Goal: Task Accomplishment & Management: Complete application form

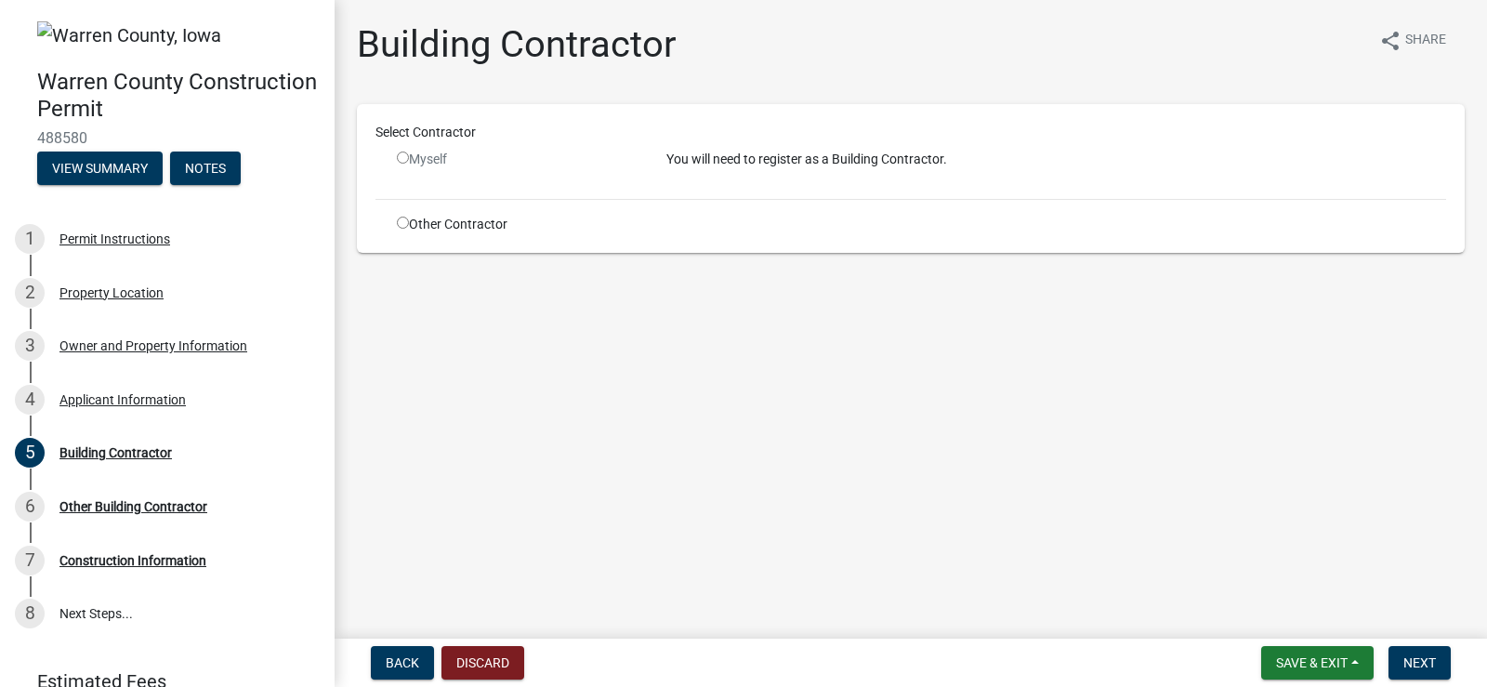
click at [397, 156] on input "radio" at bounding box center [403, 158] width 12 height 12
click at [400, 156] on input "radio" at bounding box center [403, 158] width 12 height 12
radio input "false"
click at [633, 490] on main "Building Contractor share Share Select Contractor Myself You will need to regis…" at bounding box center [911, 315] width 1153 height 631
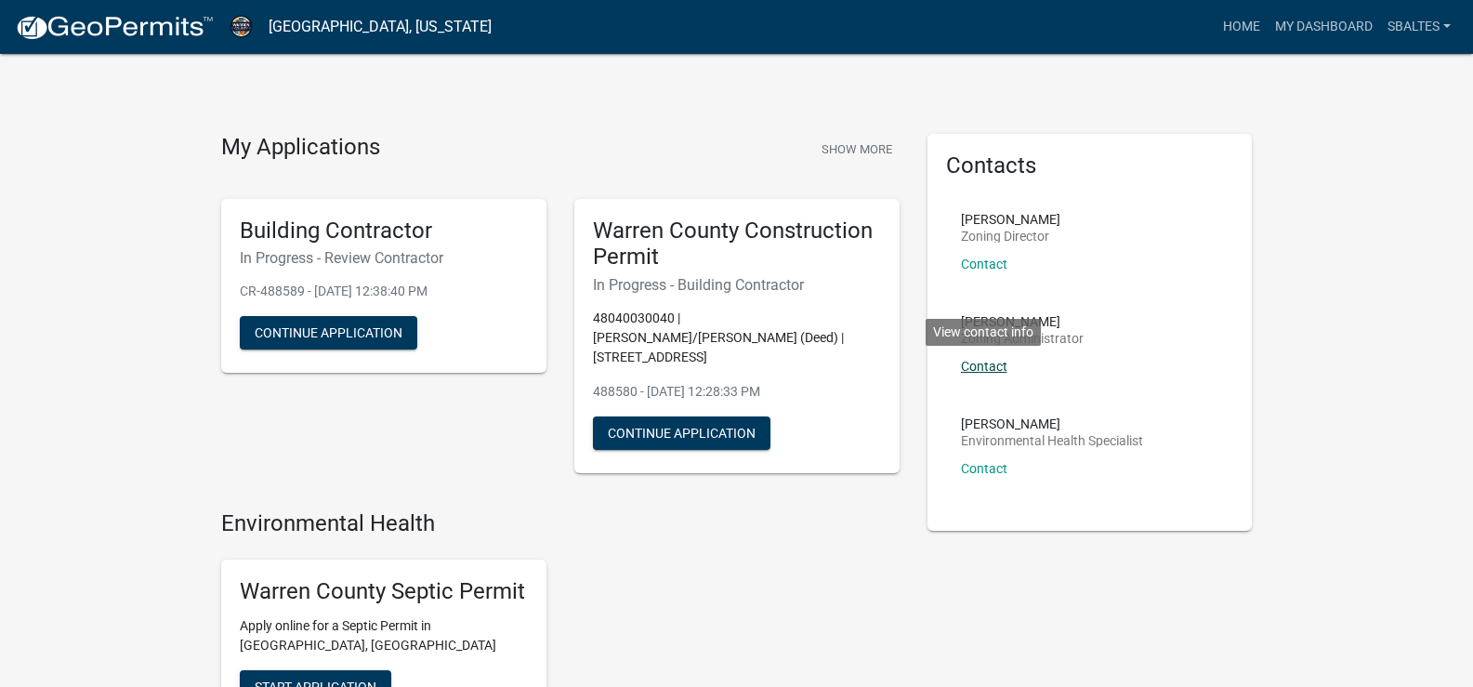
click at [998, 367] on link "Contact" at bounding box center [984, 366] width 46 height 15
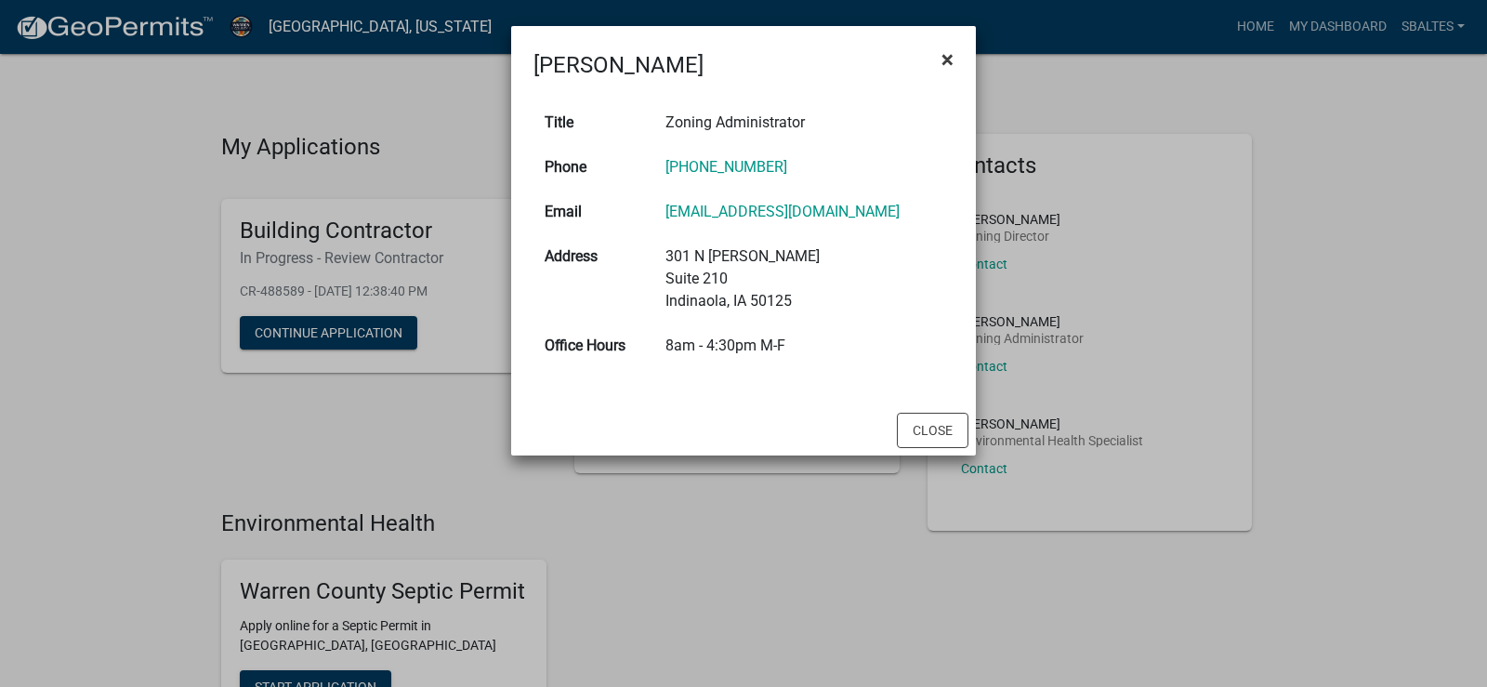
click at [945, 54] on span "×" at bounding box center [948, 59] width 12 height 26
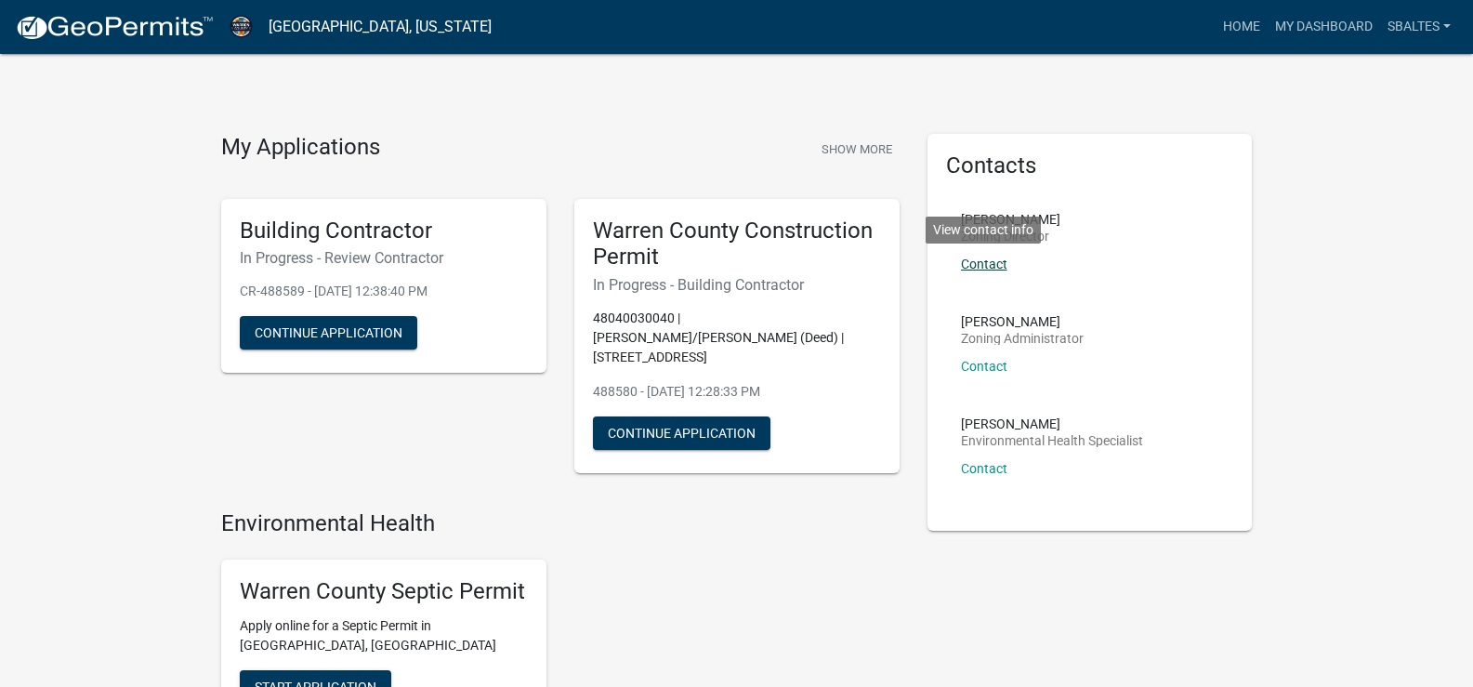
click at [989, 263] on link "Contact" at bounding box center [984, 264] width 46 height 15
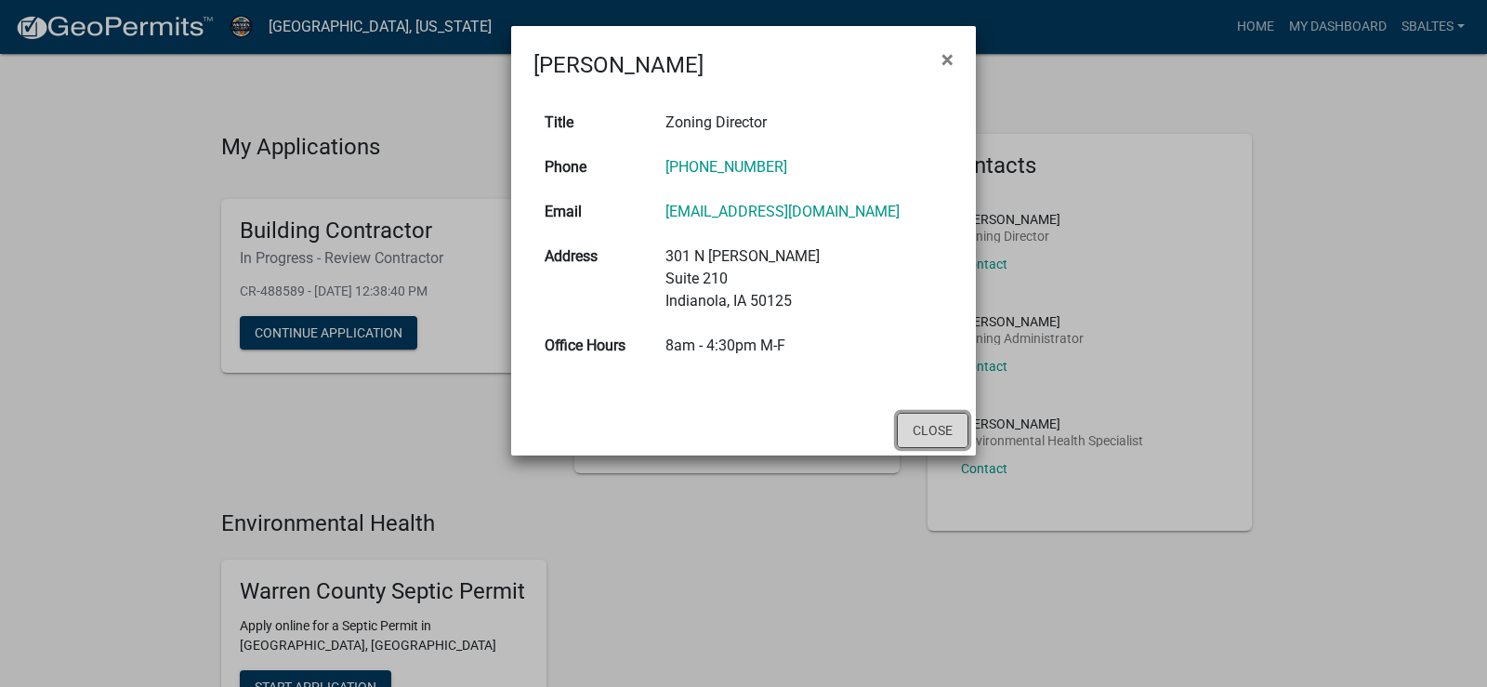
click at [938, 430] on button "Close" at bounding box center [933, 430] width 72 height 35
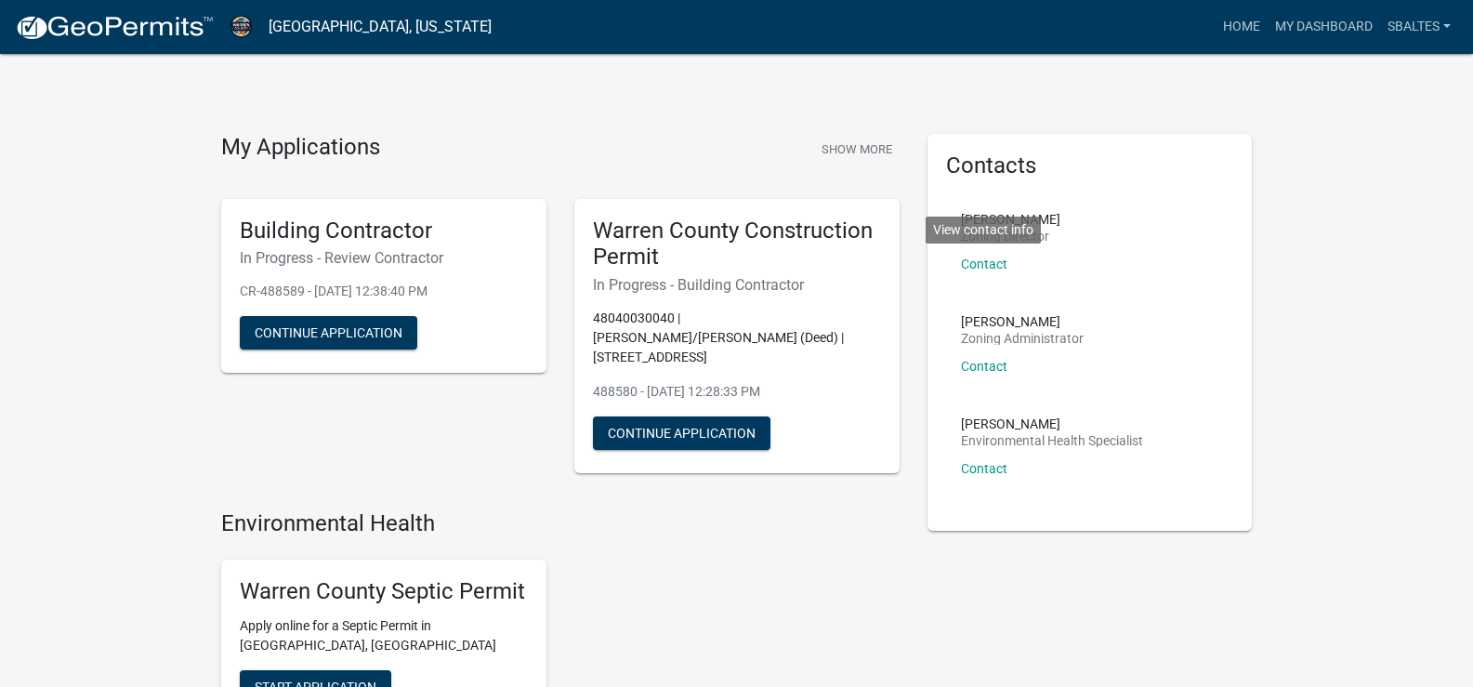
click at [1087, 225] on li "Lindsey Baughman Zoning Director Contact View contact info" at bounding box center [1090, 249] width 288 height 102
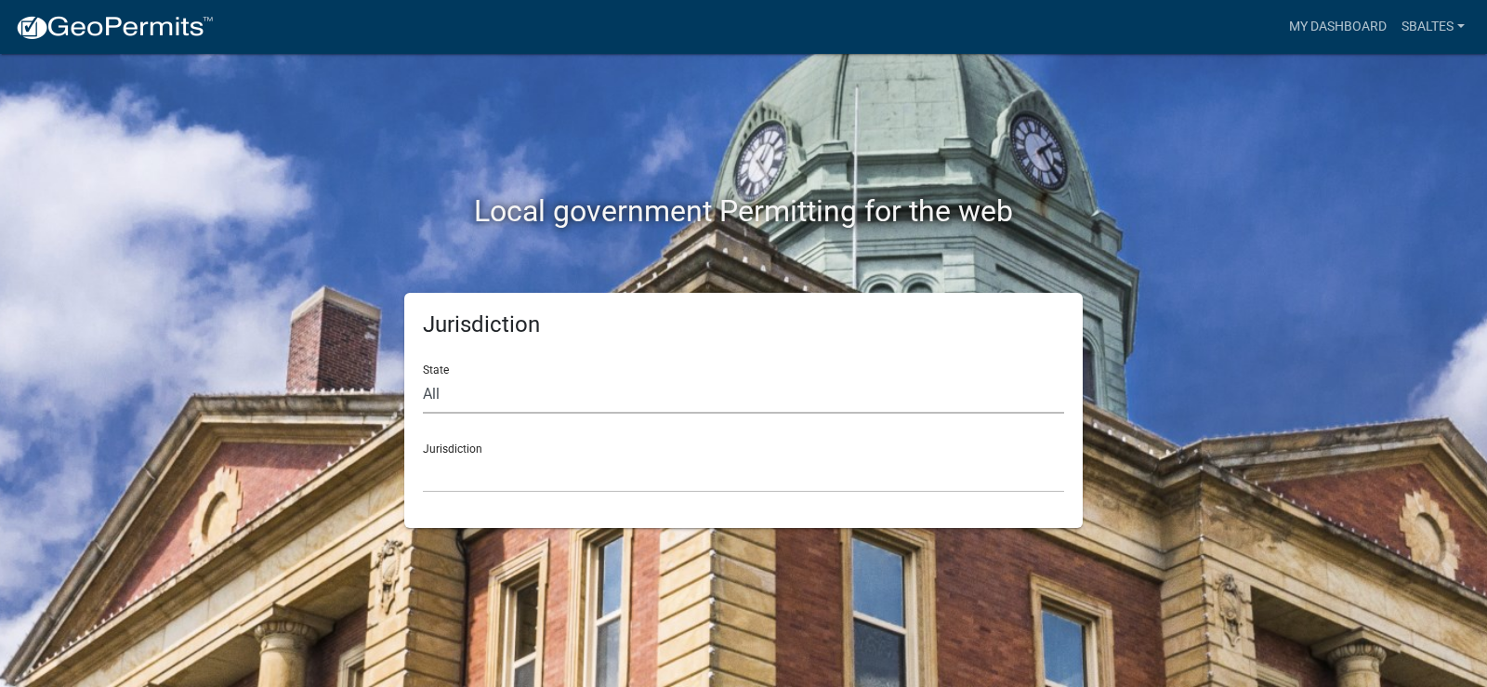
click at [476, 400] on select "All Colorado Georgia Indiana Iowa Kansas Minnesota Ohio South Carolina Wisconsin" at bounding box center [743, 395] width 641 height 38
select select "Iowa"
click at [423, 376] on select "All Colorado Georgia Indiana Iowa Kansas Minnesota Ohio South Carolina Wisconsin" at bounding box center [743, 395] width 641 height 38
click at [460, 461] on select "Boone County, Iowa Butler County, Iowa Cerro Gordo County, Iowa City of Harlan,…" at bounding box center [743, 474] width 641 height 38
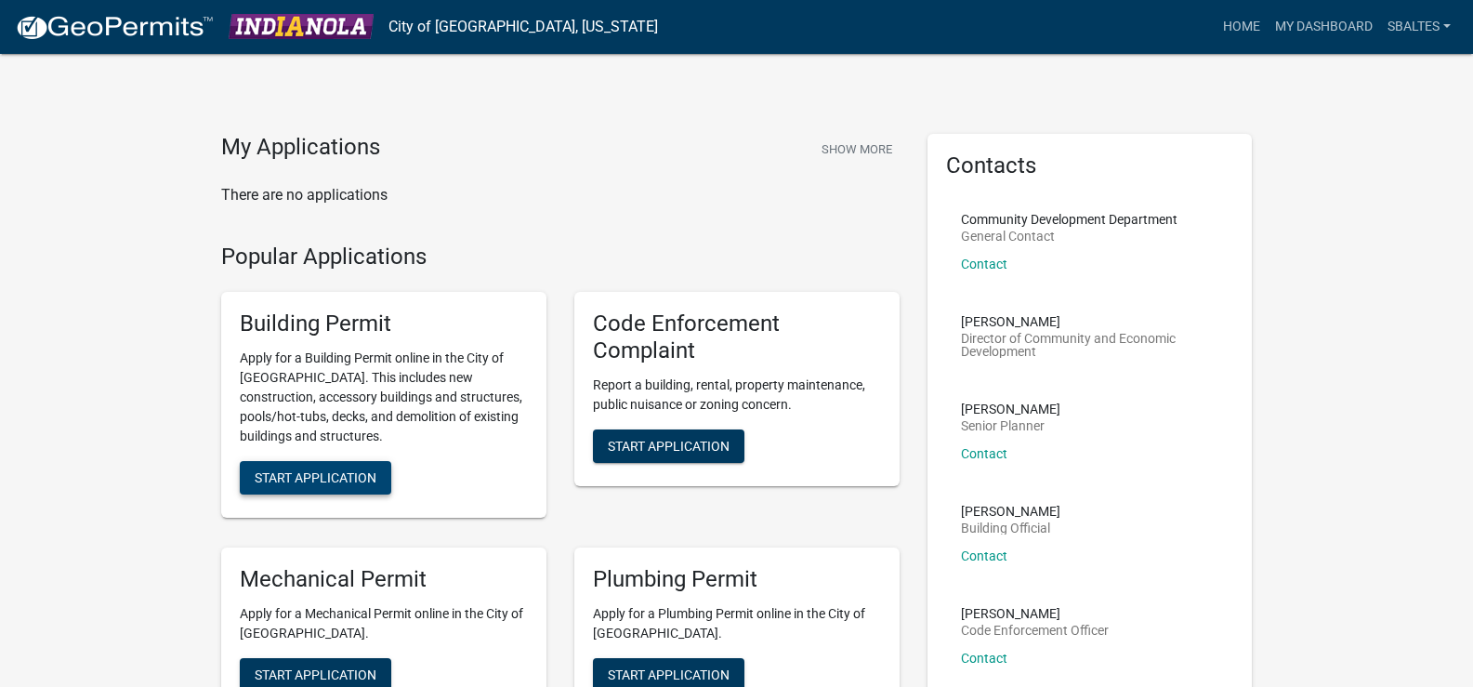
click at [305, 480] on span "Start Application" at bounding box center [316, 477] width 122 height 15
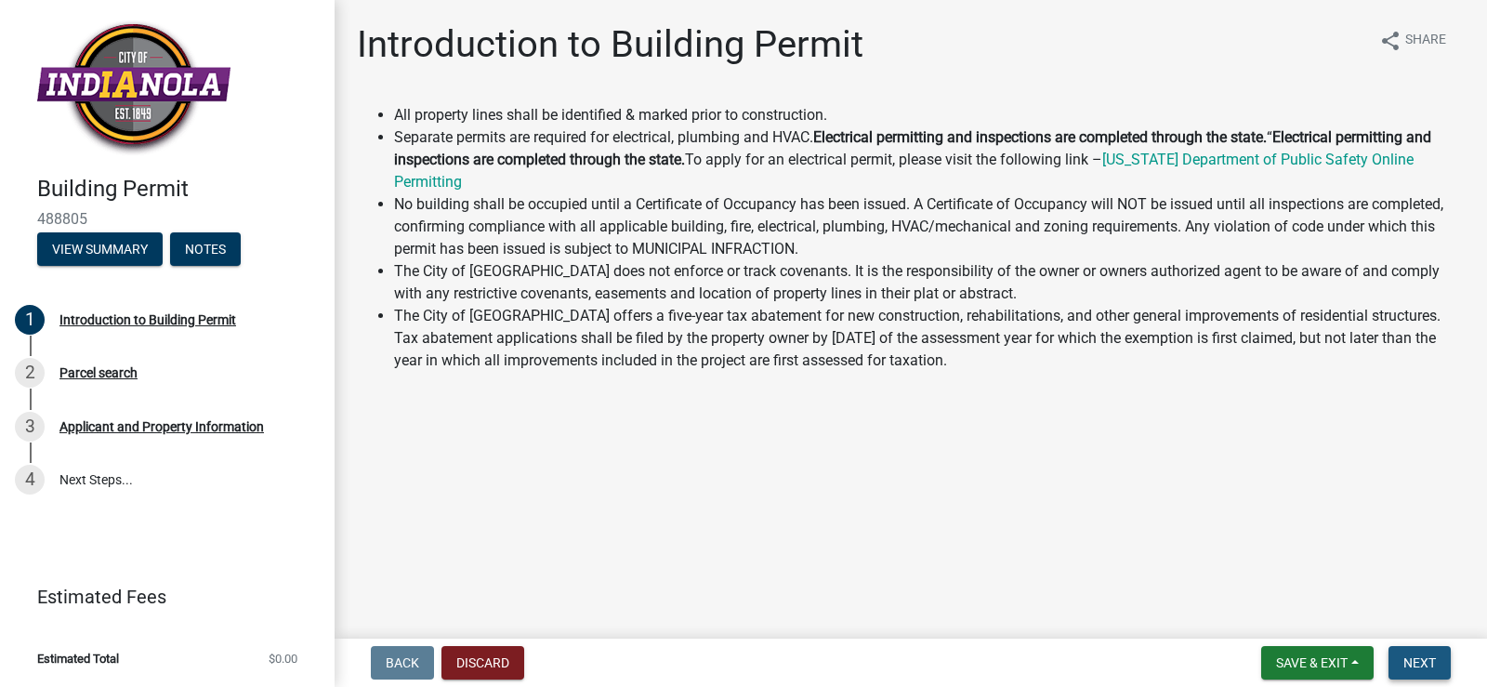
click at [1432, 661] on span "Next" at bounding box center [1420, 662] width 33 height 15
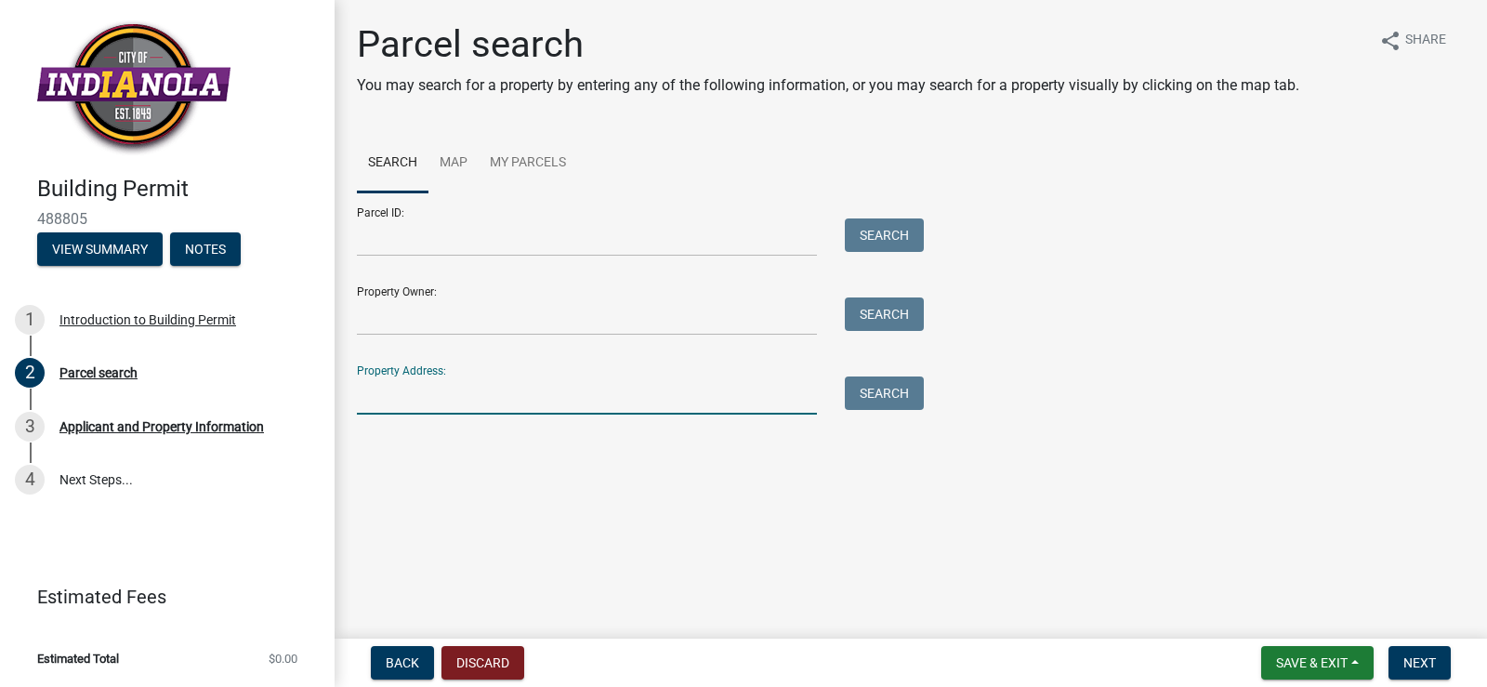
click at [420, 378] on input "Property Address:" at bounding box center [587, 396] width 460 height 38
type input "1101 N B Street"
click at [887, 403] on button "Search" at bounding box center [884, 393] width 79 height 33
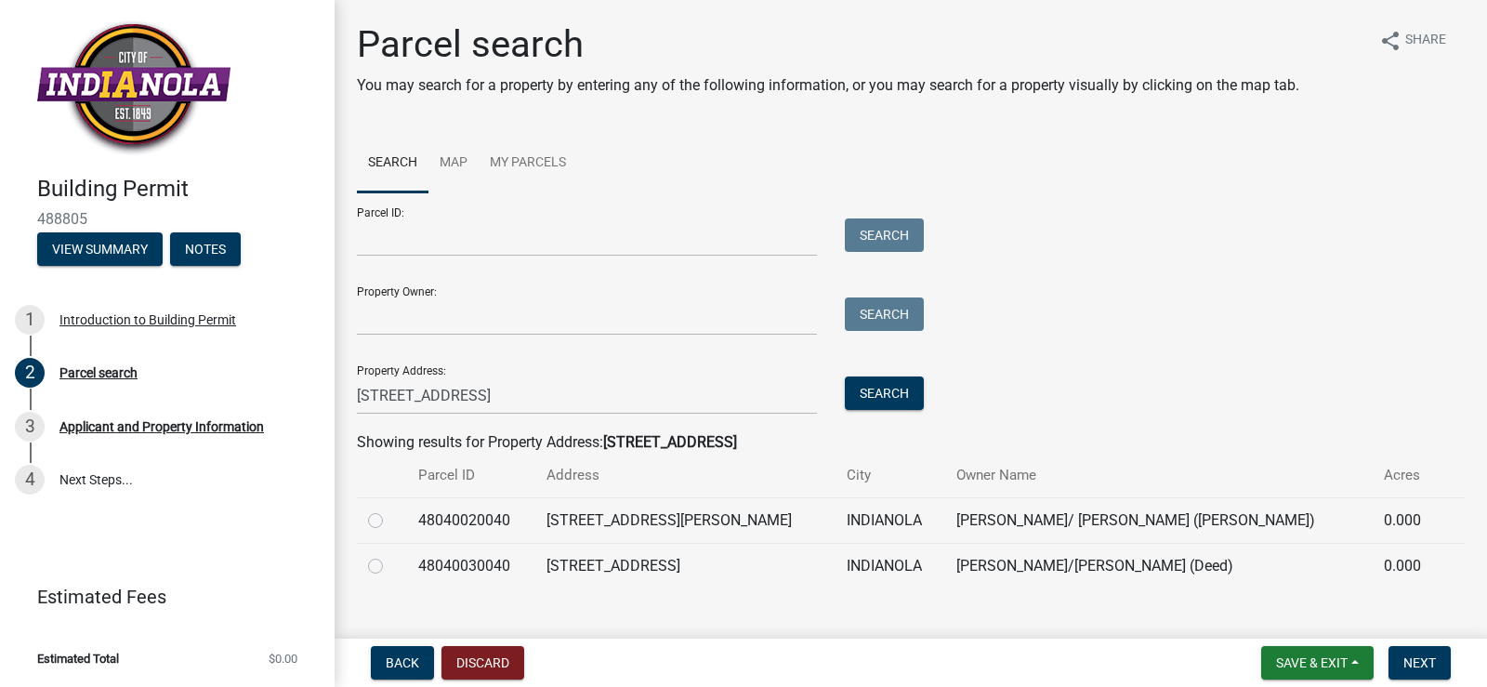
click at [390, 555] on label at bounding box center [390, 555] width 0 height 0
click at [390, 564] on input "radio" at bounding box center [396, 561] width 12 height 12
radio input "true"
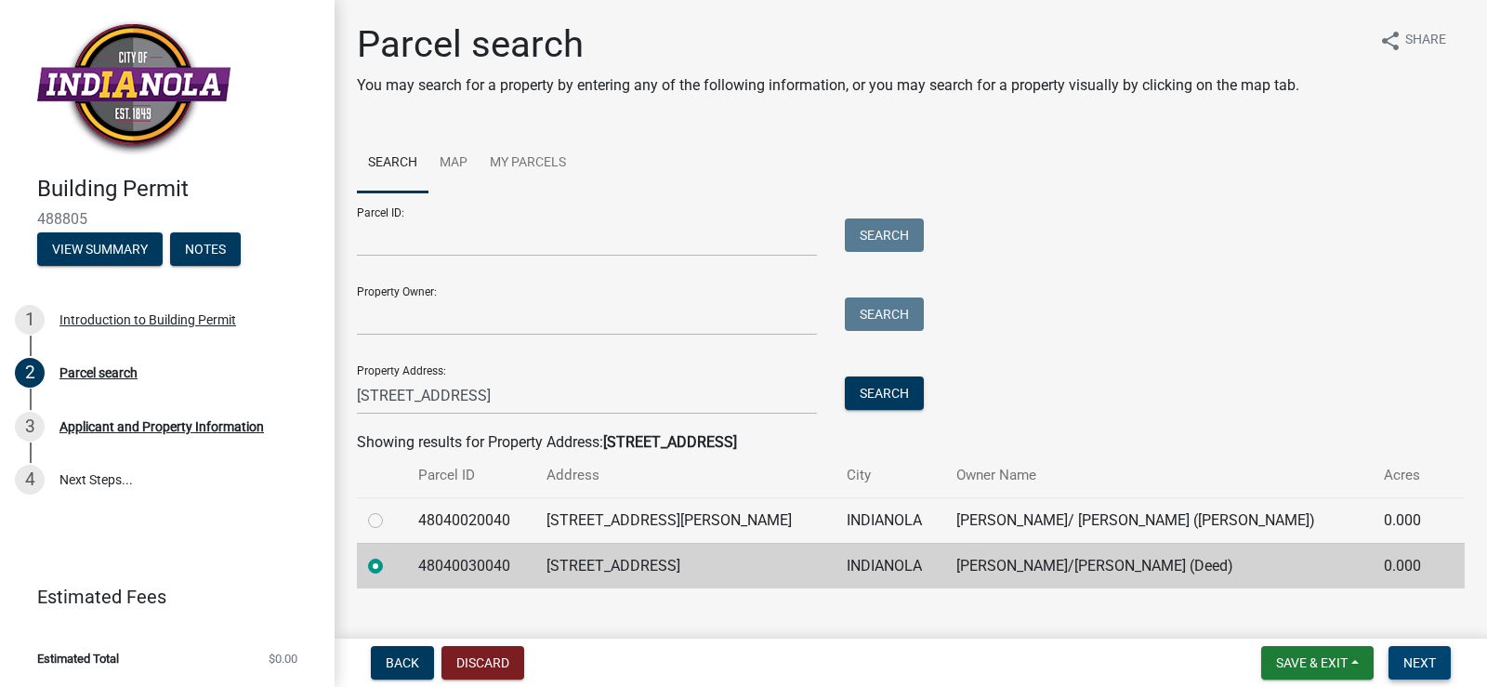
click at [1429, 664] on span "Next" at bounding box center [1420, 662] width 33 height 15
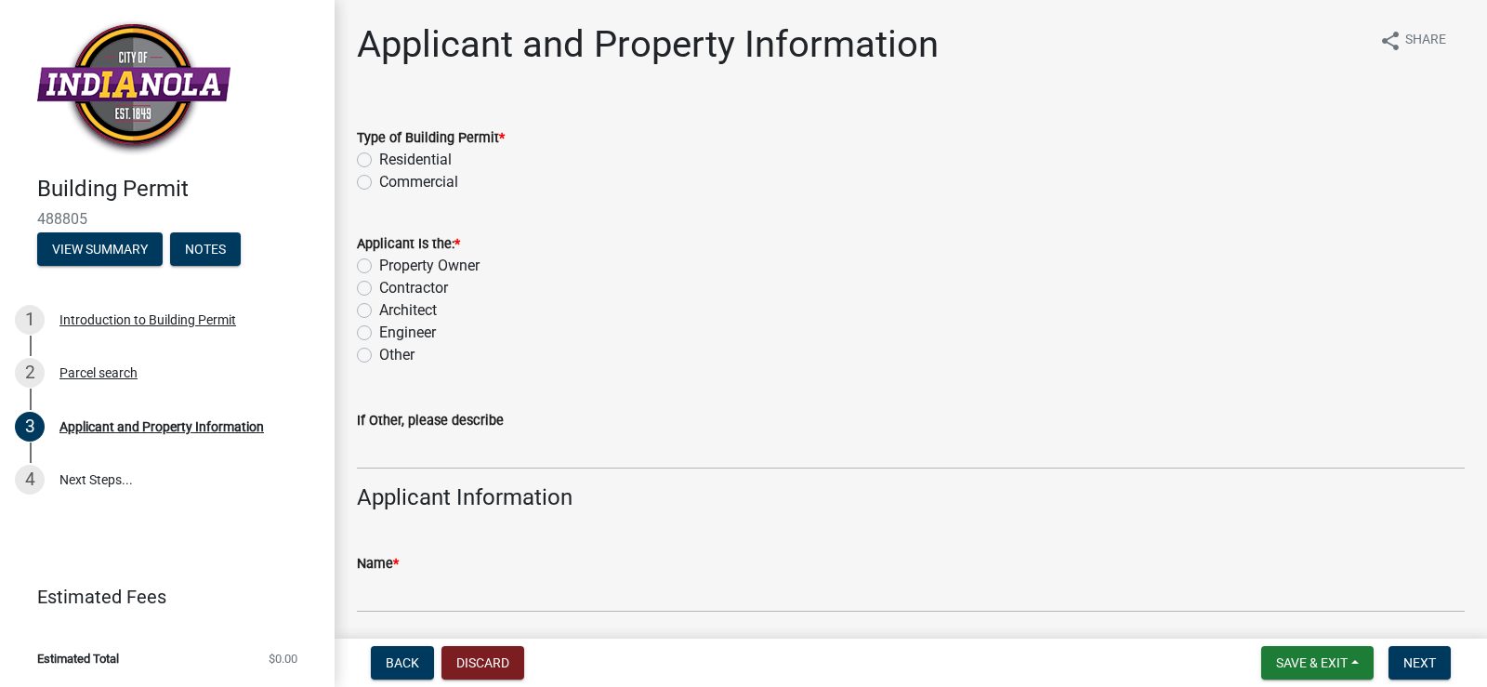
click at [379, 158] on label "Residential" at bounding box center [415, 160] width 73 height 22
click at [379, 158] on input "Residential" at bounding box center [385, 155] width 12 height 12
radio input "true"
click at [379, 284] on label "Contractor" at bounding box center [413, 288] width 69 height 22
click at [379, 284] on input "Contractor" at bounding box center [385, 283] width 12 height 12
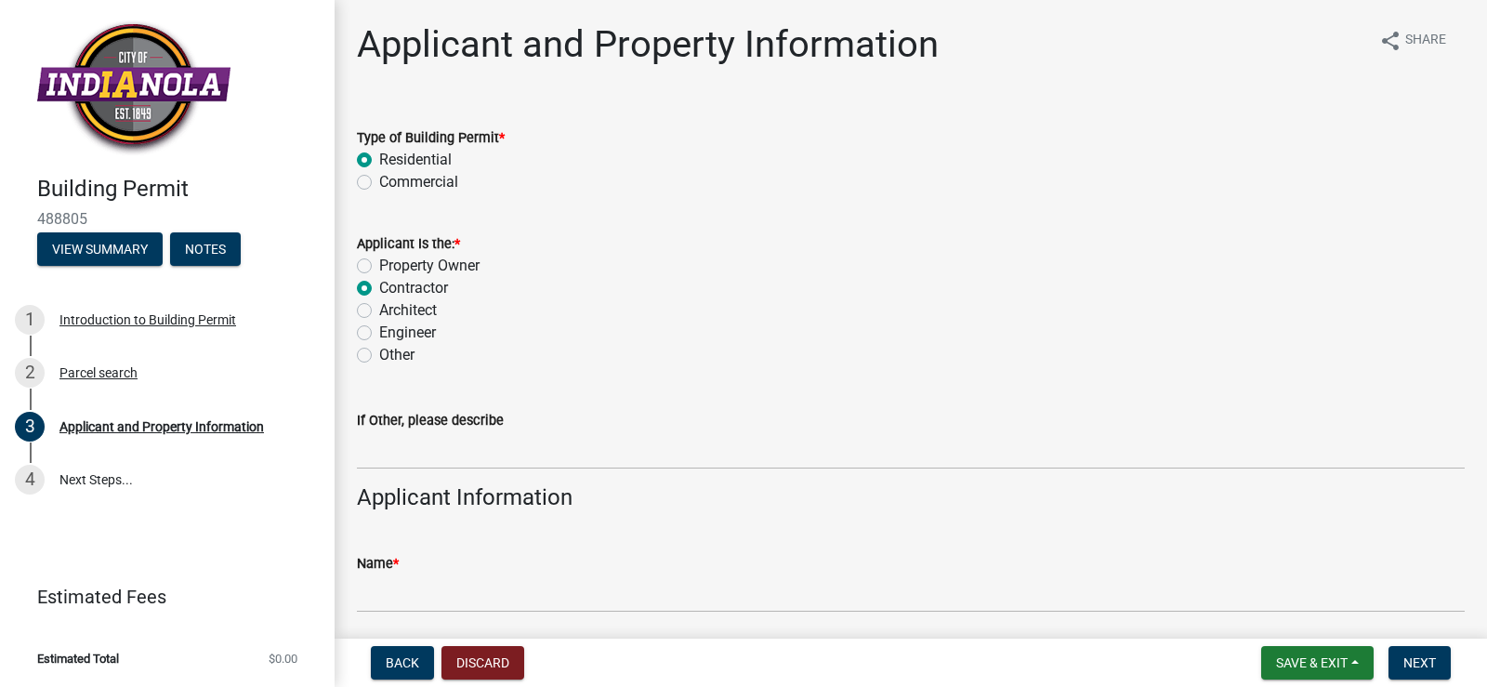
radio input "true"
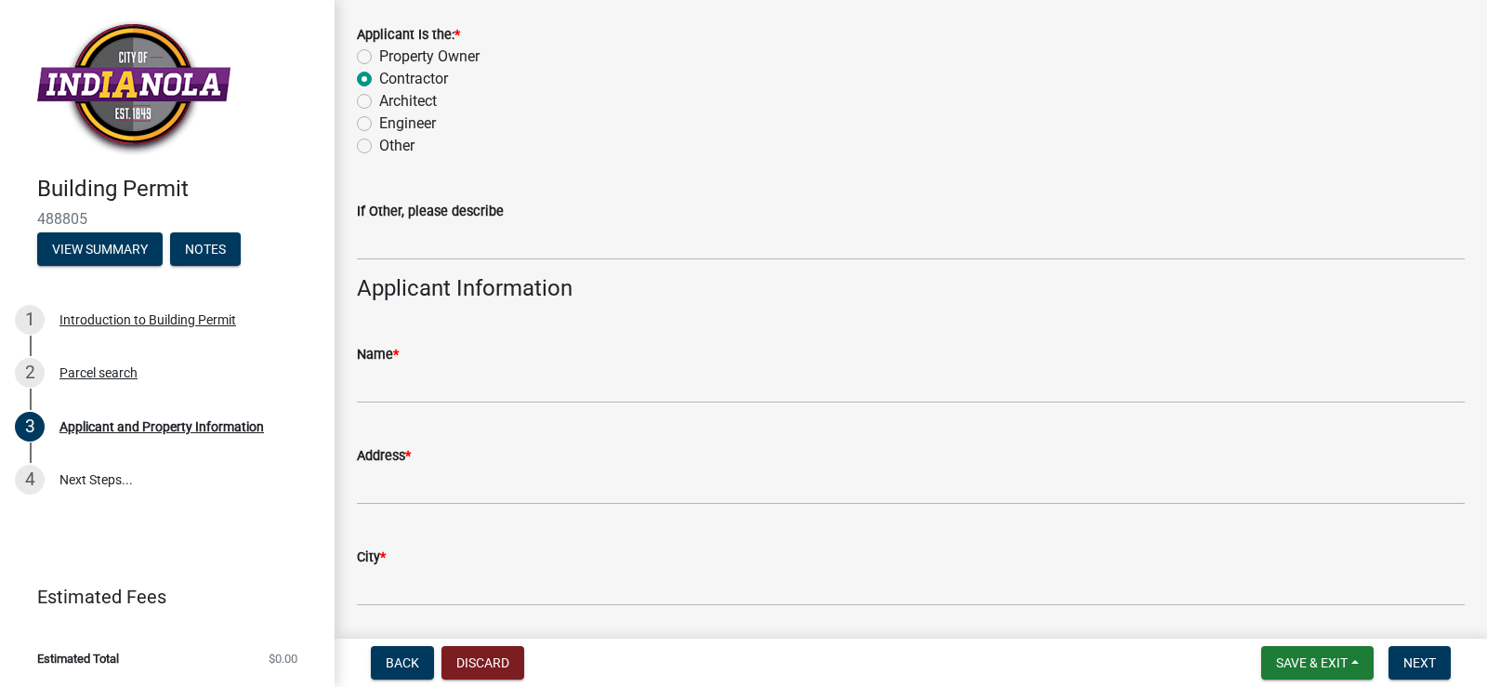
scroll to position [224, 0]
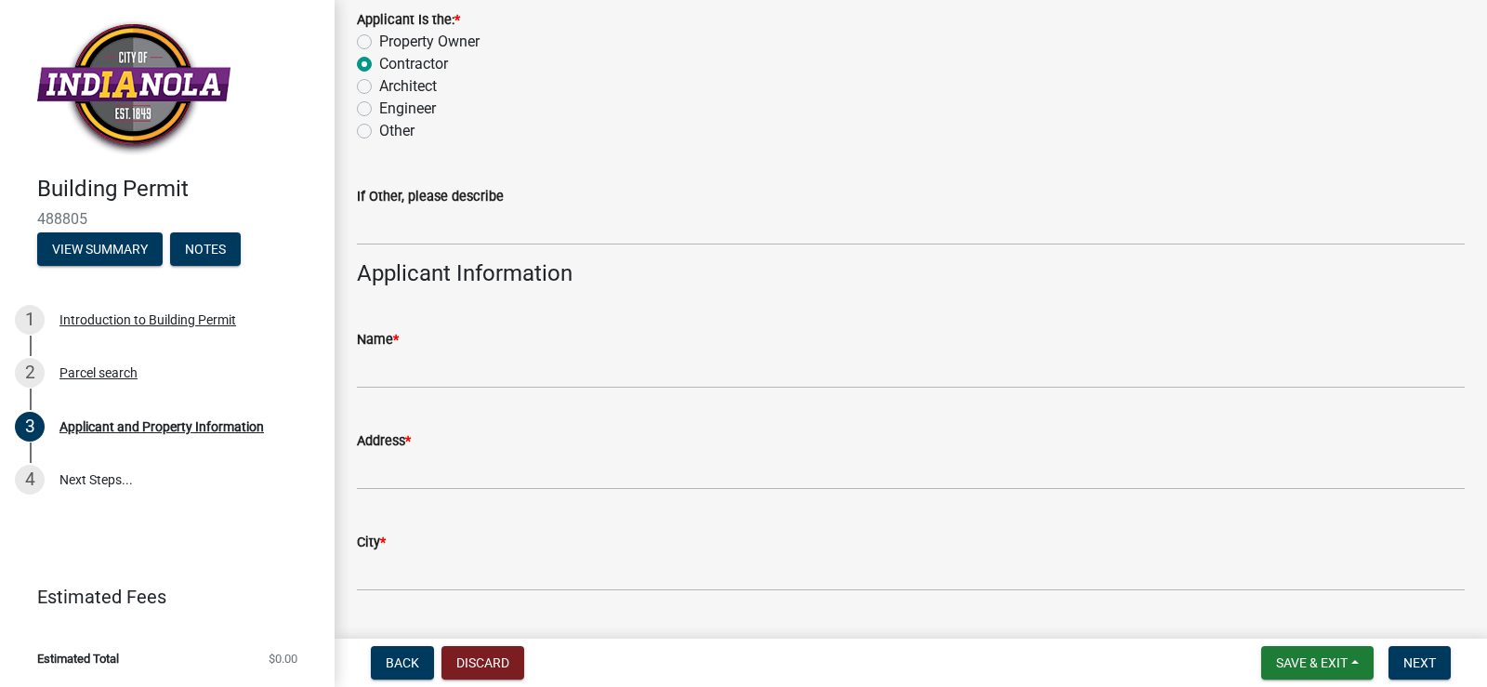
click at [487, 344] on div "Name *" at bounding box center [911, 339] width 1108 height 22
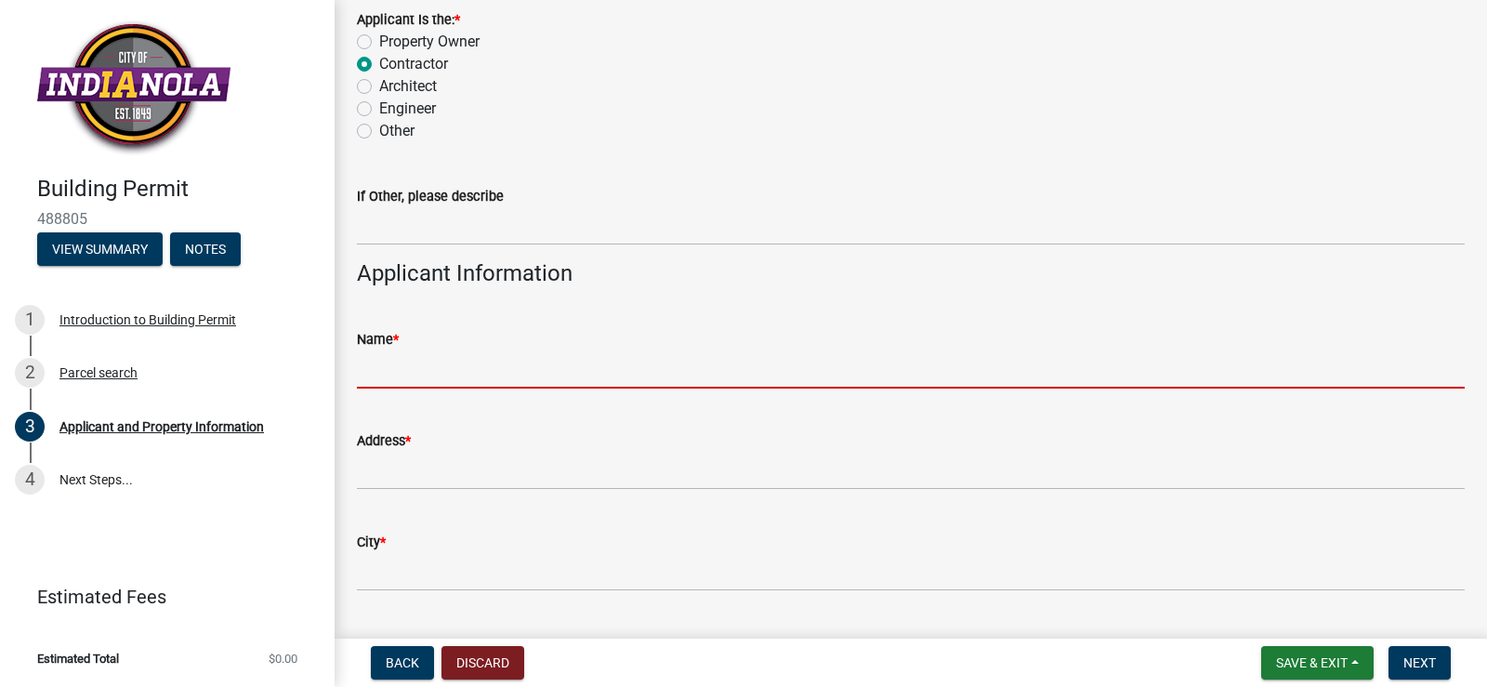
click at [478, 364] on input "Name *" at bounding box center [911, 369] width 1108 height 38
type input "[PERSON_NAME]"
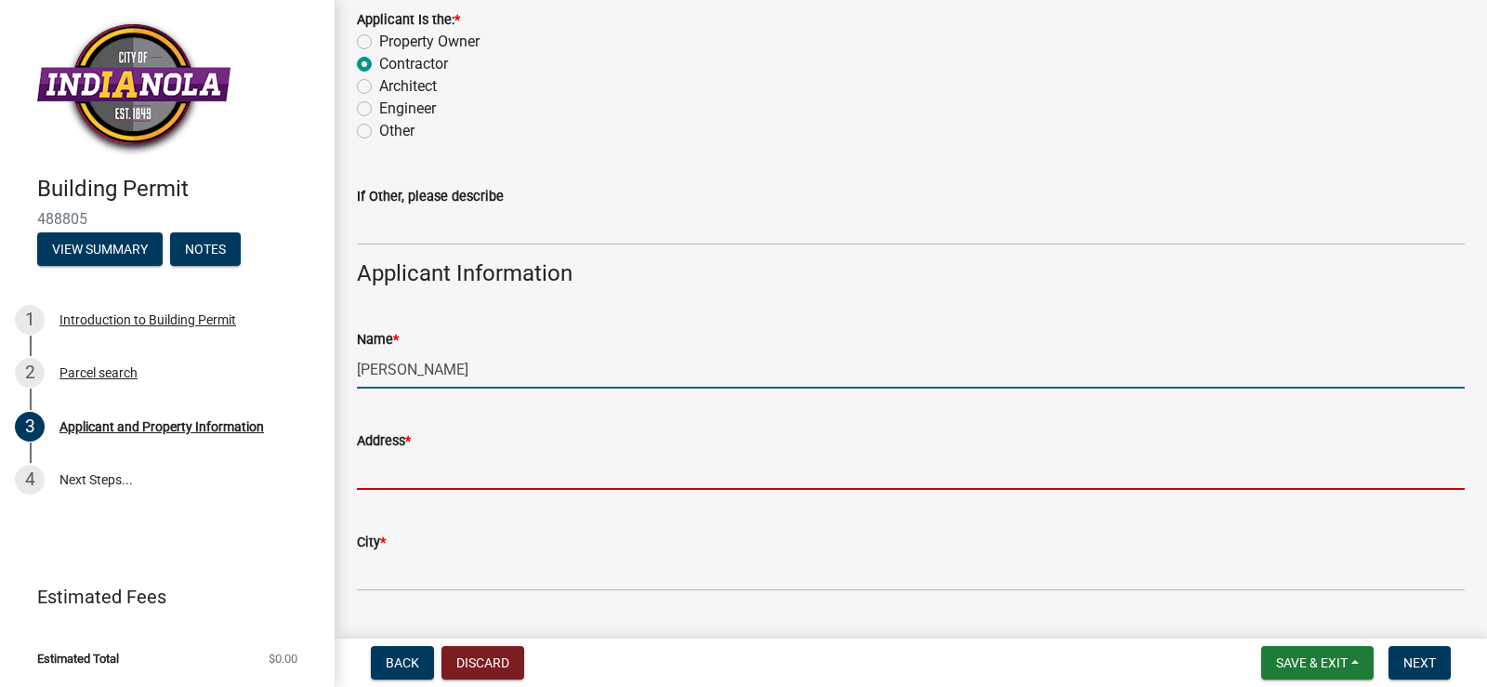
type input "[STREET_ADDRESS]"
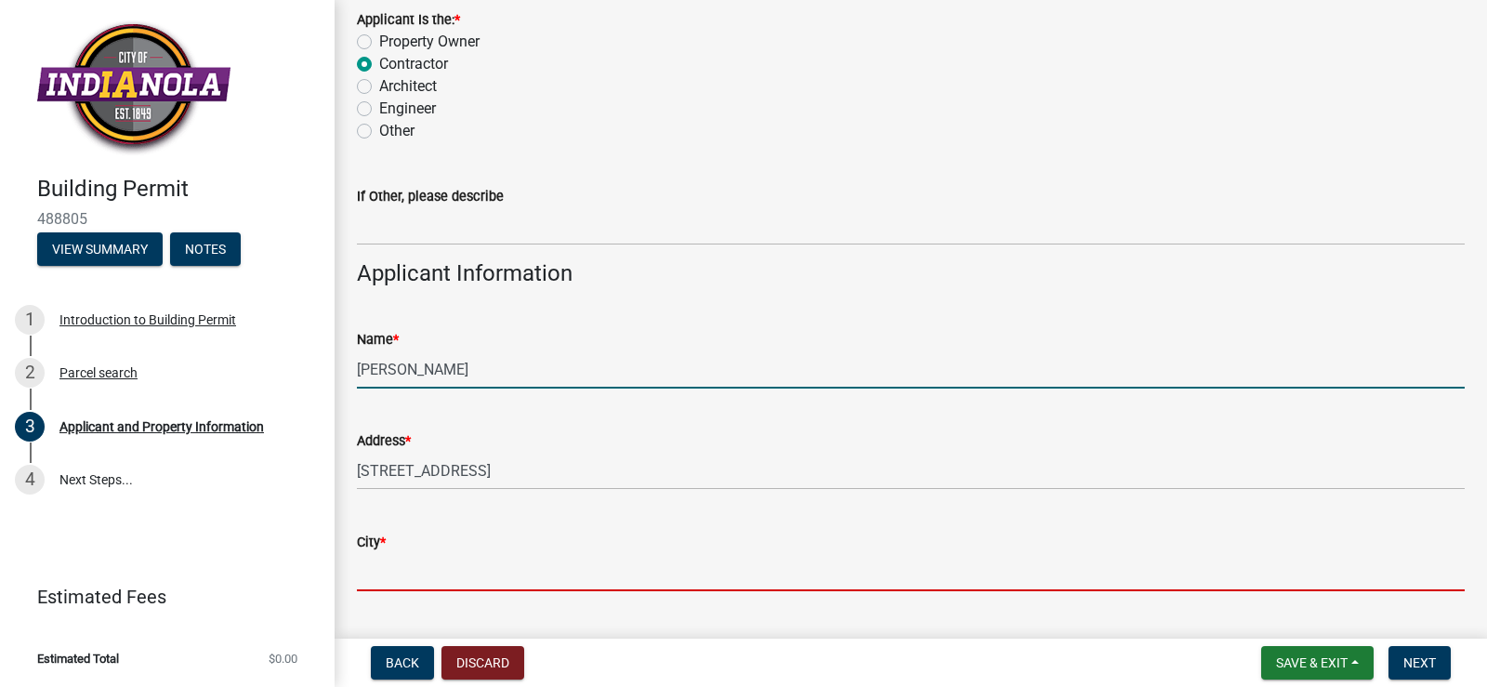
type input "Indianola"
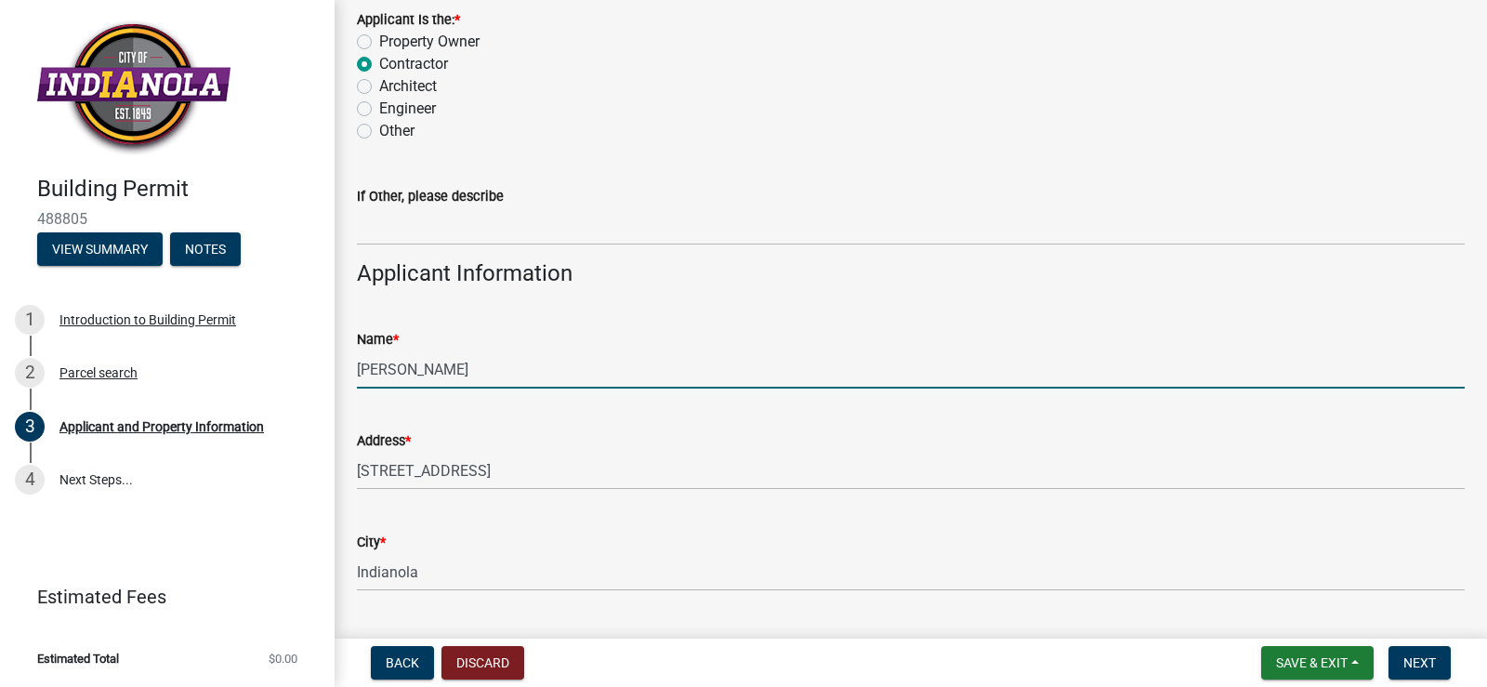
type input "[US_STATE]"
type input "50125"
type input "5154807872"
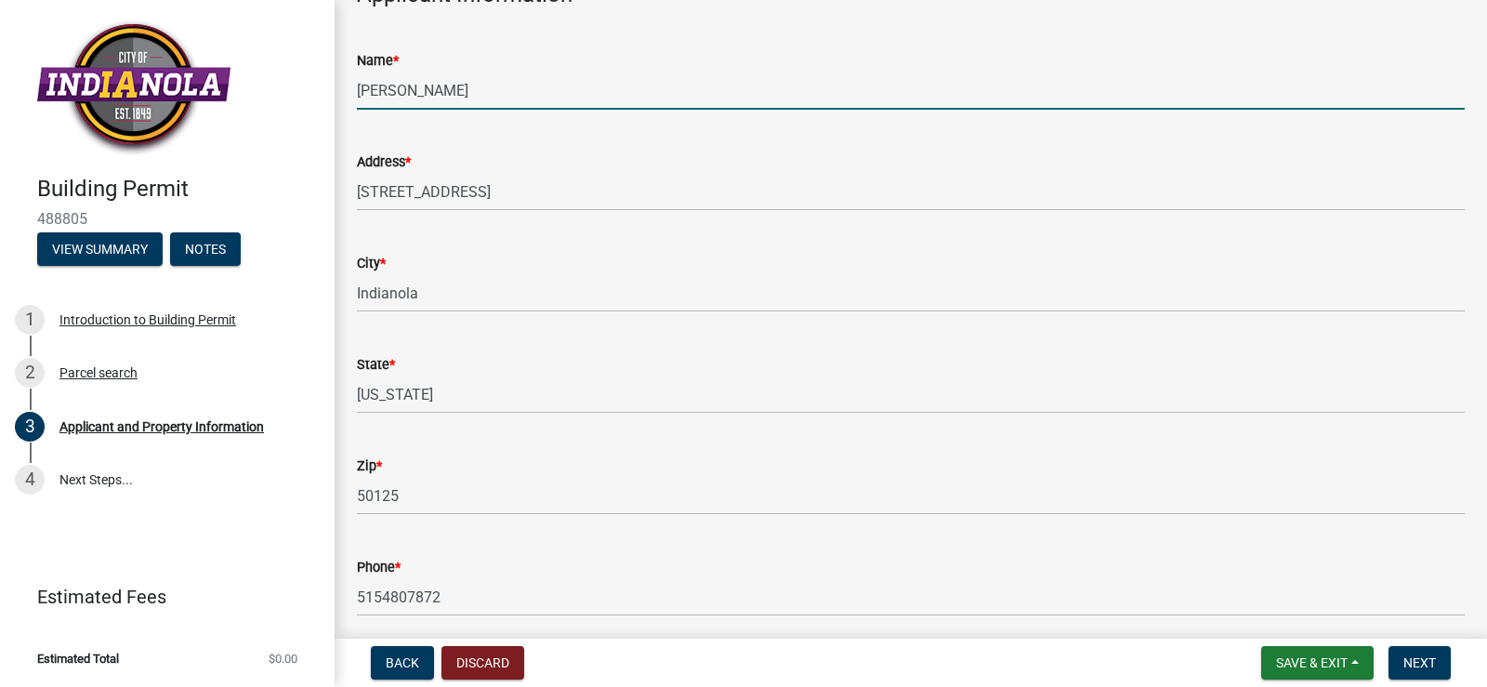
scroll to position [528, 0]
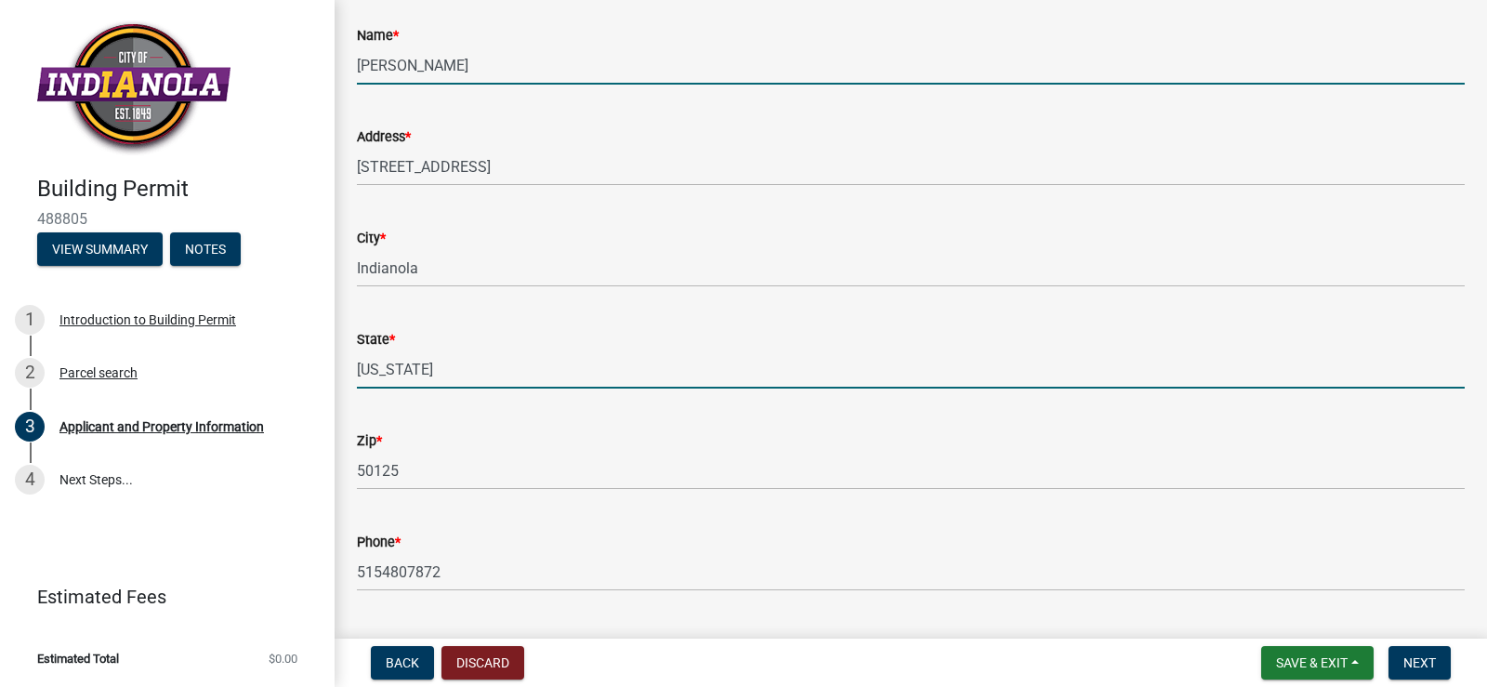
click at [403, 373] on input "[US_STATE]" at bounding box center [911, 369] width 1108 height 38
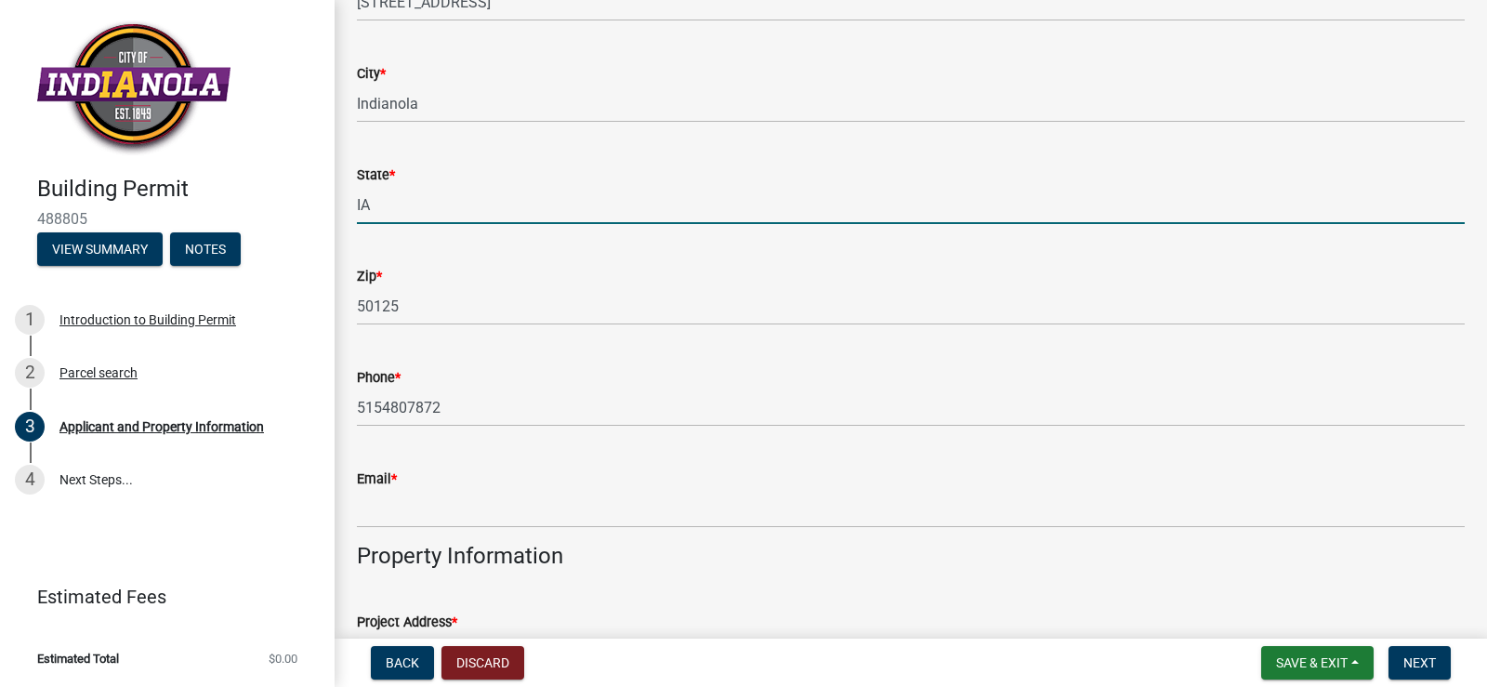
scroll to position [697, 0]
type input "IA"
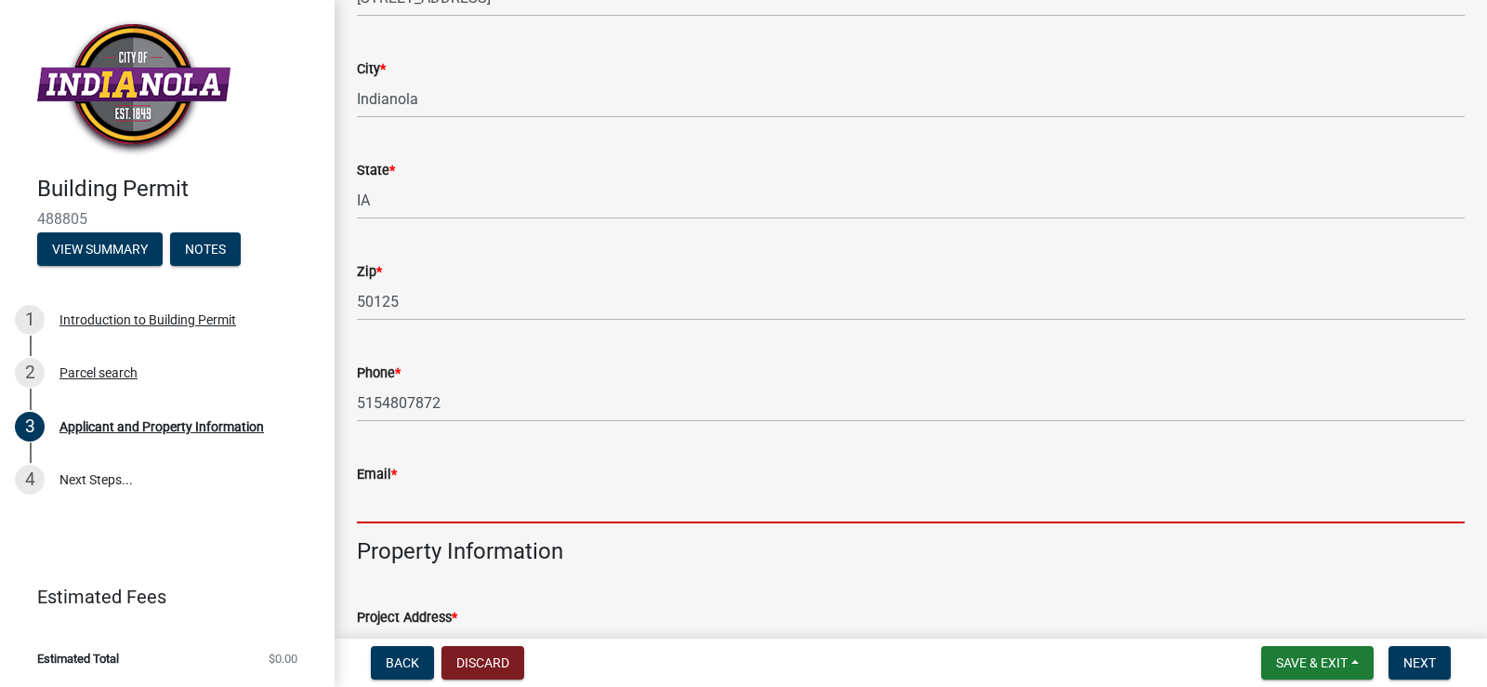
click at [441, 508] on input "Email *" at bounding box center [911, 504] width 1108 height 38
type input "[EMAIL_ADDRESS][DOMAIN_NAME]"
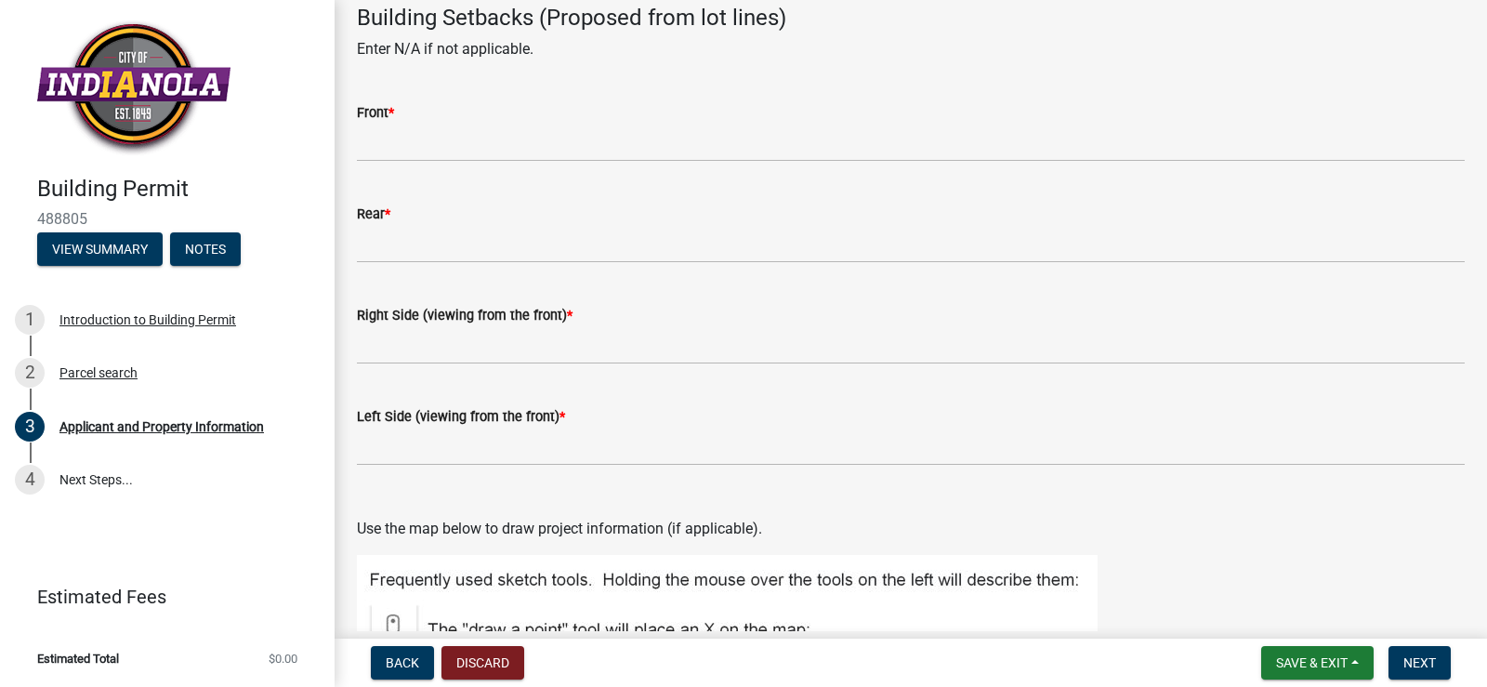
scroll to position [1714, 0]
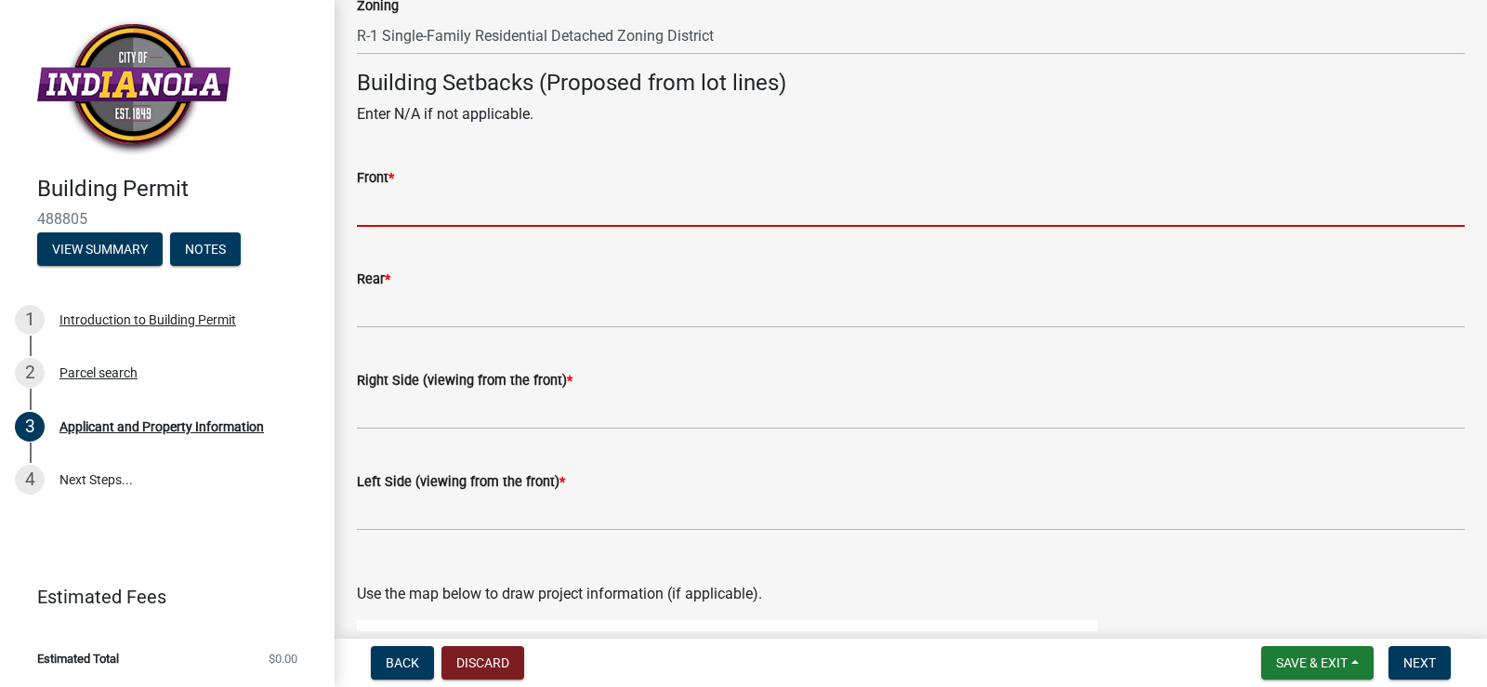
click at [521, 212] on input "Front *" at bounding box center [911, 208] width 1108 height 38
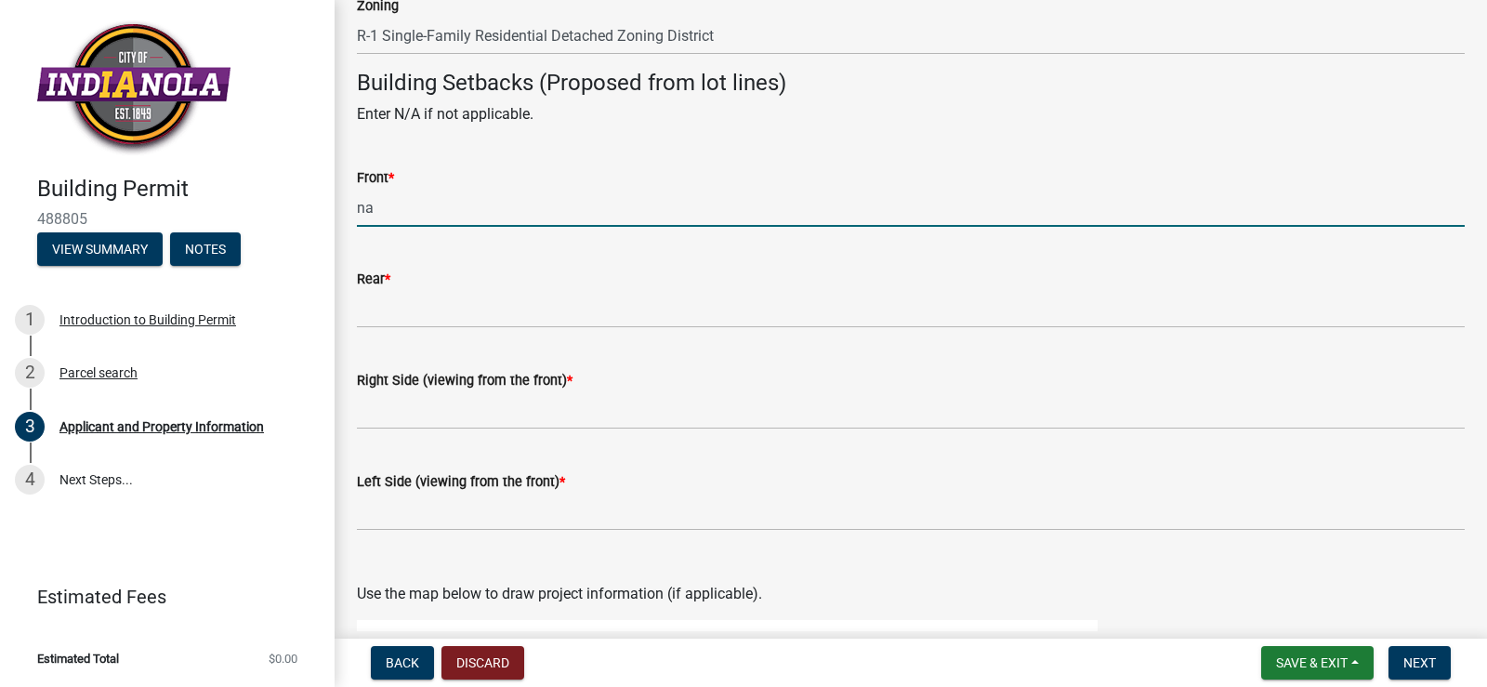
type input "na"
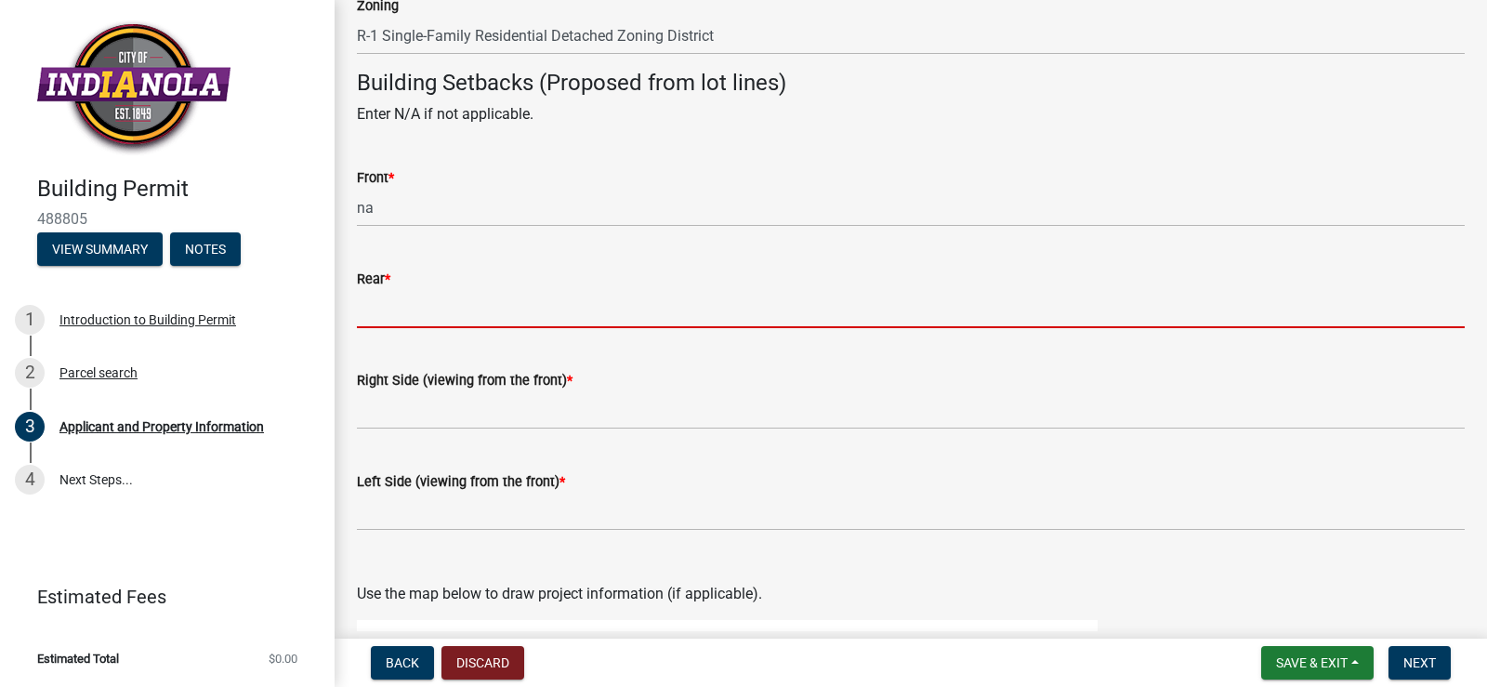
click at [462, 315] on input "Rear *" at bounding box center [911, 309] width 1108 height 38
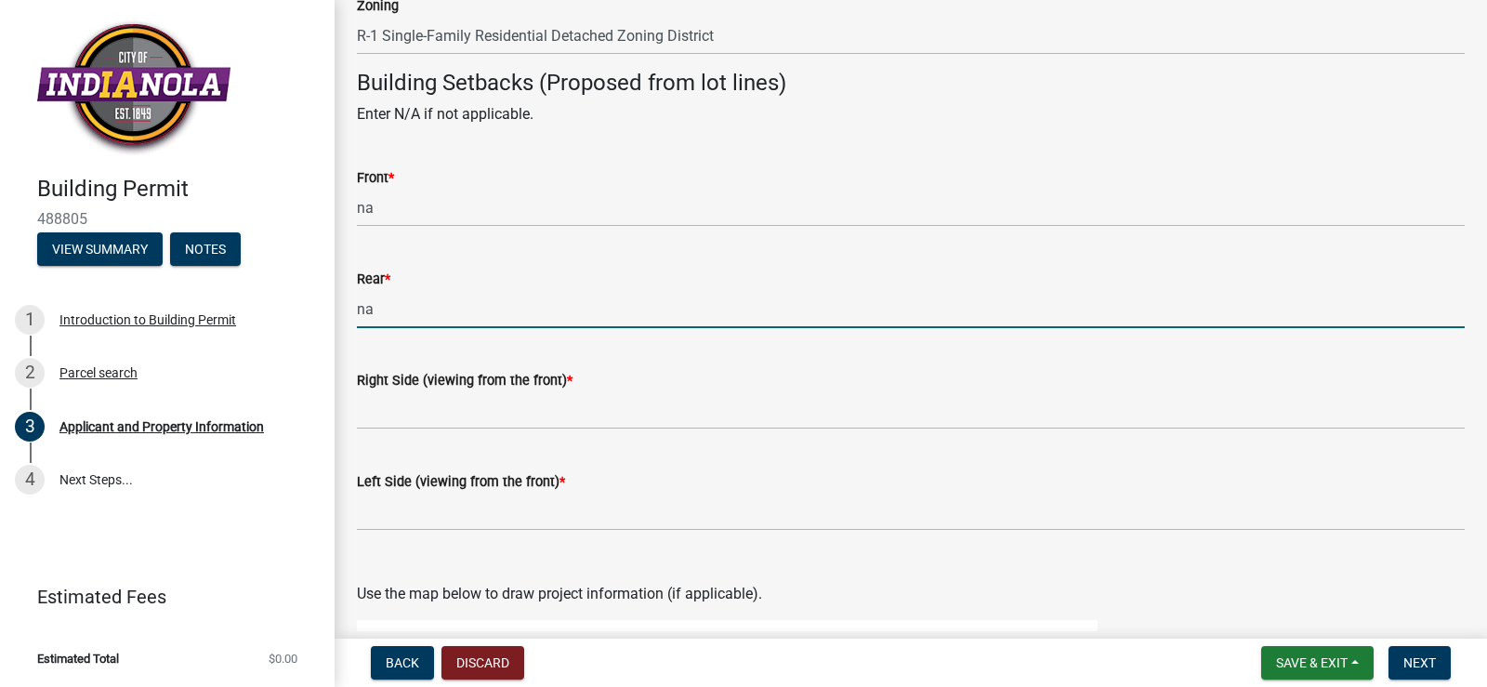
type input "na"
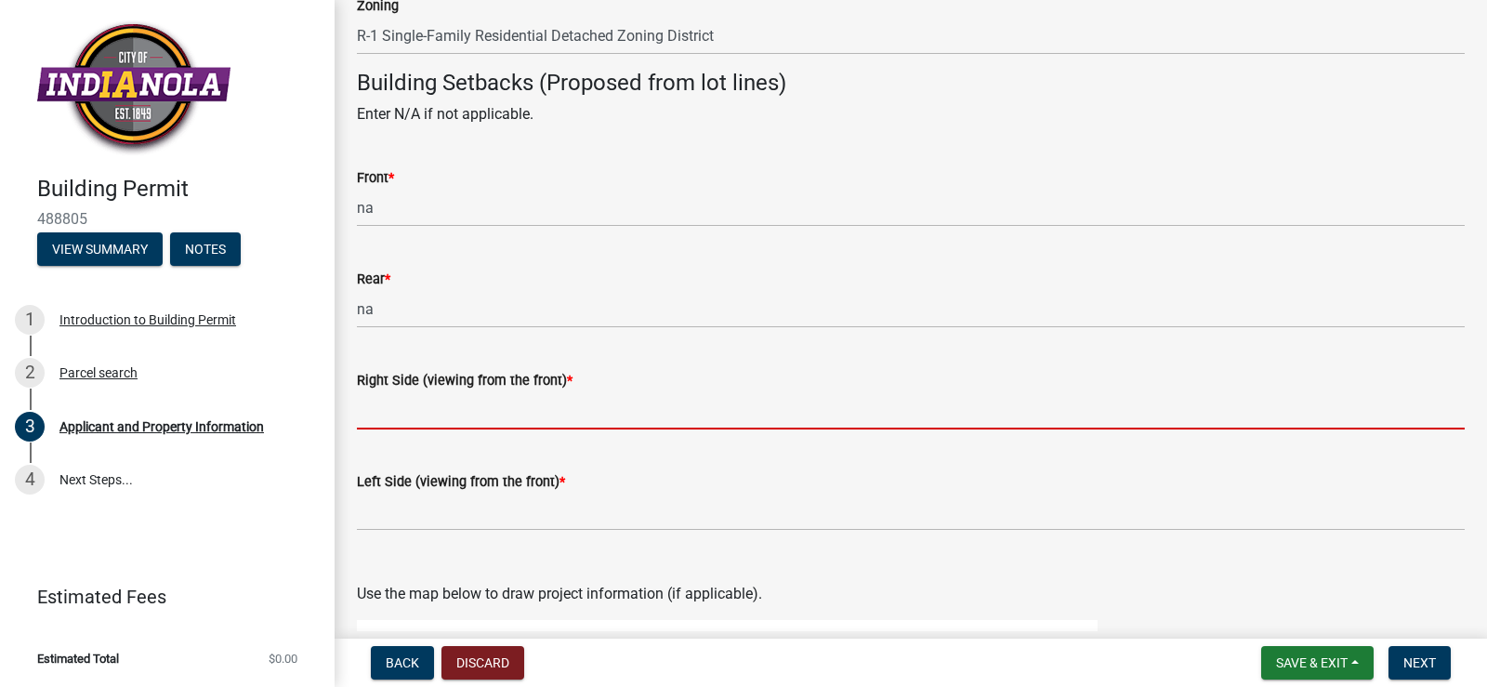
click at [437, 416] on input "Right Side (viewing from the front) *" at bounding box center [911, 410] width 1108 height 38
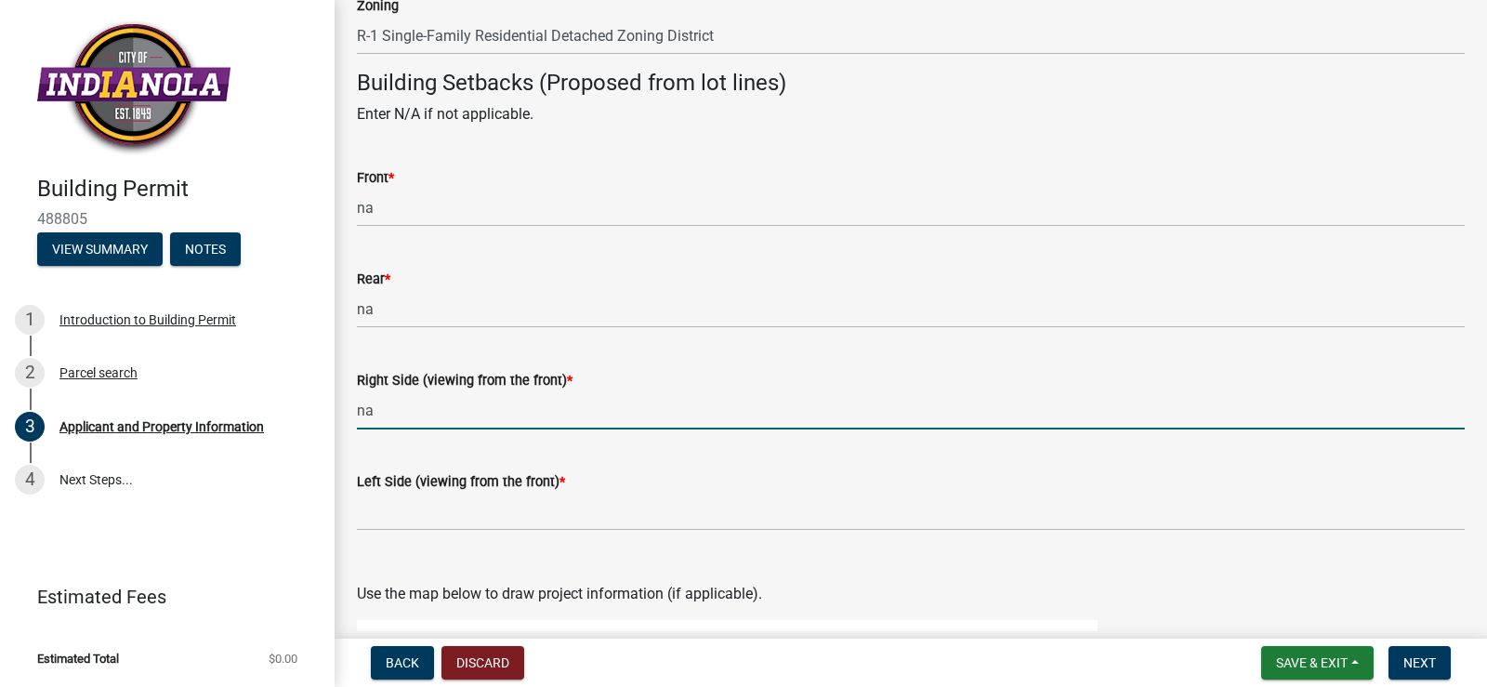
type input "na"
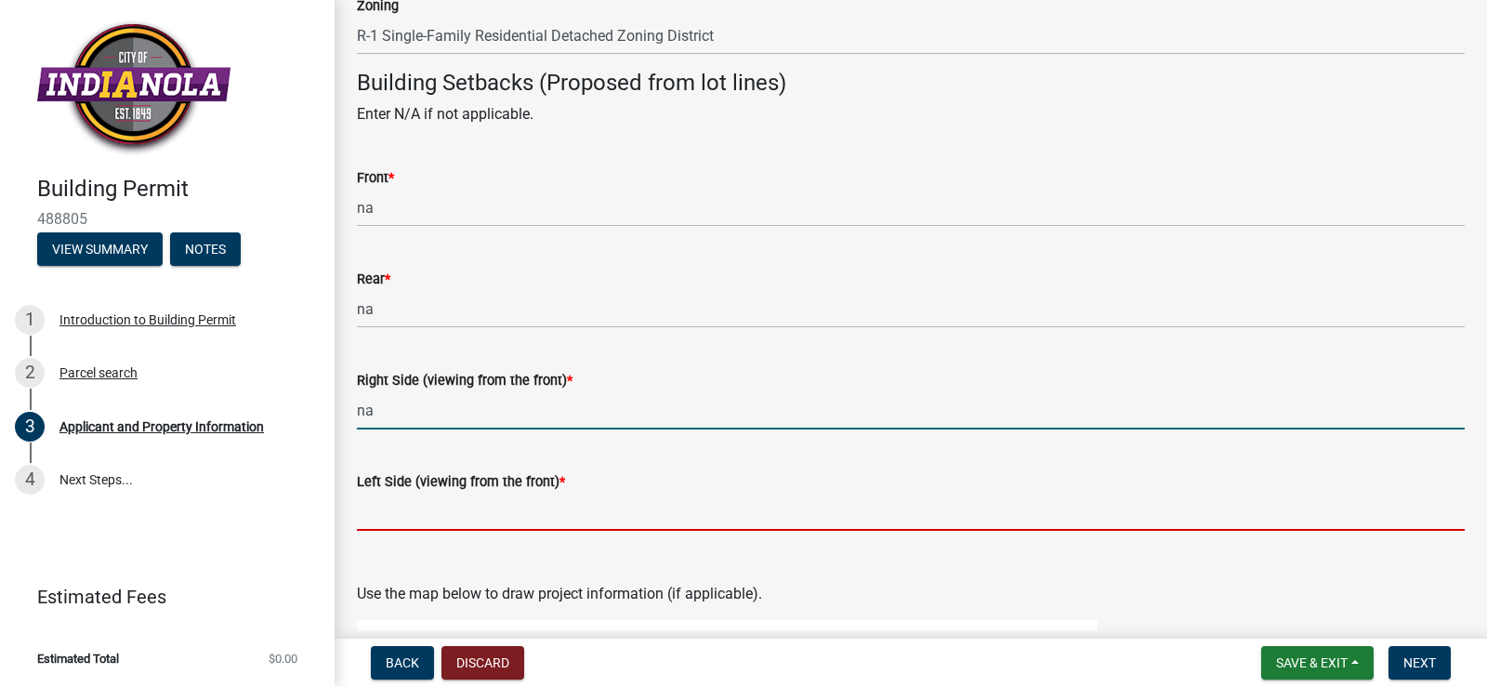
click at [411, 521] on input "Left Side (viewing from the front) *" at bounding box center [911, 512] width 1108 height 38
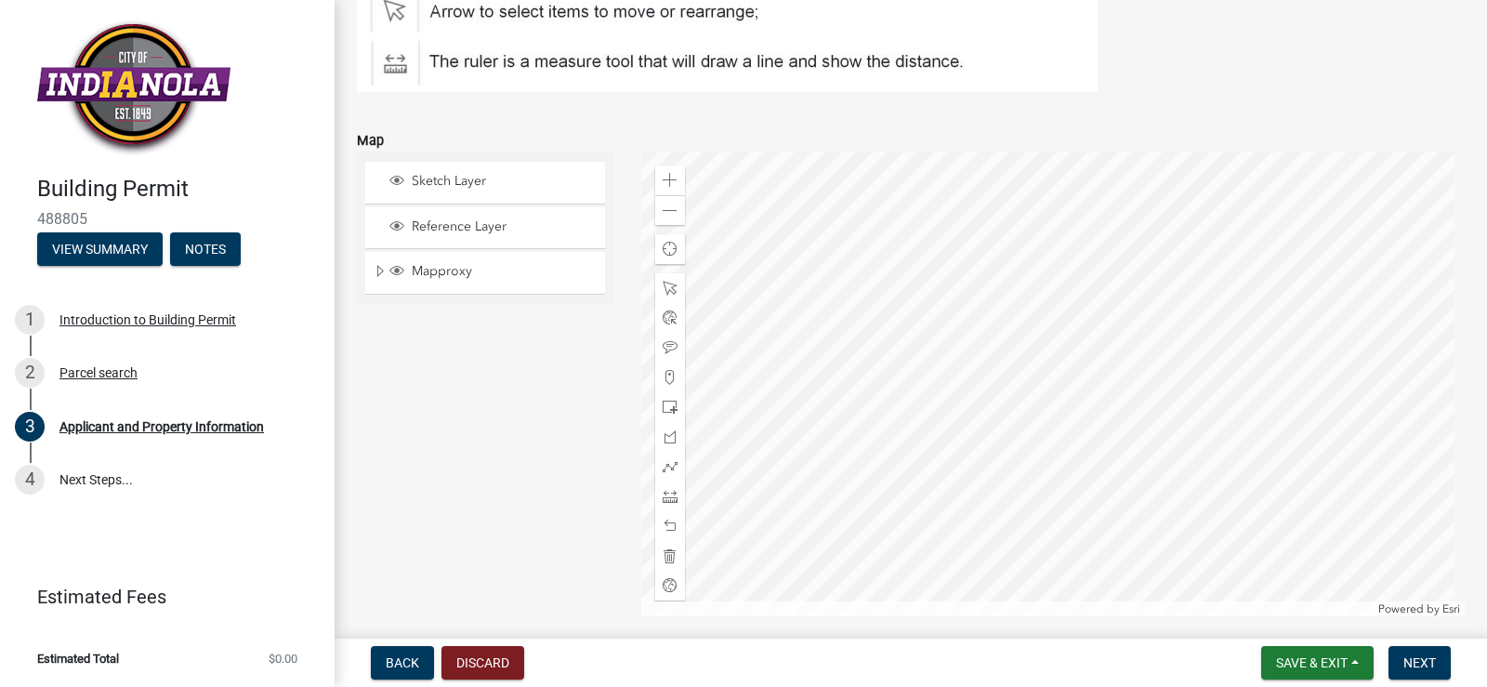
scroll to position [2491, 0]
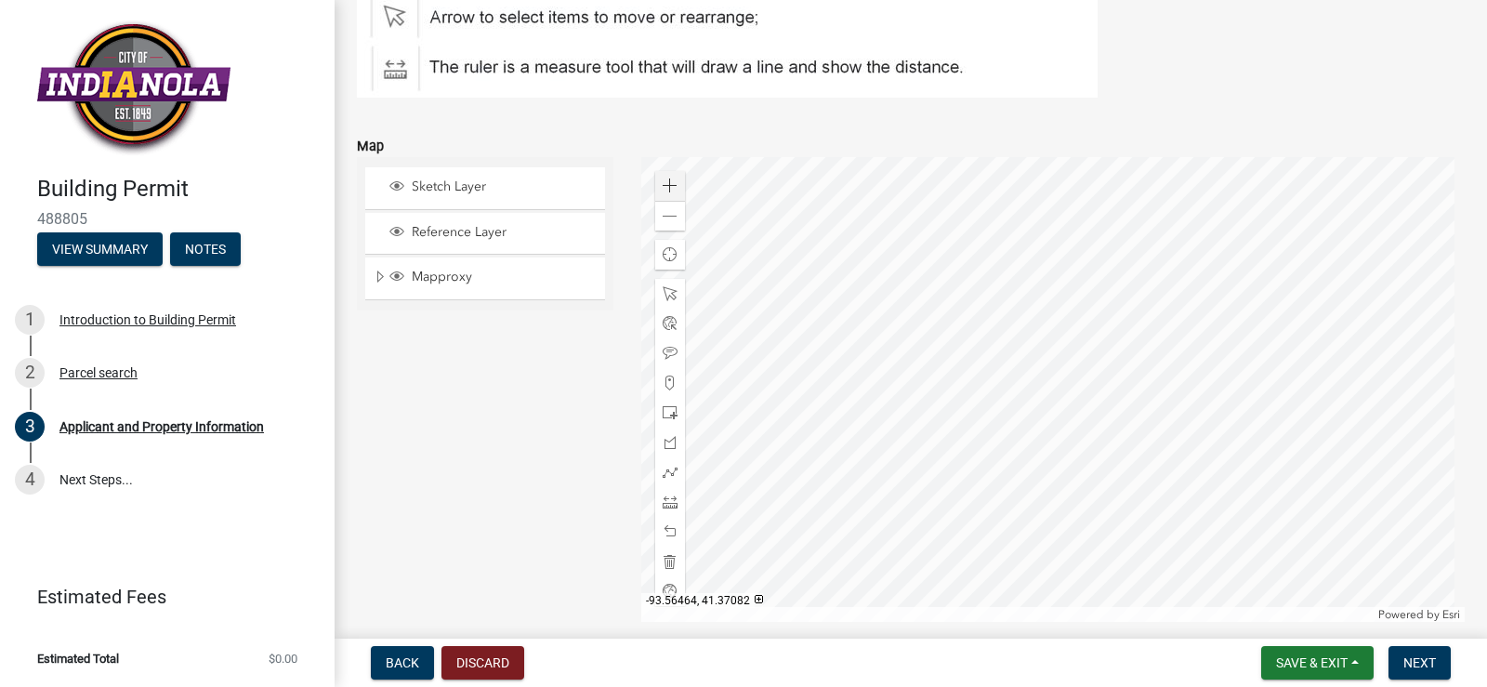
type input "na"
click at [663, 186] on span at bounding box center [670, 185] width 15 height 15
click at [667, 219] on span at bounding box center [670, 216] width 15 height 15
click at [432, 190] on span "Sketch Layer" at bounding box center [503, 186] width 192 height 17
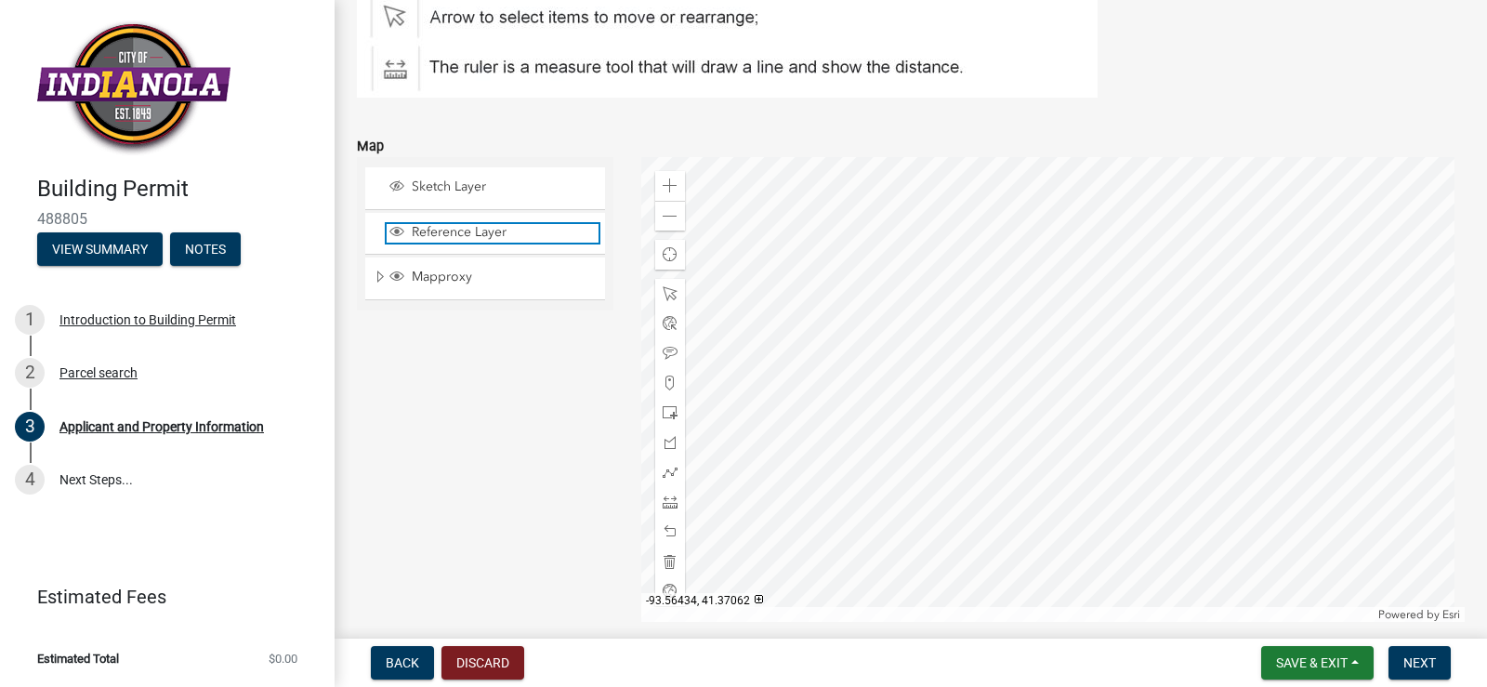
click at [434, 232] on span "Reference Layer" at bounding box center [503, 232] width 192 height 17
click at [440, 152] on div "Map" at bounding box center [911, 146] width 1108 height 22
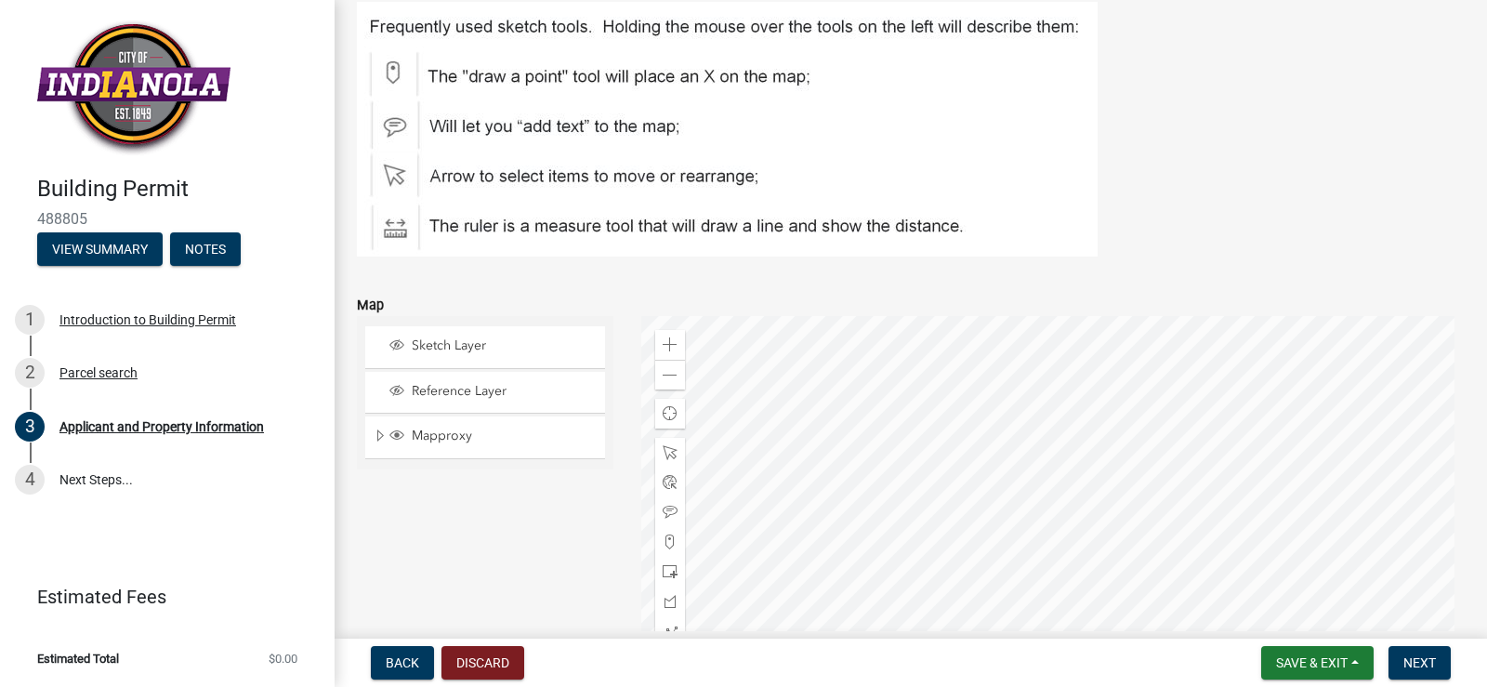
scroll to position [2322, 0]
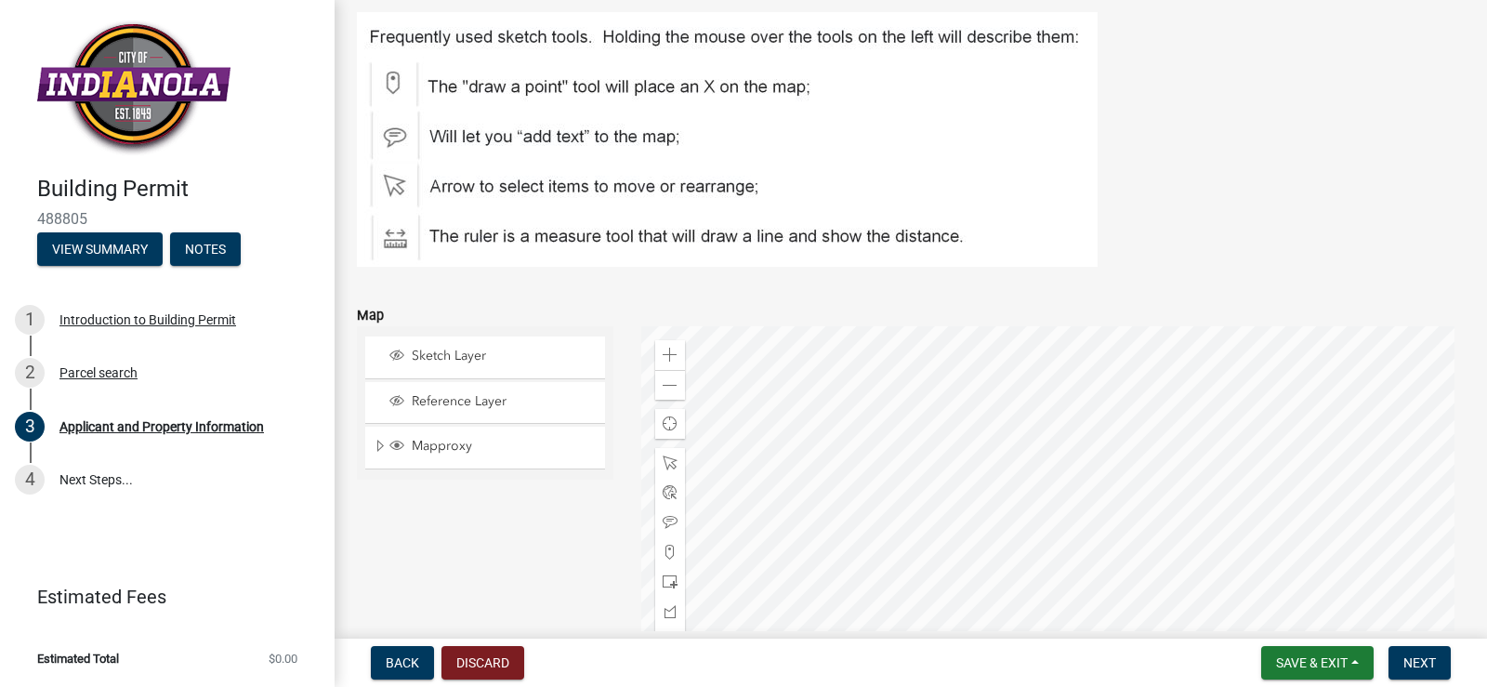
click at [637, 88] on img at bounding box center [727, 139] width 741 height 255
click at [392, 87] on img at bounding box center [727, 139] width 741 height 255
click at [1127, 606] on div at bounding box center [1053, 558] width 825 height 465
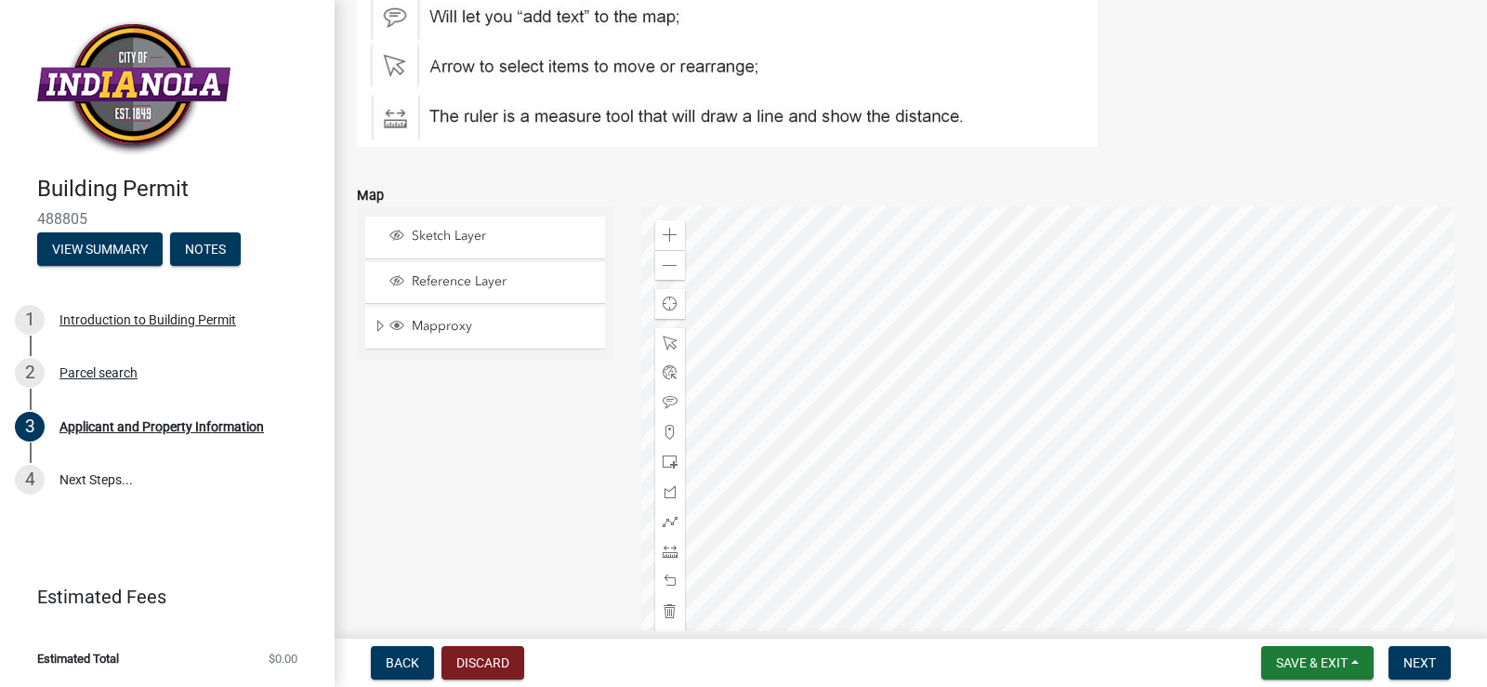
scroll to position [2432, 0]
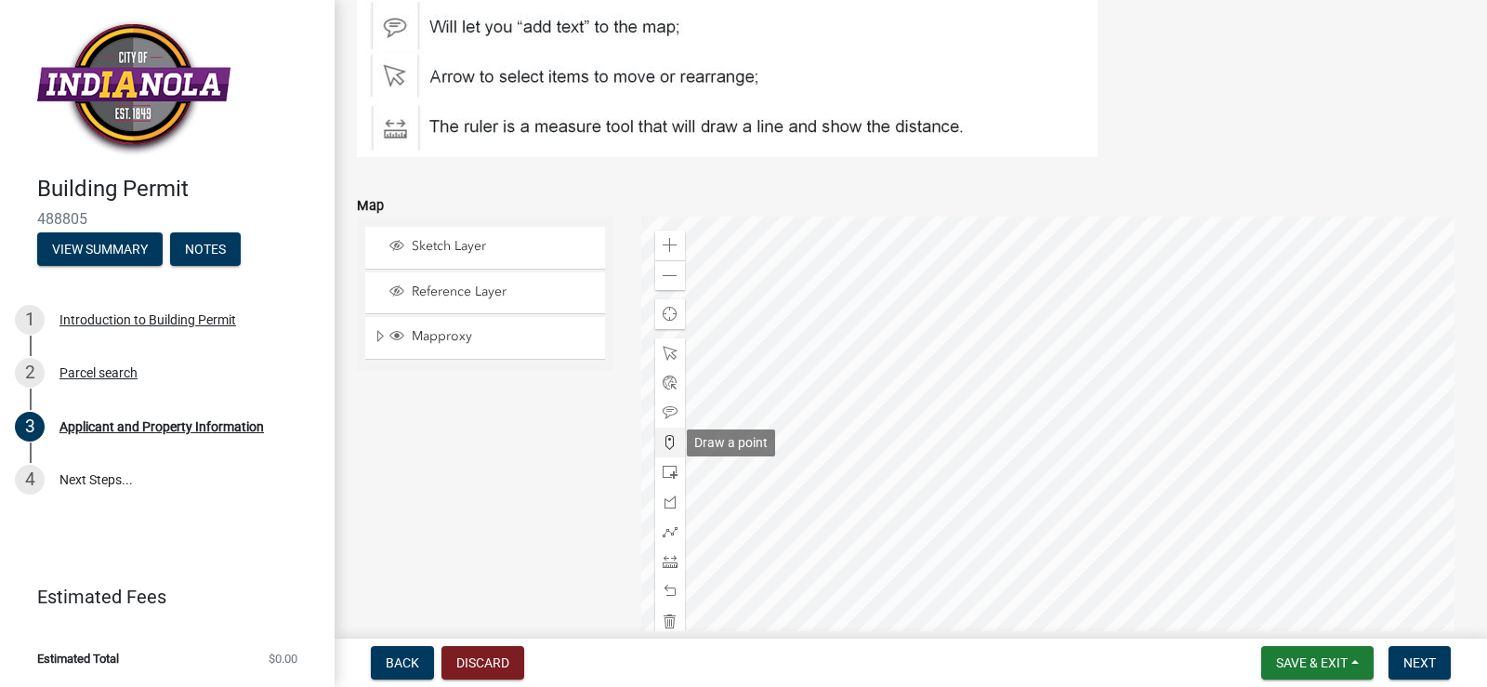
click at [667, 443] on span at bounding box center [670, 442] width 15 height 15
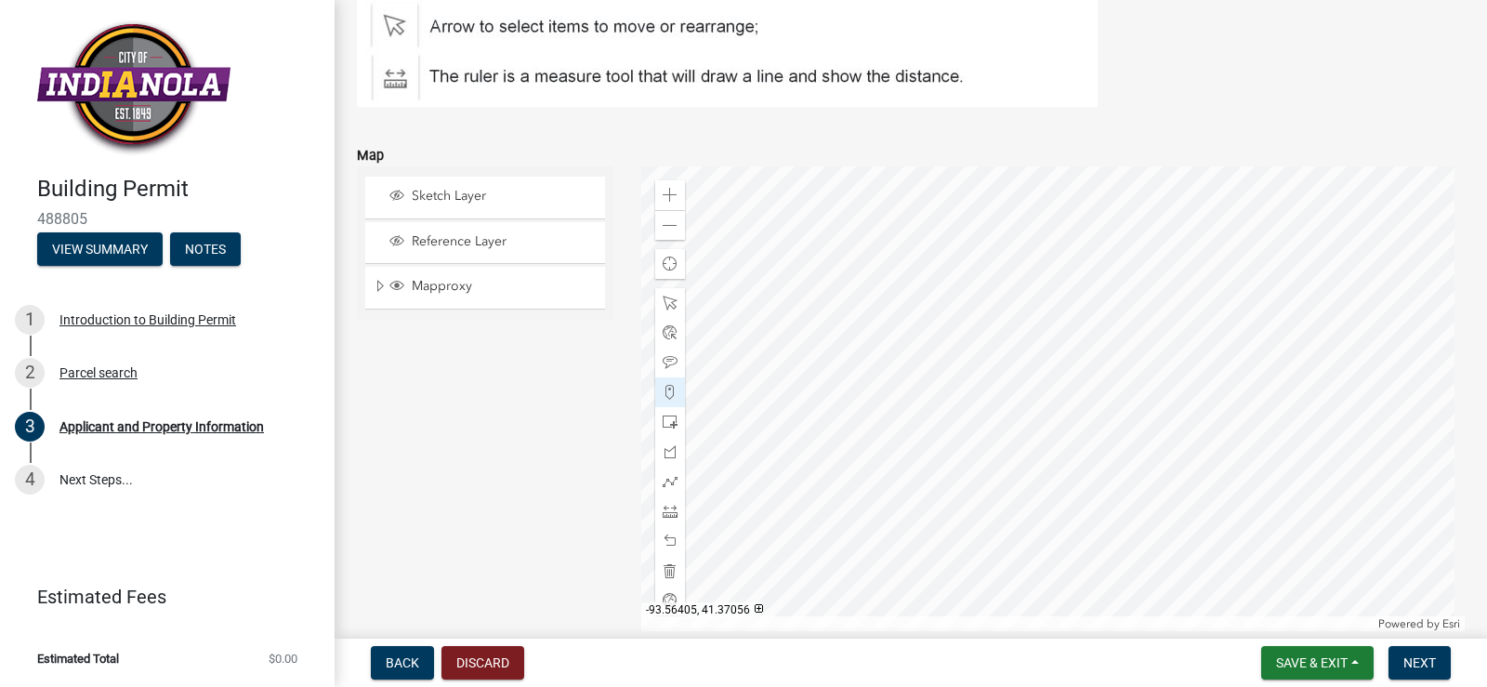
click at [1133, 445] on div at bounding box center [1053, 398] width 825 height 465
click at [1130, 450] on div at bounding box center [1053, 398] width 825 height 465
click at [669, 425] on span at bounding box center [670, 422] width 15 height 15
click at [1097, 454] on div at bounding box center [1053, 398] width 825 height 465
click at [1124, 341] on div at bounding box center [1053, 398] width 825 height 465
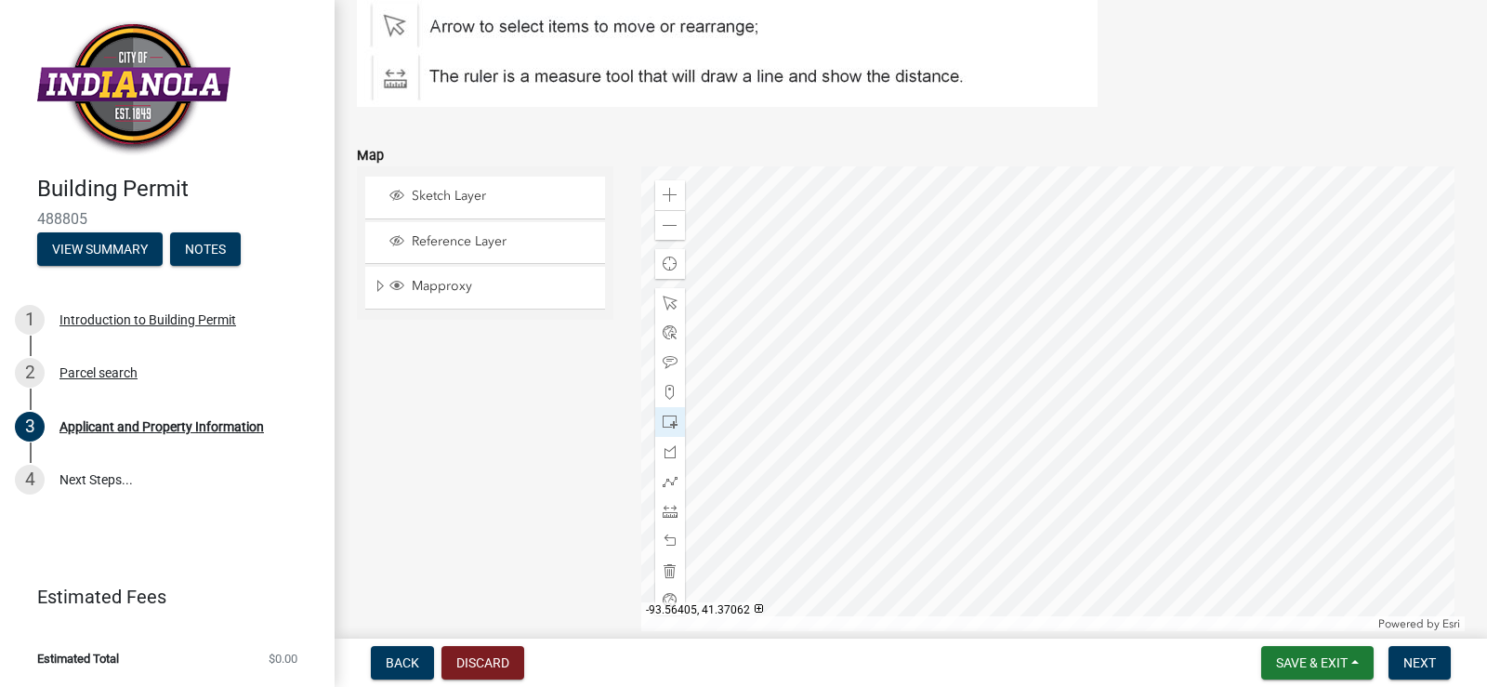
click at [1124, 341] on div at bounding box center [1053, 398] width 825 height 465
click at [1115, 338] on div at bounding box center [1053, 398] width 825 height 465
click at [664, 424] on span at bounding box center [670, 422] width 15 height 15
click at [1101, 457] on div at bounding box center [1053, 398] width 825 height 465
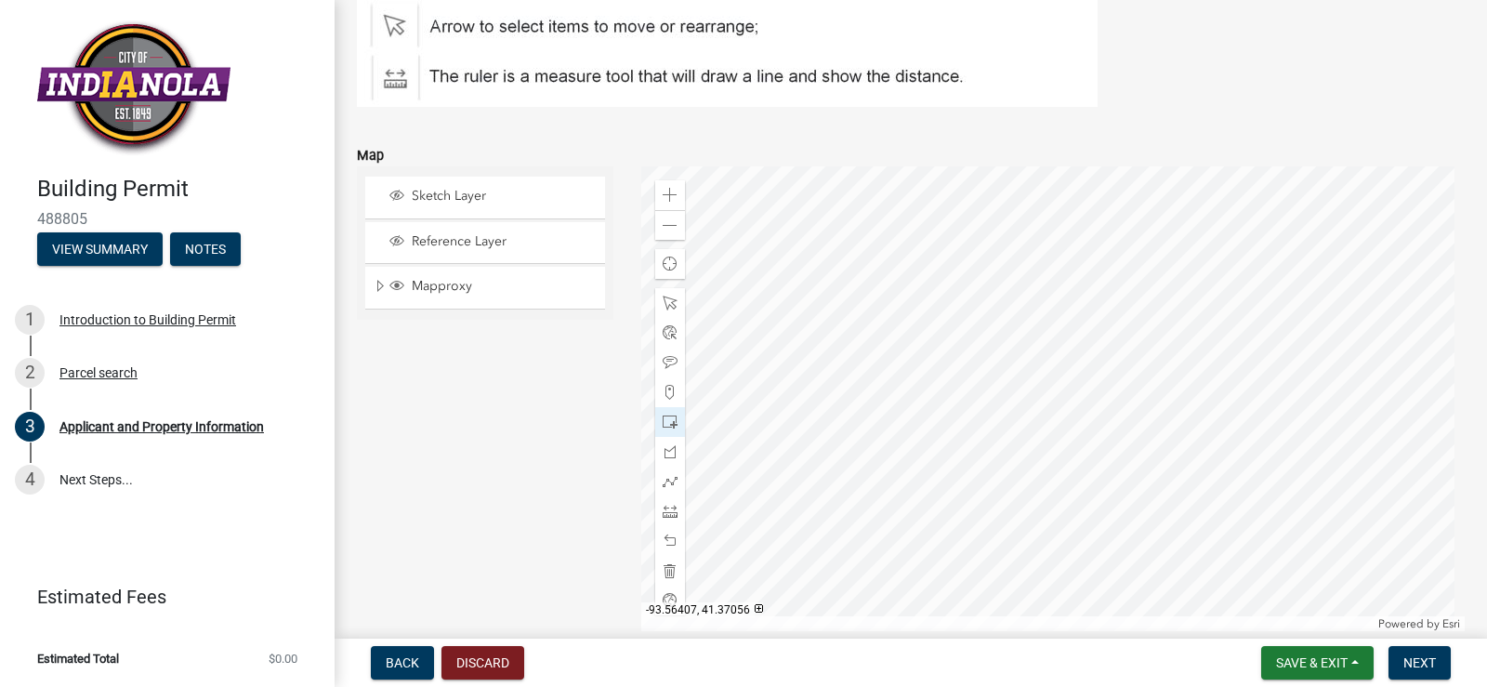
click at [1101, 457] on div at bounding box center [1053, 398] width 825 height 465
click at [1101, 450] on div at bounding box center [1053, 398] width 825 height 465
click at [1156, 286] on div at bounding box center [1053, 398] width 825 height 465
click at [1024, 248] on div at bounding box center [1053, 398] width 825 height 465
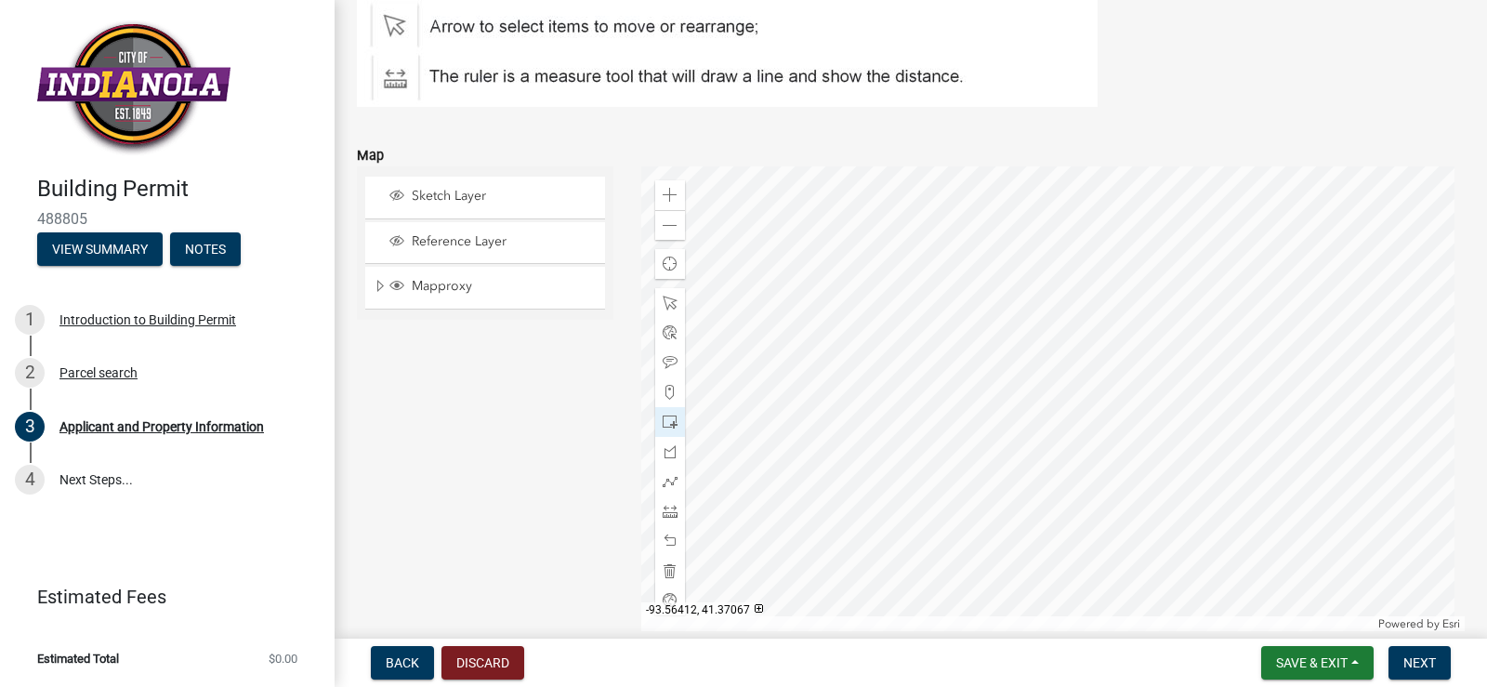
click at [1024, 248] on div at bounding box center [1053, 398] width 825 height 465
click at [1062, 268] on div at bounding box center [1053, 398] width 825 height 465
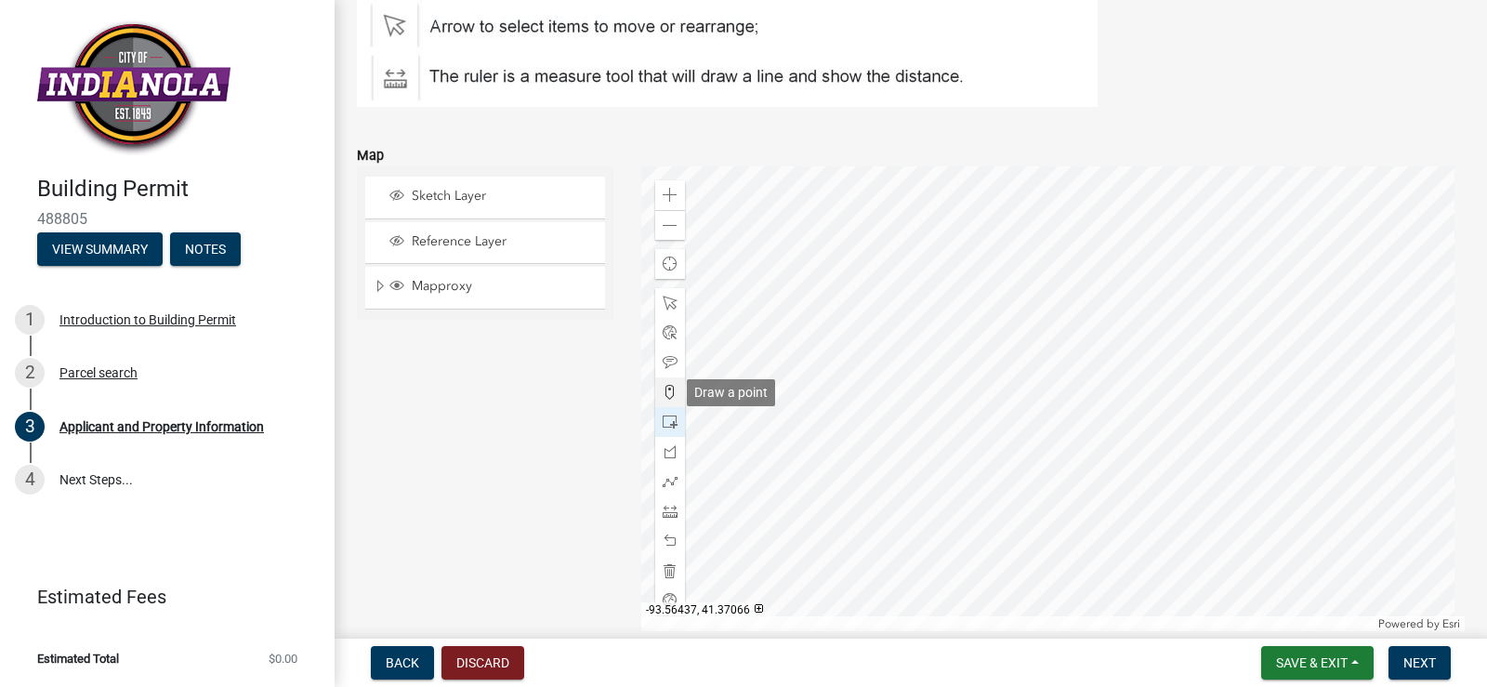
click at [666, 395] on span at bounding box center [670, 392] width 15 height 15
click at [1117, 458] on div at bounding box center [1053, 398] width 825 height 465
click at [667, 480] on span at bounding box center [670, 481] width 15 height 15
click at [1118, 461] on div at bounding box center [1053, 398] width 825 height 465
click at [1118, 341] on div at bounding box center [1053, 398] width 825 height 465
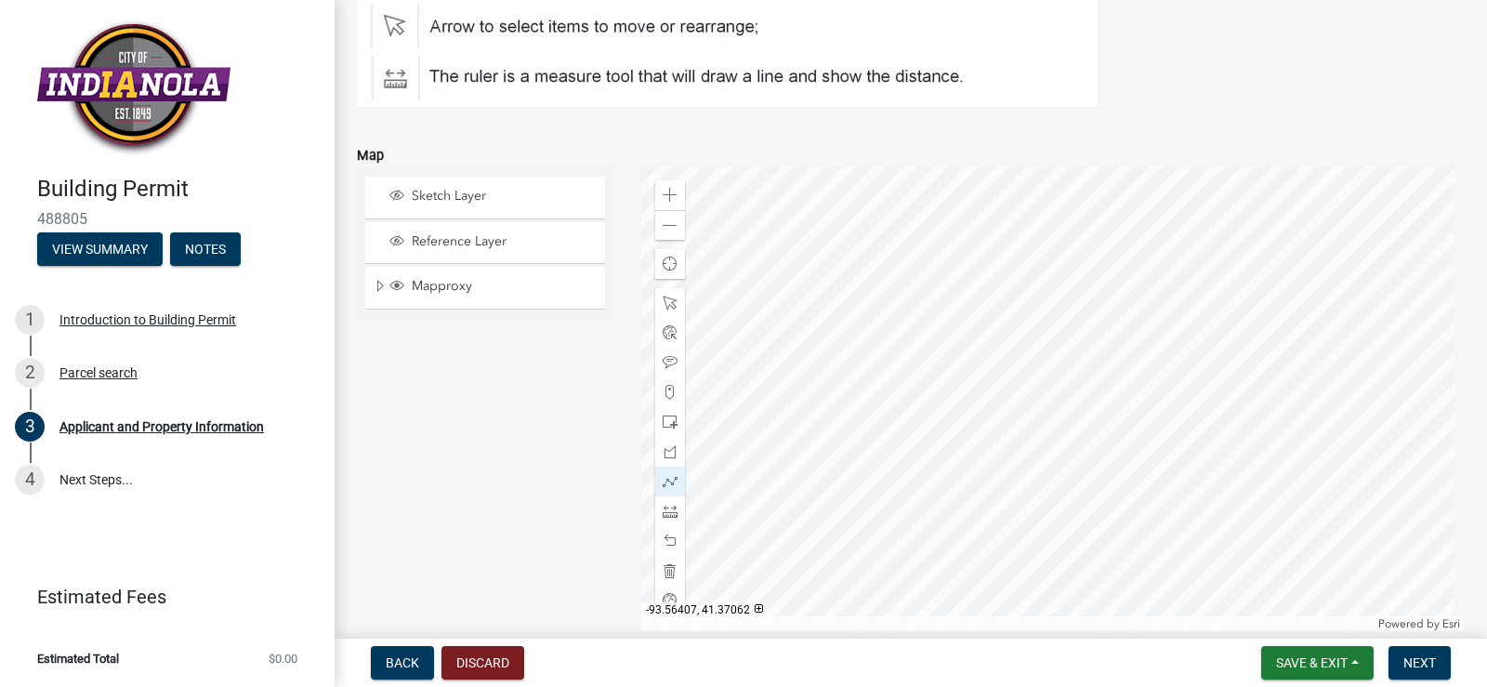
click at [1092, 342] on div at bounding box center [1053, 398] width 825 height 465
click at [1095, 462] on div at bounding box center [1053, 398] width 825 height 465
click at [1118, 462] on div at bounding box center [1053, 398] width 825 height 465
click at [663, 480] on span at bounding box center [670, 481] width 15 height 15
click at [1093, 343] on div at bounding box center [1053, 398] width 825 height 465
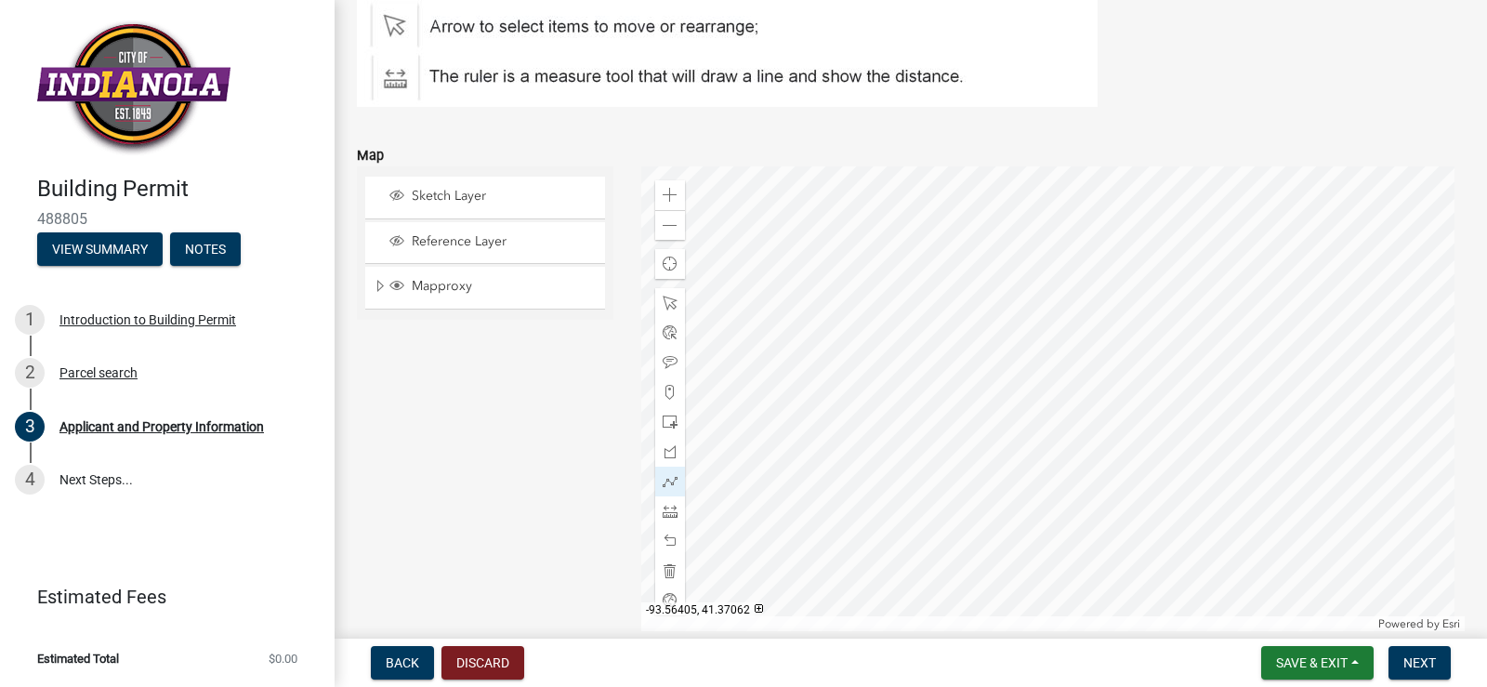
click at [1117, 342] on div at bounding box center [1053, 398] width 825 height 465
click at [1118, 463] on div at bounding box center [1053, 398] width 825 height 465
click at [1095, 463] on div at bounding box center [1053, 398] width 825 height 465
click at [1094, 343] on div at bounding box center [1053, 398] width 825 height 465
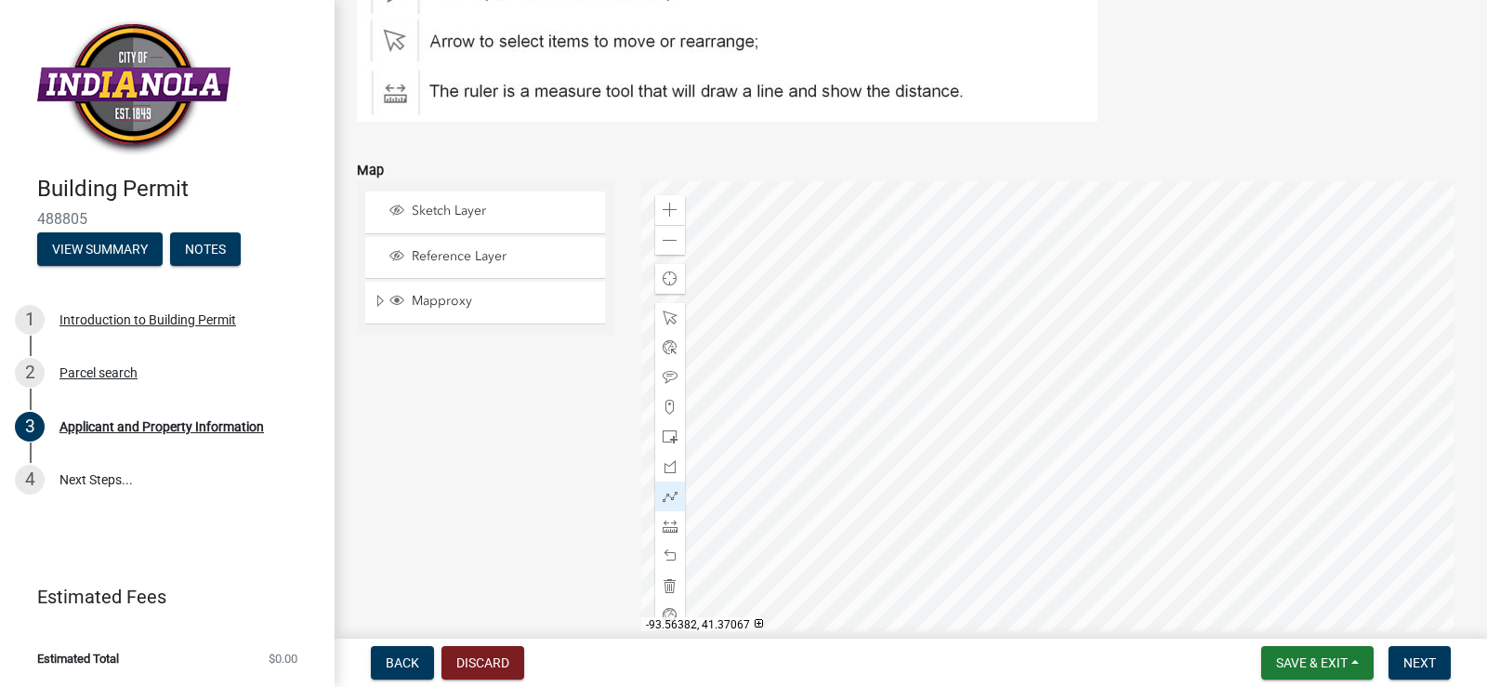
scroll to position [2492, 0]
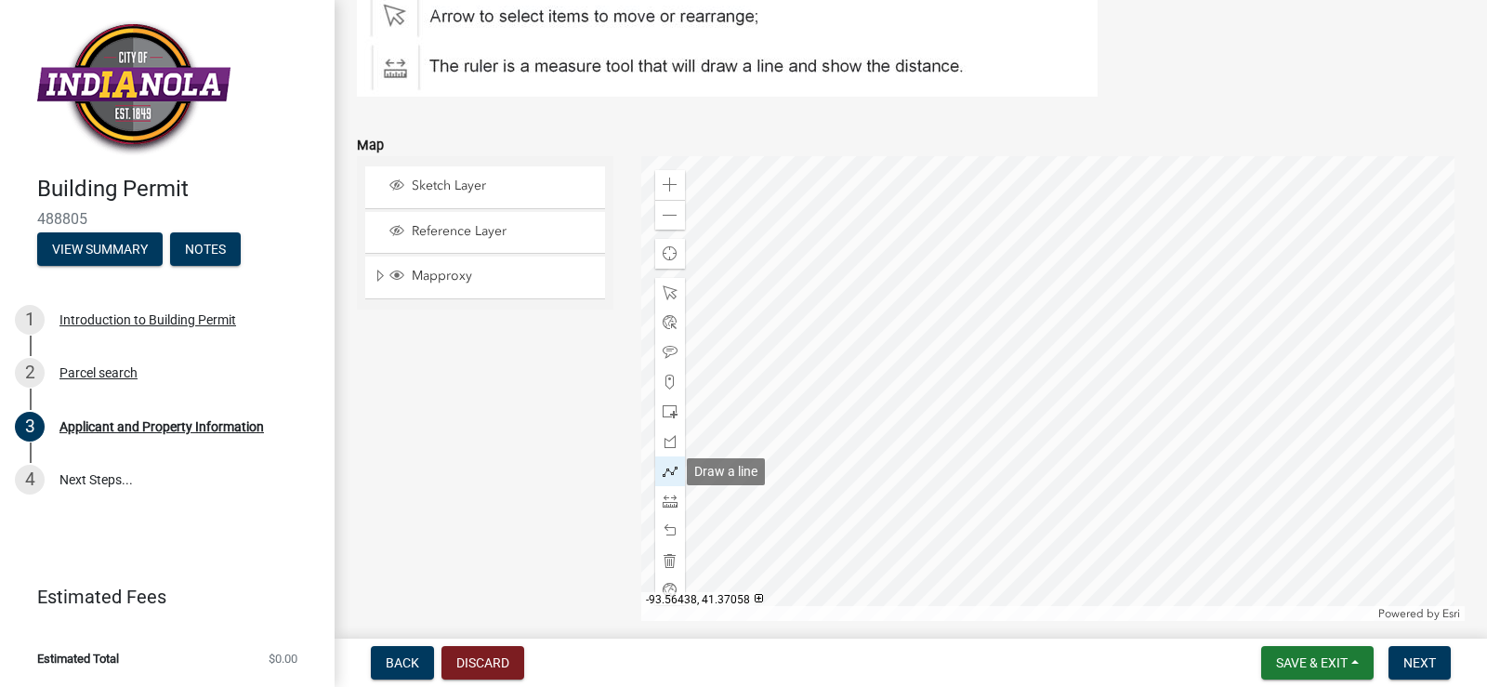
click at [666, 476] on span at bounding box center [670, 471] width 15 height 15
click at [1060, 256] on div at bounding box center [1053, 388] width 825 height 465
click at [1101, 256] on div at bounding box center [1053, 388] width 825 height 465
click at [1100, 256] on div at bounding box center [1053, 388] width 825 height 465
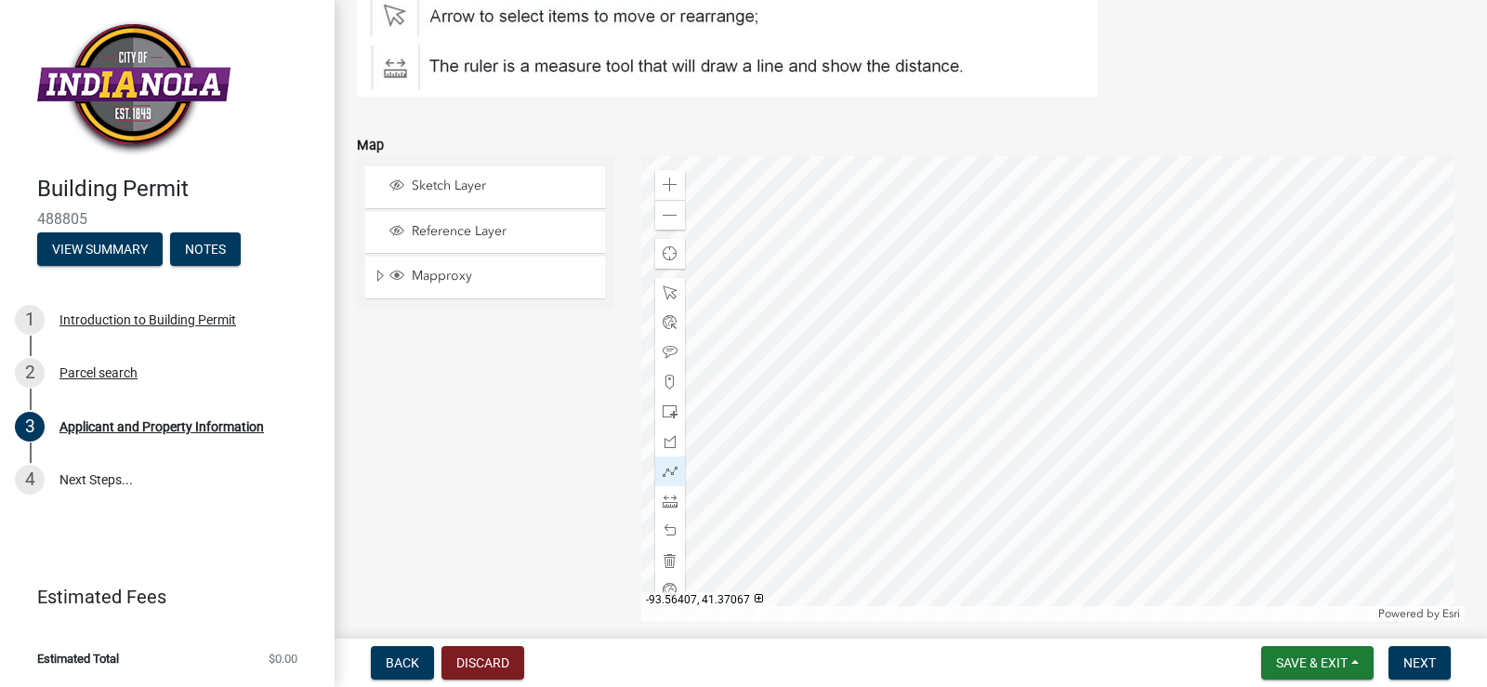
click at [1130, 224] on div at bounding box center [1053, 388] width 825 height 465
click at [1013, 235] on div at bounding box center [1053, 388] width 825 height 465
click at [1129, 302] on div at bounding box center [1053, 388] width 825 height 465
click at [1152, 302] on div at bounding box center [1053, 388] width 825 height 465
click at [1151, 419] on div at bounding box center [1053, 388] width 825 height 465
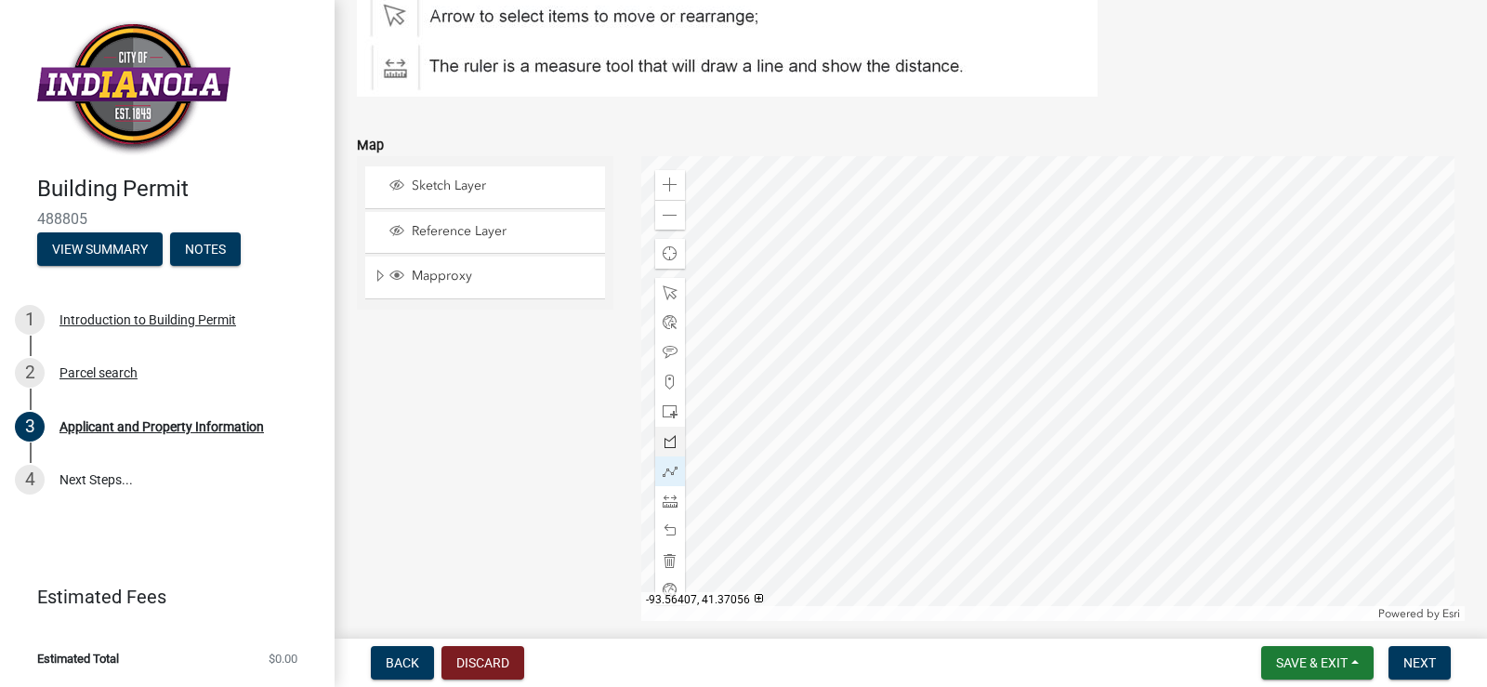
click at [1132, 420] on div at bounding box center [1053, 388] width 825 height 465
click at [1130, 301] on div at bounding box center [1053, 388] width 825 height 465
click at [667, 417] on span at bounding box center [670, 411] width 15 height 15
click at [1149, 420] on div at bounding box center [1053, 388] width 825 height 465
click at [1215, 217] on div at bounding box center [1053, 388] width 825 height 465
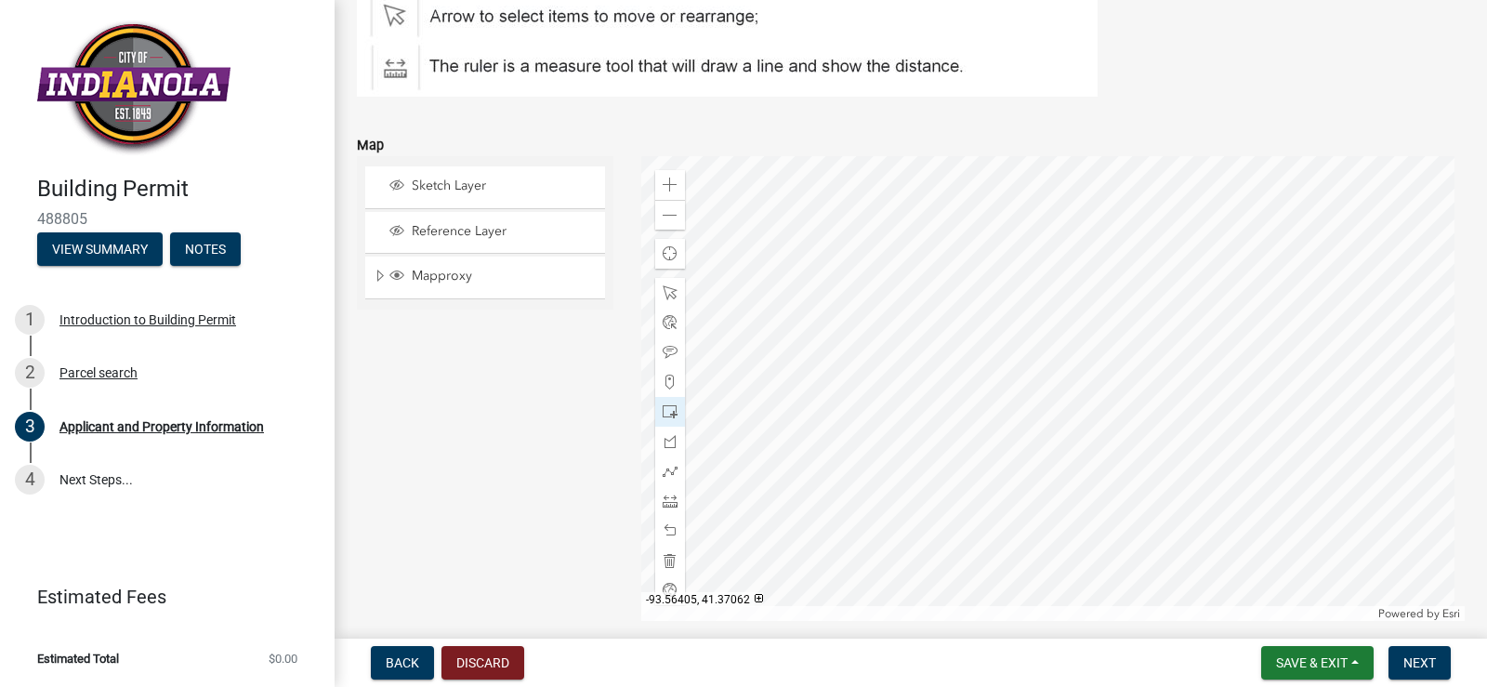
click at [1258, 217] on div at bounding box center [1053, 388] width 825 height 465
click at [1216, 219] on div at bounding box center [1053, 388] width 825 height 465
click at [1261, 450] on div at bounding box center [1053, 388] width 825 height 465
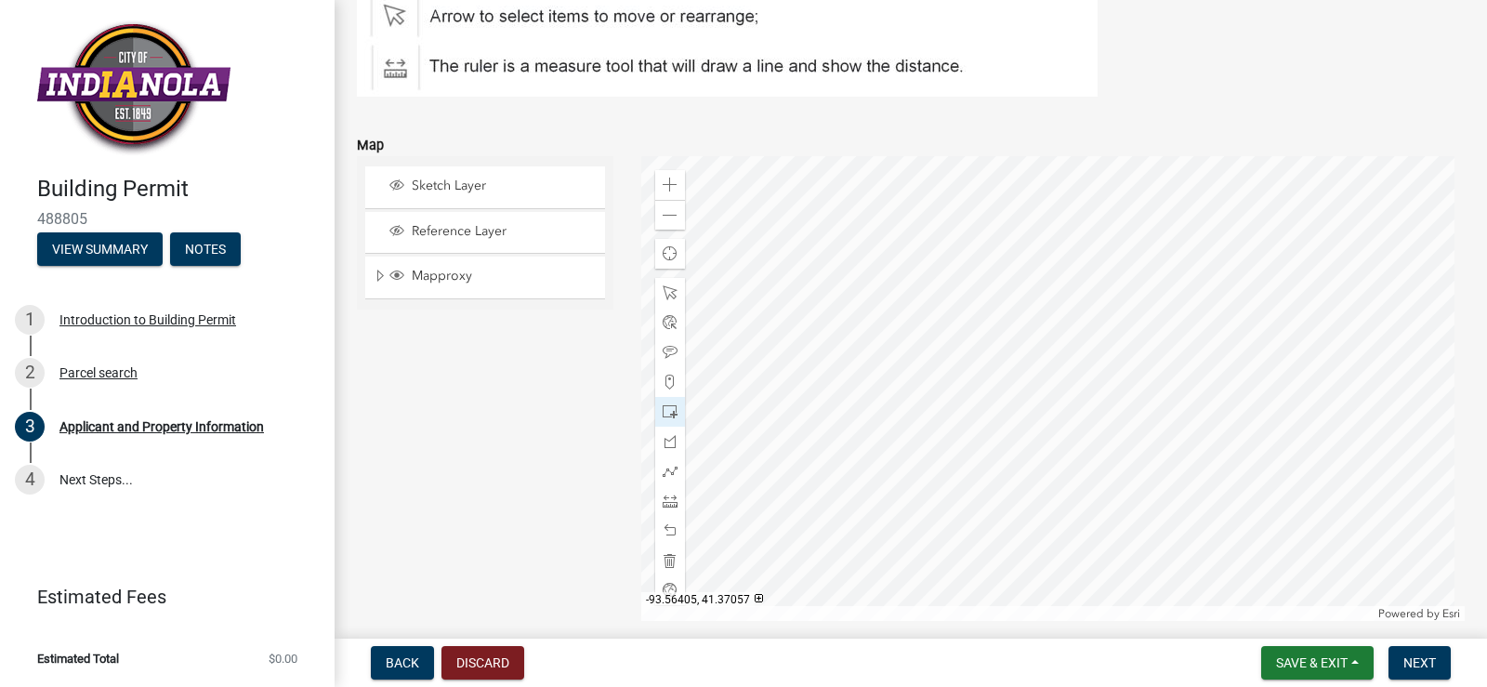
click at [1254, 429] on div at bounding box center [1053, 388] width 825 height 465
click at [677, 300] on div at bounding box center [670, 293] width 30 height 30
click at [1215, 219] on div at bounding box center [1053, 388] width 825 height 465
click at [1185, 224] on div at bounding box center [1053, 388] width 825 height 465
click at [667, 386] on span at bounding box center [670, 382] width 15 height 15
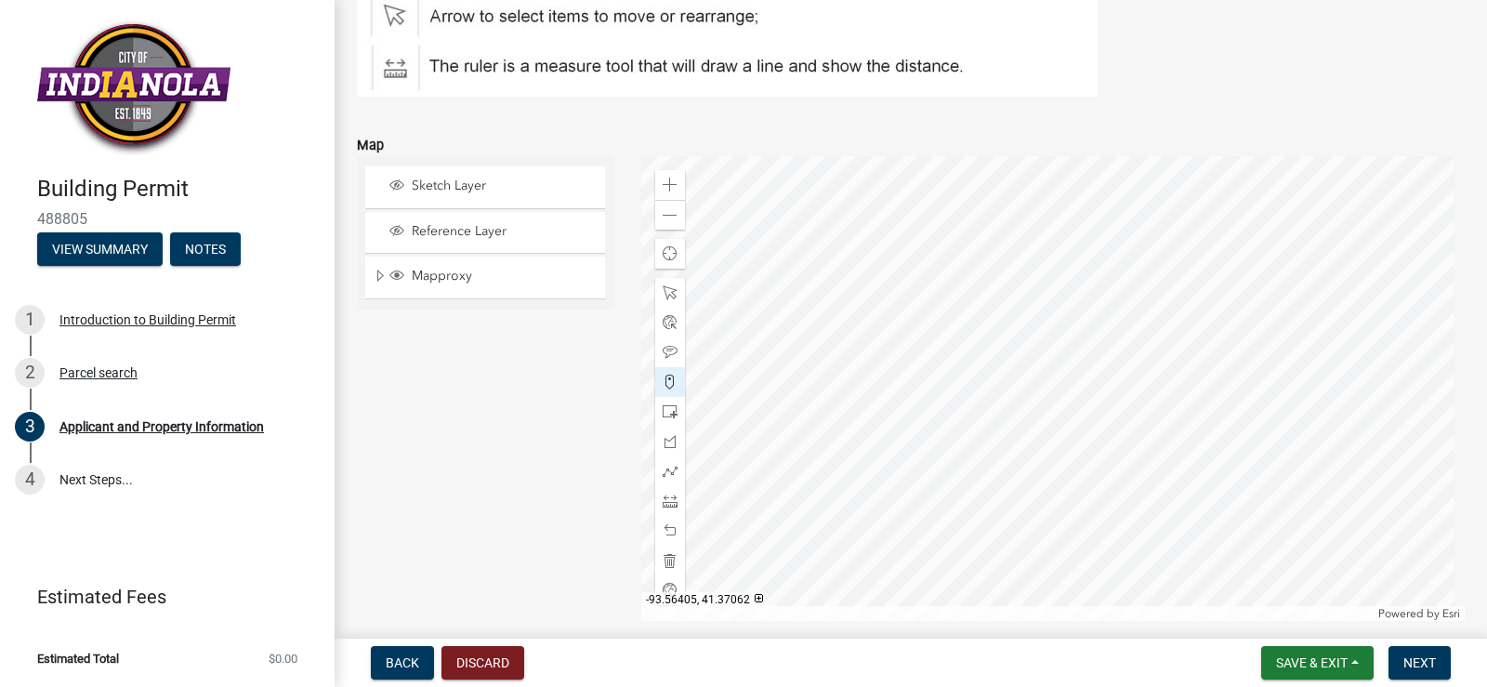
click at [1225, 220] on div at bounding box center [1053, 388] width 825 height 465
click at [1183, 222] on div at bounding box center [1053, 388] width 825 height 465
click at [1191, 457] on div at bounding box center [1053, 388] width 825 height 465
click at [1228, 454] on div at bounding box center [1053, 388] width 825 height 465
click at [1230, 221] on div at bounding box center [1053, 388] width 825 height 465
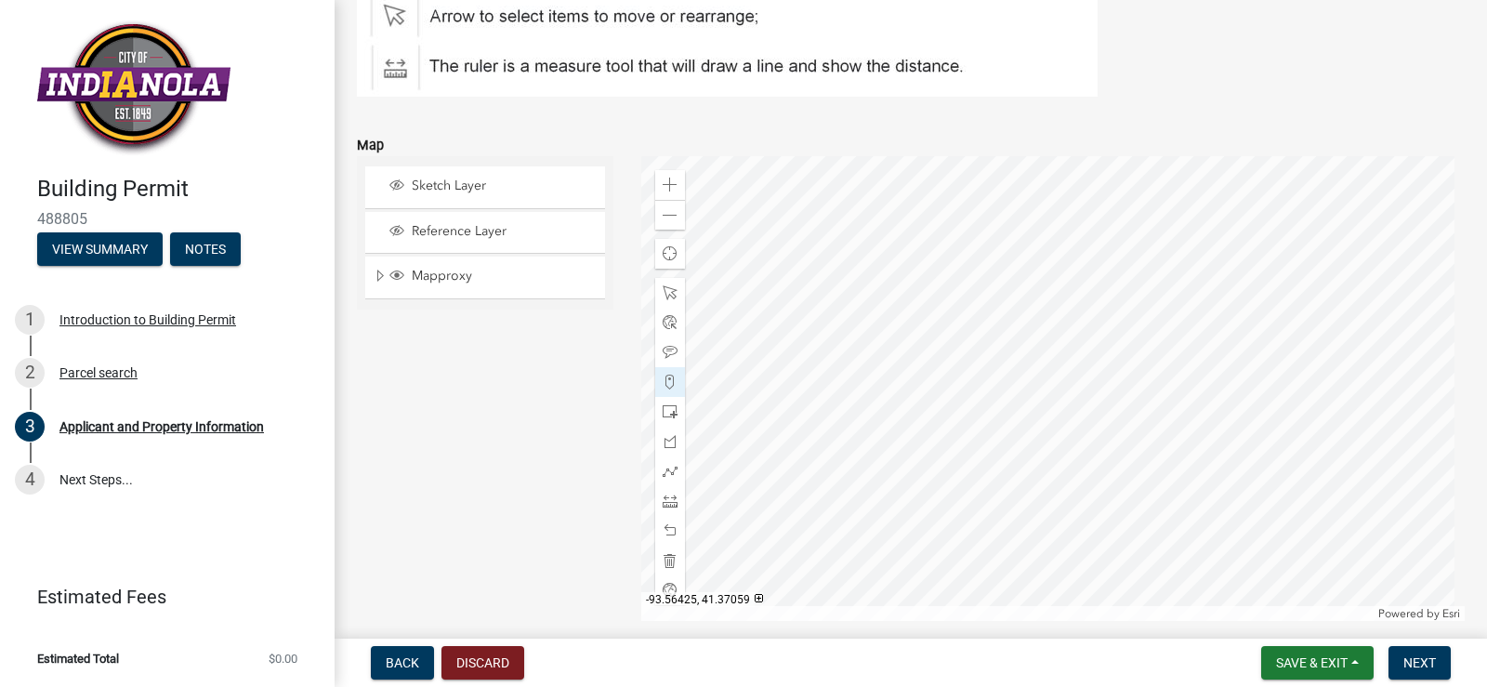
drag, startPoint x: 670, startPoint y: 417, endPoint x: 561, endPoint y: 427, distance: 110.1
click at [561, 427] on div "Sketch Layer Reference Layer Mapproxy PLS Corner Monuments Road Dimensions Defa…" at bounding box center [485, 388] width 284 height 465
click at [672, 413] on span at bounding box center [670, 411] width 15 height 15
click at [1185, 219] on div at bounding box center [1053, 388] width 825 height 465
click at [1229, 456] on div at bounding box center [1053, 388] width 825 height 465
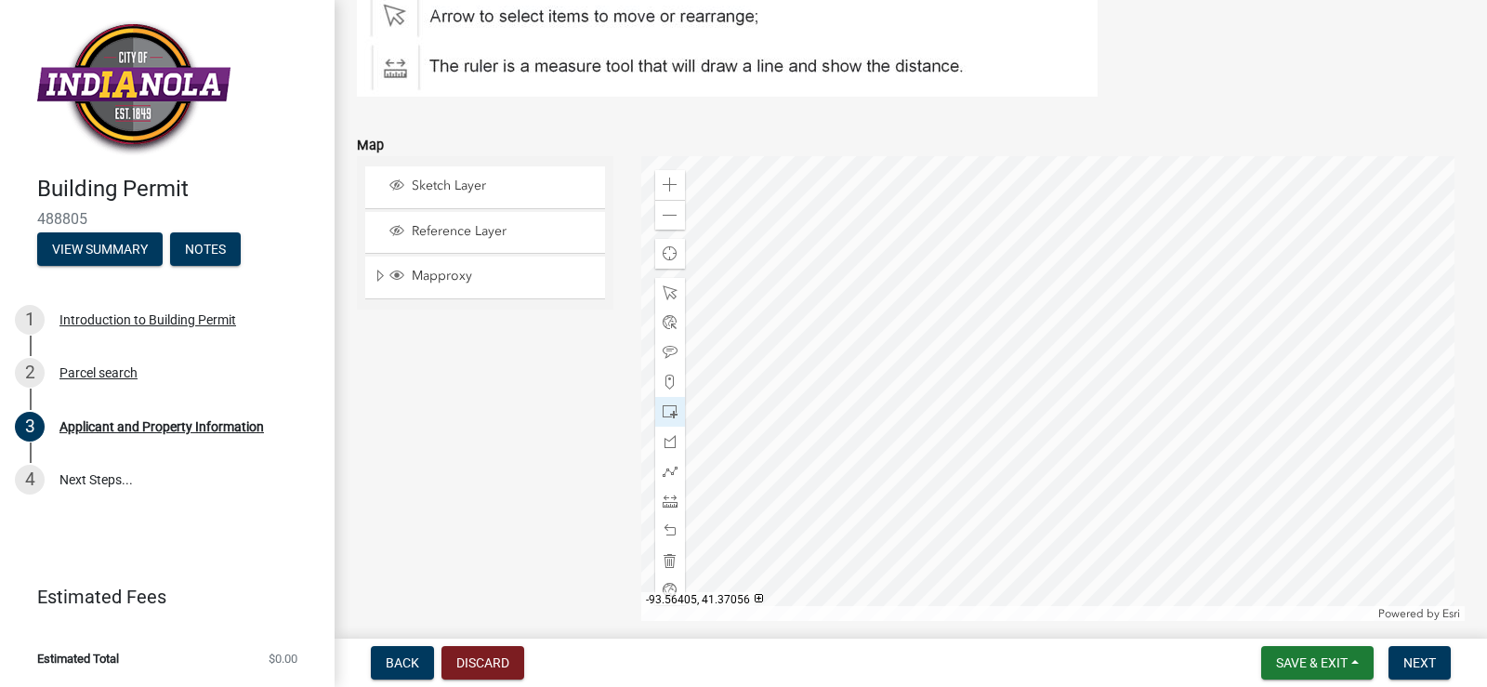
click at [1229, 456] on div at bounding box center [1053, 388] width 825 height 465
click at [1119, 251] on div at bounding box center [1053, 388] width 825 height 465
click at [1183, 220] on div at bounding box center [1053, 388] width 825 height 465
click at [1179, 220] on div at bounding box center [1053, 388] width 825 height 465
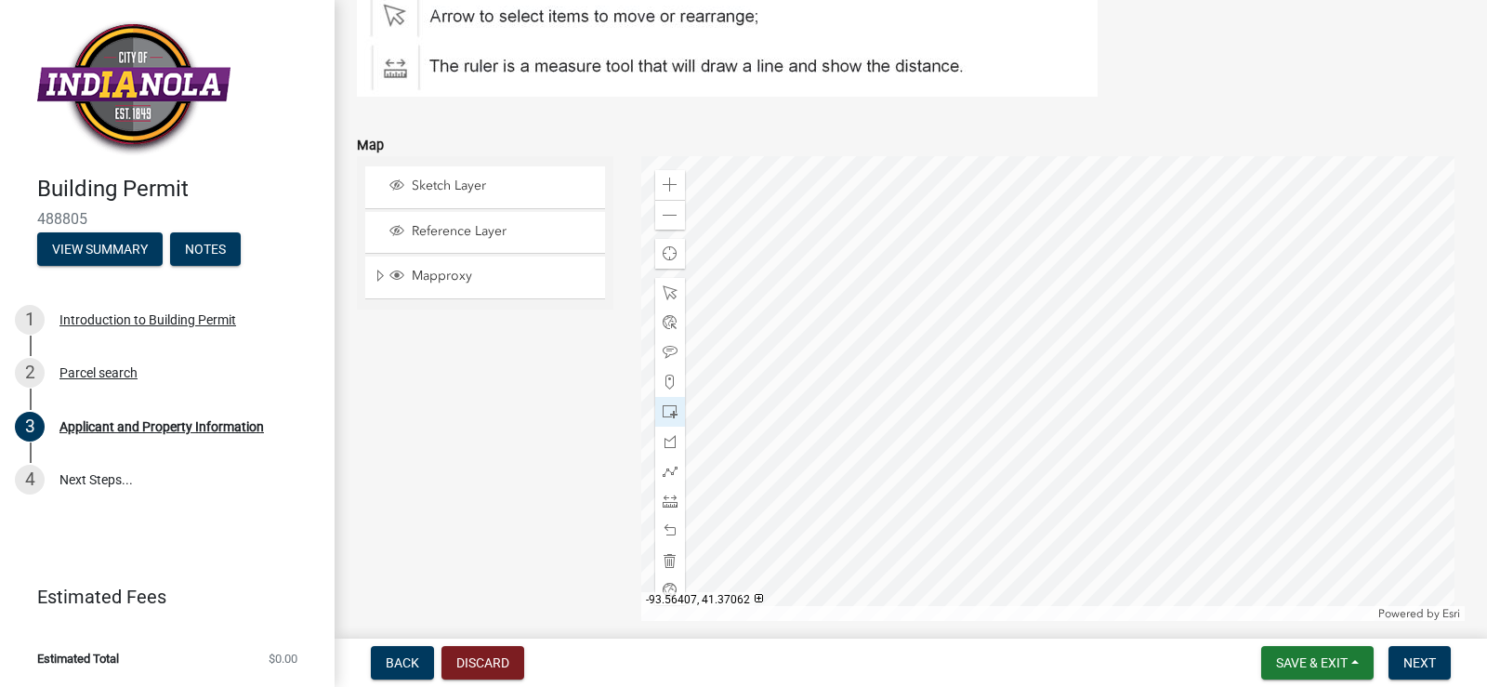
click at [1183, 222] on div at bounding box center [1053, 388] width 825 height 465
click at [952, 371] on div at bounding box center [1053, 388] width 825 height 465
click at [1419, 670] on span "Next" at bounding box center [1420, 662] width 33 height 15
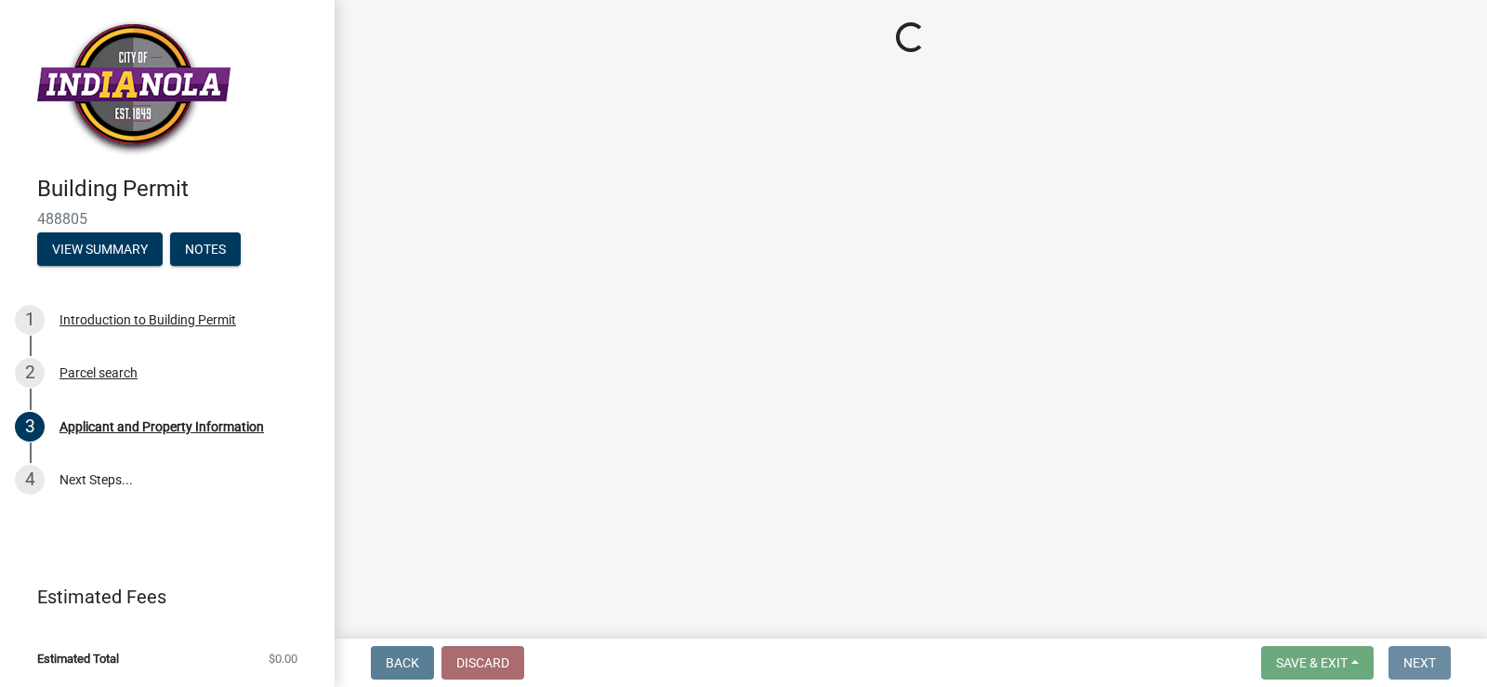
scroll to position [0, 0]
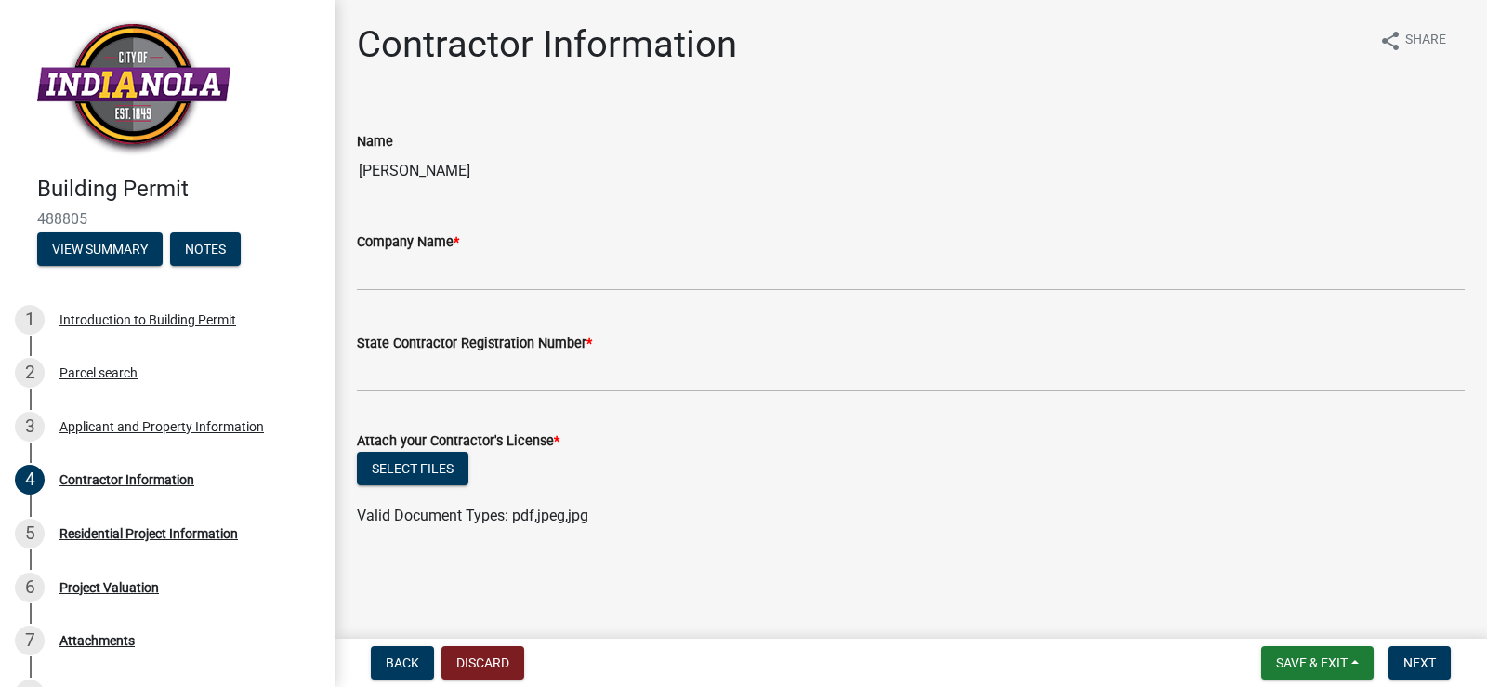
click at [476, 243] on div "Company Name *" at bounding box center [911, 242] width 1108 height 22
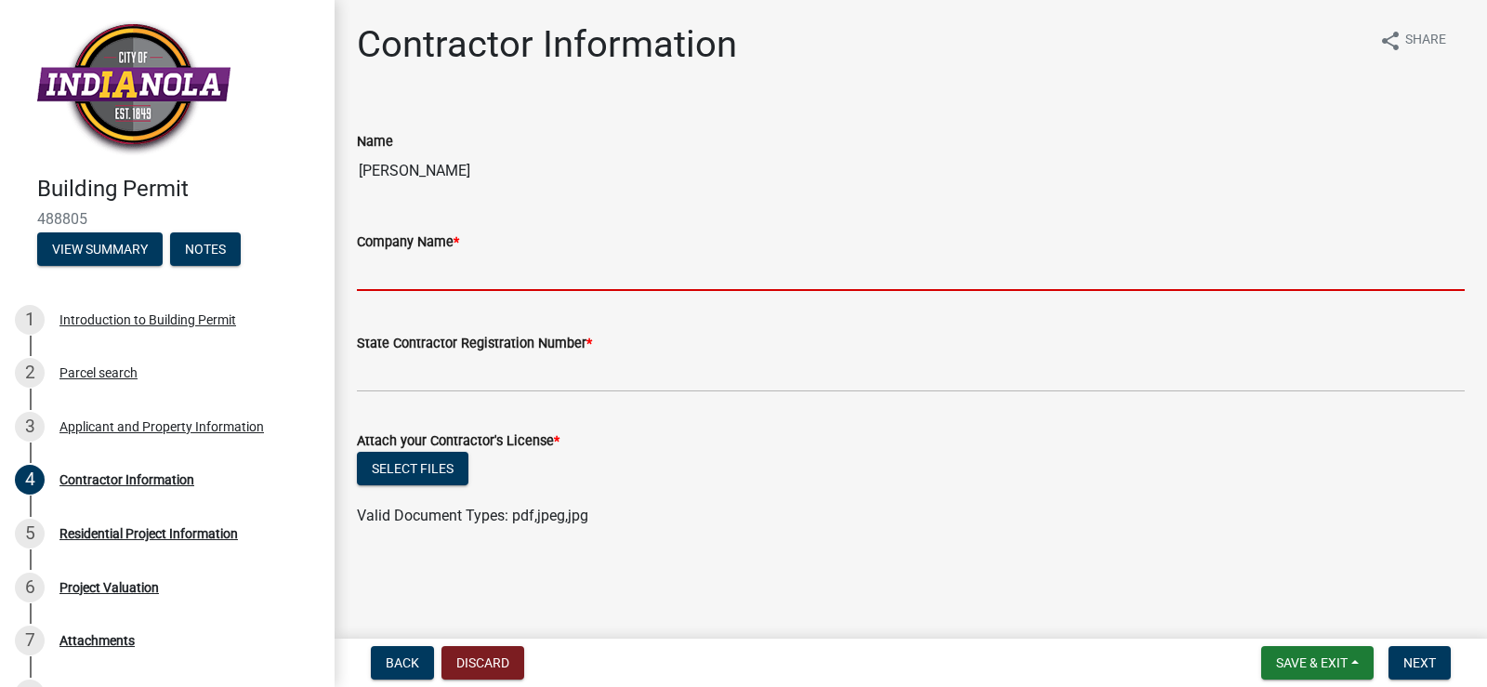
click at [435, 279] on input "Company Name *" at bounding box center [911, 272] width 1108 height 38
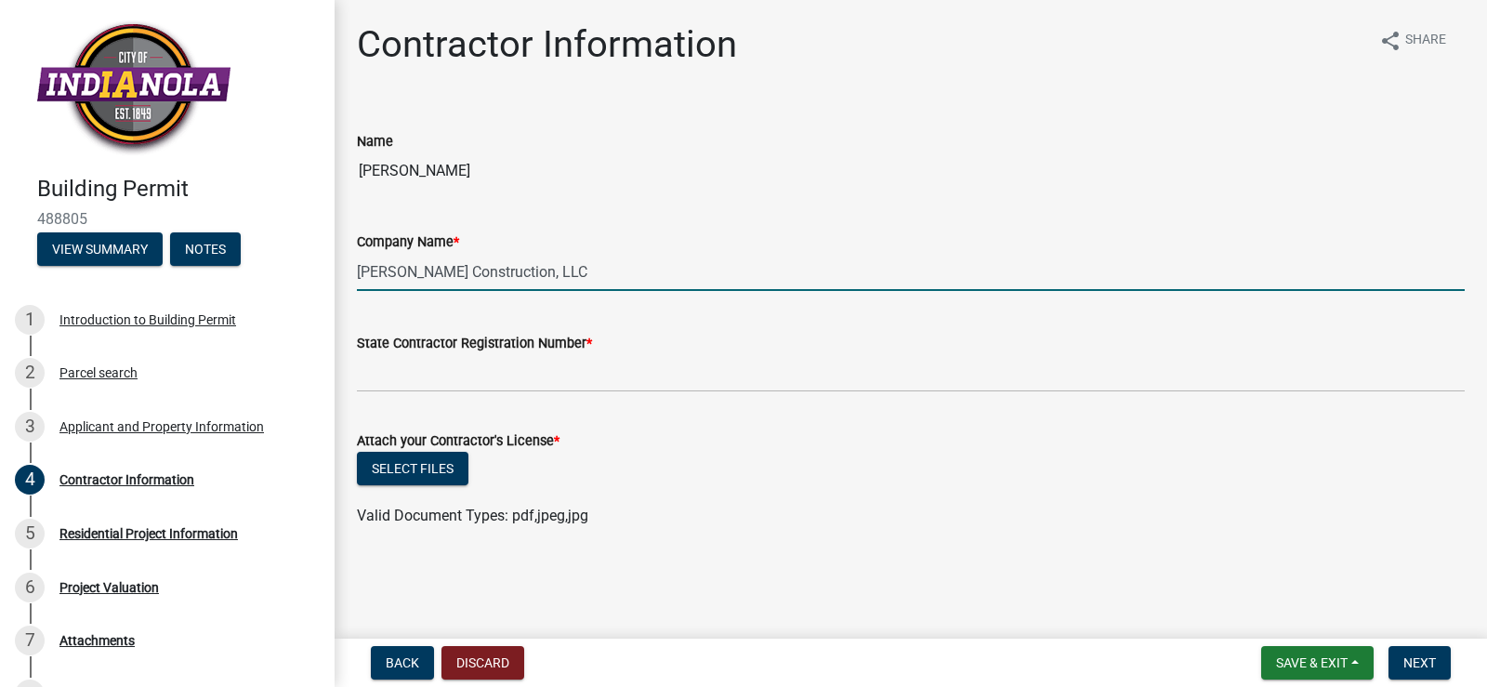
type input "[PERSON_NAME] Construction, LLC"
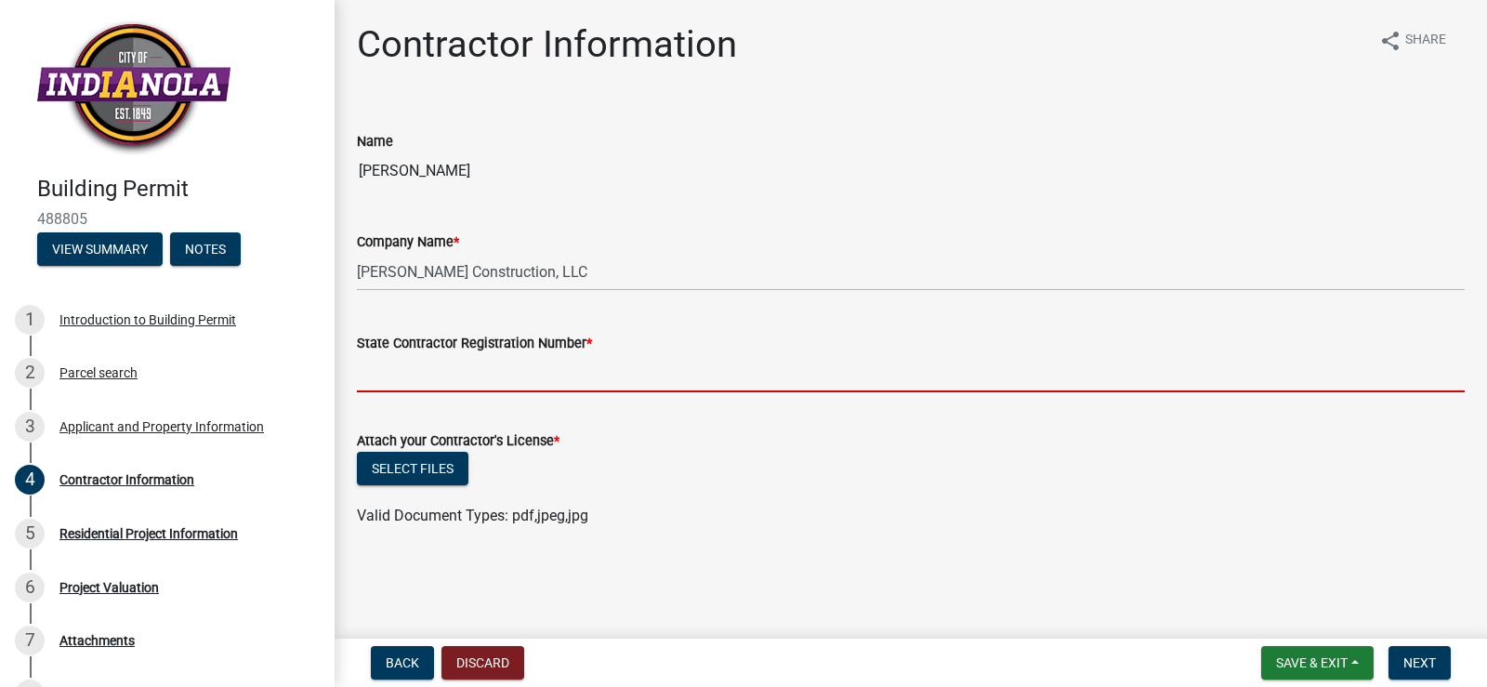
click at [579, 372] on input "State Contractor Registration Number *" at bounding box center [911, 373] width 1108 height 38
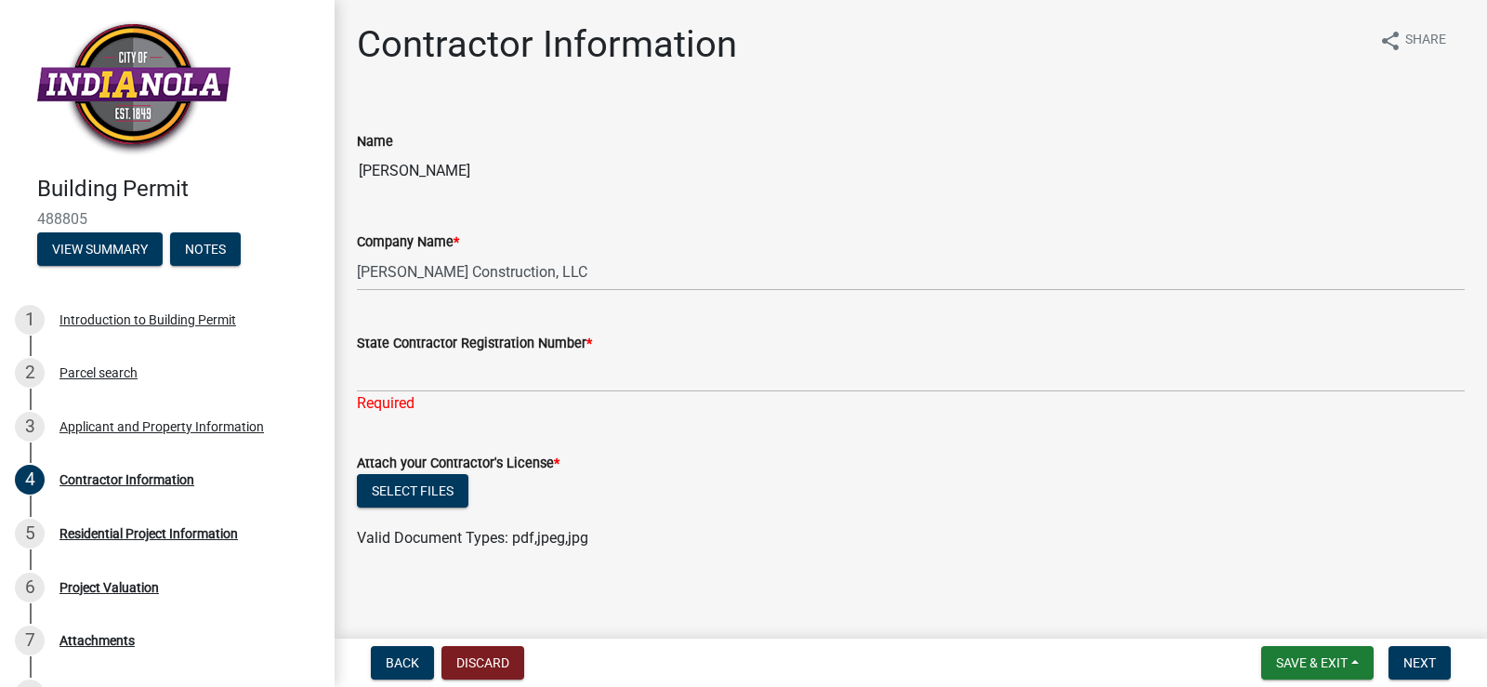
click at [588, 341] on span "*" at bounding box center [590, 344] width 6 height 16
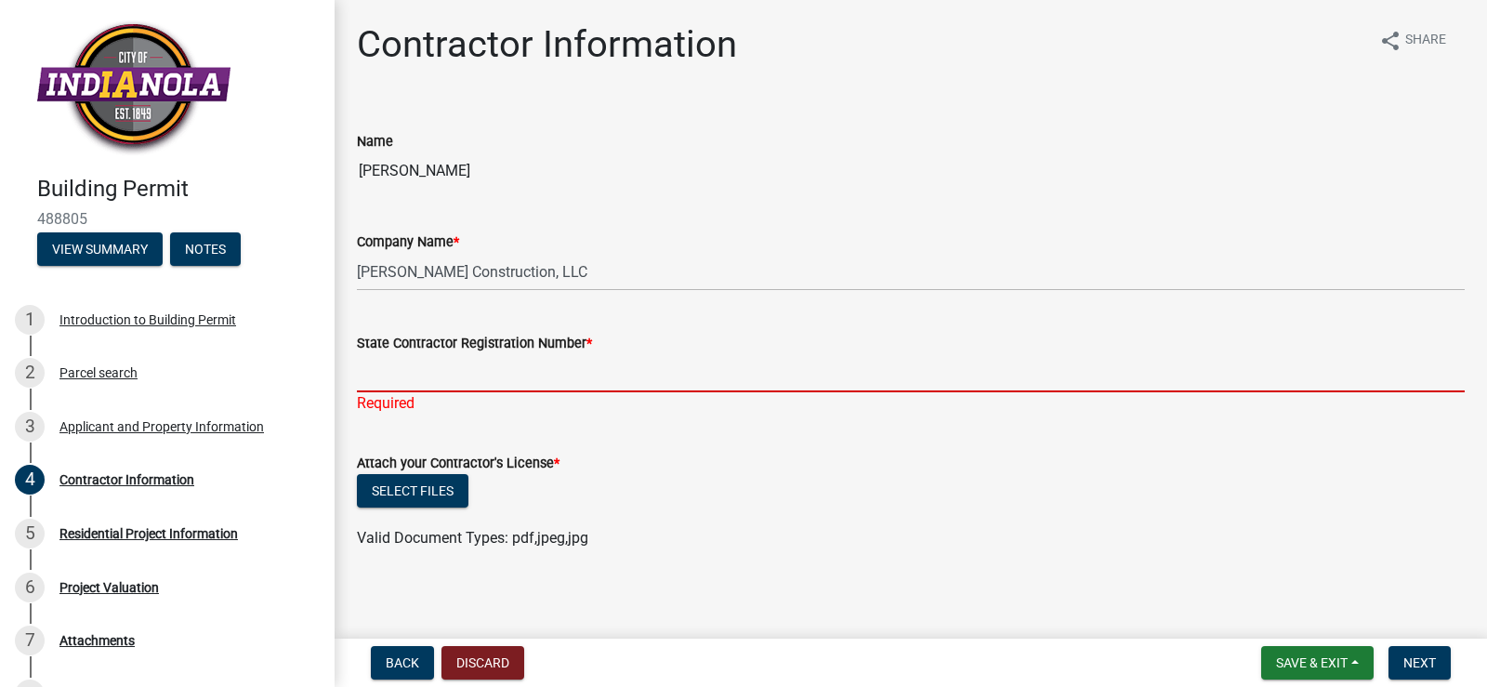
click at [588, 354] on input "State Contractor Registration Number *" at bounding box center [911, 373] width 1108 height 38
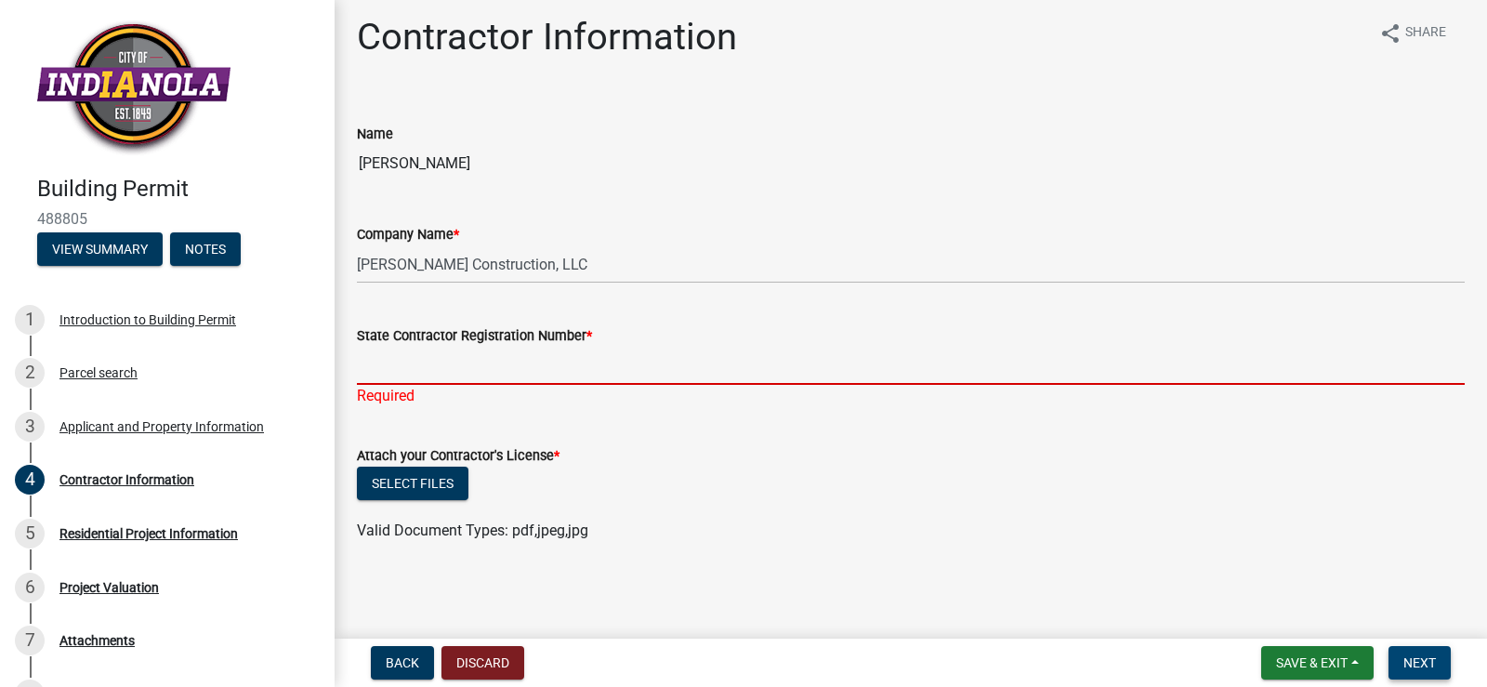
click at [1431, 664] on span "Next" at bounding box center [1420, 662] width 33 height 15
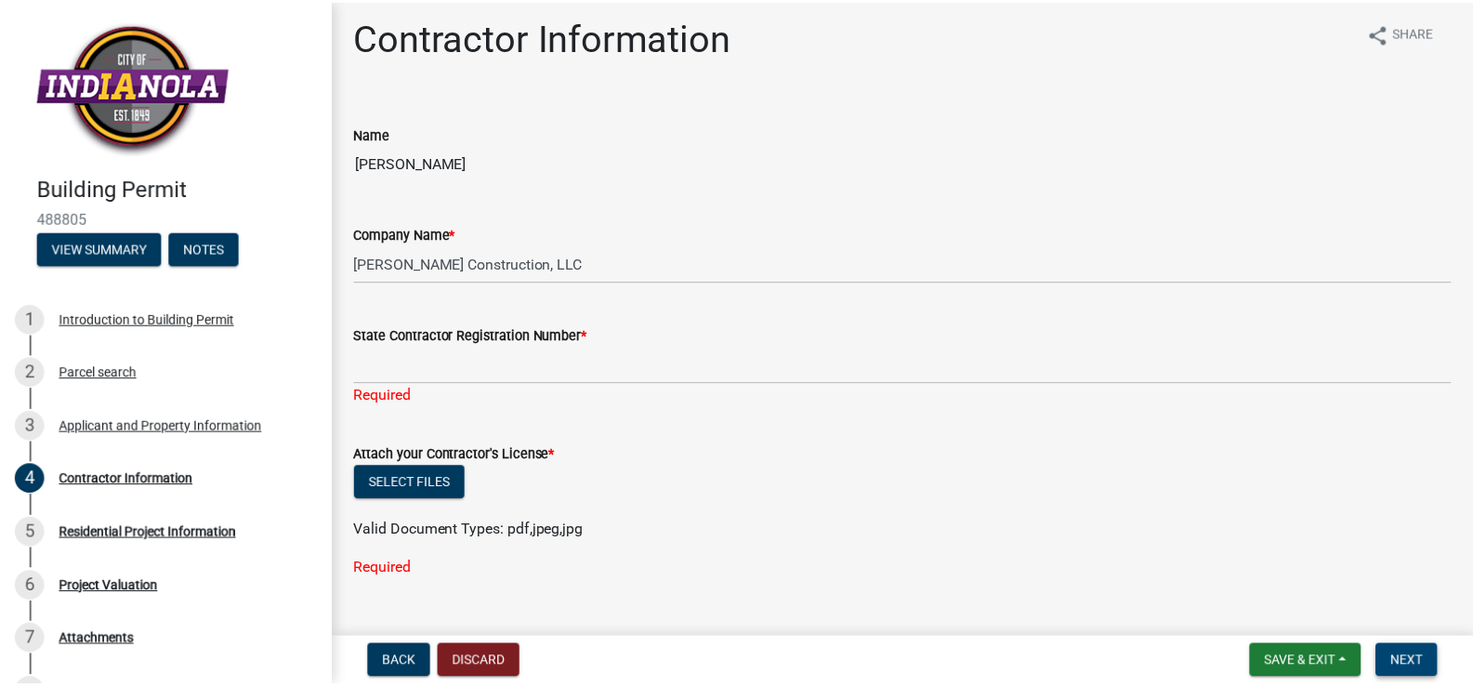
scroll to position [45, 0]
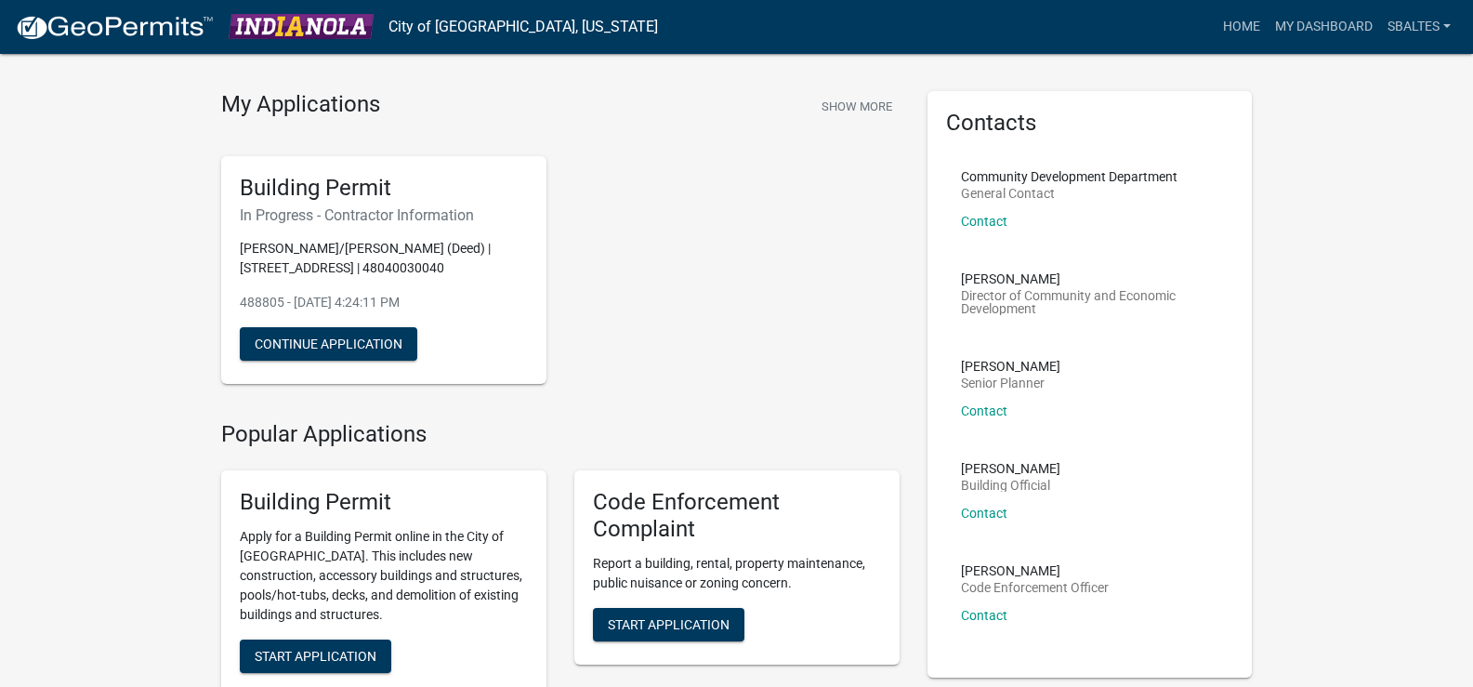
scroll to position [40, 0]
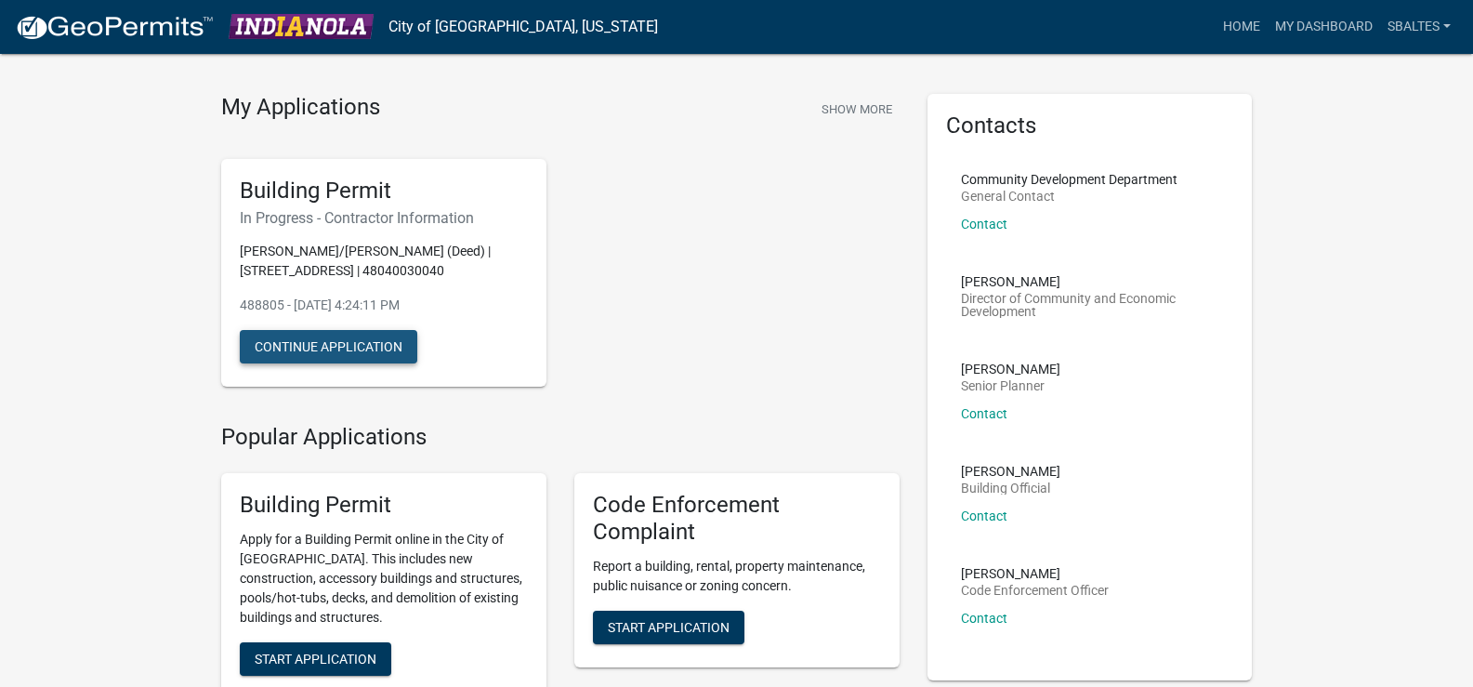
click at [373, 363] on button "Continue Application" at bounding box center [329, 346] width 178 height 33
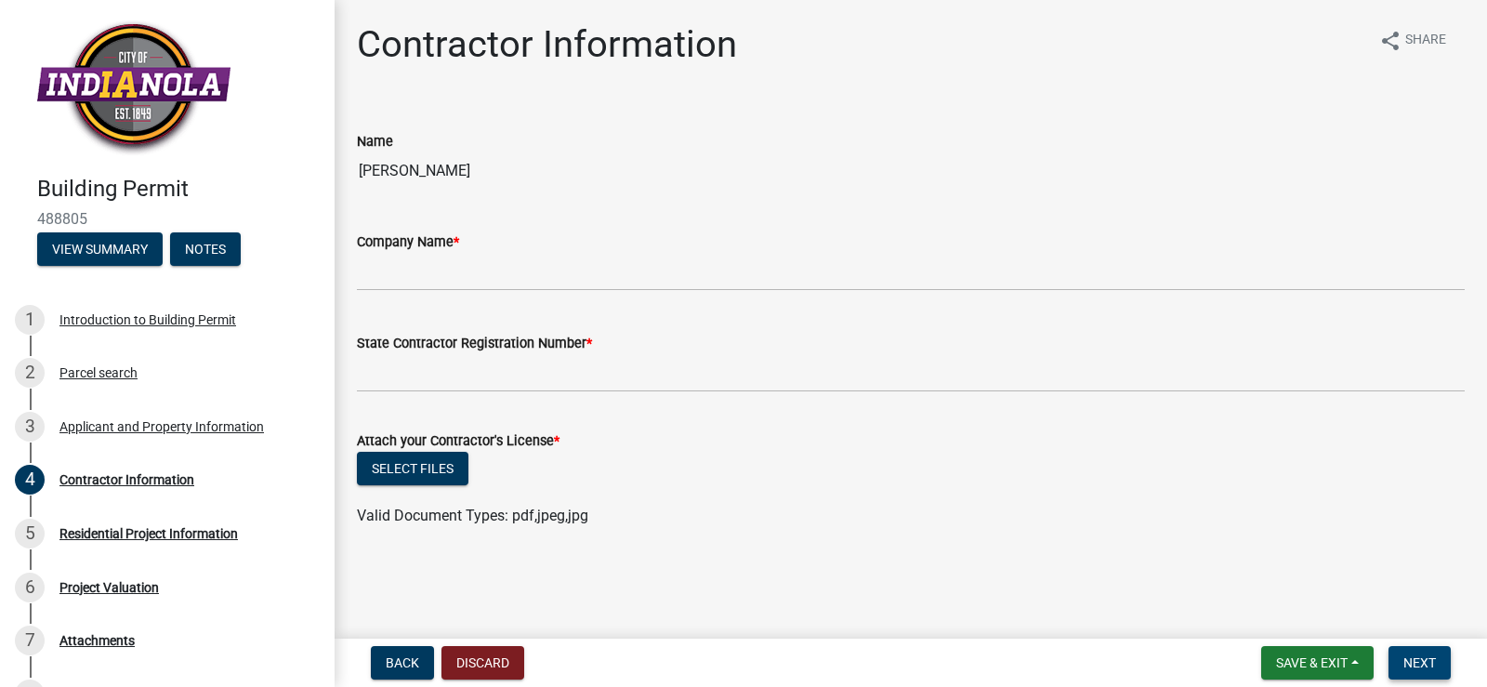
click at [1414, 665] on span "Next" at bounding box center [1420, 662] width 33 height 15
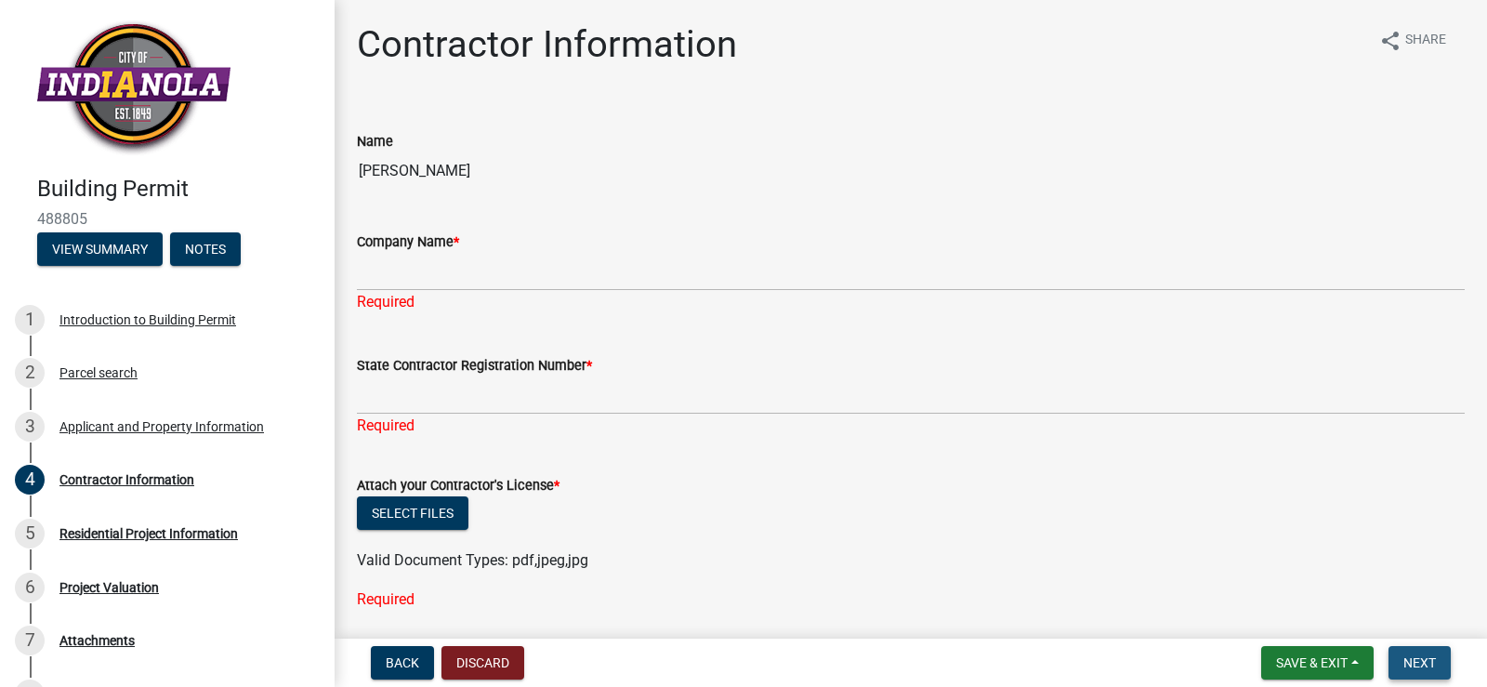
click at [1414, 665] on span "Next" at bounding box center [1420, 662] width 33 height 15
click at [428, 510] on button "Select files" at bounding box center [413, 512] width 112 height 33
click at [215, 249] on button "Notes" at bounding box center [205, 248] width 71 height 33
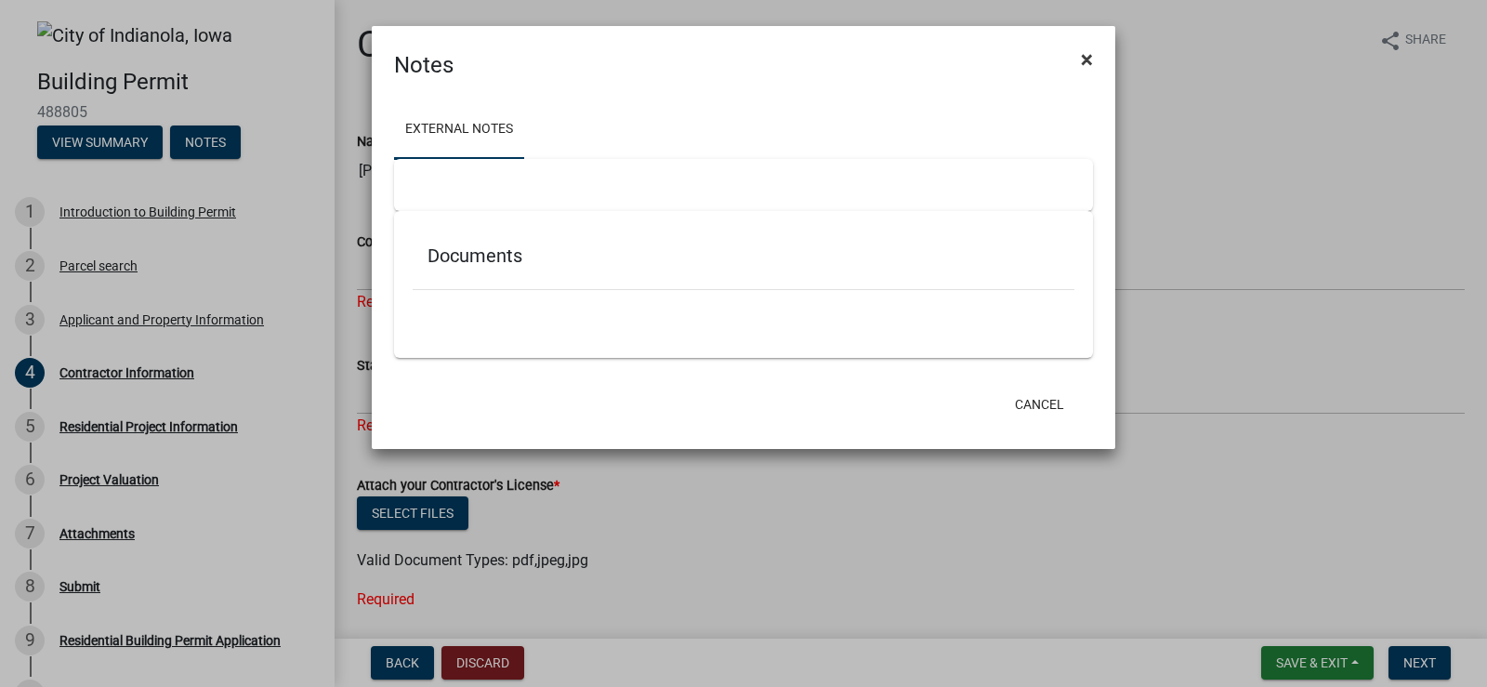
click at [1090, 61] on span "×" at bounding box center [1087, 59] width 12 height 26
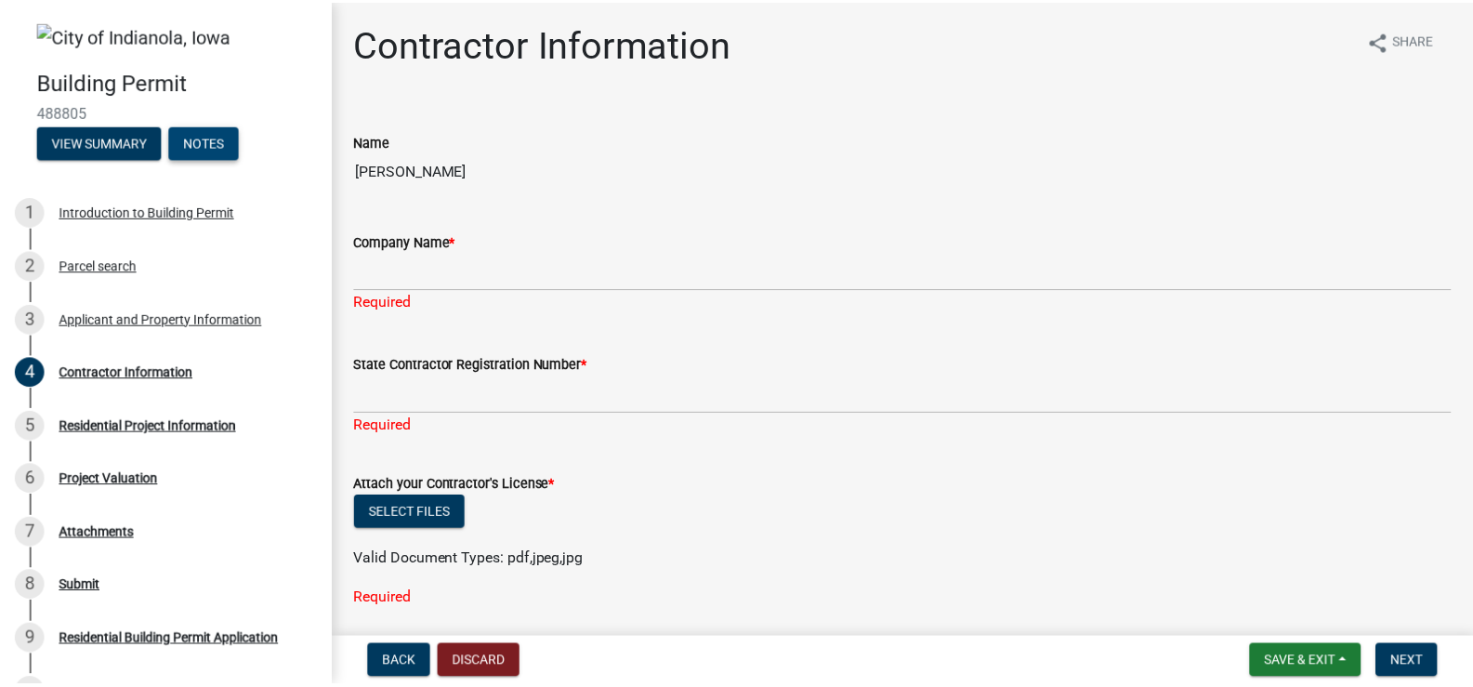
scroll to position [67, 0]
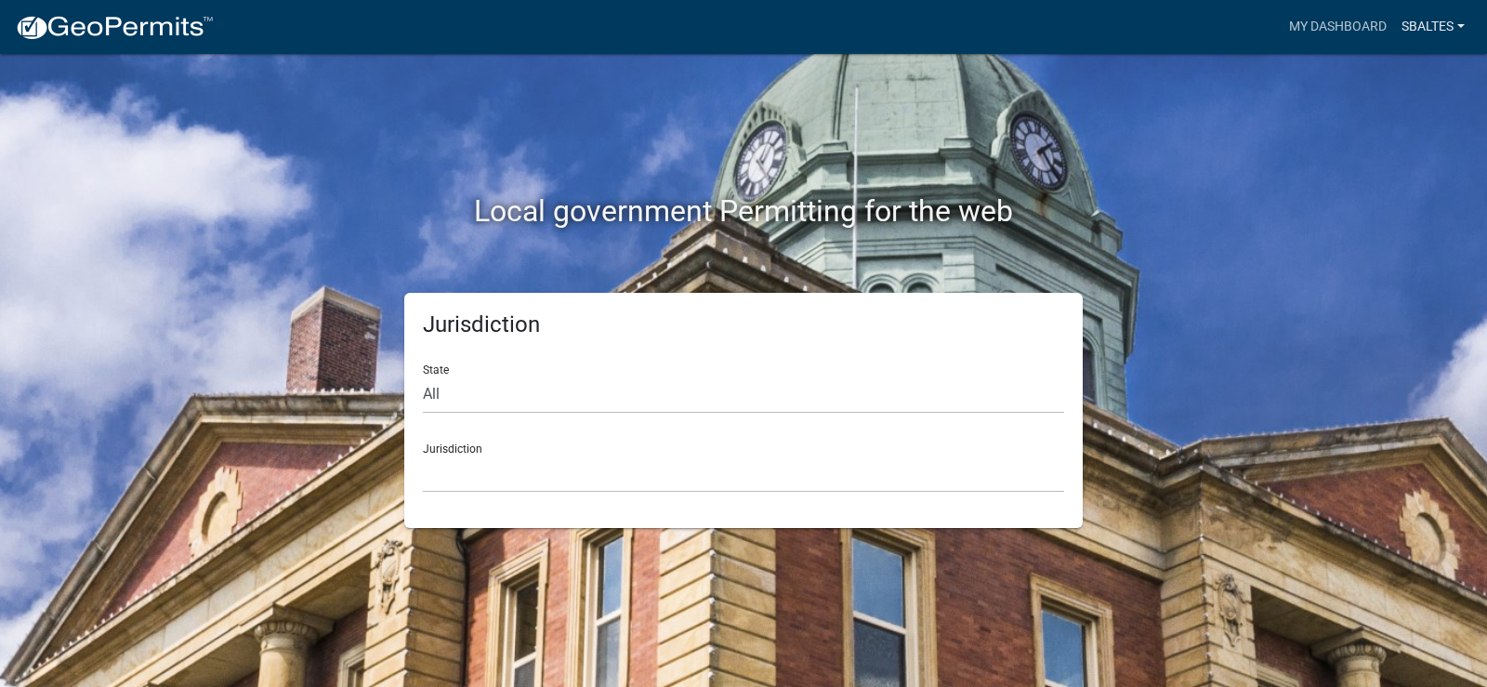
click at [1461, 22] on link "sbaltes" at bounding box center [1433, 26] width 78 height 35
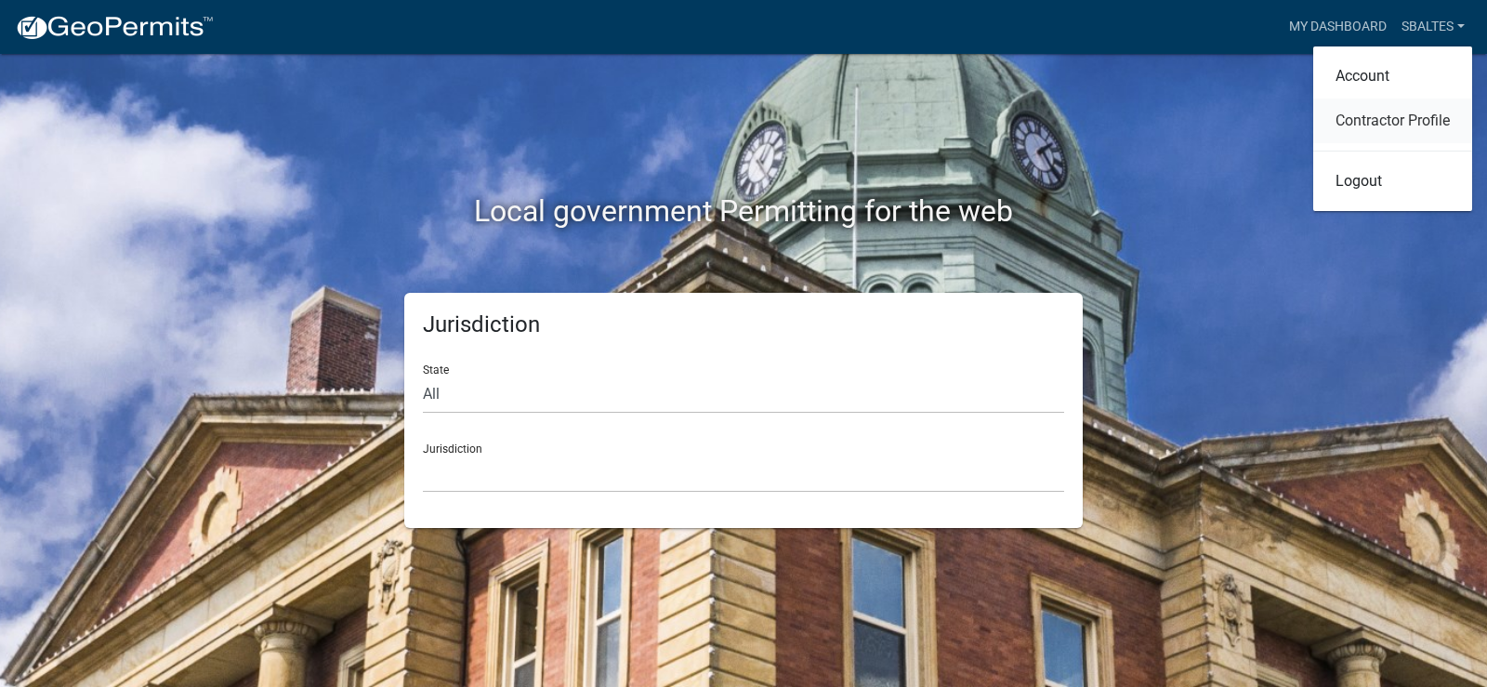
click at [1425, 127] on link "Contractor Profile" at bounding box center [1393, 121] width 159 height 45
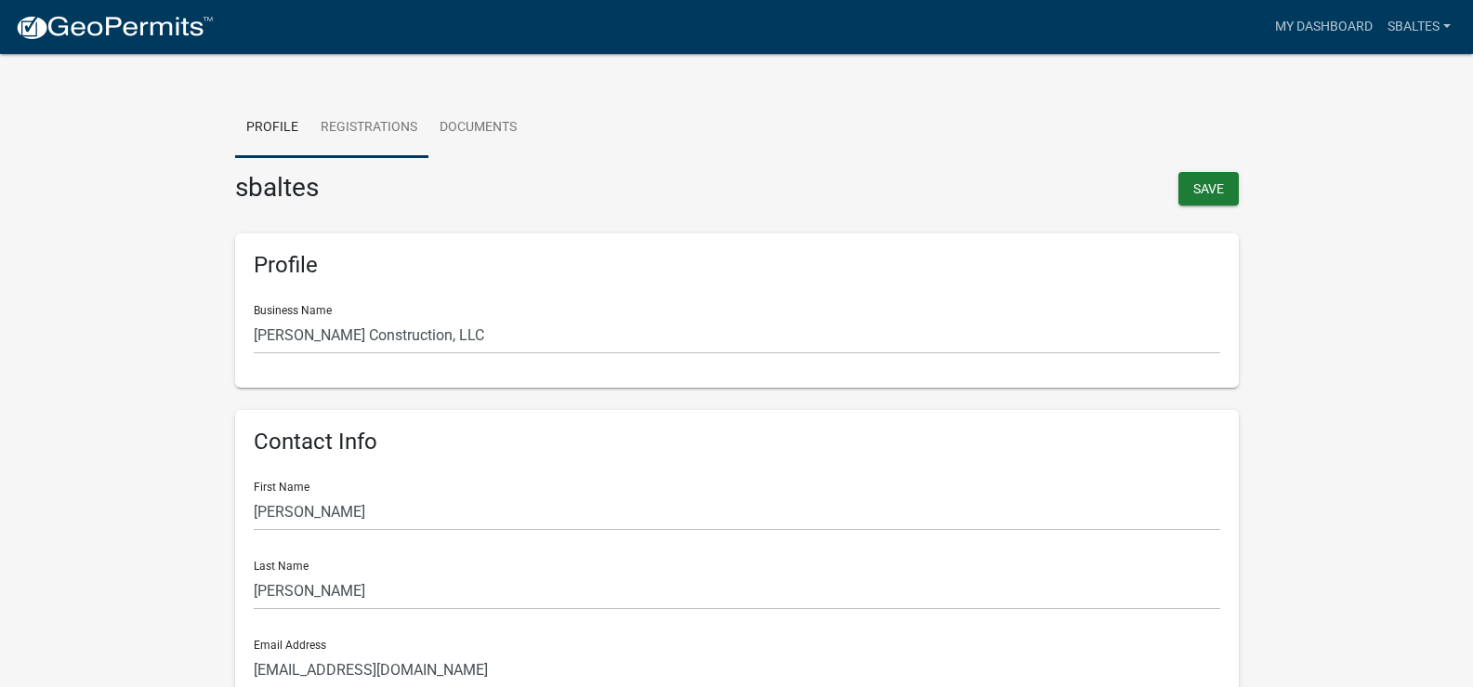
click at [376, 132] on link "Registrations" at bounding box center [369, 128] width 119 height 59
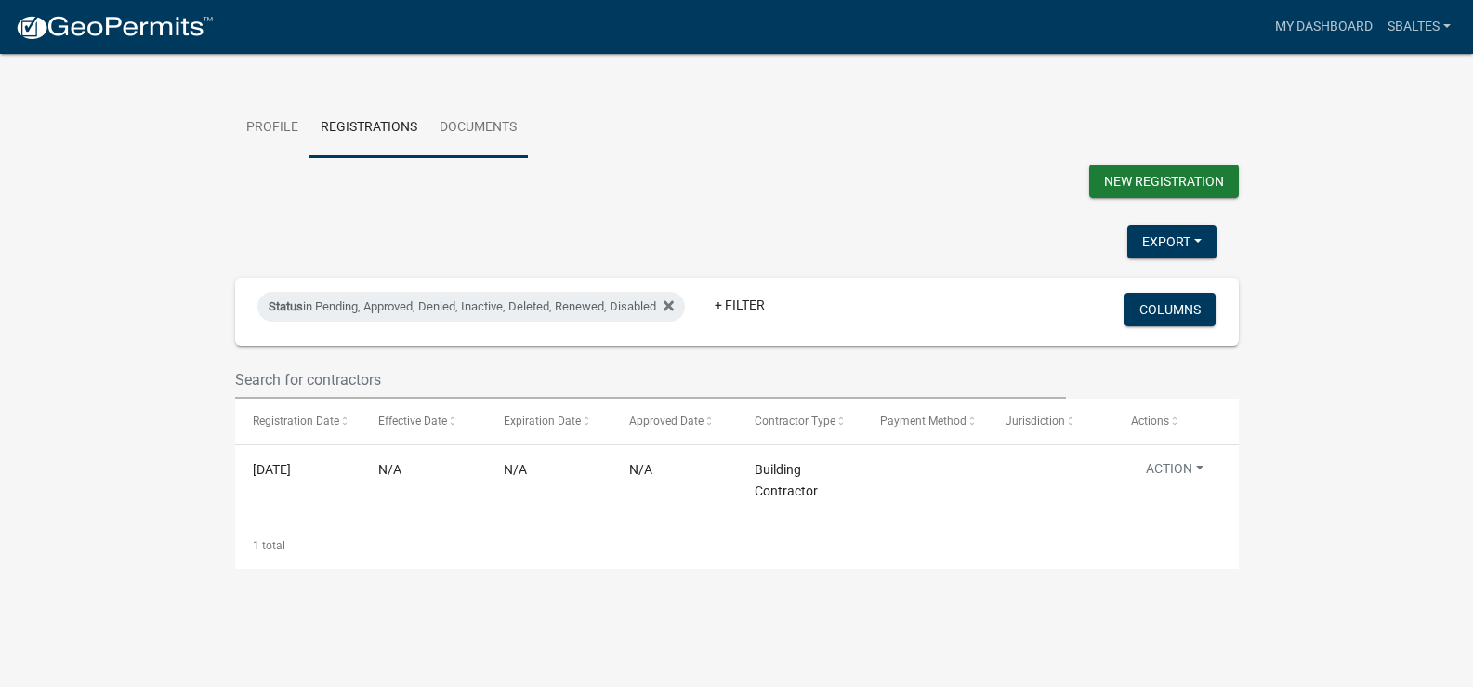
click at [498, 126] on link "Documents" at bounding box center [478, 128] width 99 height 59
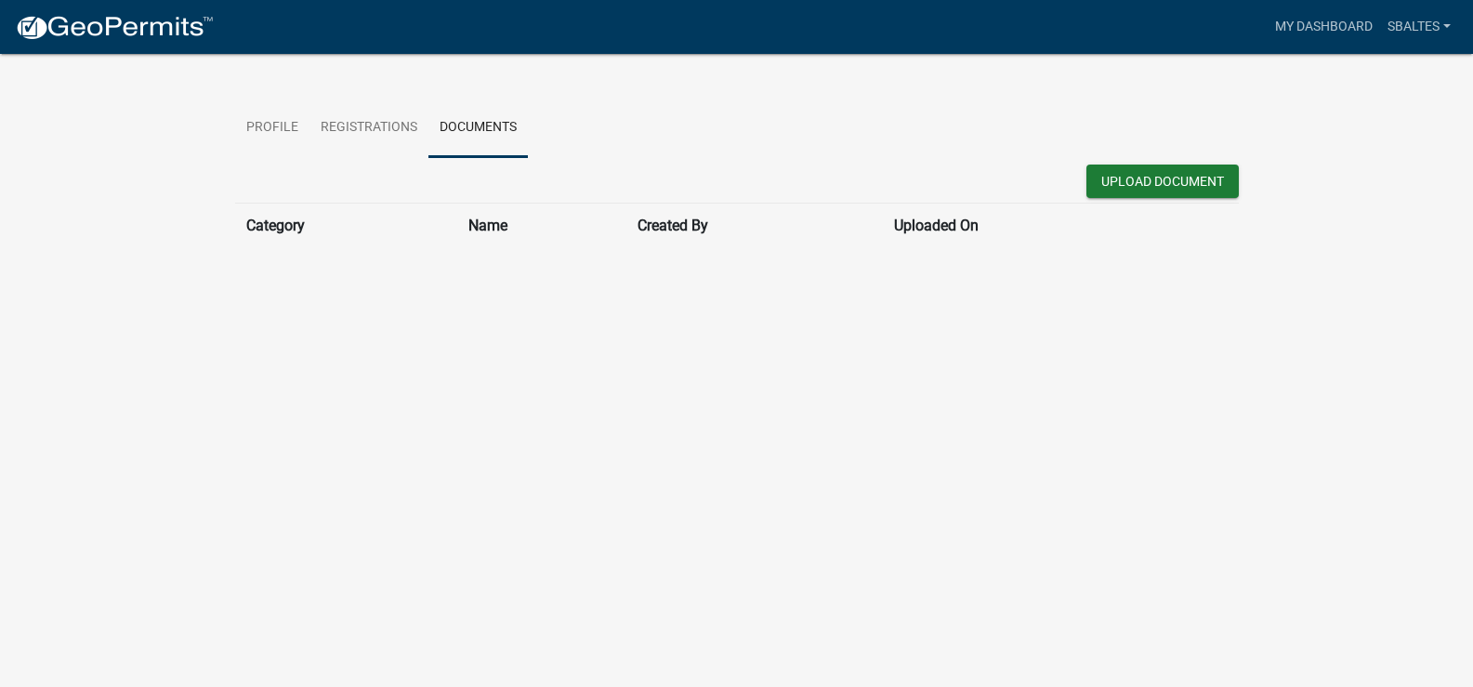
scroll to position [22, 0]
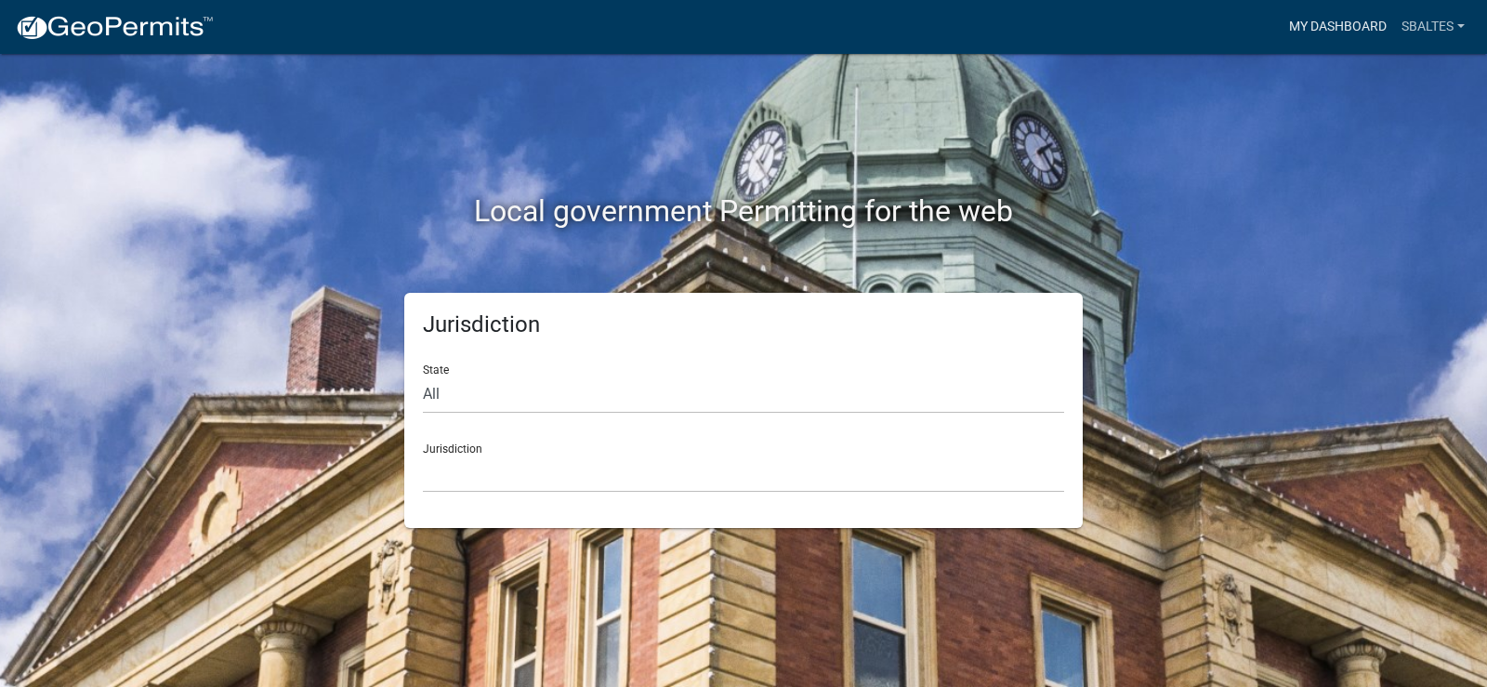
click at [1342, 28] on link "My Dashboard" at bounding box center [1338, 26] width 112 height 35
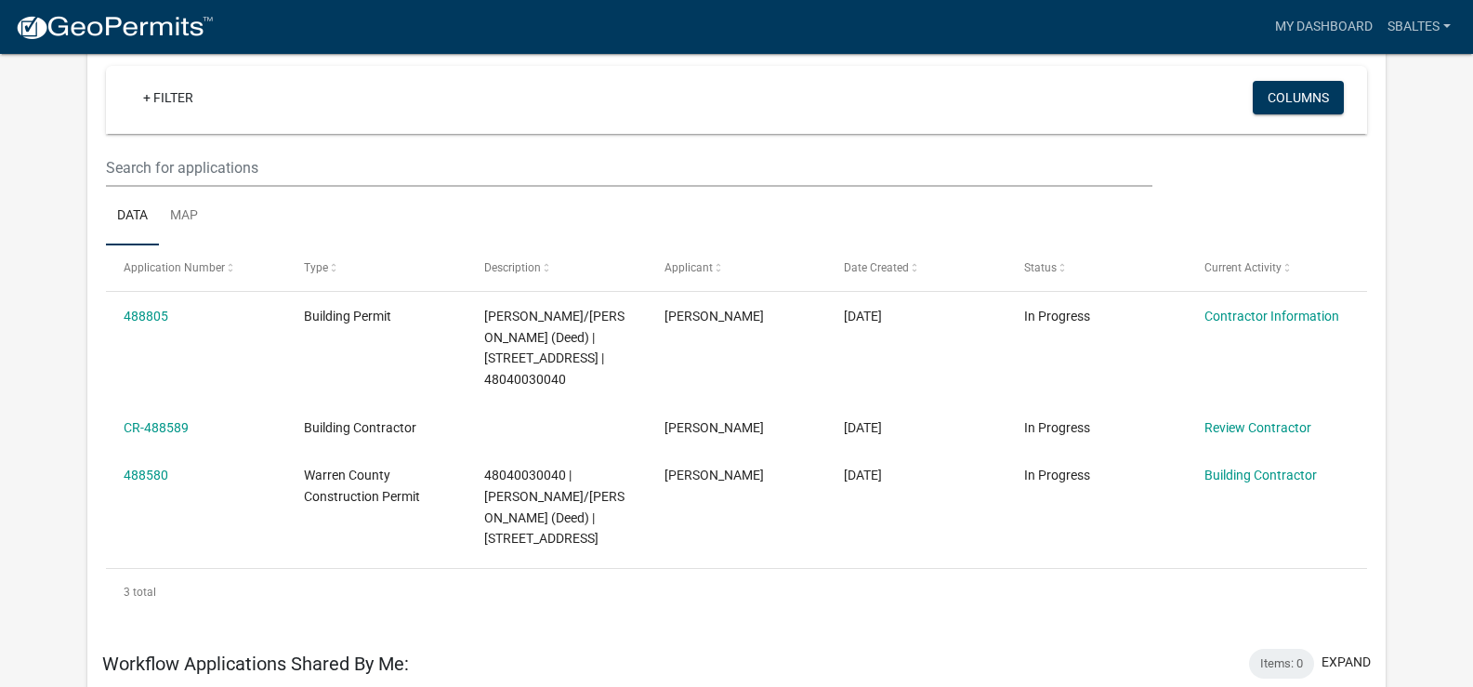
scroll to position [170, 0]
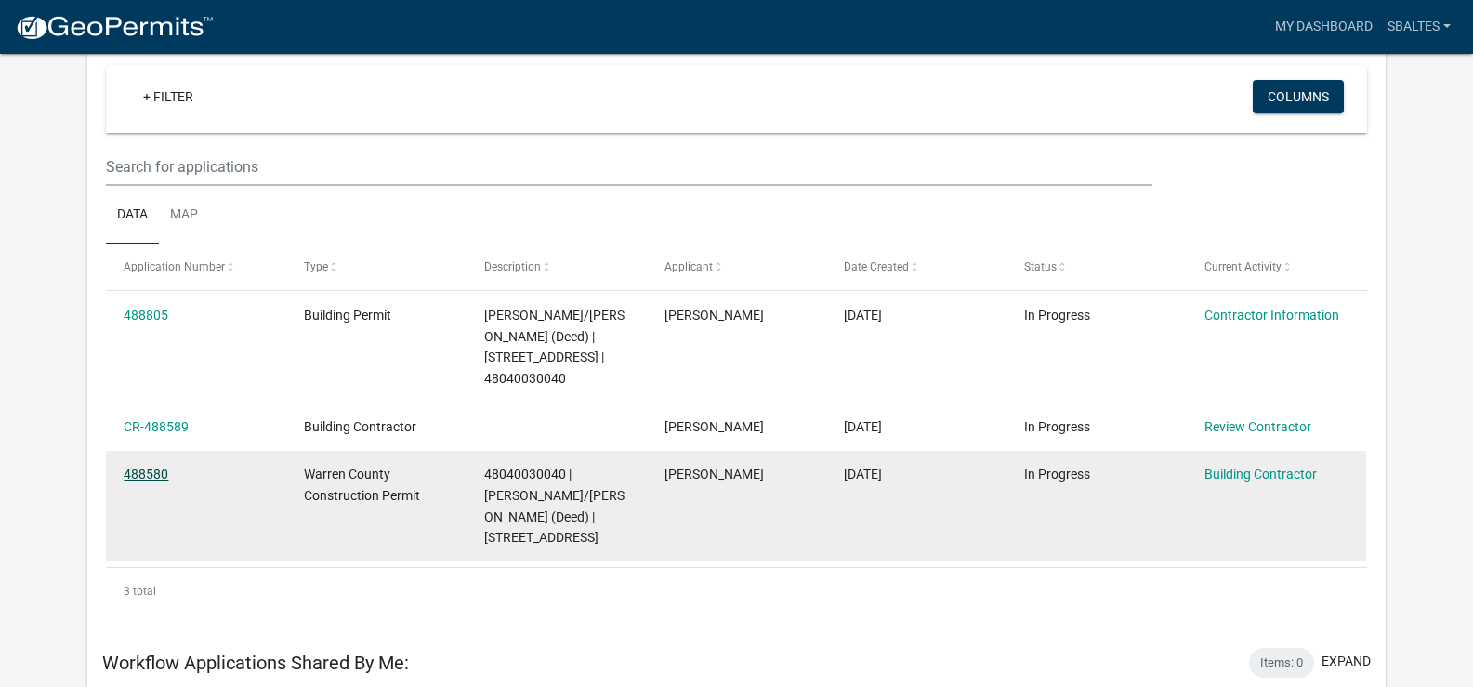
click at [165, 482] on link "488580" at bounding box center [146, 474] width 45 height 15
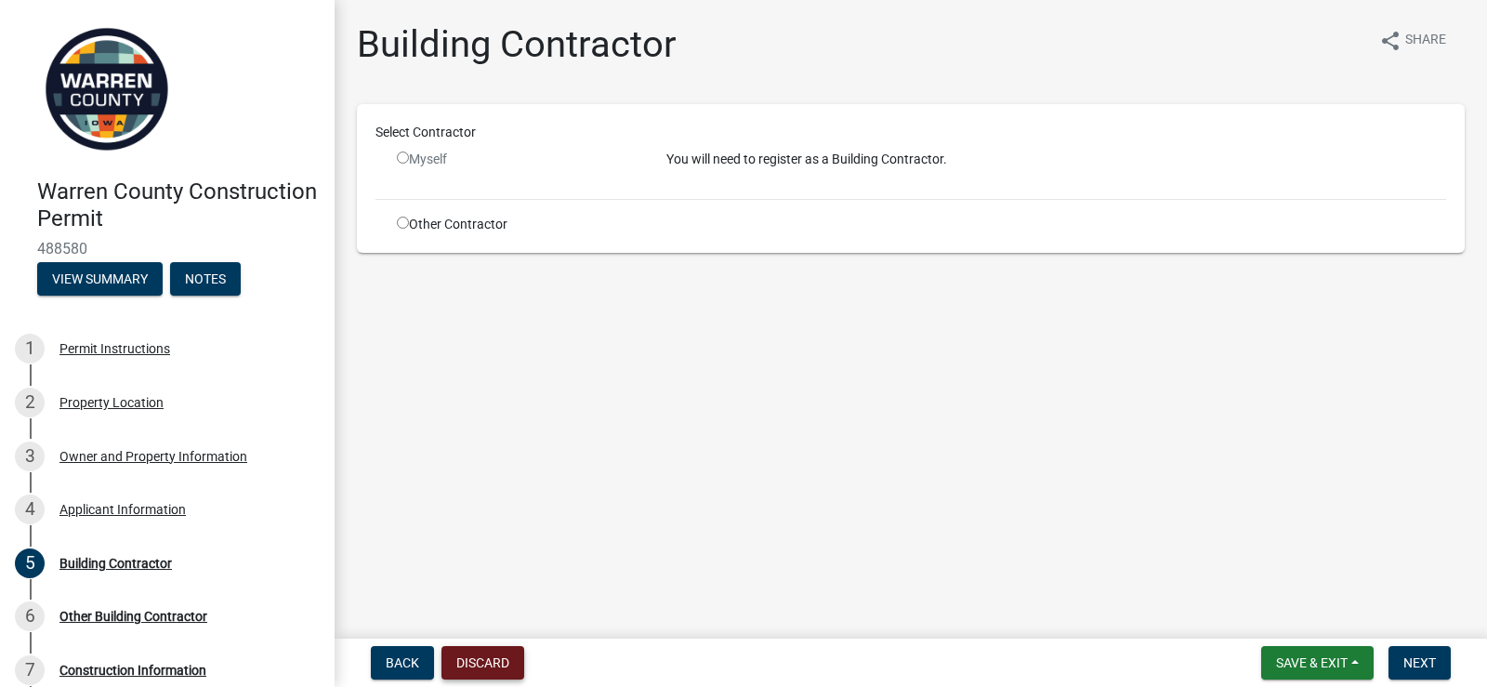
click at [484, 659] on button "Discard" at bounding box center [483, 662] width 83 height 33
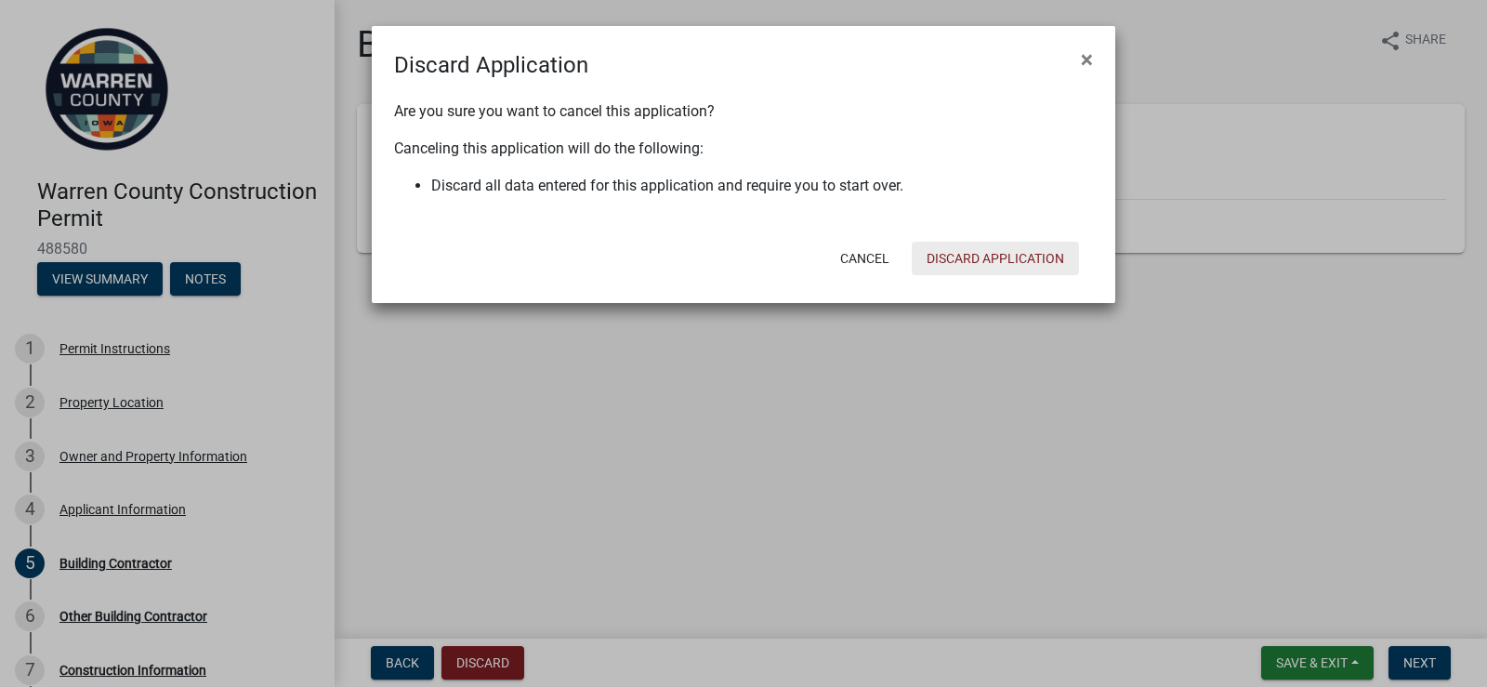
click at [1011, 251] on button "Discard Application" at bounding box center [995, 258] width 167 height 33
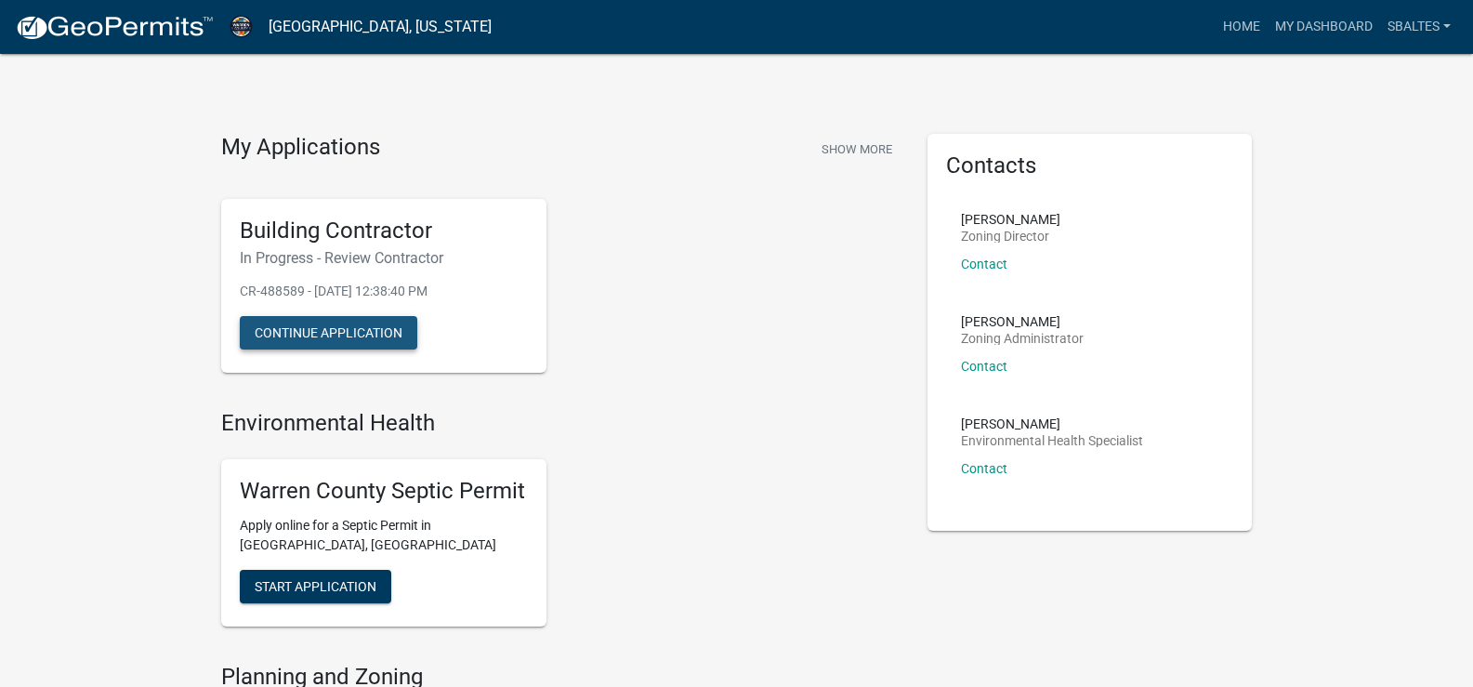
click at [385, 337] on button "Continue Application" at bounding box center [329, 332] width 178 height 33
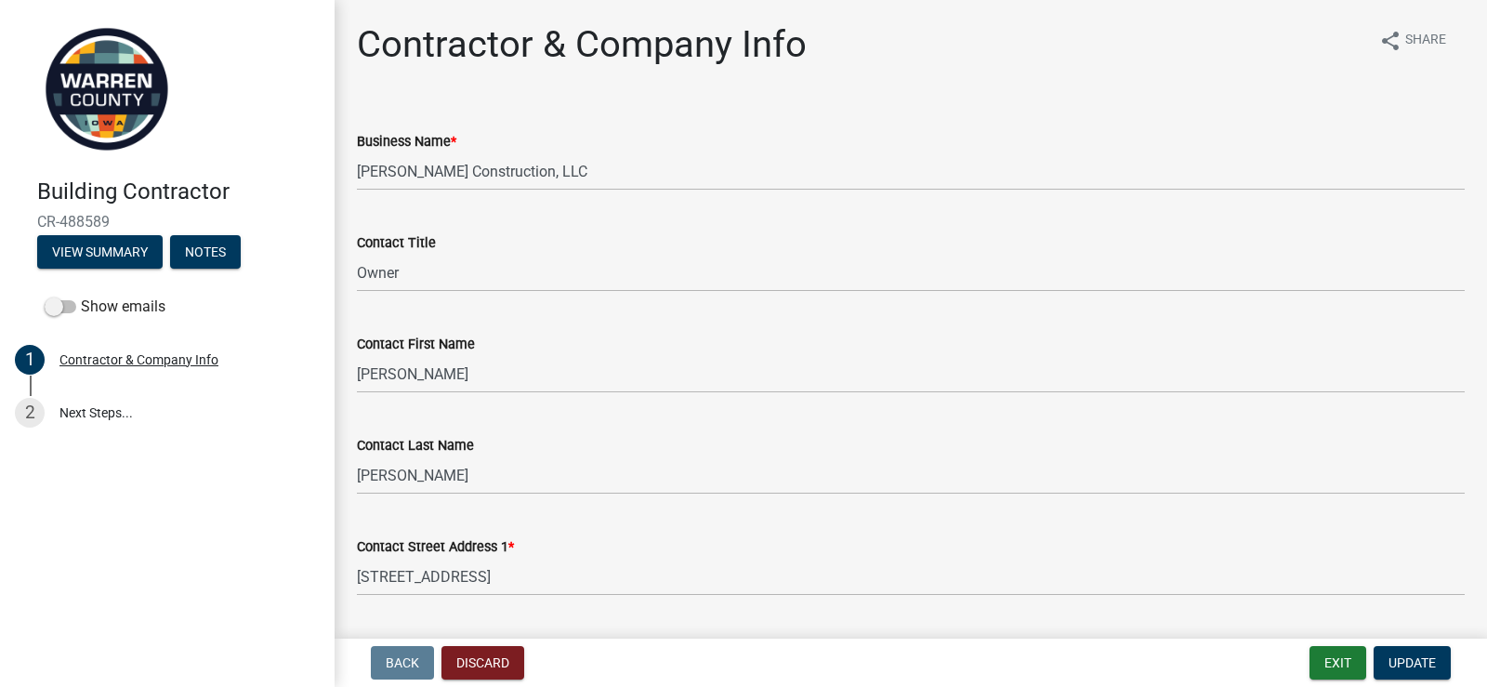
select select "[US_STATE]"
click at [497, 654] on button "Discard" at bounding box center [483, 662] width 83 height 33
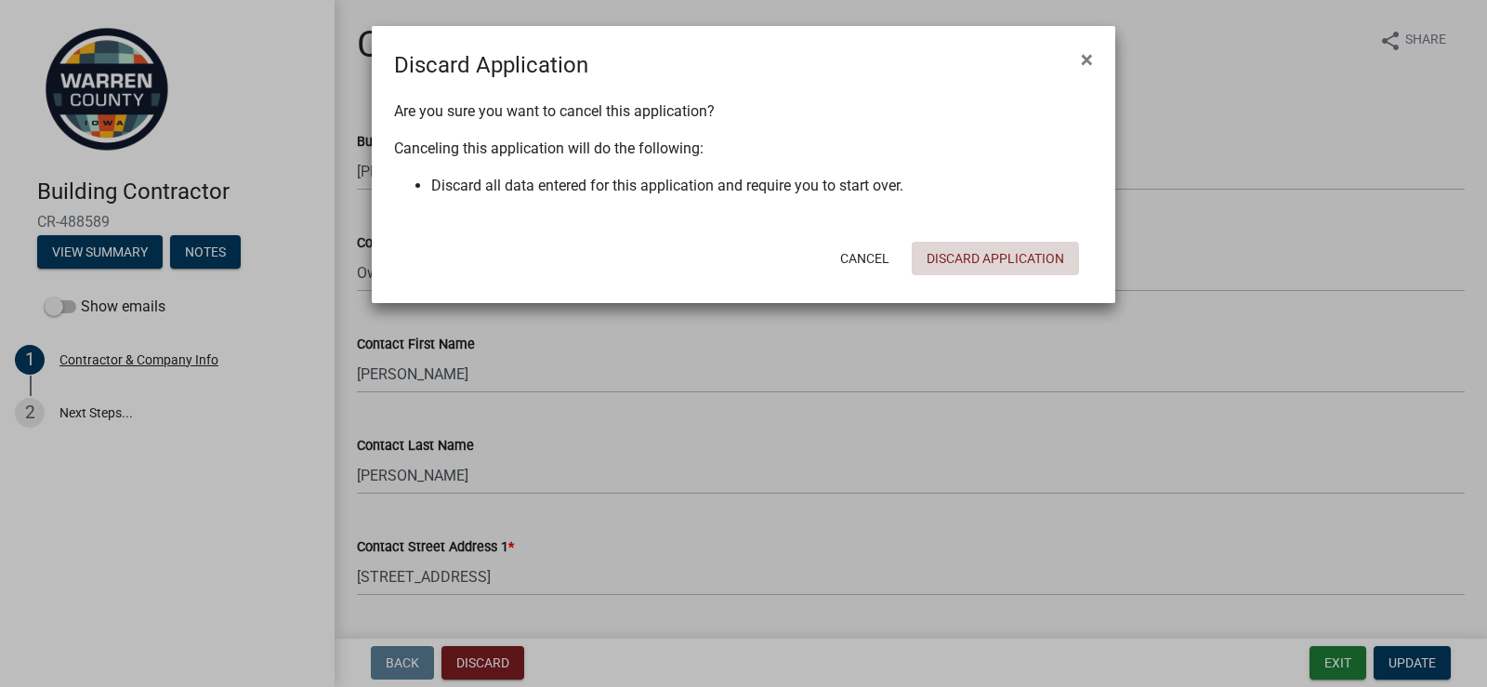
click at [1035, 258] on button "Discard Application" at bounding box center [995, 258] width 167 height 33
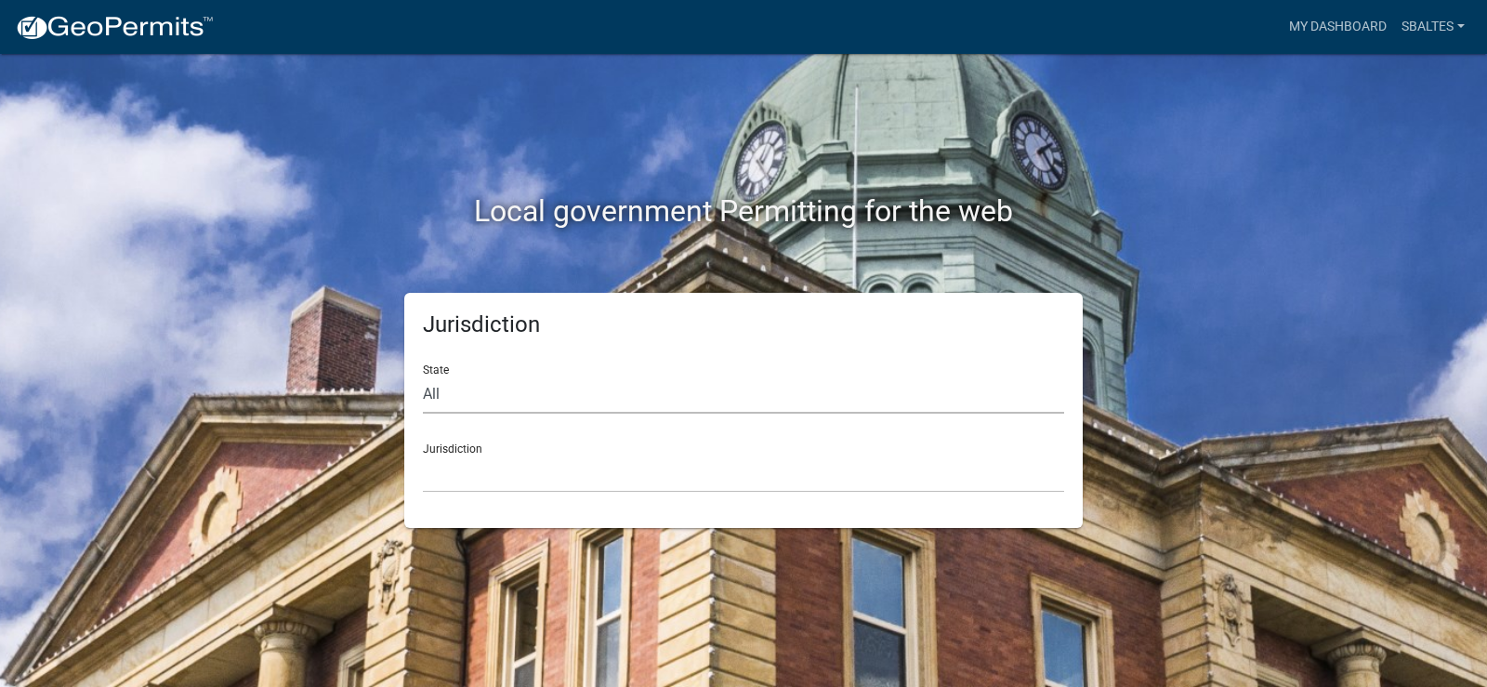
click at [496, 393] on select "All [US_STATE] [US_STATE] [US_STATE] [US_STATE] [US_STATE] [US_STATE] [US_STATE…" at bounding box center [743, 395] width 641 height 38
select select "[US_STATE]"
click at [423, 376] on select "All [US_STATE] [US_STATE] [US_STATE] [US_STATE] [US_STATE] [US_STATE] [US_STATE…" at bounding box center [743, 395] width 641 height 38
click at [474, 474] on select "[GEOGRAPHIC_DATA], [US_STATE] [GEOGRAPHIC_DATA], [US_STATE] [GEOGRAPHIC_DATA], …" at bounding box center [743, 474] width 641 height 38
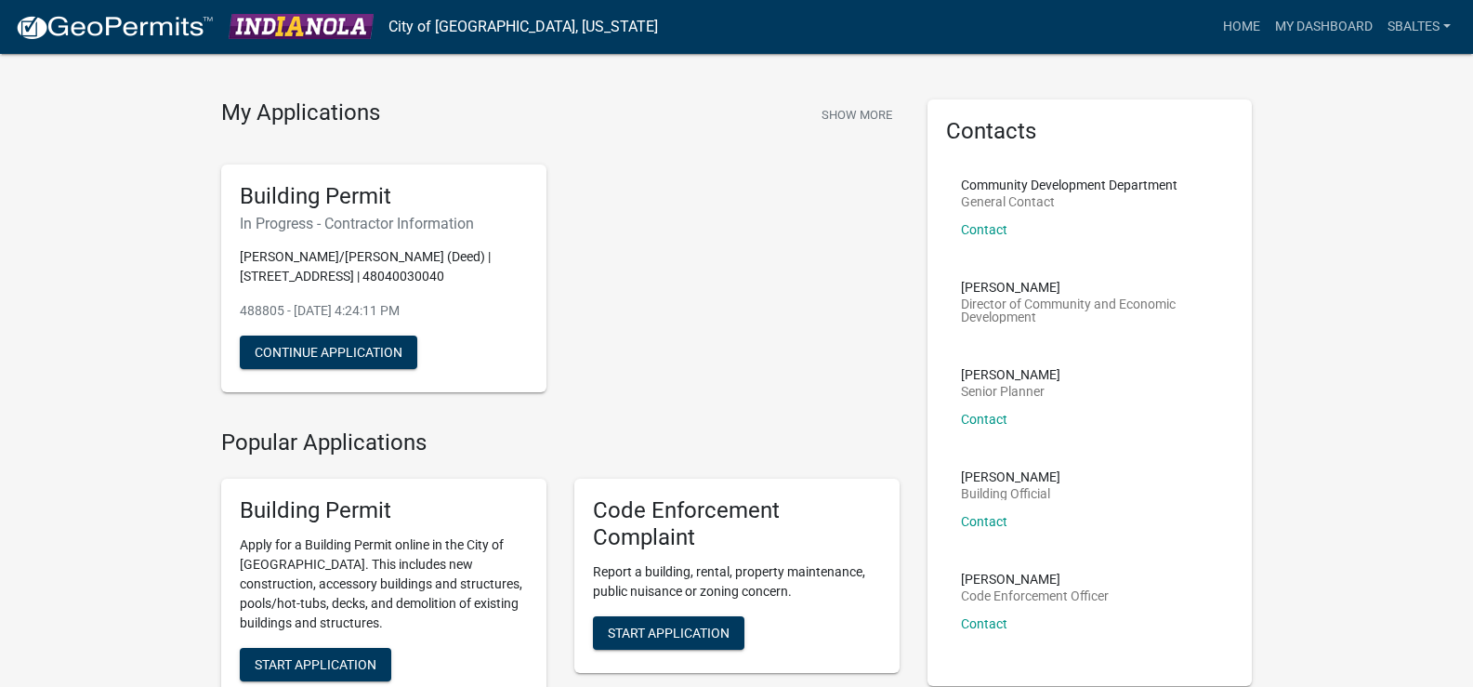
scroll to position [40, 0]
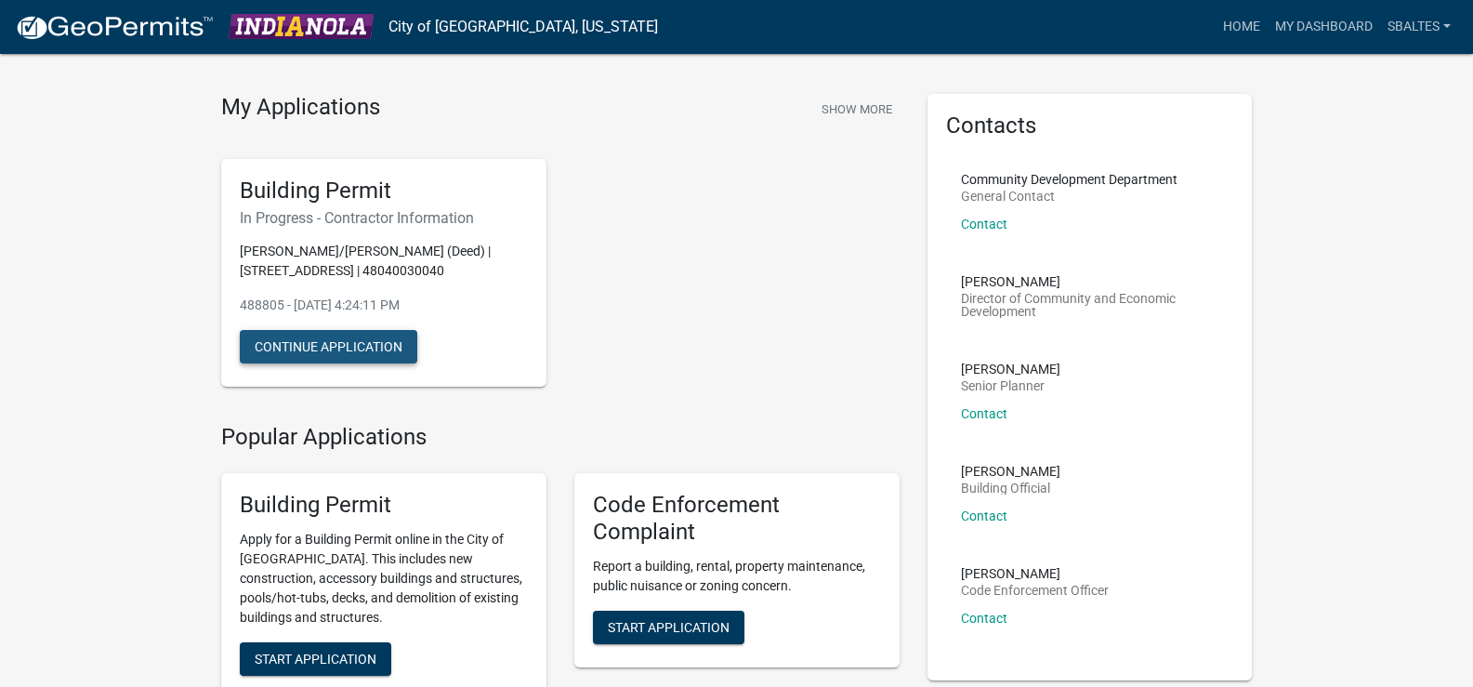
click at [312, 363] on button "Continue Application" at bounding box center [329, 346] width 178 height 33
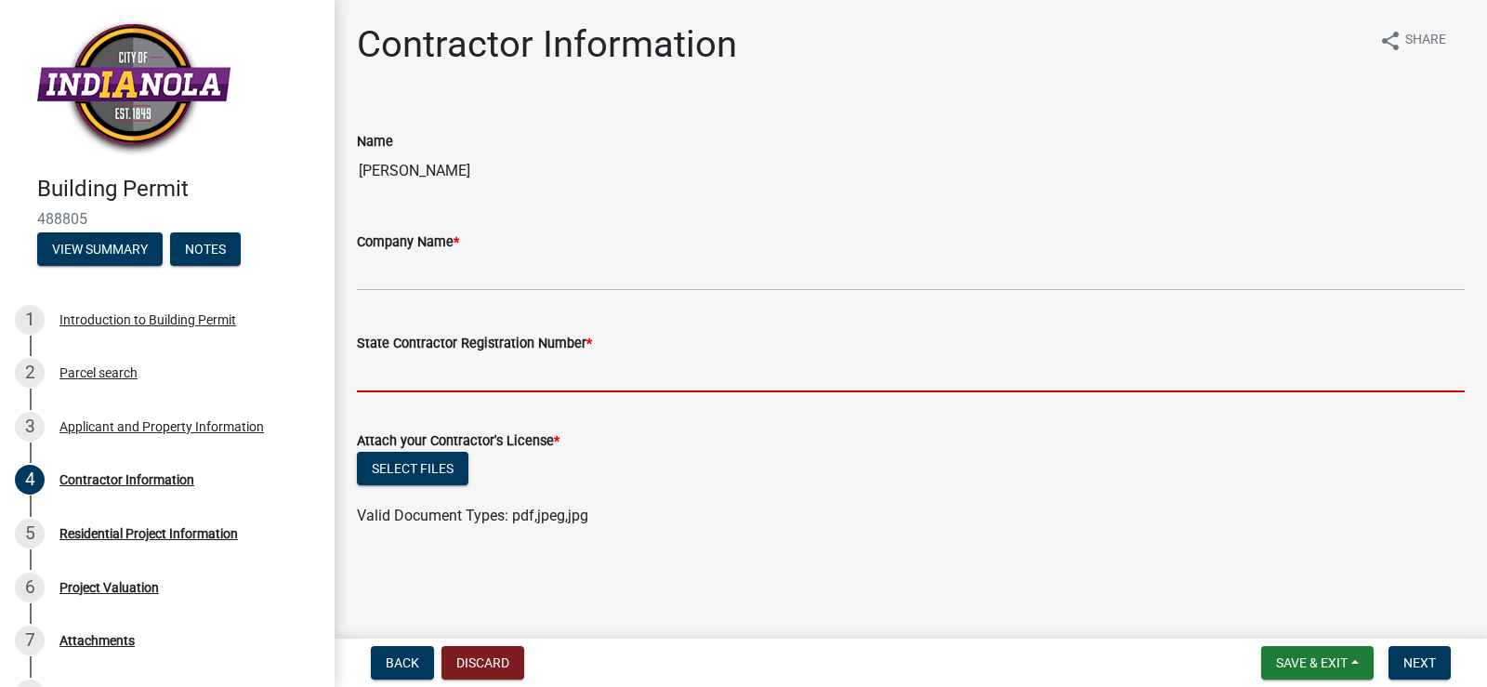
click at [482, 377] on input "State Contractor Registration Number *" at bounding box center [911, 373] width 1108 height 38
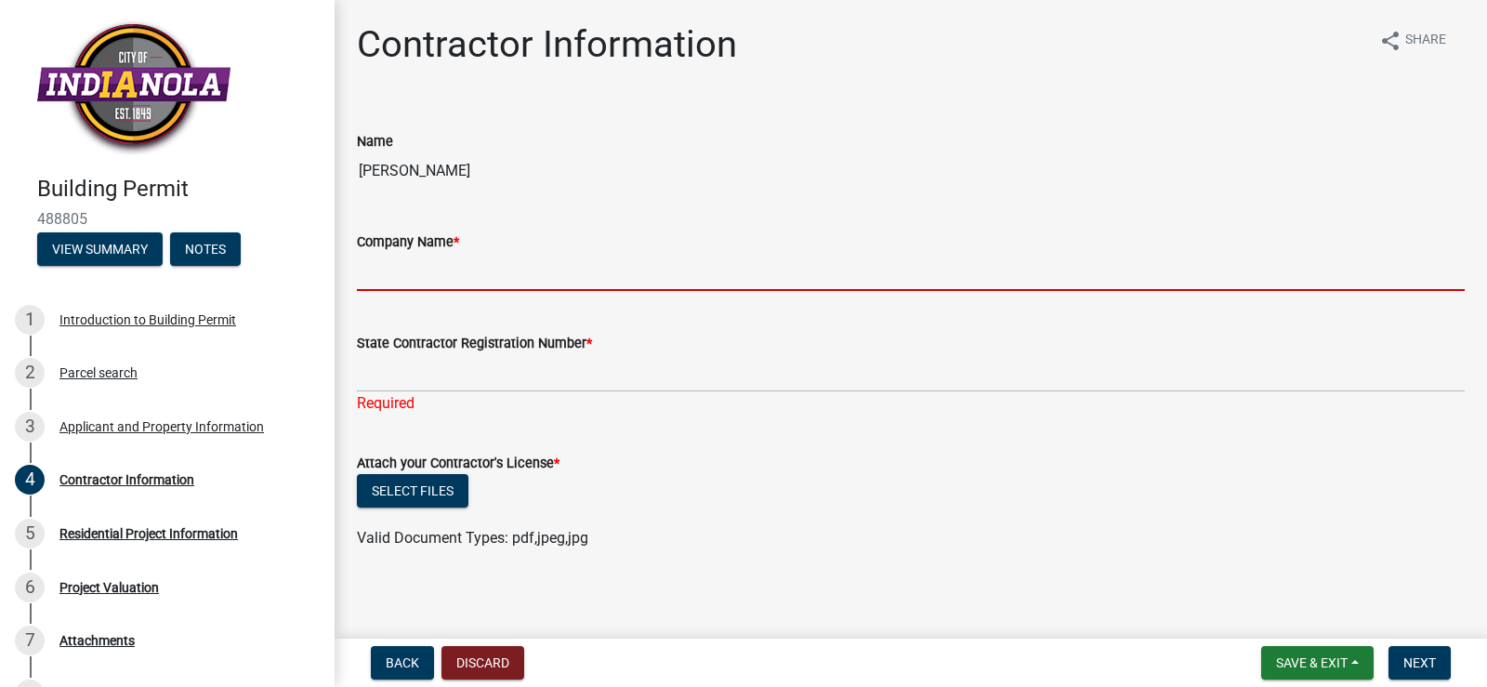
click at [415, 268] on input "Company Name *" at bounding box center [911, 272] width 1108 height 38
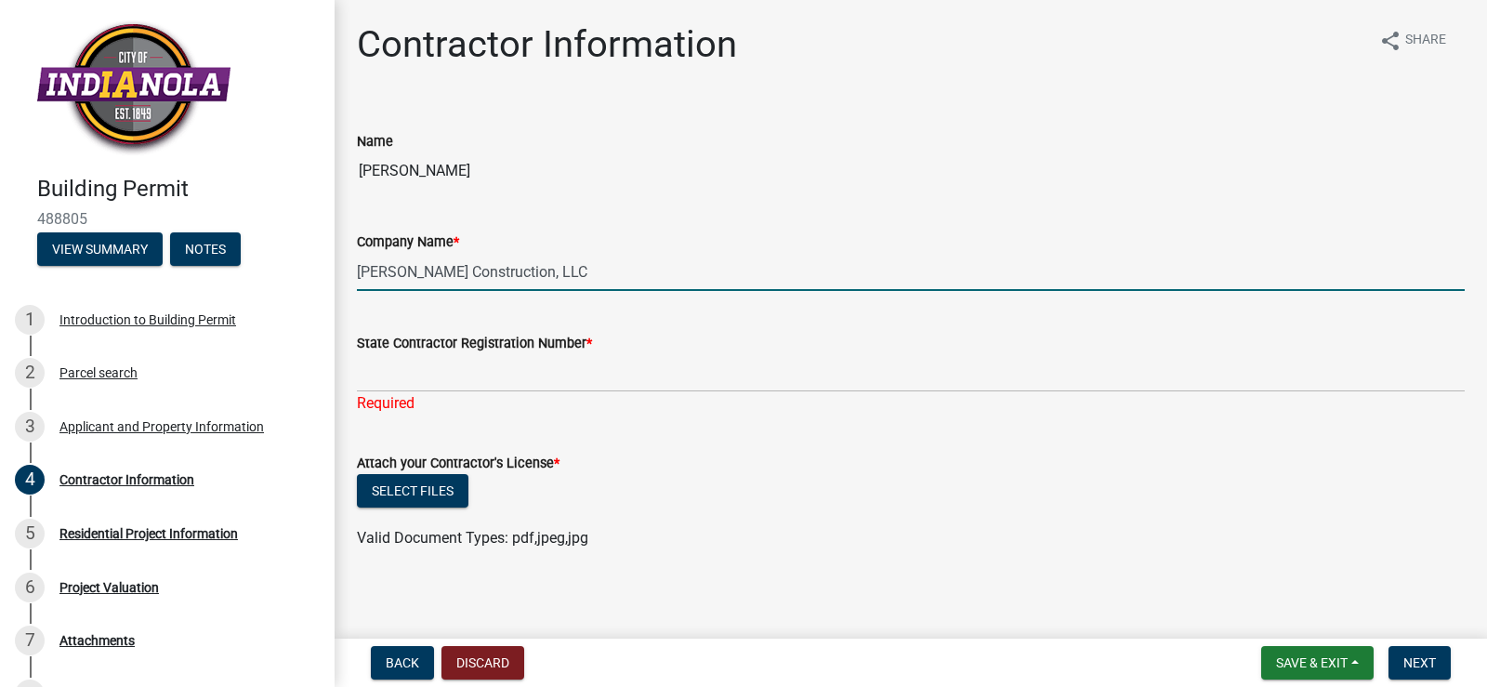
click at [492, 275] on input "[PERSON_NAME] Construction, LLC" at bounding box center [911, 272] width 1108 height 38
type input "[PERSON_NAME] Construction LLC"
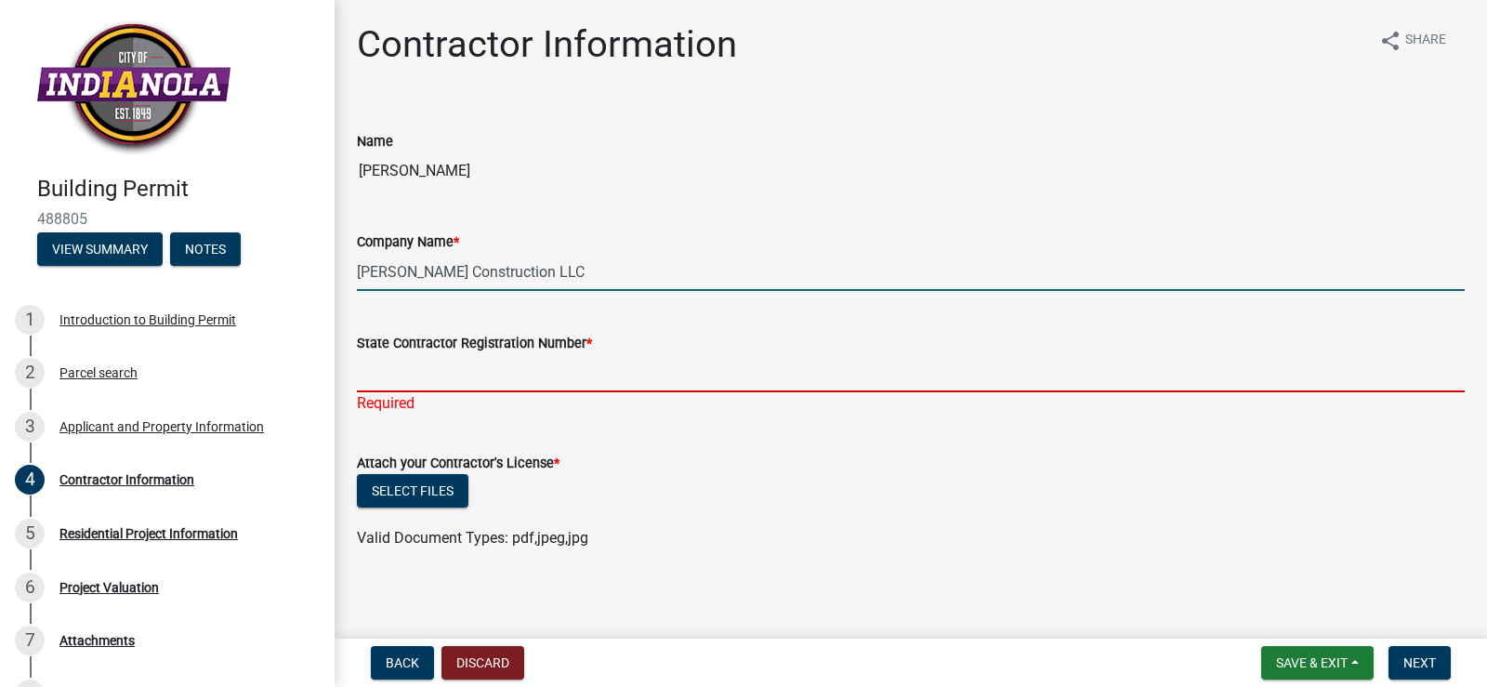
click at [608, 373] on input "State Contractor Registration Number *" at bounding box center [911, 373] width 1108 height 38
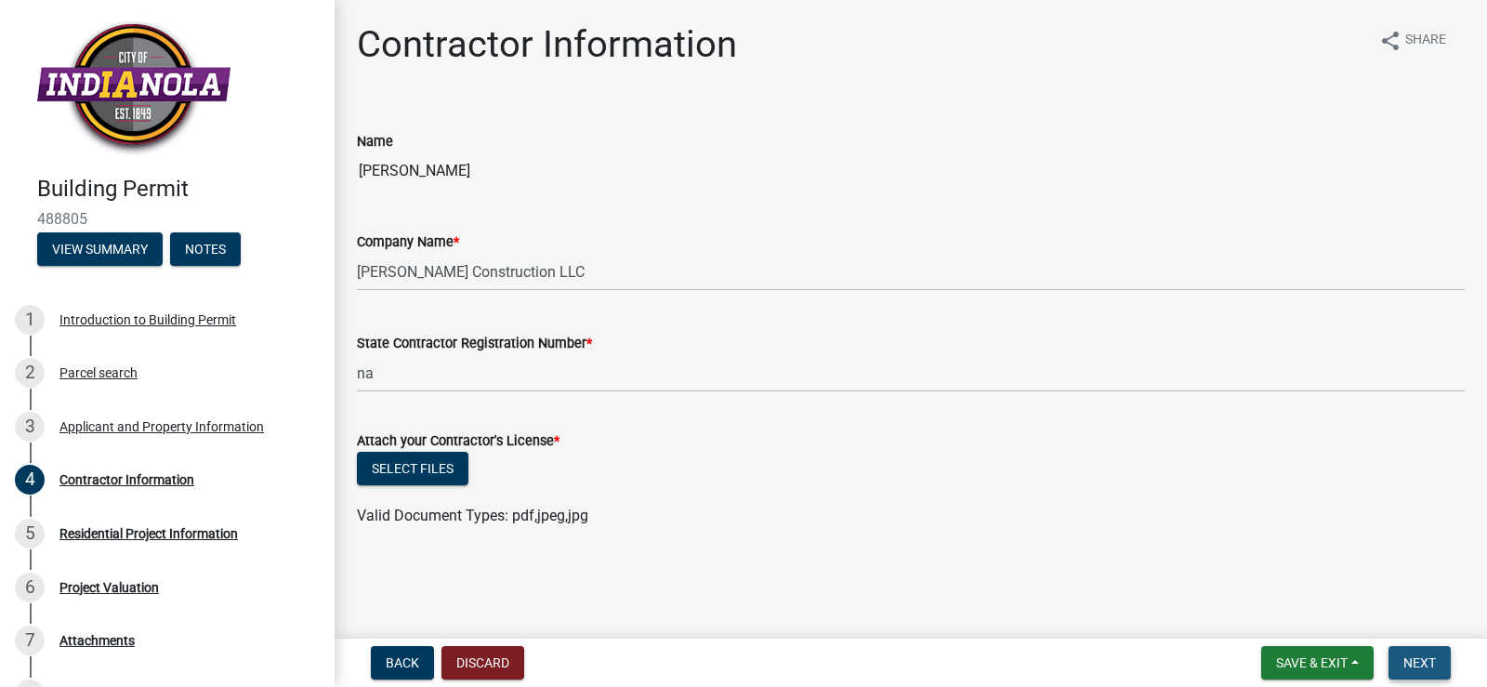
click at [1422, 664] on span "Next" at bounding box center [1420, 662] width 33 height 15
click at [1419, 656] on span "Next" at bounding box center [1420, 662] width 33 height 15
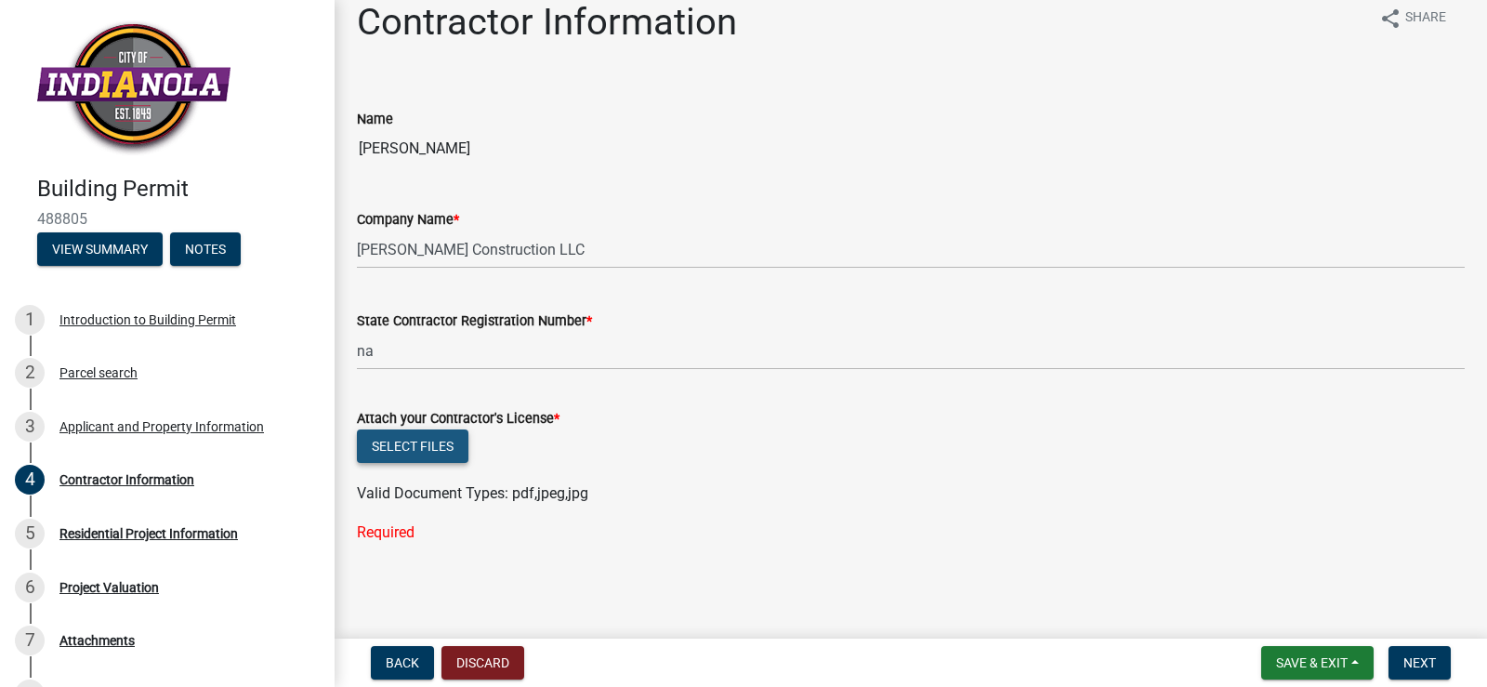
click at [445, 442] on button "Select files" at bounding box center [413, 445] width 112 height 33
click at [146, 475] on div "Contractor Information" at bounding box center [126, 479] width 135 height 13
click at [104, 642] on div "Attachments" at bounding box center [96, 640] width 75 height 13
click at [126, 244] on button "View Summary" at bounding box center [100, 248] width 126 height 33
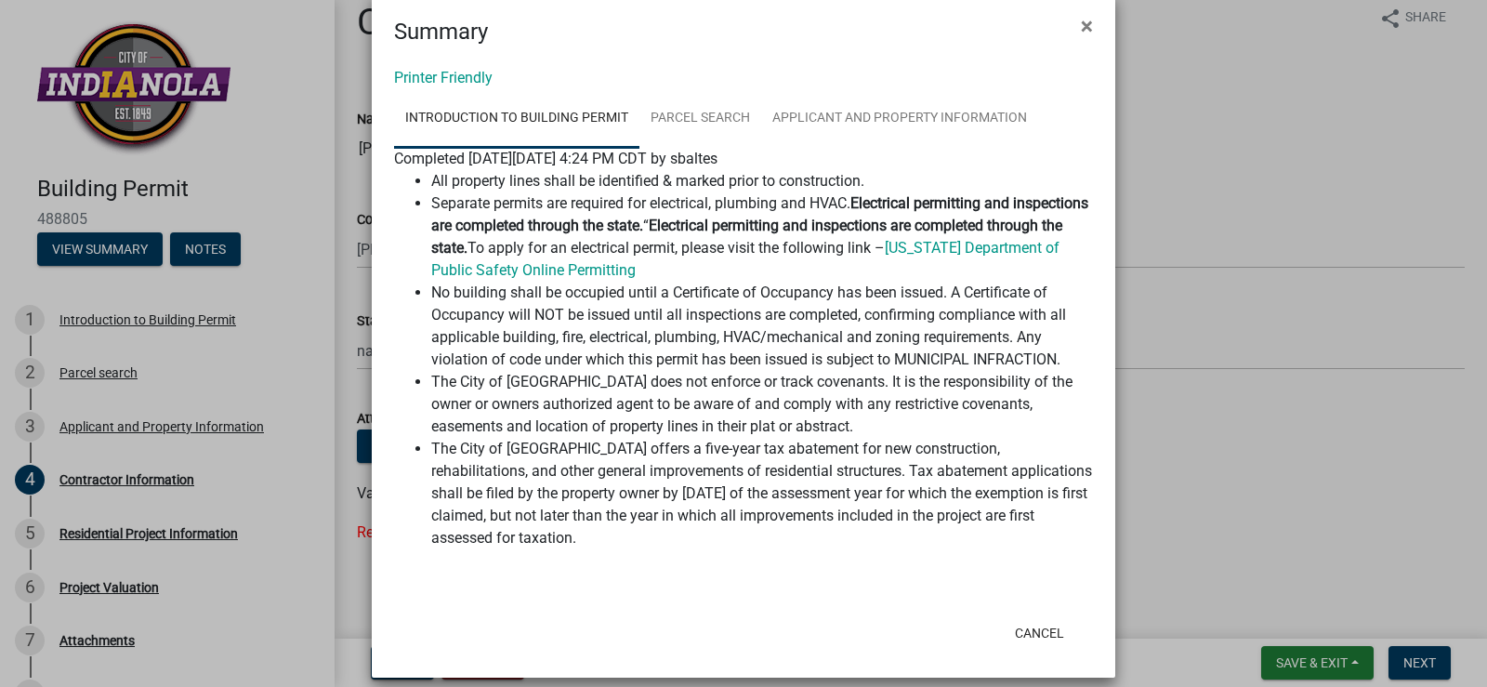
scroll to position [50, 0]
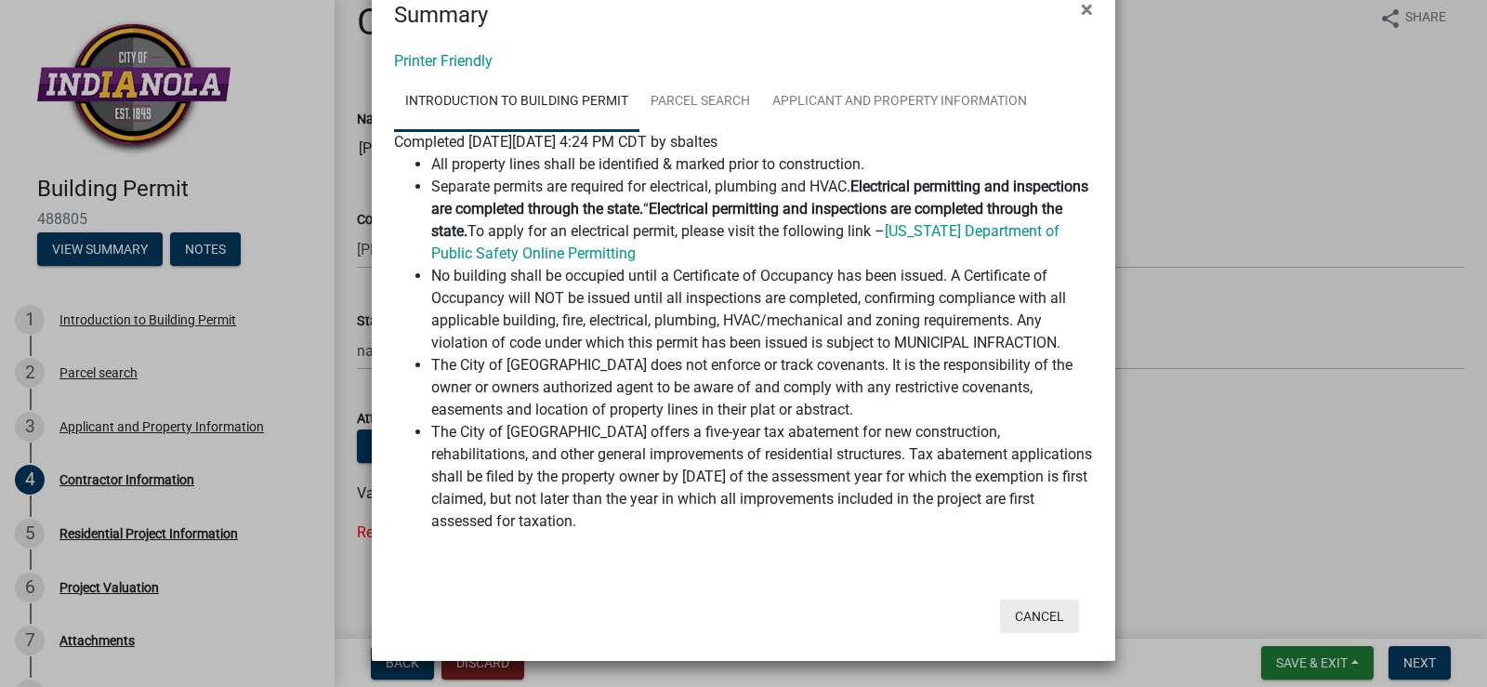
click at [1039, 612] on button "Cancel" at bounding box center [1039, 616] width 79 height 33
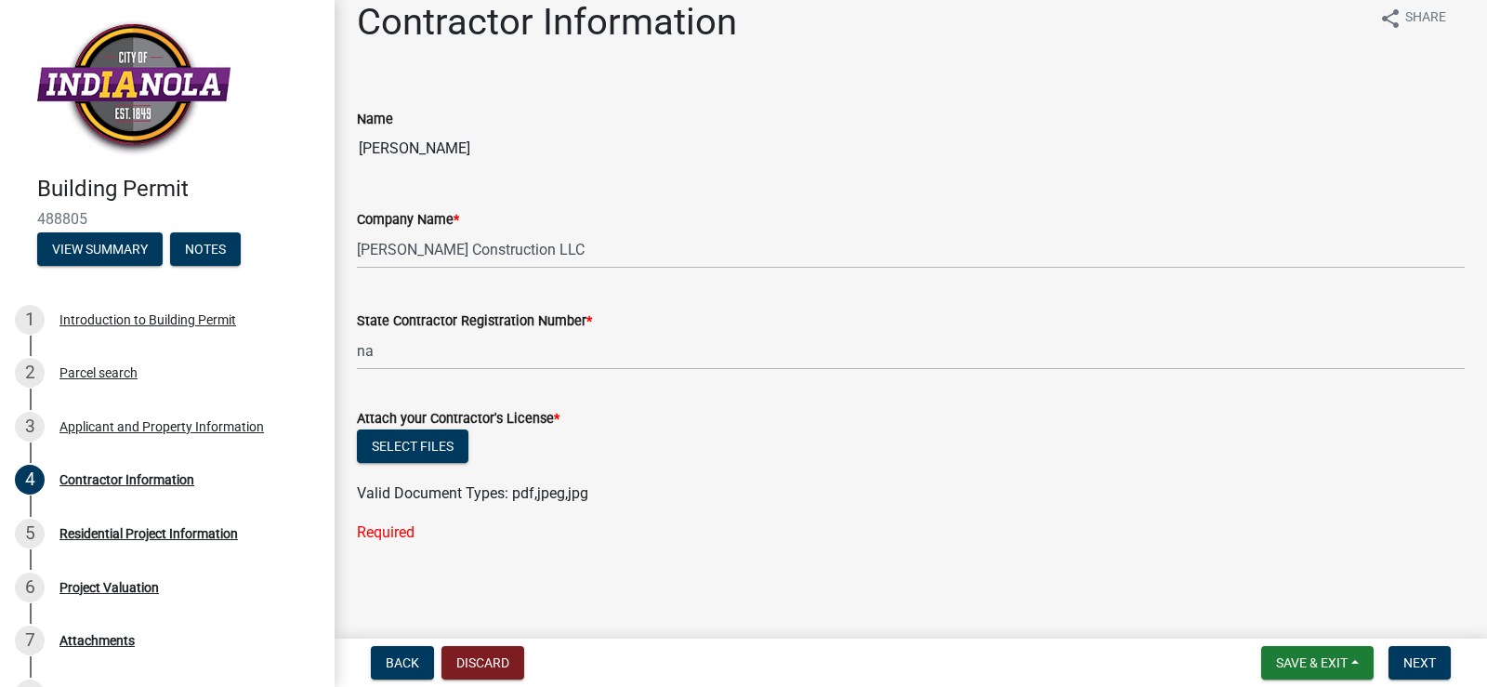
click at [555, 320] on label "State Contractor Registration Number *" at bounding box center [474, 321] width 235 height 13
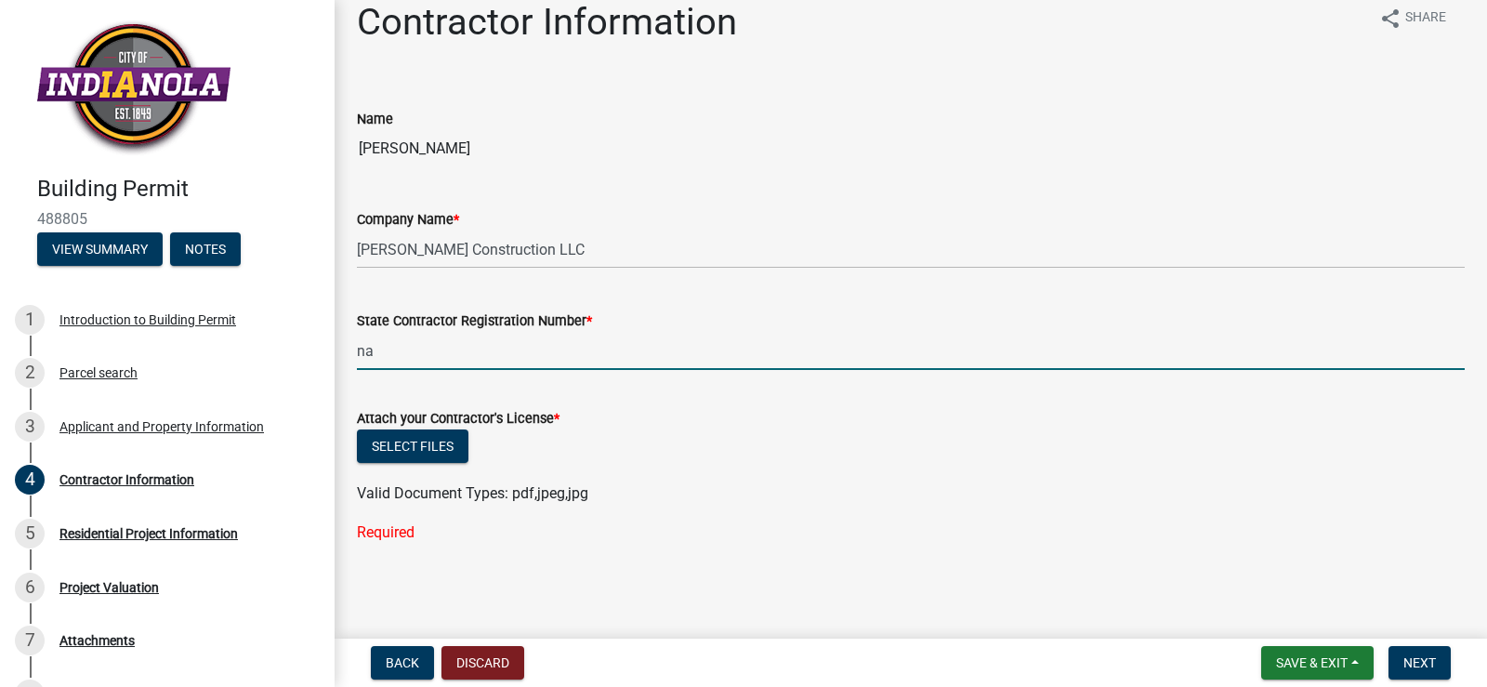
click at [555, 332] on input "na" at bounding box center [911, 351] width 1108 height 38
click at [397, 356] on input "na" at bounding box center [911, 351] width 1108 height 38
type input "n"
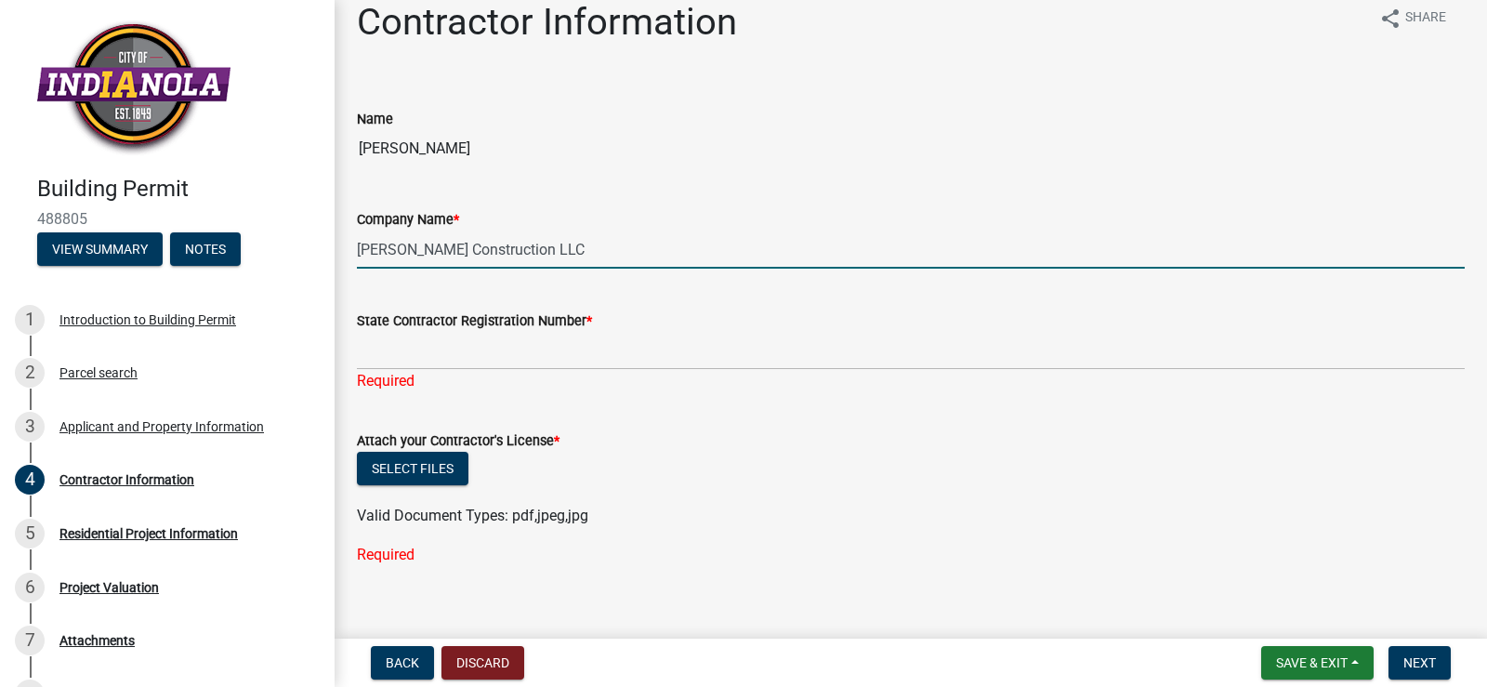
drag, startPoint x: 482, startPoint y: 247, endPoint x: 629, endPoint y: 239, distance: 148.1
click at [629, 239] on input "[PERSON_NAME] Construction LLC" at bounding box center [911, 250] width 1108 height 38
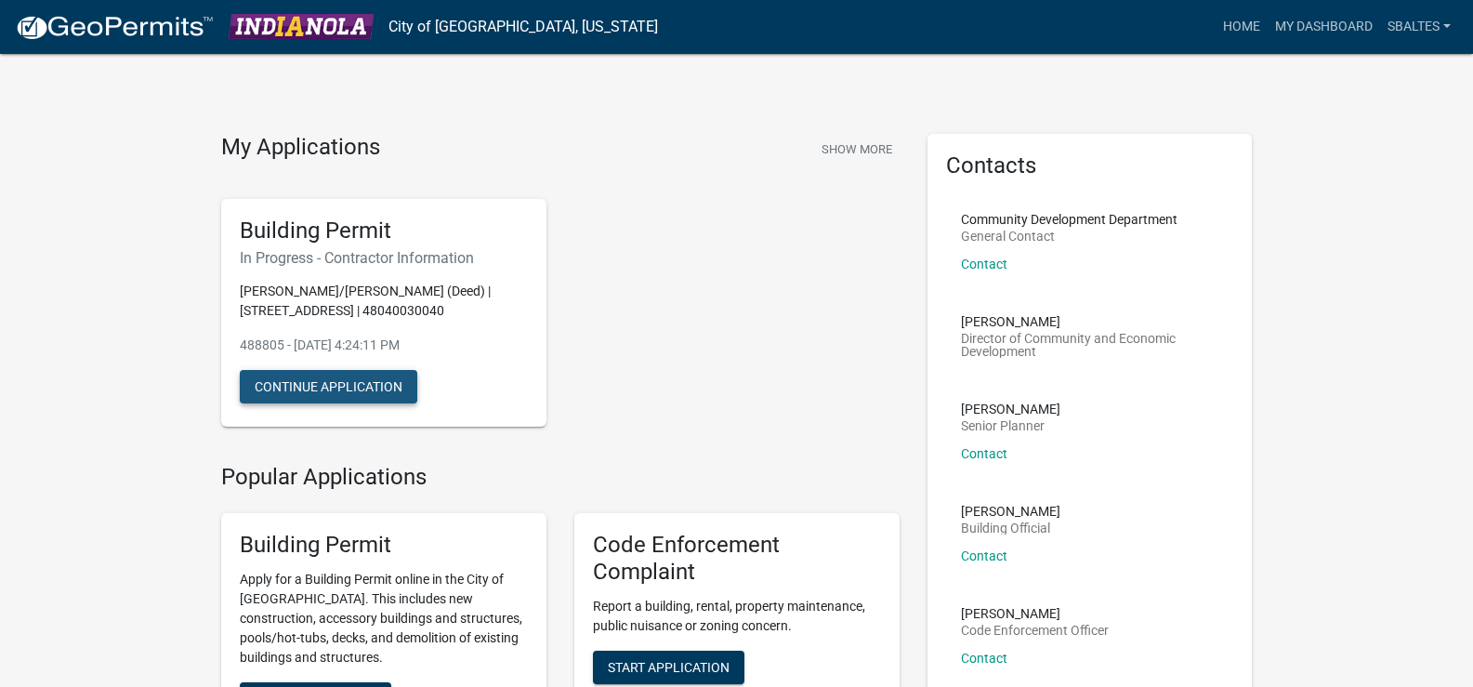
click at [393, 403] on button "Continue Application" at bounding box center [329, 386] width 178 height 33
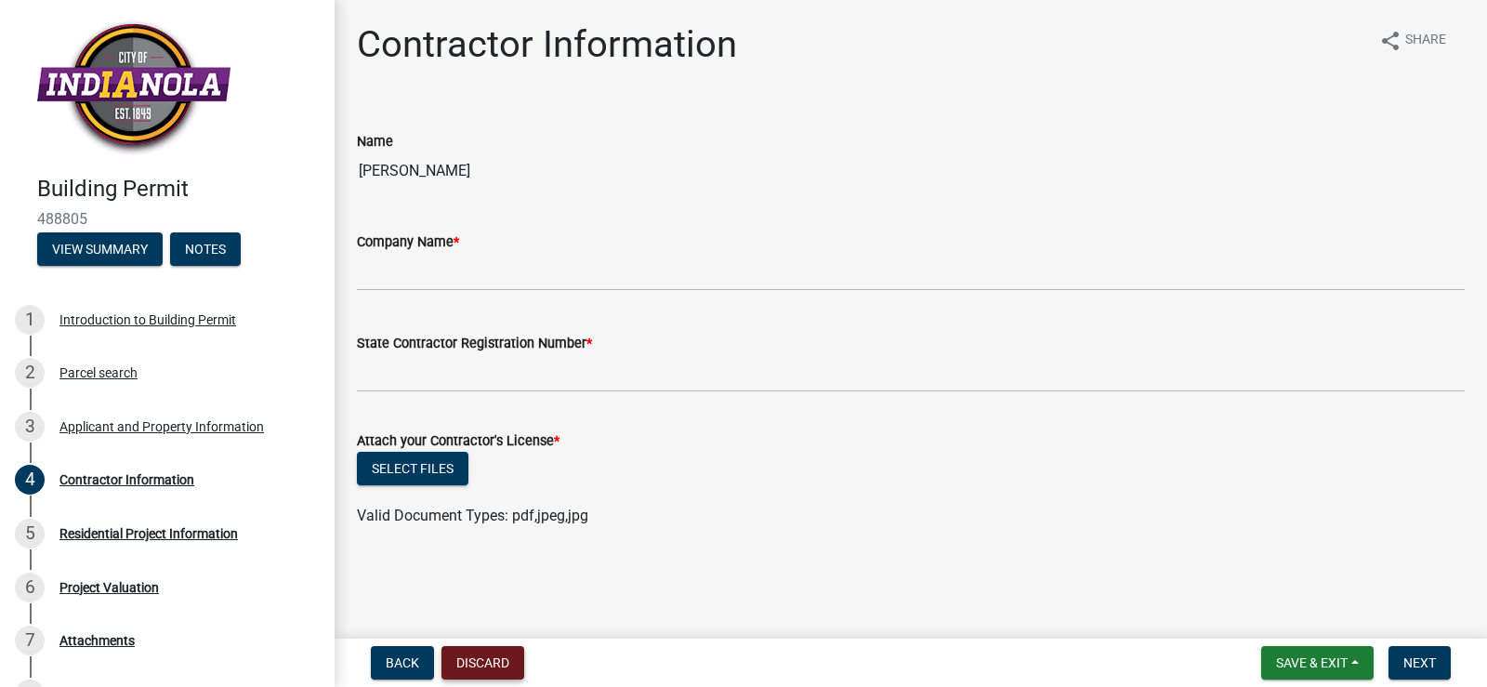
click at [498, 657] on button "Discard" at bounding box center [483, 662] width 83 height 33
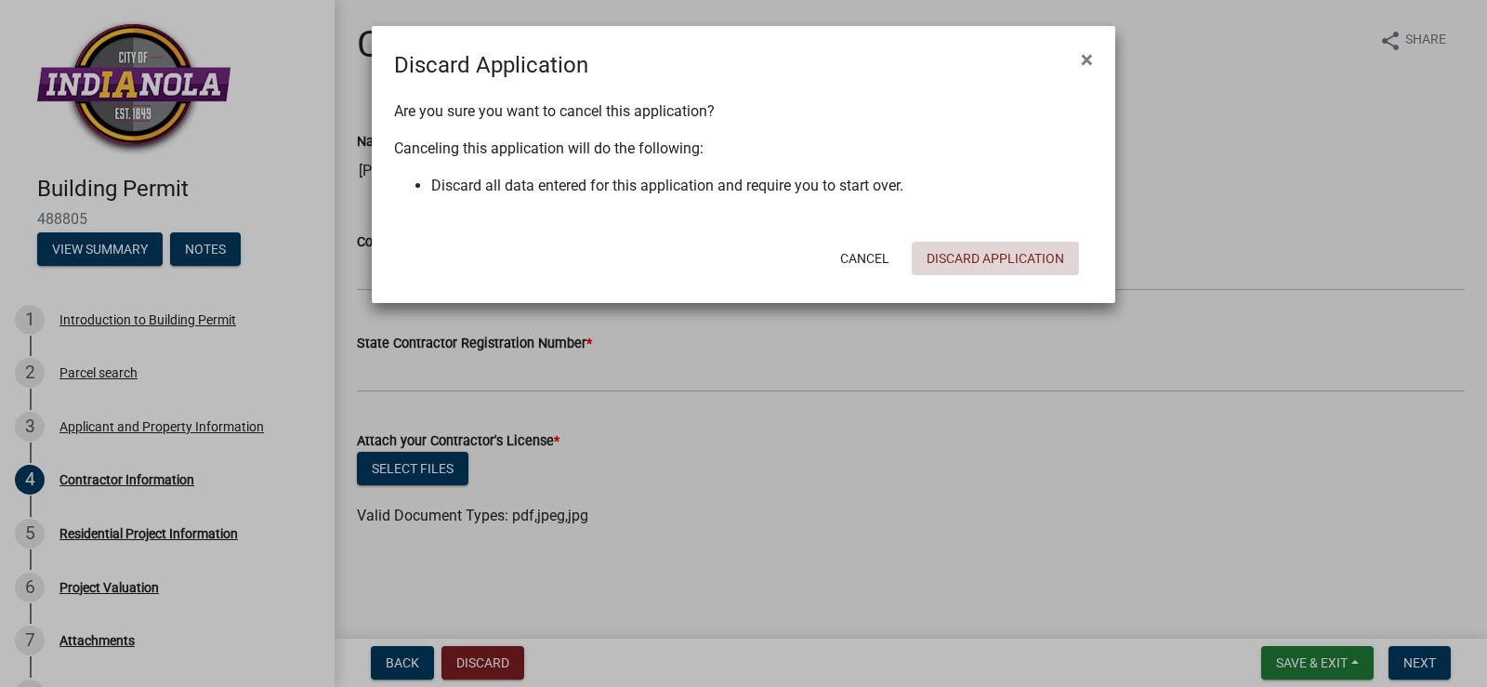
click at [1035, 258] on button "Discard Application" at bounding box center [995, 258] width 167 height 33
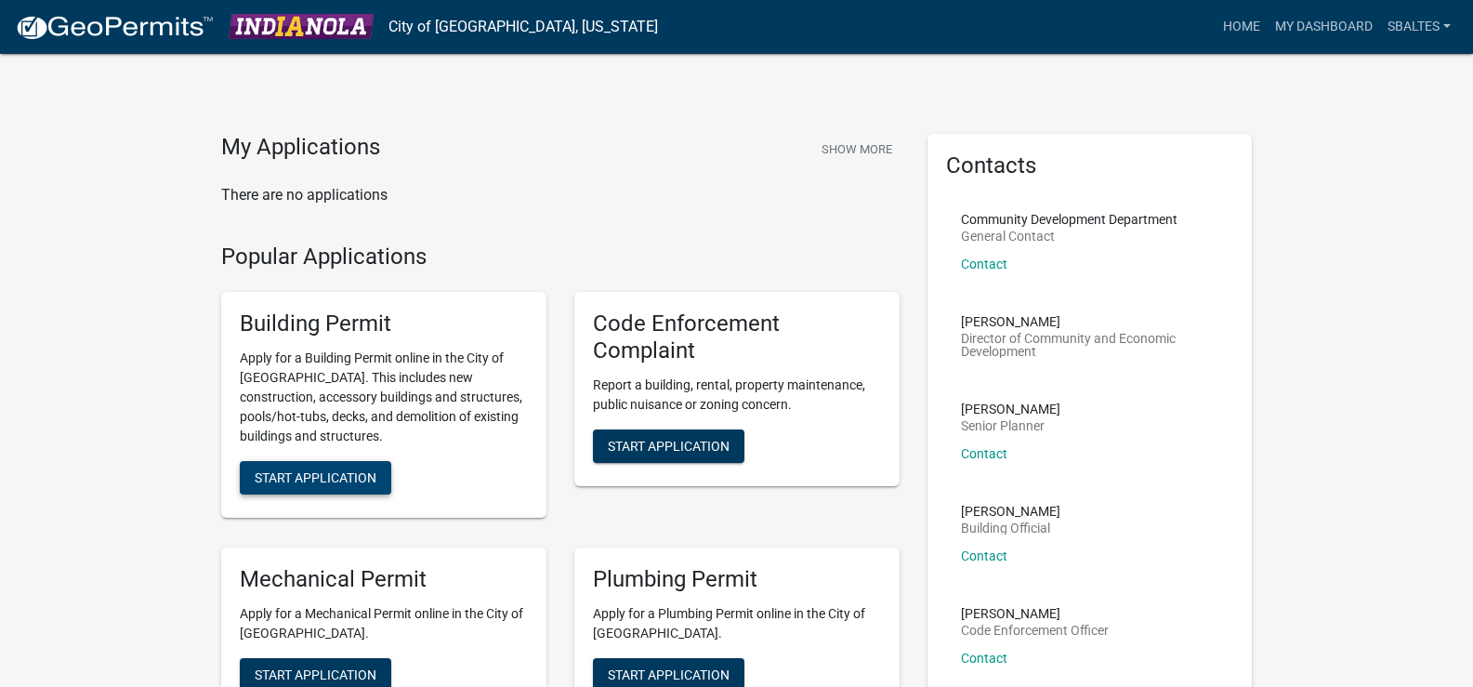
click at [366, 478] on span "Start Application" at bounding box center [316, 477] width 122 height 15
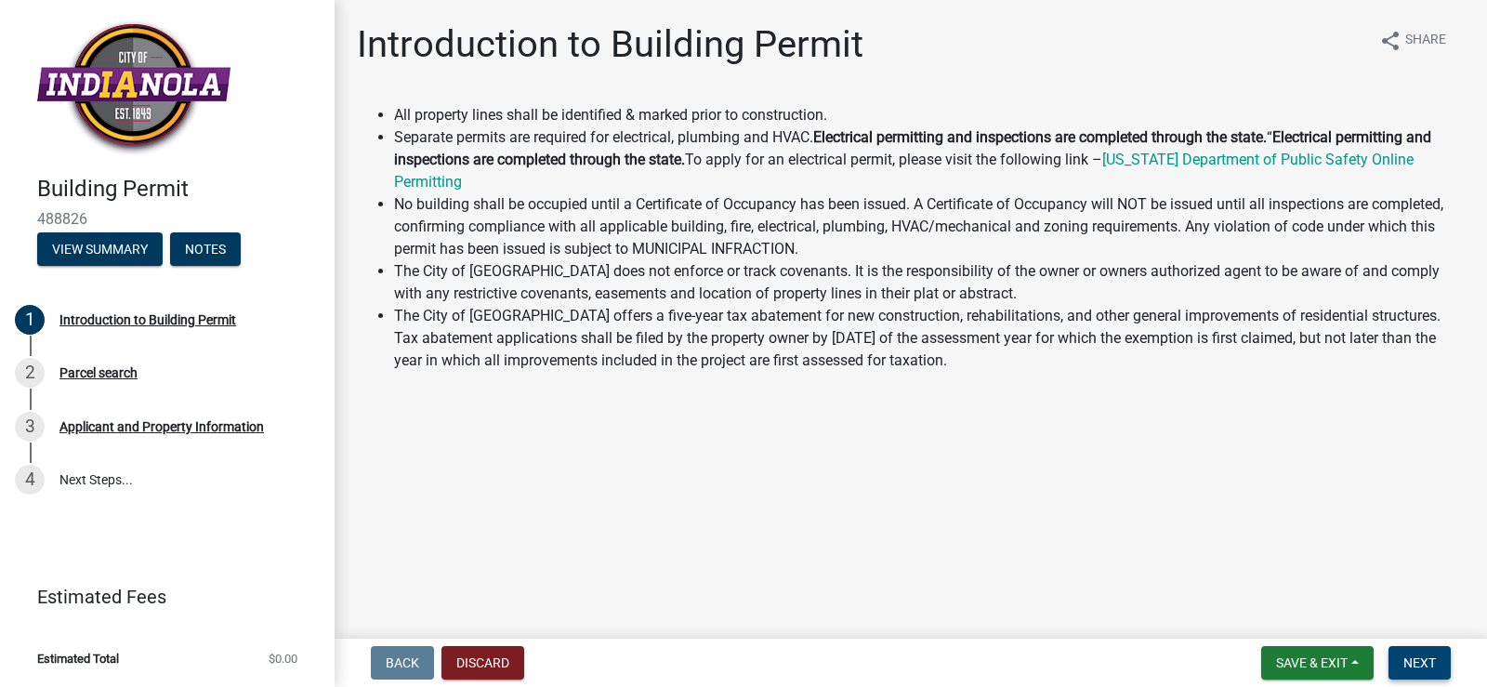
click at [1432, 658] on span "Next" at bounding box center [1420, 662] width 33 height 15
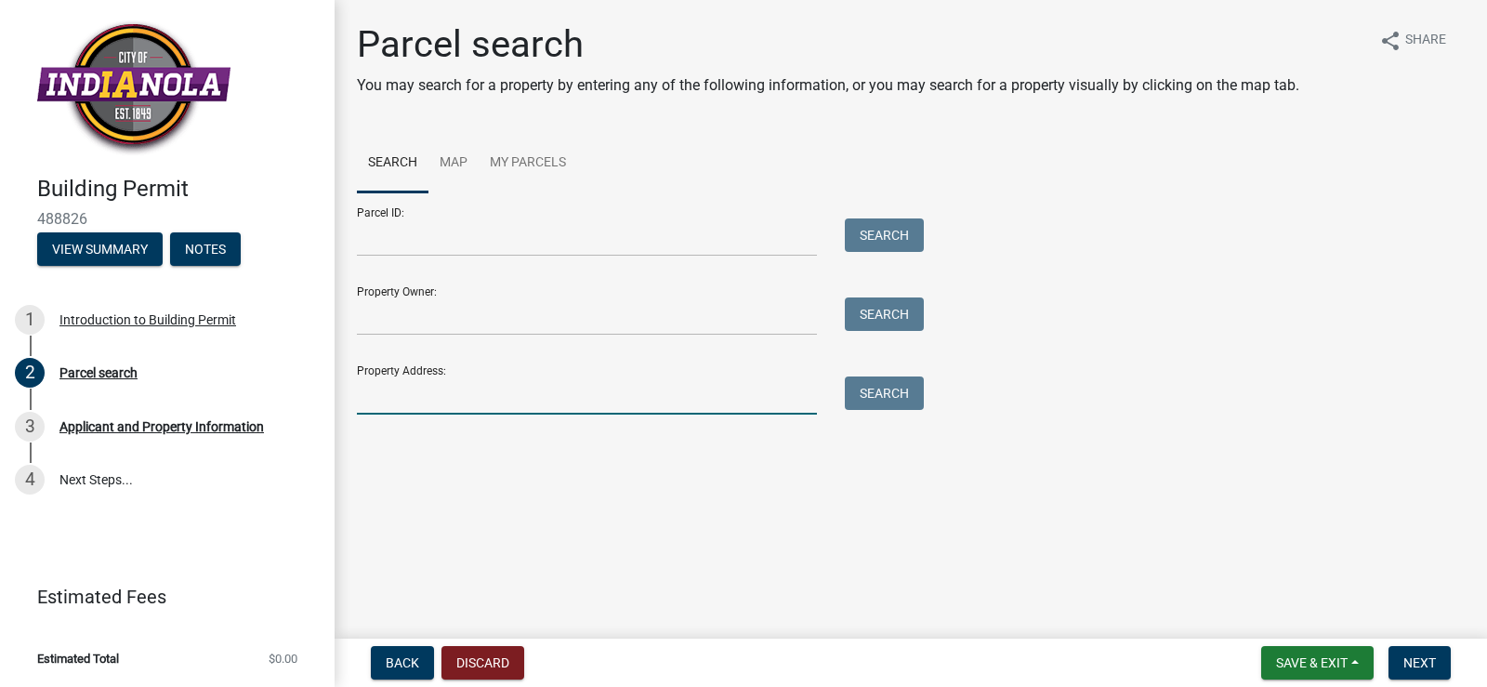
click at [457, 386] on input "Property Address:" at bounding box center [587, 396] width 460 height 38
type input "[STREET_ADDRESS]"
click at [888, 391] on button "Search" at bounding box center [884, 393] width 79 height 33
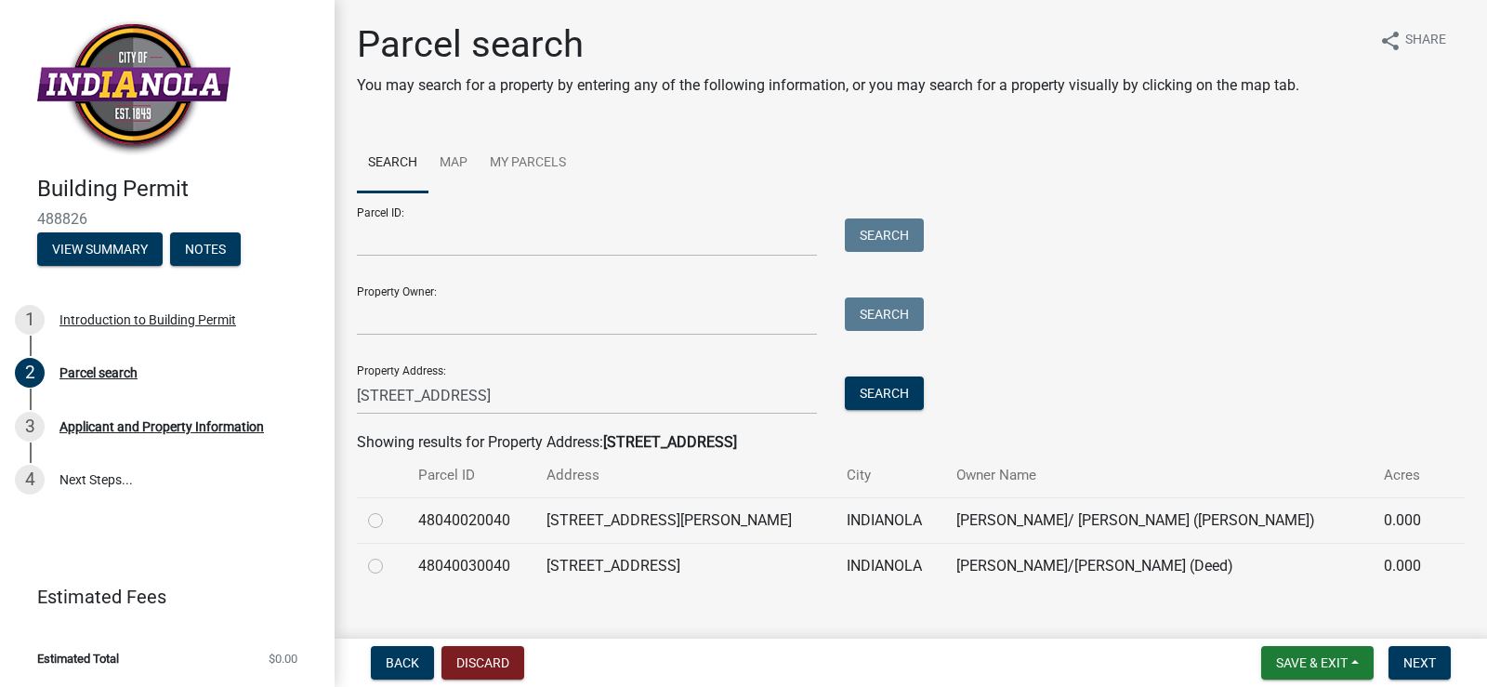
click at [390, 555] on label at bounding box center [390, 555] width 0 height 0
click at [390, 566] on input "radio" at bounding box center [396, 561] width 12 height 12
radio input "true"
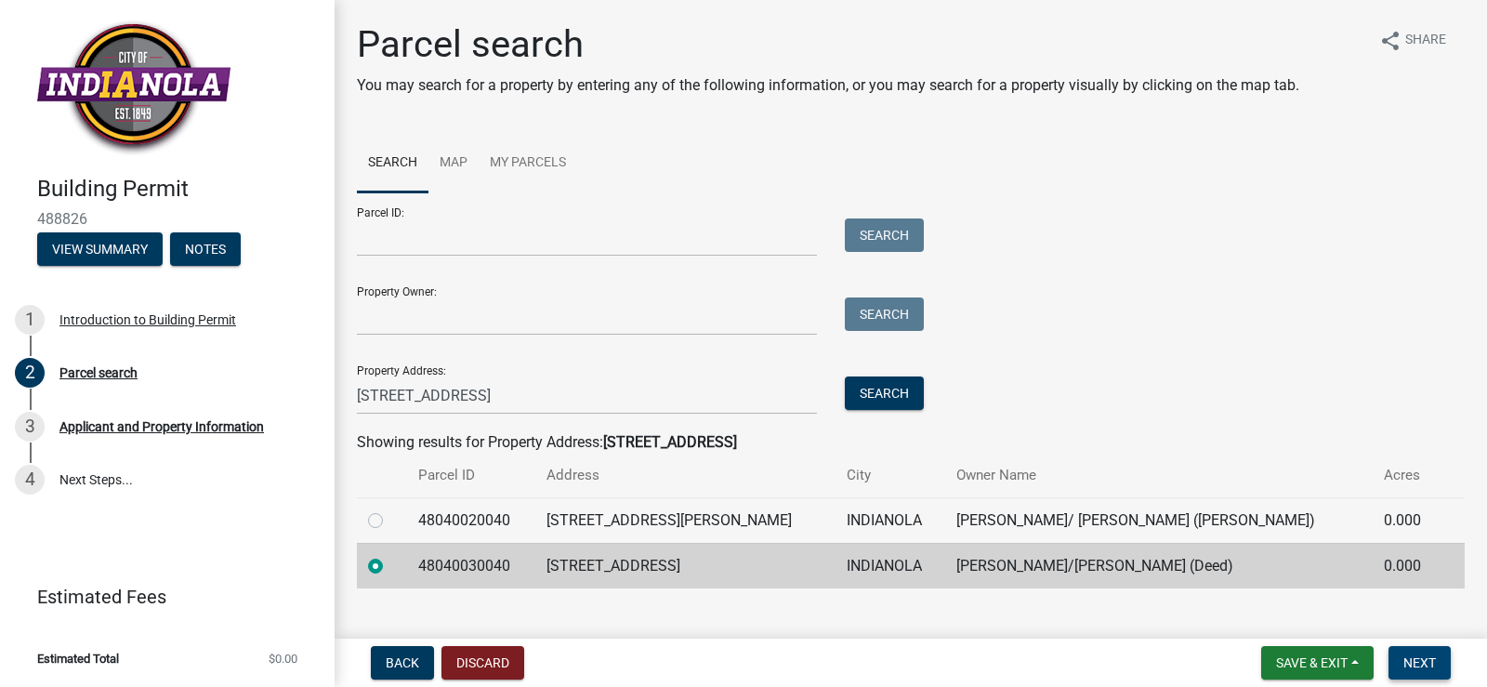
click at [1424, 663] on span "Next" at bounding box center [1420, 662] width 33 height 15
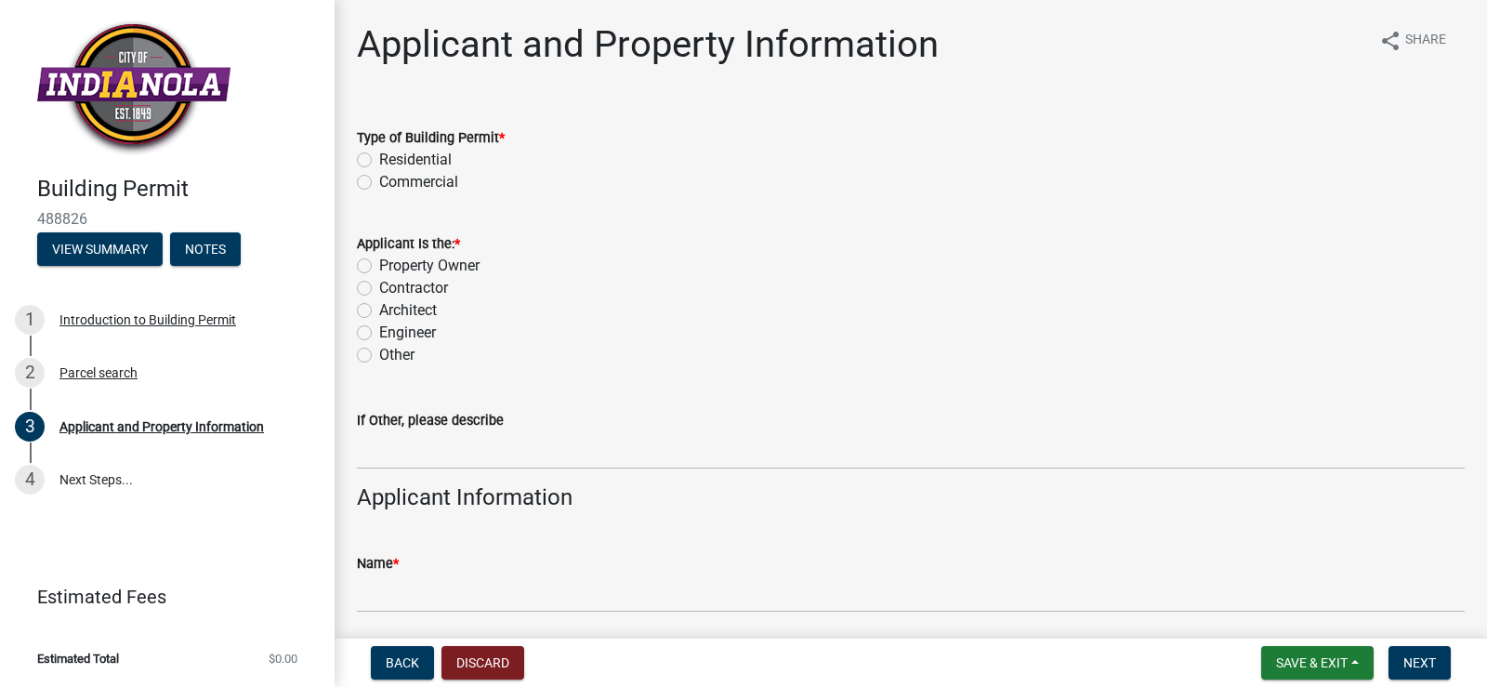
click at [379, 162] on label "Residential" at bounding box center [415, 160] width 73 height 22
click at [379, 161] on input "Residential" at bounding box center [385, 155] width 12 height 12
radio input "true"
click at [379, 355] on label "Other" at bounding box center [396, 355] width 35 height 22
click at [379, 355] on input "Other" at bounding box center [385, 350] width 12 height 12
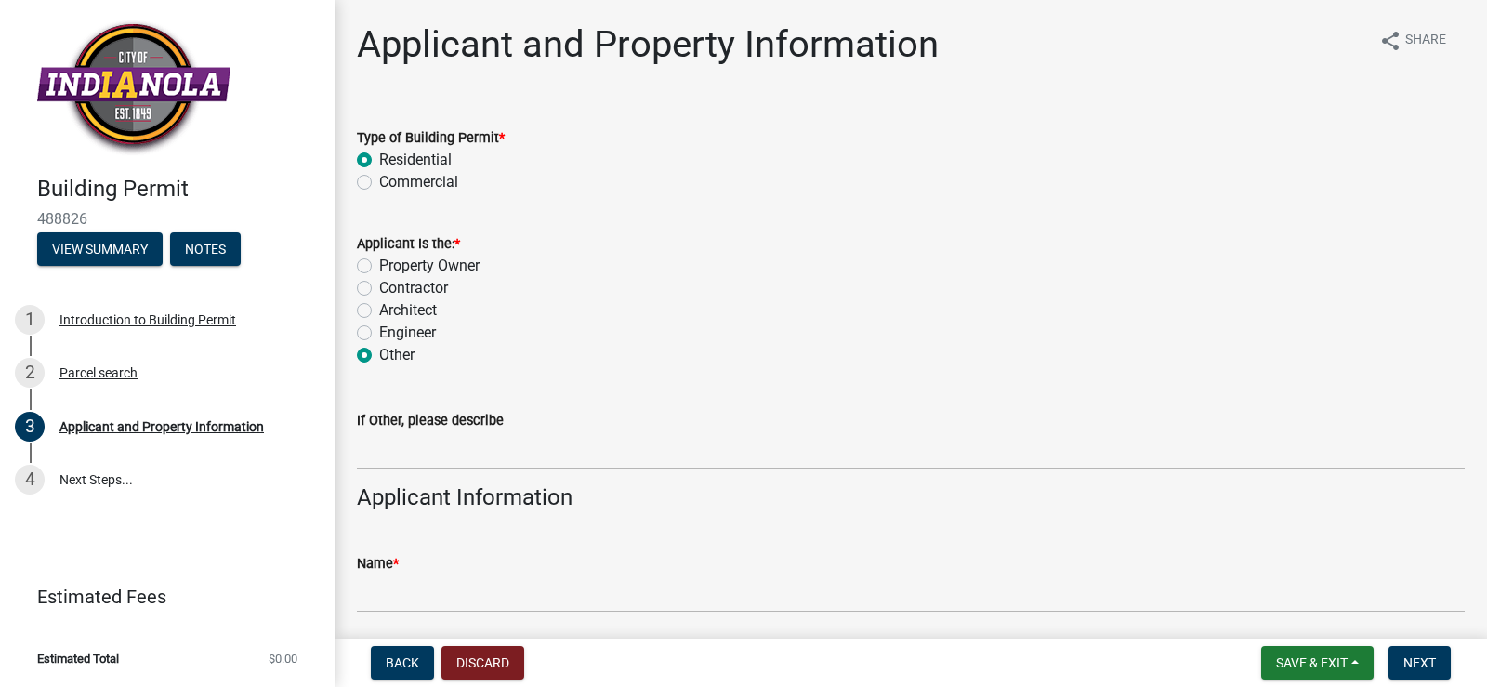
radio input "true"
click at [379, 265] on label "Property Owner" at bounding box center [429, 266] width 100 height 22
click at [379, 265] on input "Property Owner" at bounding box center [385, 261] width 12 height 12
radio input "true"
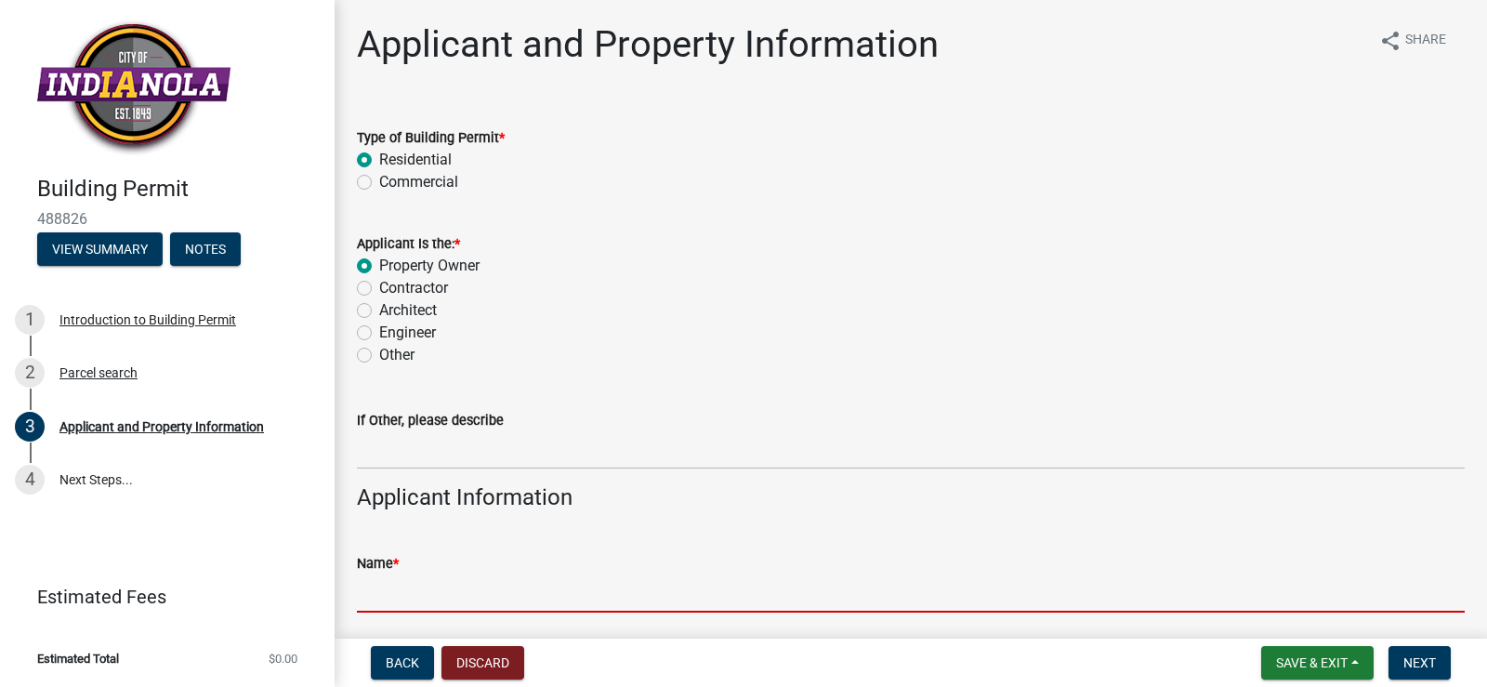
click at [435, 586] on input "Name *" at bounding box center [911, 594] width 1108 height 38
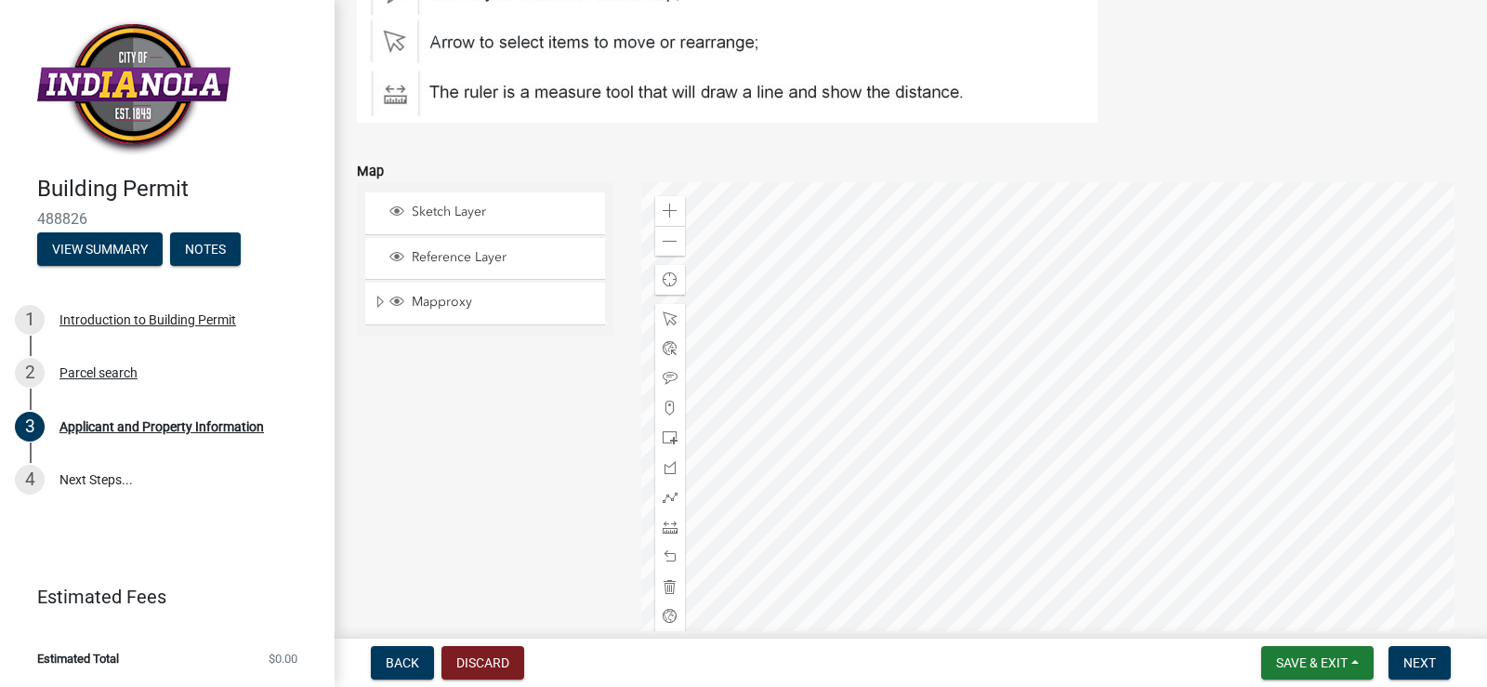
scroll to position [2497, 0]
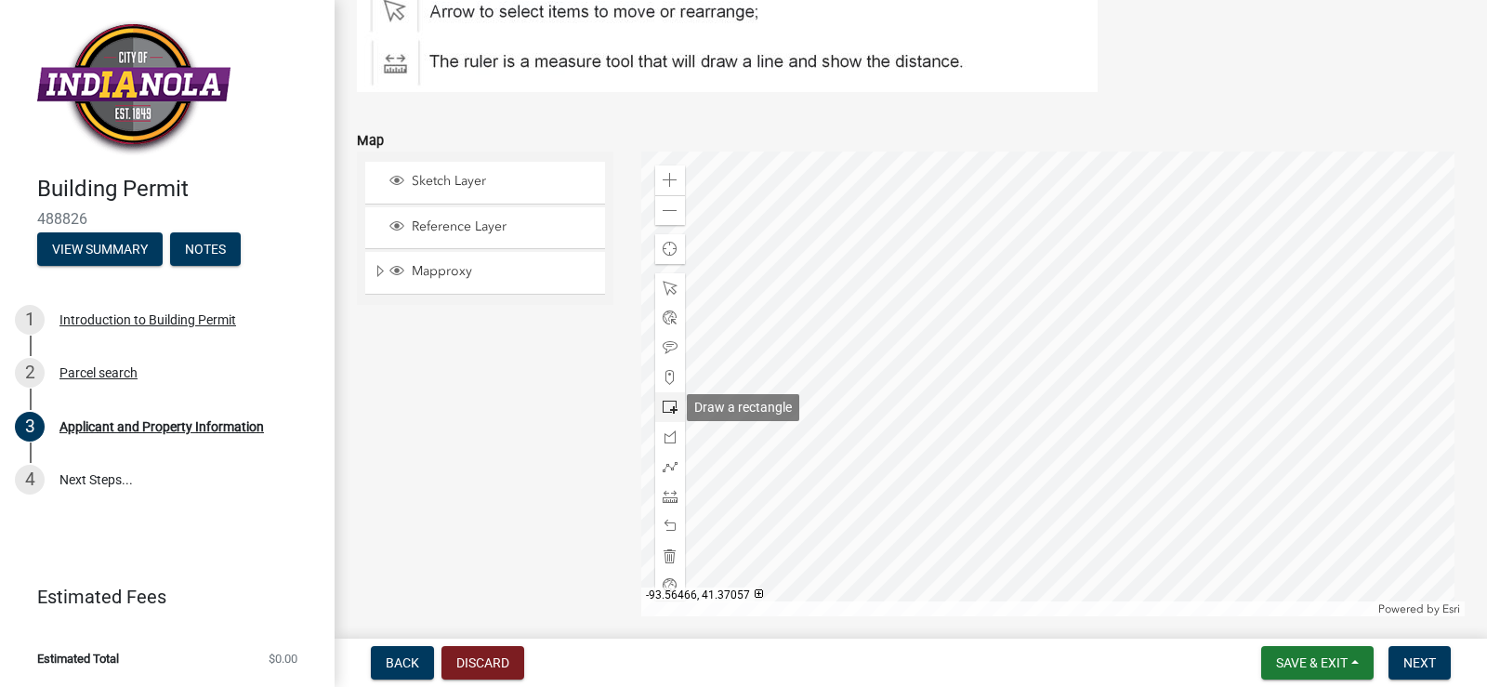
click at [663, 404] on span at bounding box center [670, 407] width 15 height 15
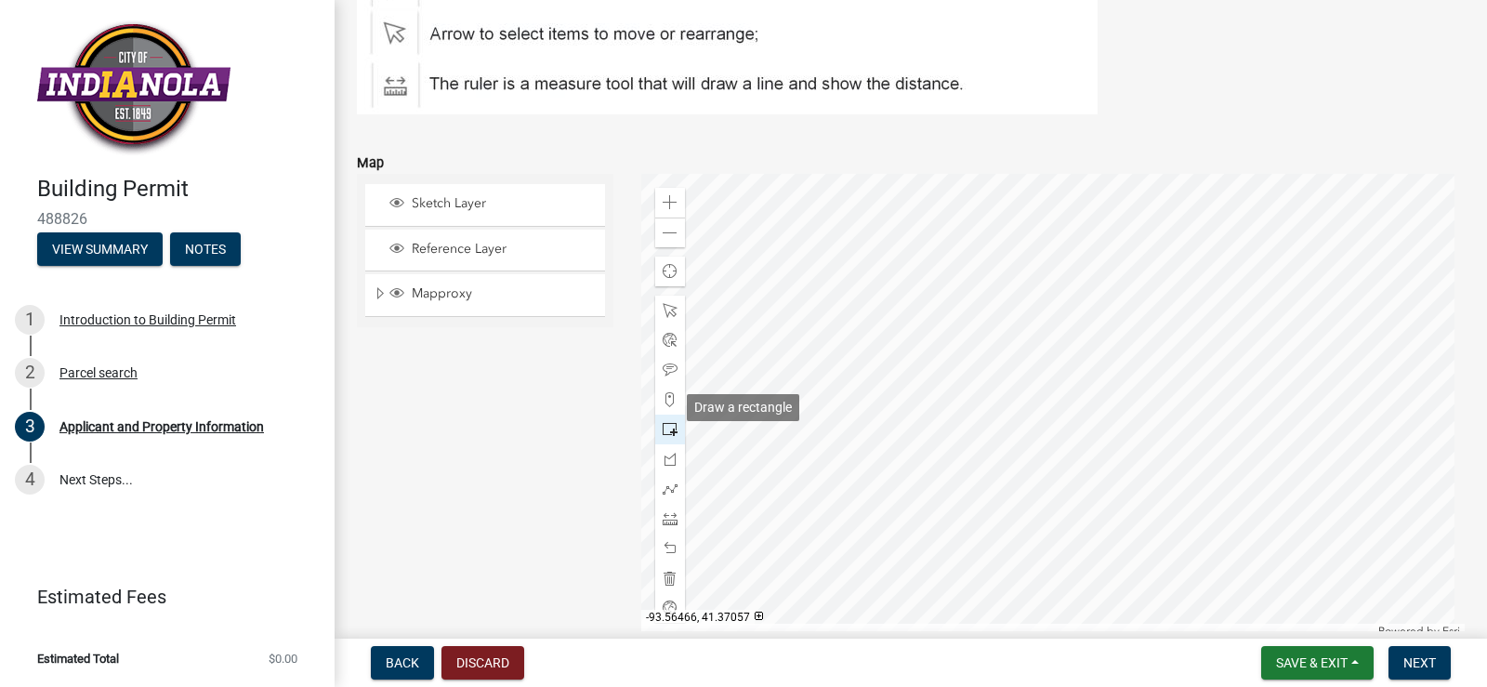
scroll to position [2519, 0]
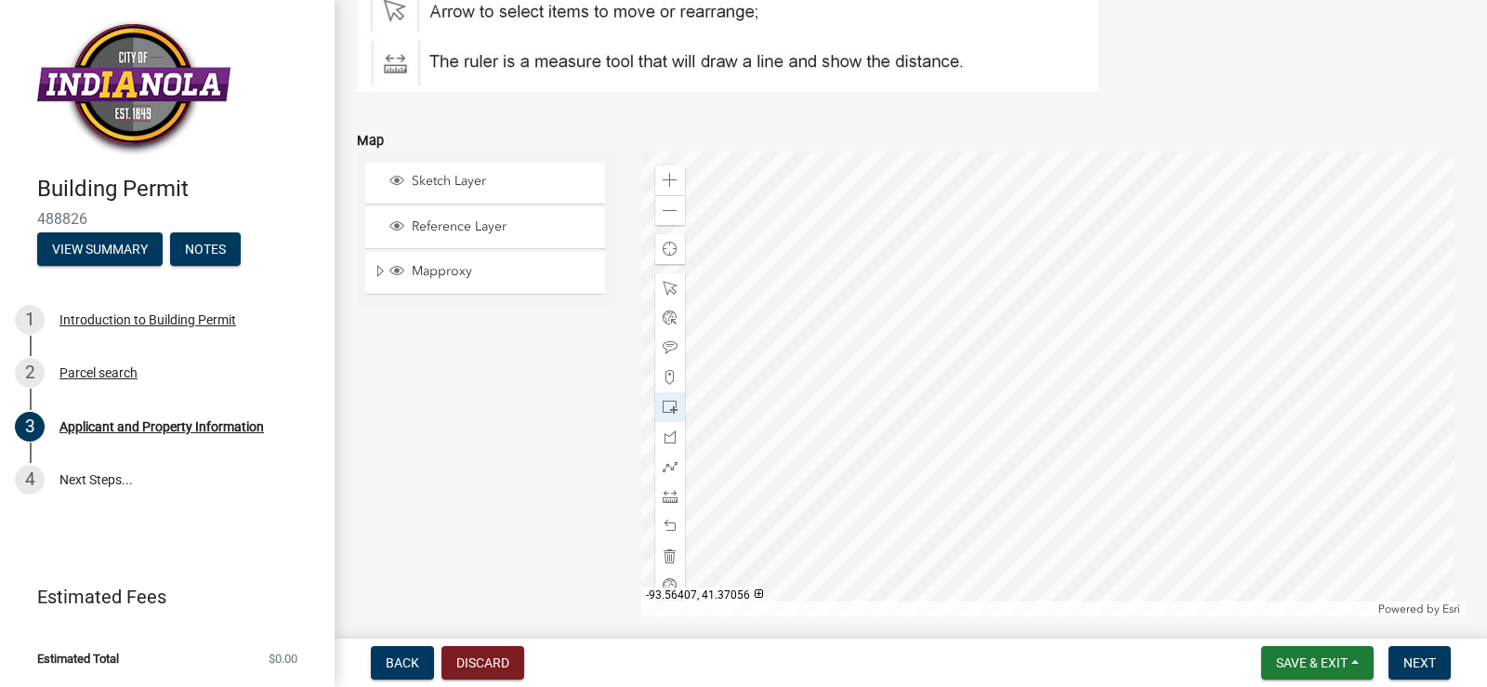
click at [1074, 406] on div at bounding box center [1053, 384] width 825 height 465
click at [1099, 440] on div at bounding box center [1053, 384] width 825 height 465
click at [668, 555] on span at bounding box center [670, 555] width 15 height 15
click at [667, 408] on span at bounding box center [670, 407] width 15 height 15
click at [1072, 409] on div at bounding box center [1053, 384] width 825 height 465
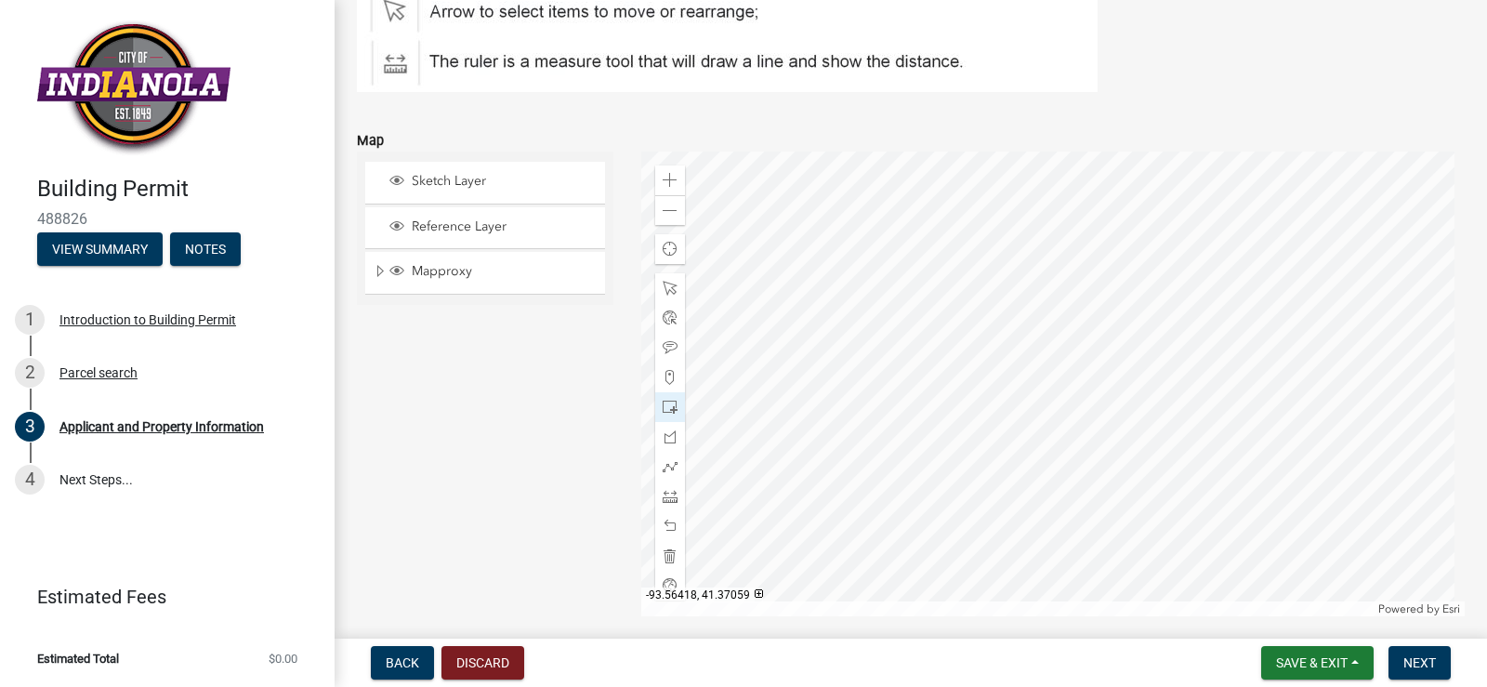
click at [996, 386] on div at bounding box center [1053, 384] width 825 height 465
click at [1408, 665] on span "Next" at bounding box center [1420, 662] width 33 height 15
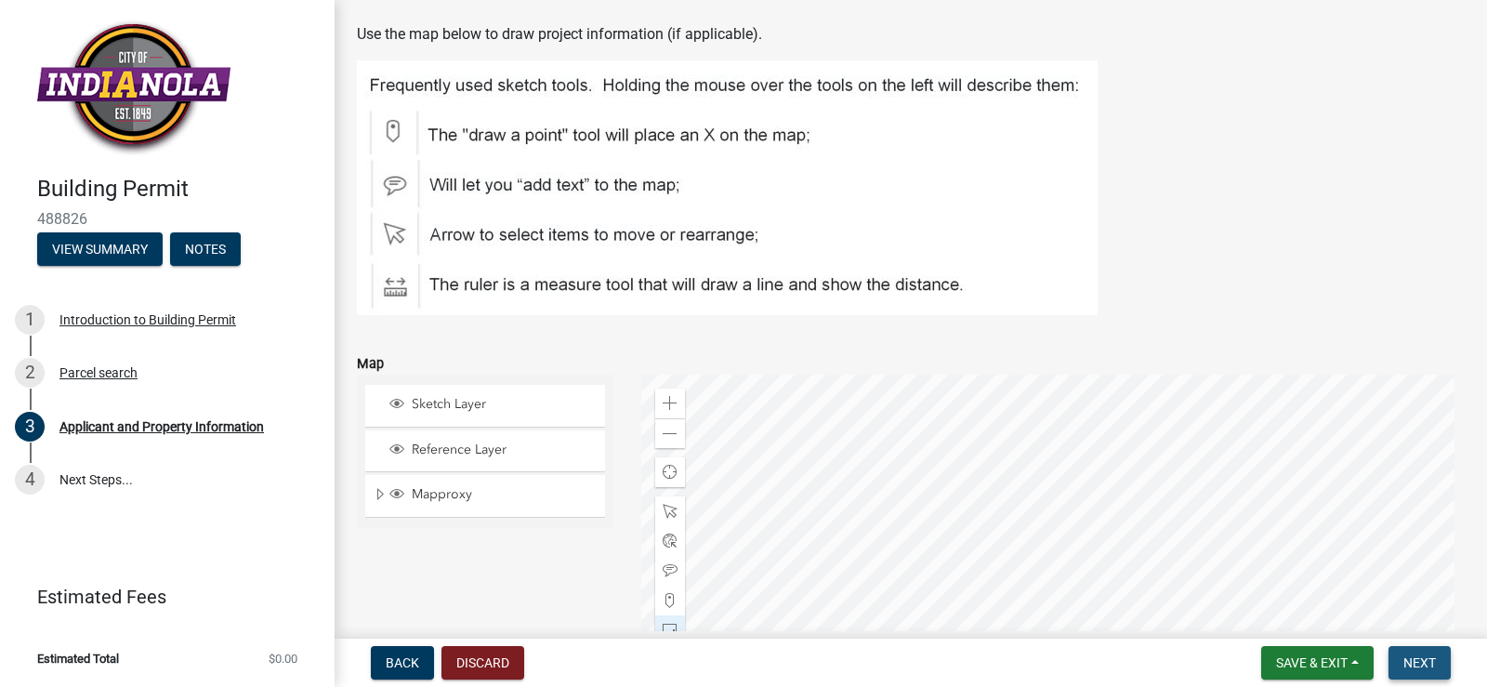
scroll to position [2742, 0]
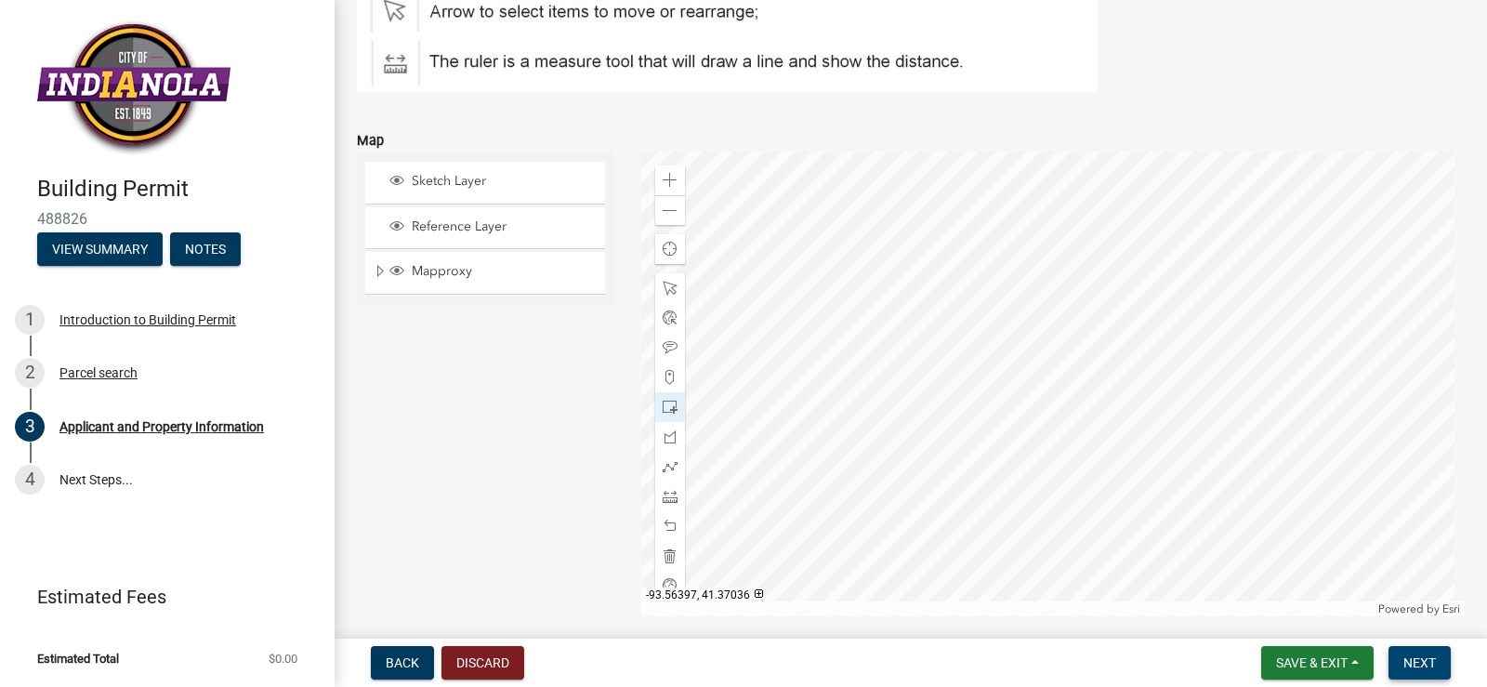
click at [1425, 665] on span "Next" at bounding box center [1420, 662] width 33 height 15
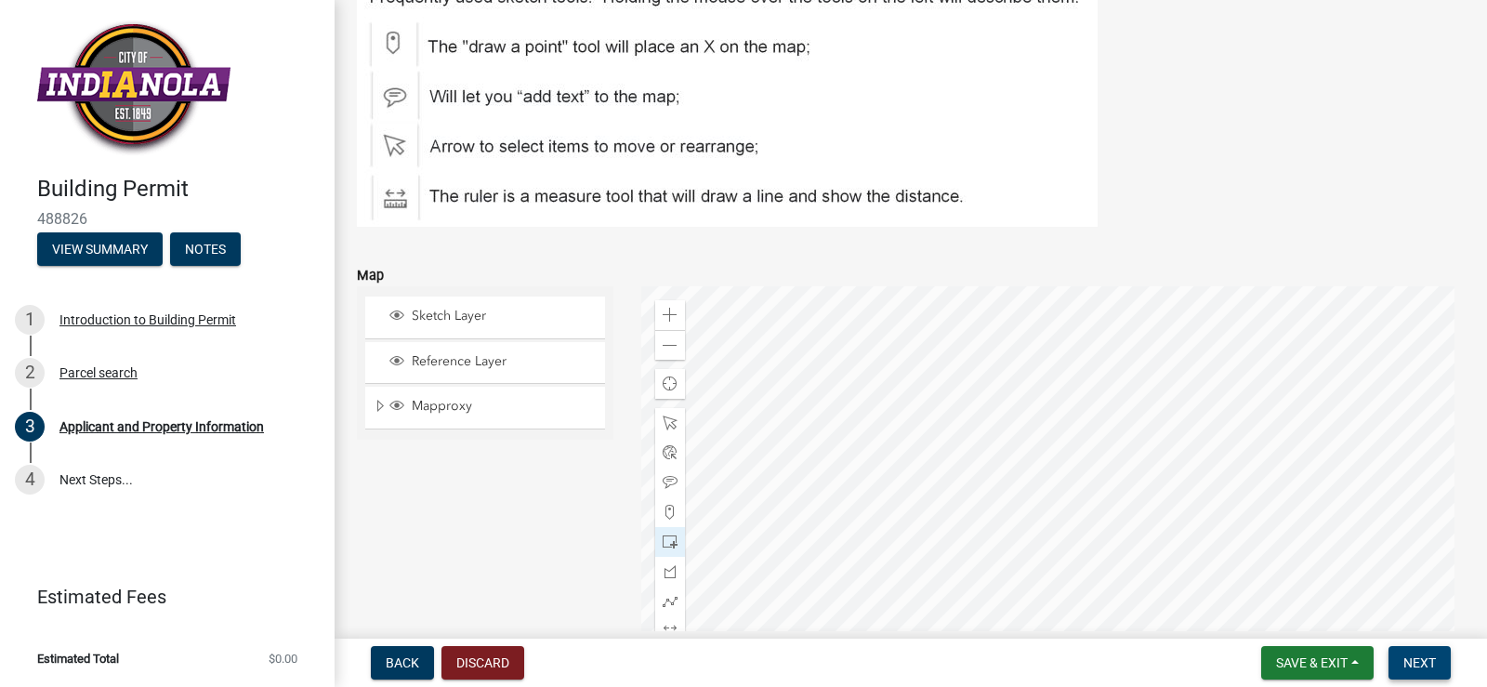
scroll to position [2581, 0]
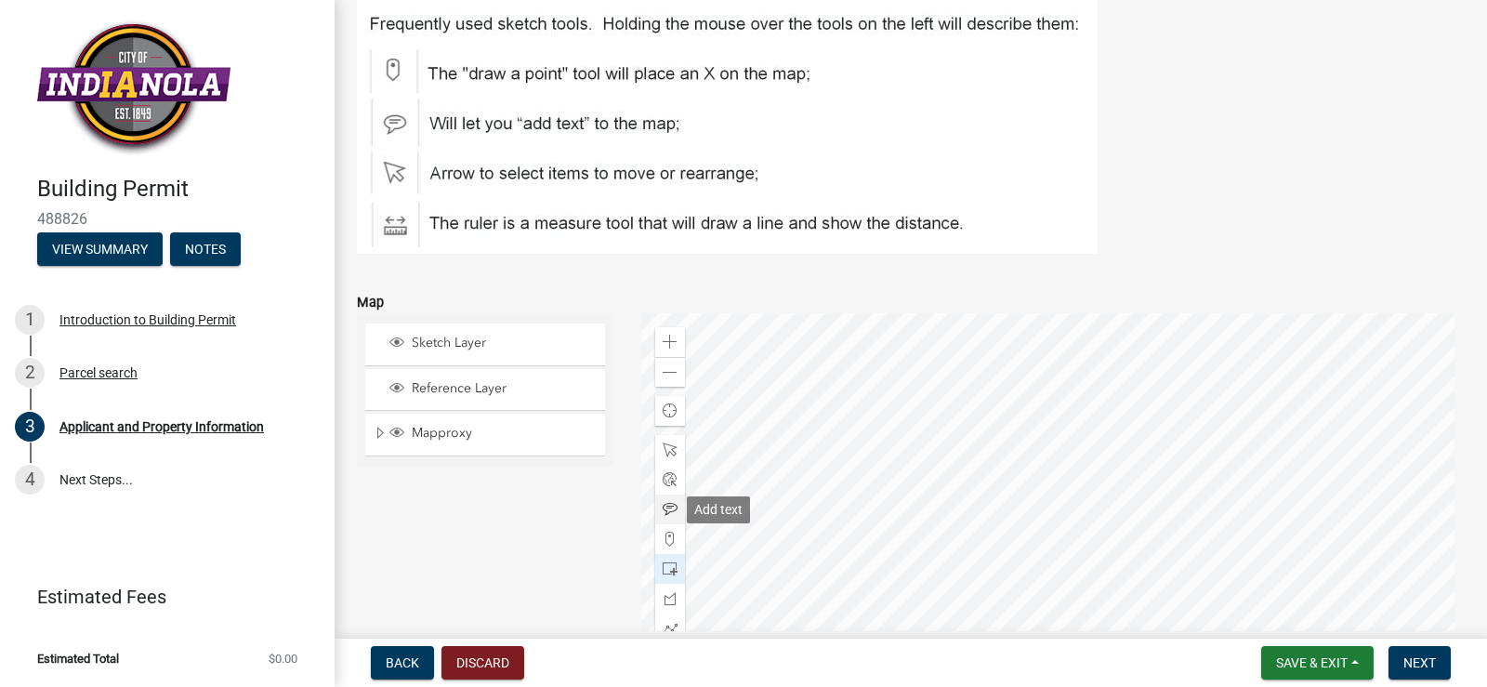
click at [667, 508] on span at bounding box center [670, 509] width 15 height 15
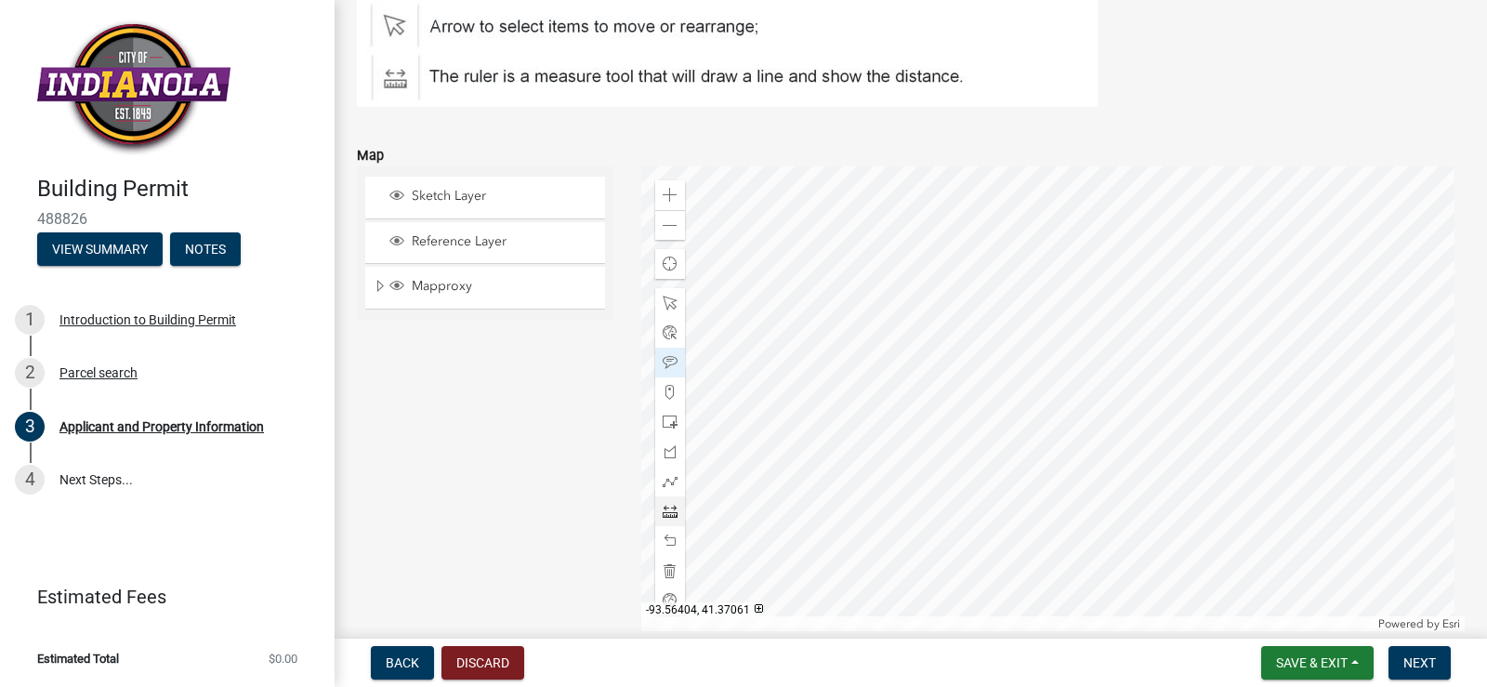
click at [1094, 379] on div at bounding box center [1053, 398] width 825 height 465
click at [1421, 664] on span "Next" at bounding box center [1420, 662] width 33 height 15
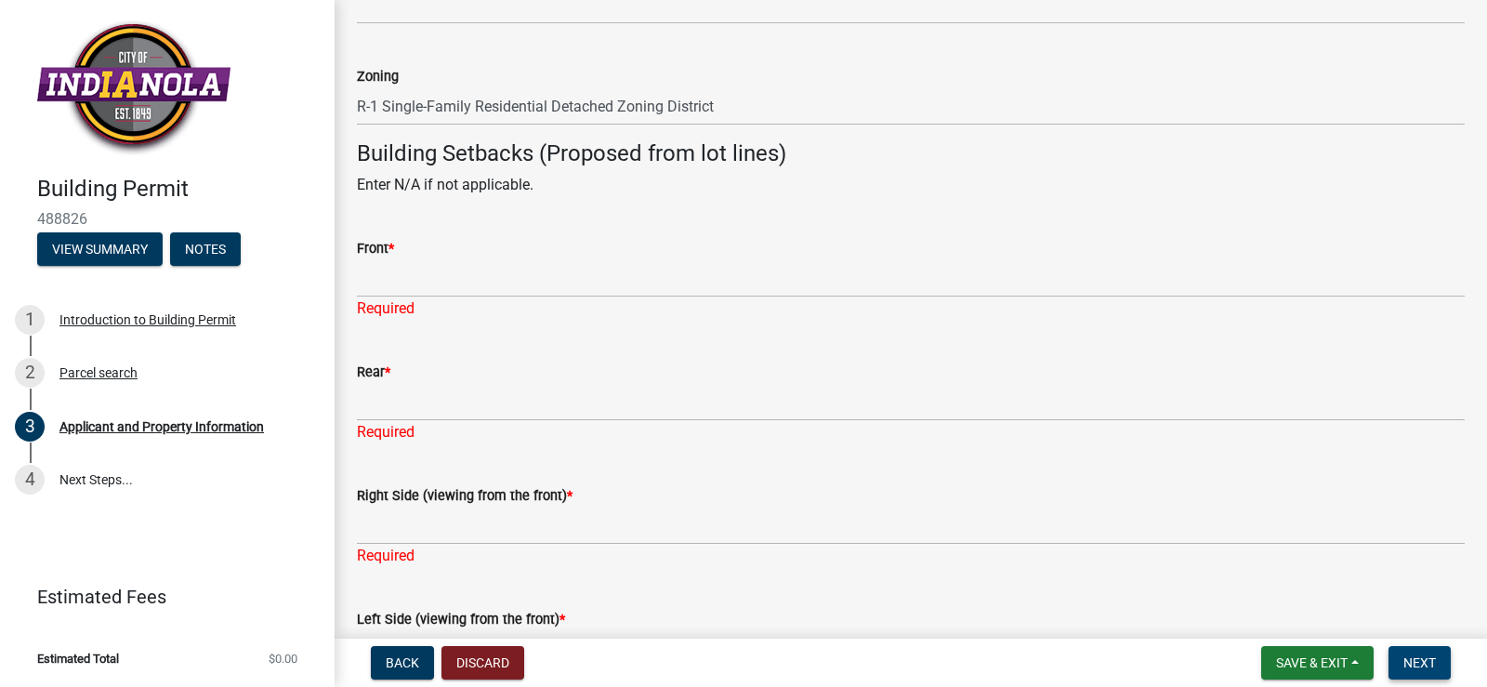
scroll to position [1784, 0]
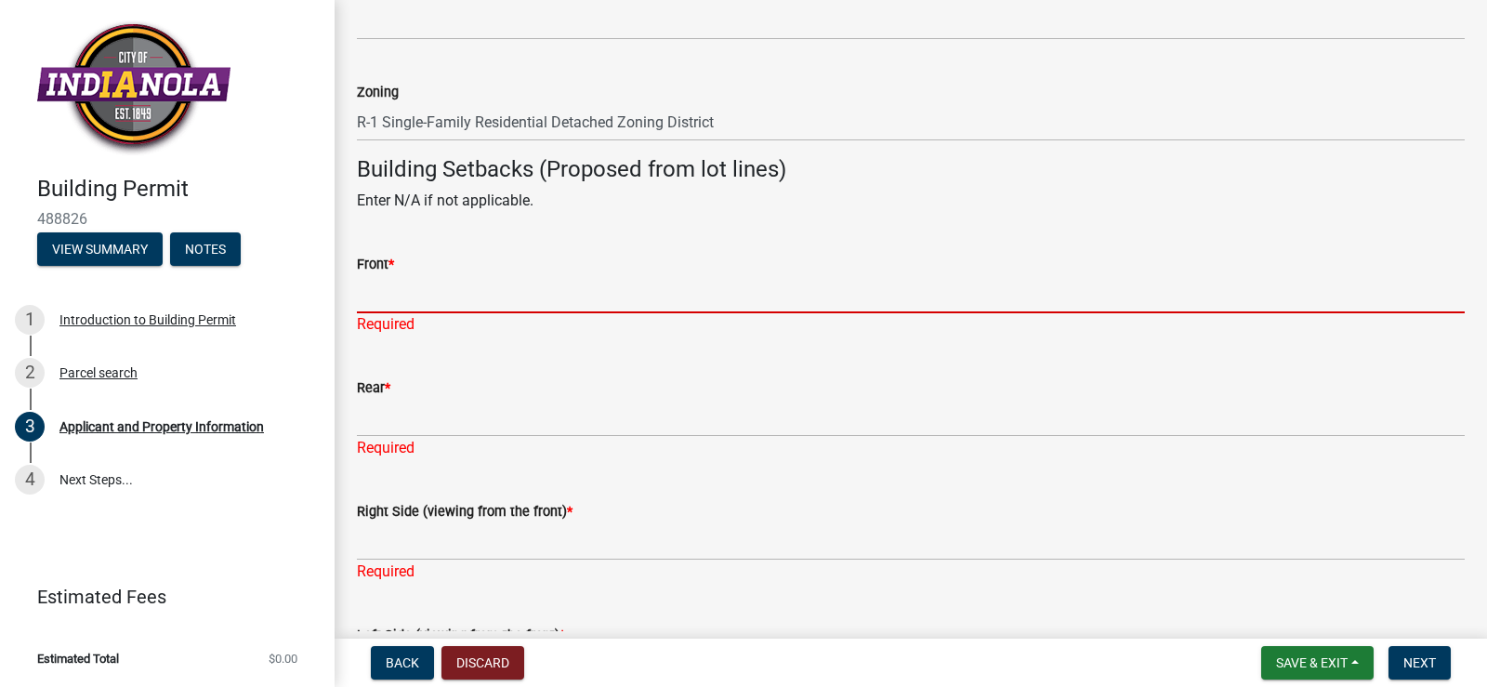
click at [456, 295] on input "Front *" at bounding box center [911, 294] width 1108 height 38
type input "na"
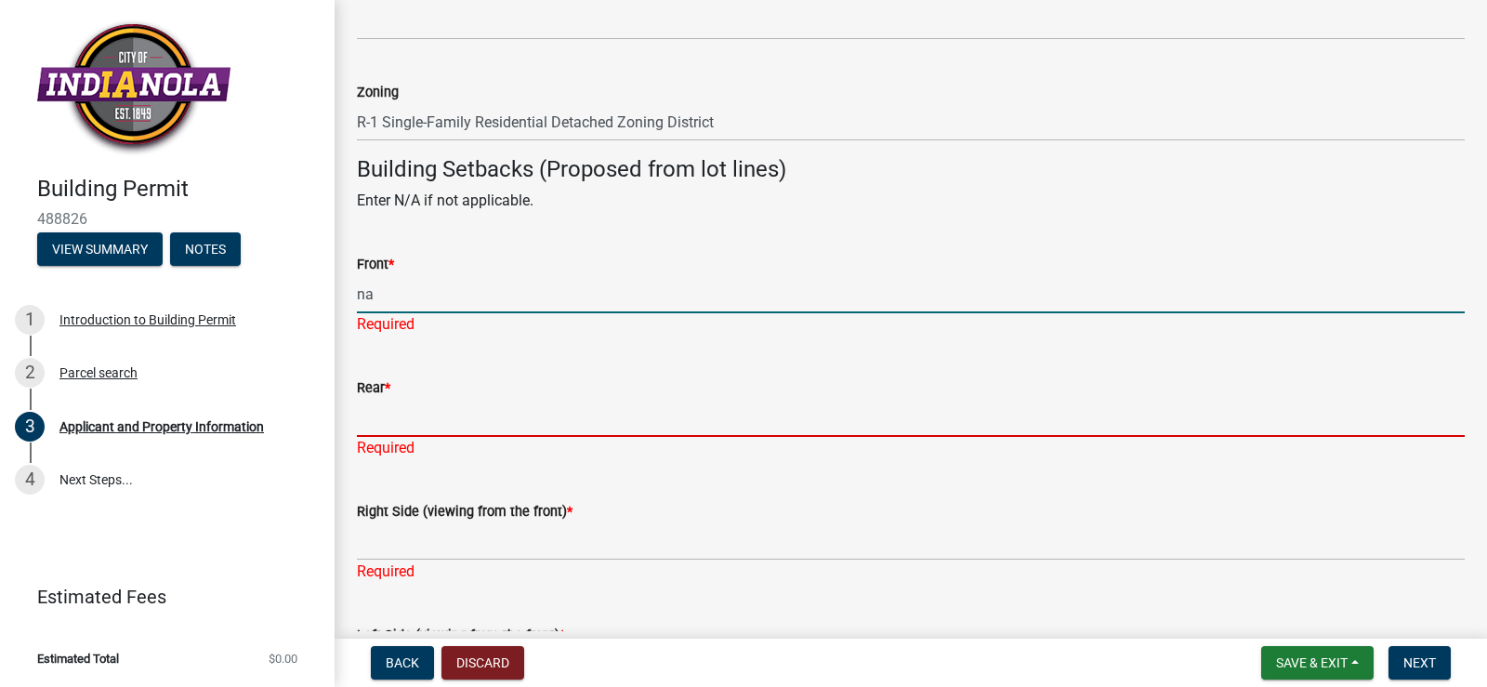
click at [436, 423] on div "Rear * Required" at bounding box center [911, 404] width 1108 height 109
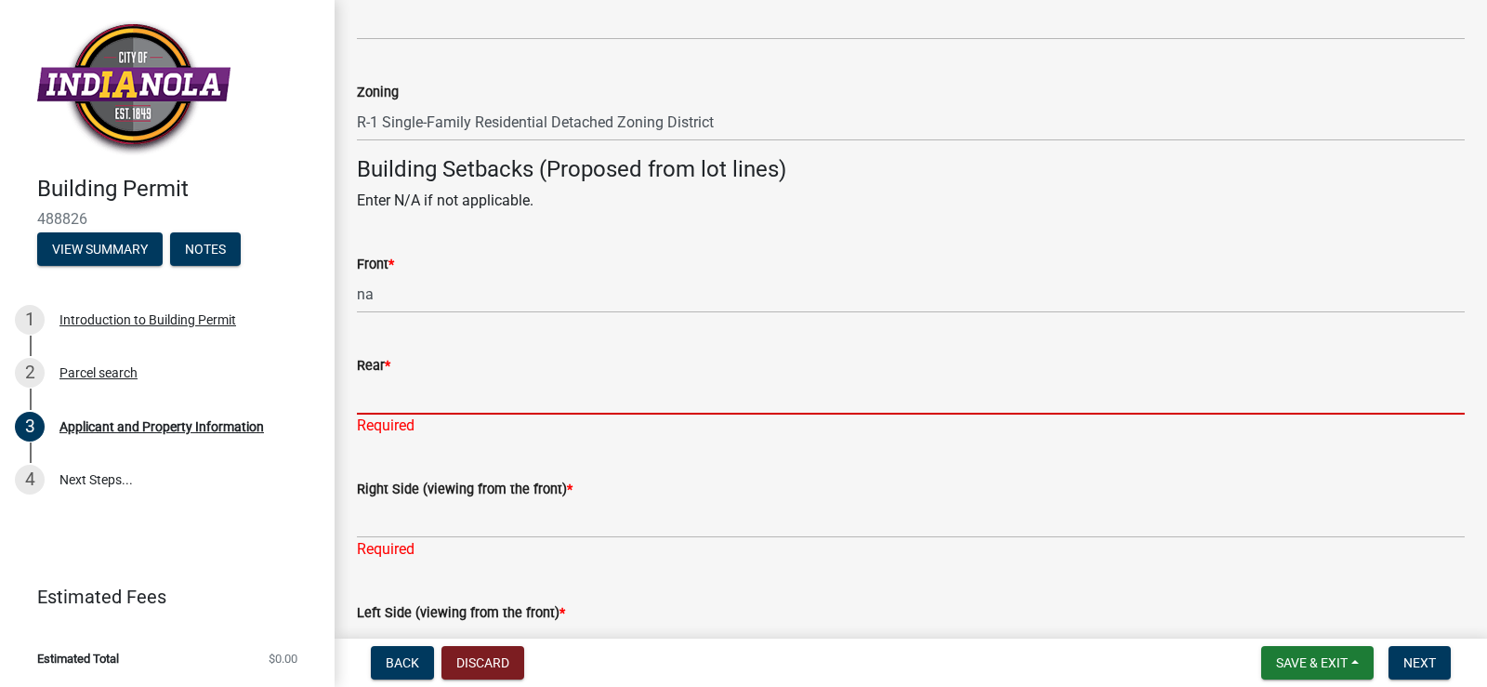
type input "na"
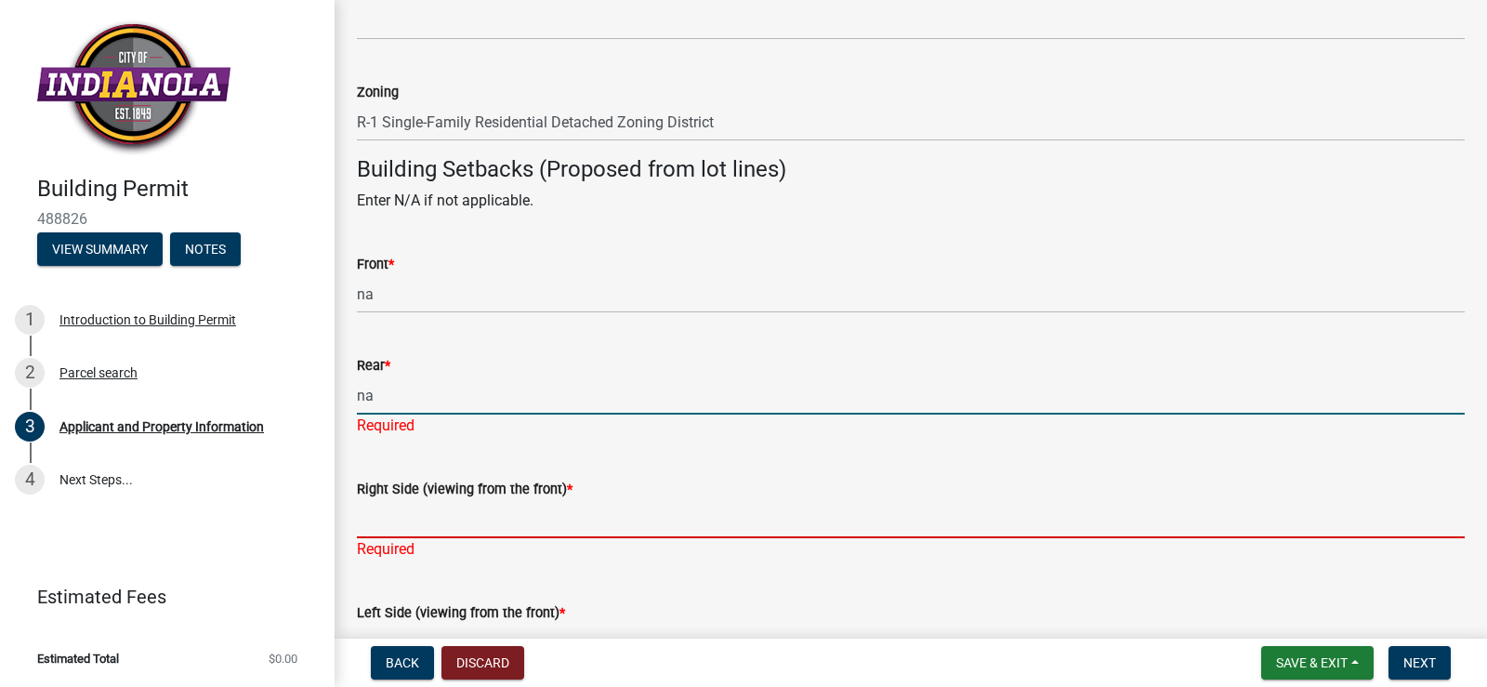
click at [453, 514] on input "Right Side (viewing from the front) *" at bounding box center [911, 519] width 1108 height 38
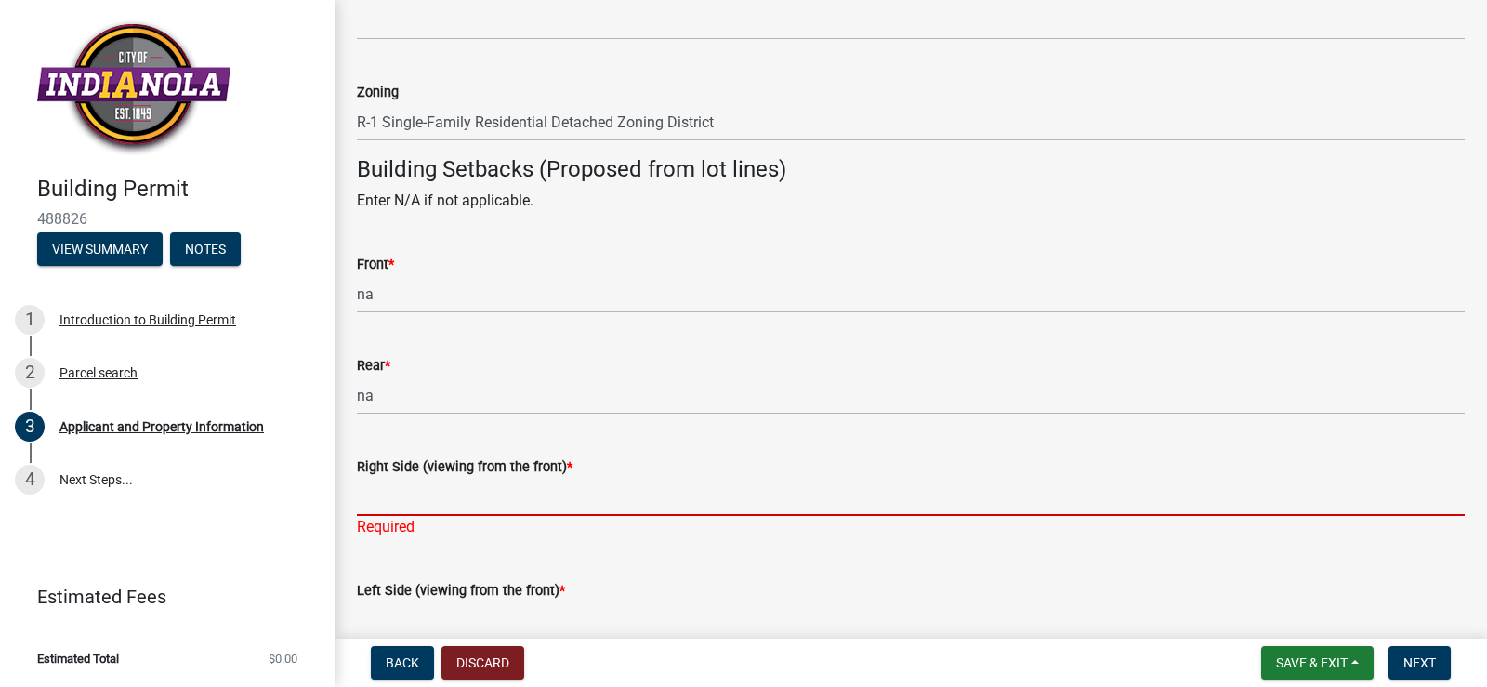
type input "na"
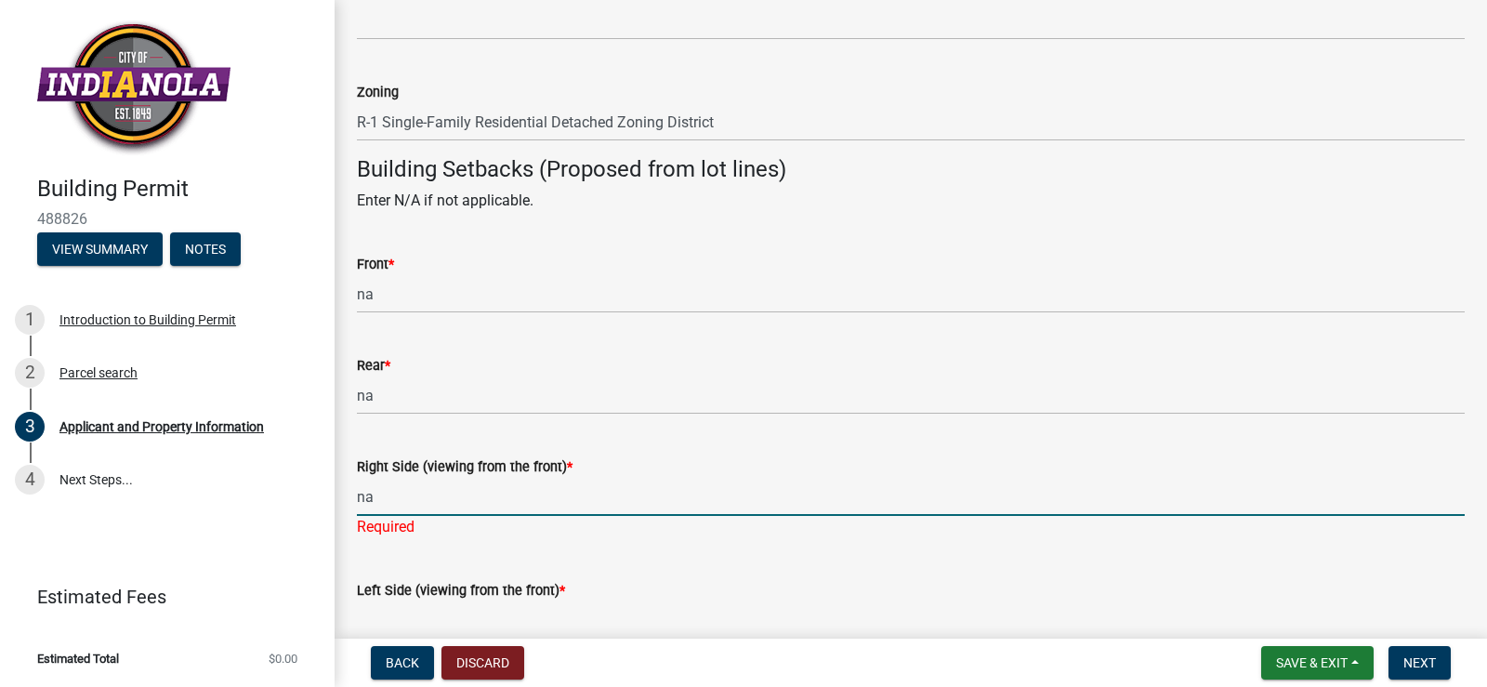
click at [476, 628] on div "Left Side (viewing from the front) * Required" at bounding box center [911, 607] width 1108 height 109
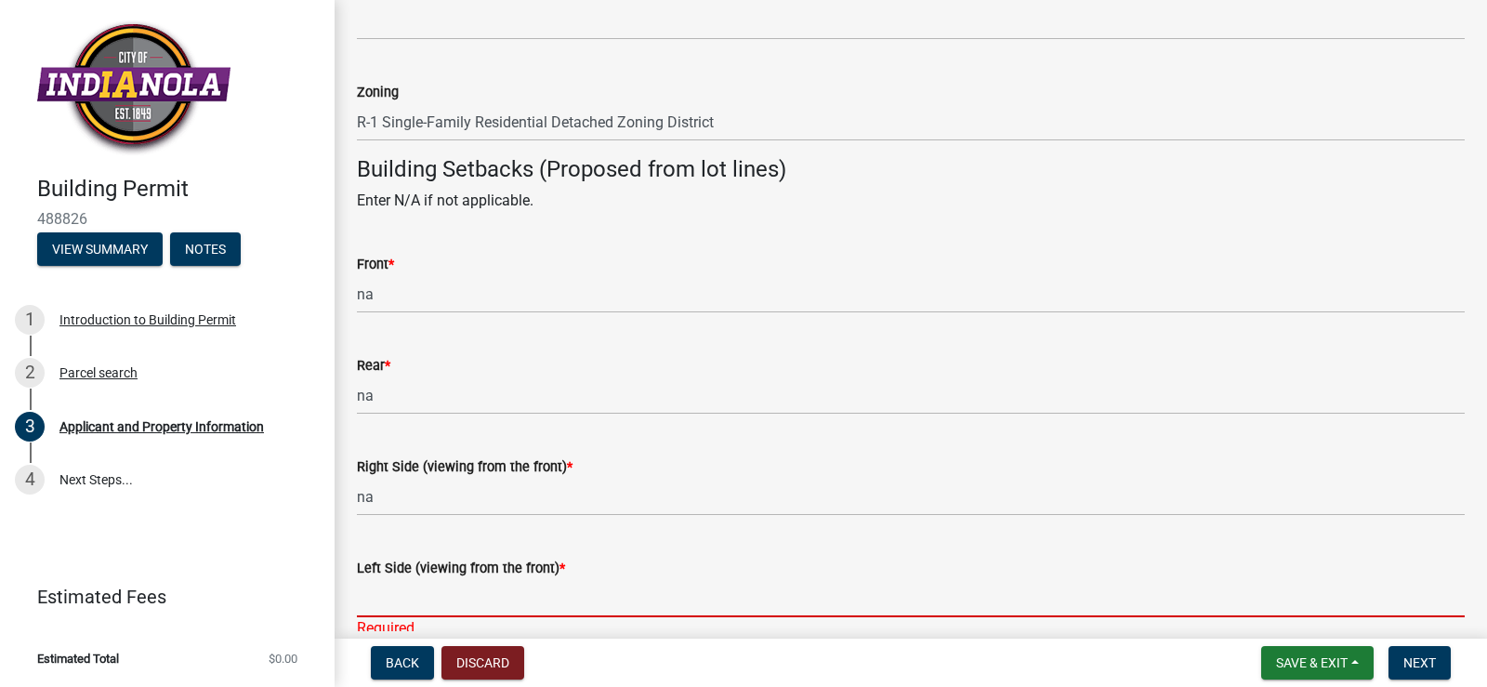
type input "na"
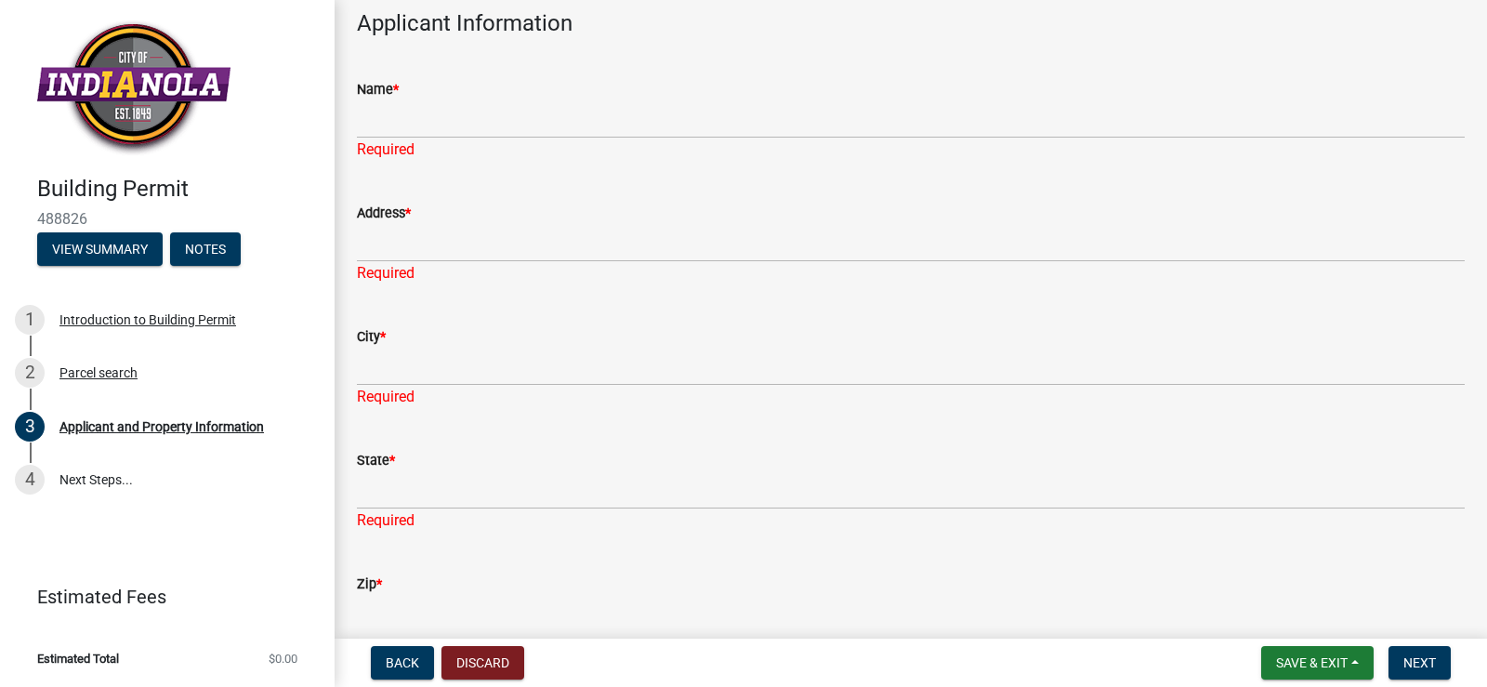
scroll to position [469, 0]
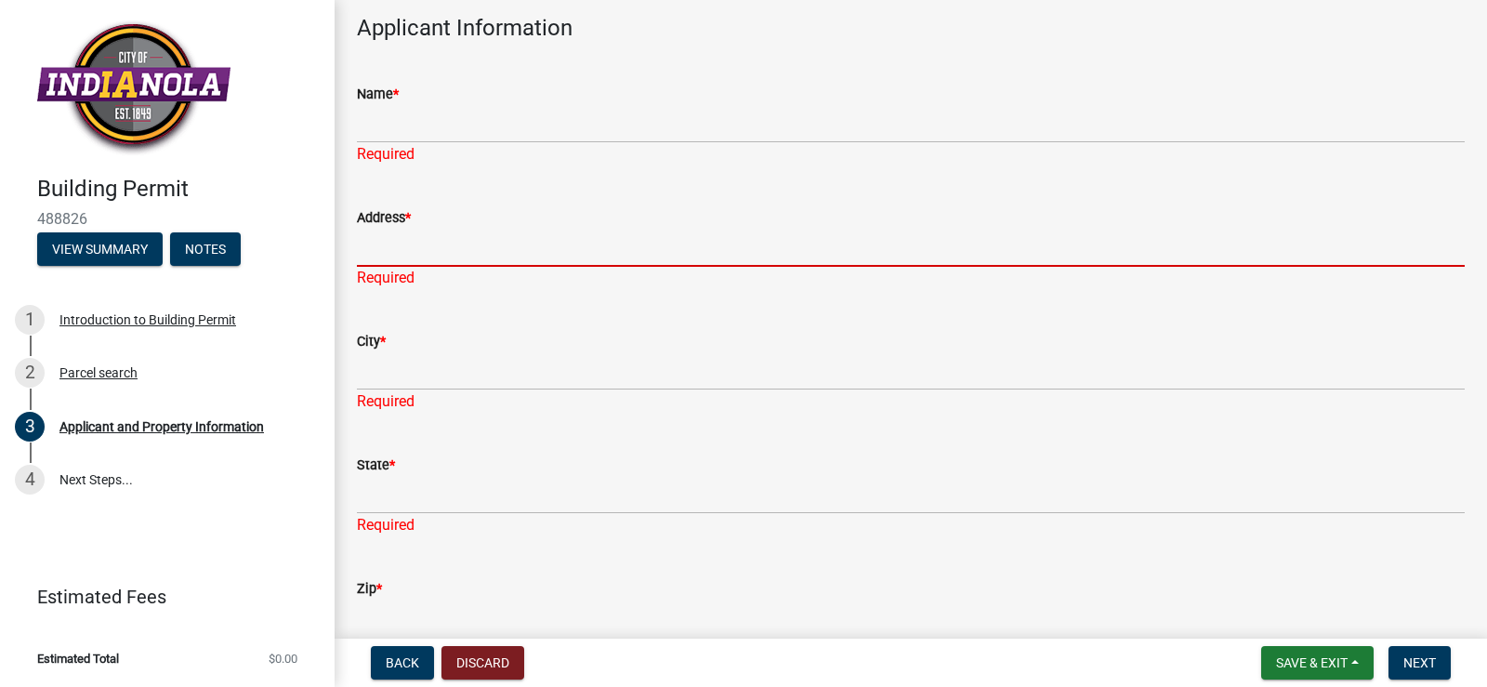
click at [403, 247] on input "Address *" at bounding box center [911, 248] width 1108 height 38
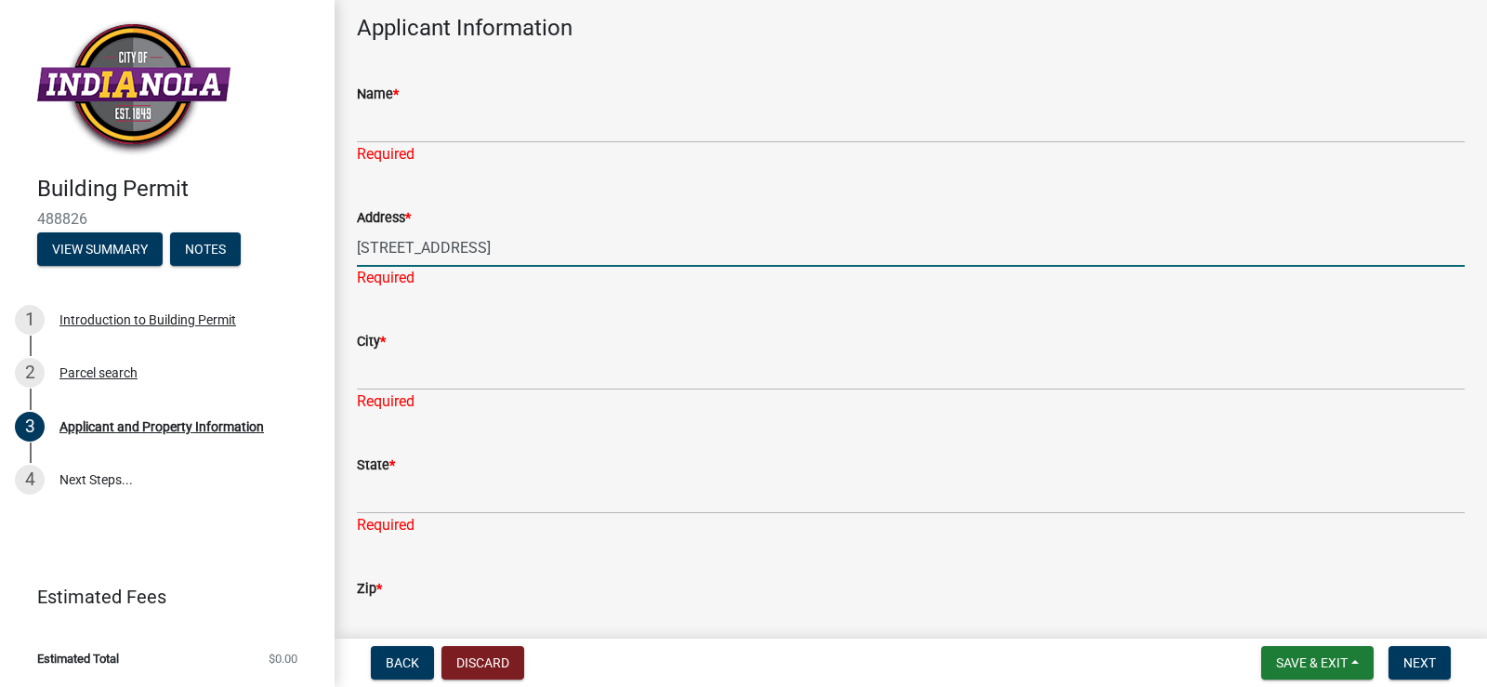
type input "[STREET_ADDRESS]"
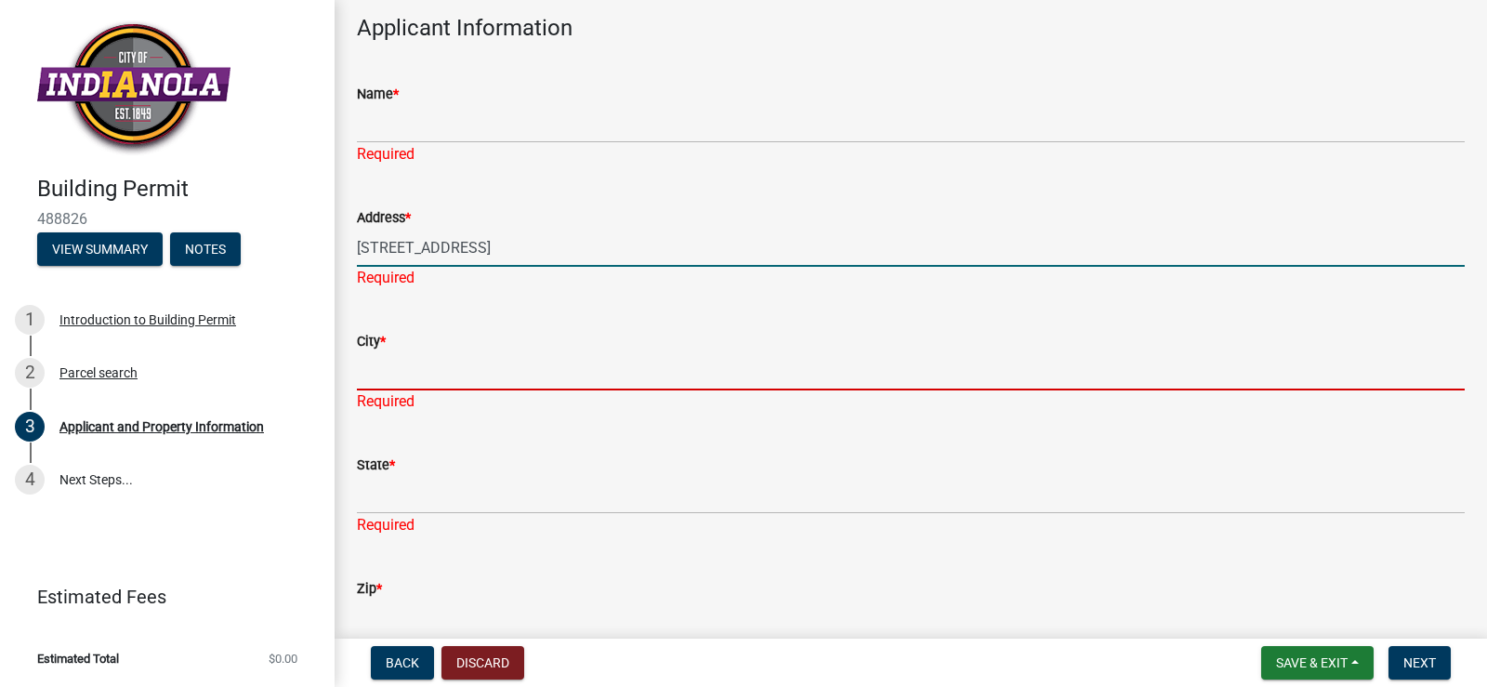
click at [408, 371] on div "City * Required" at bounding box center [911, 358] width 1108 height 109
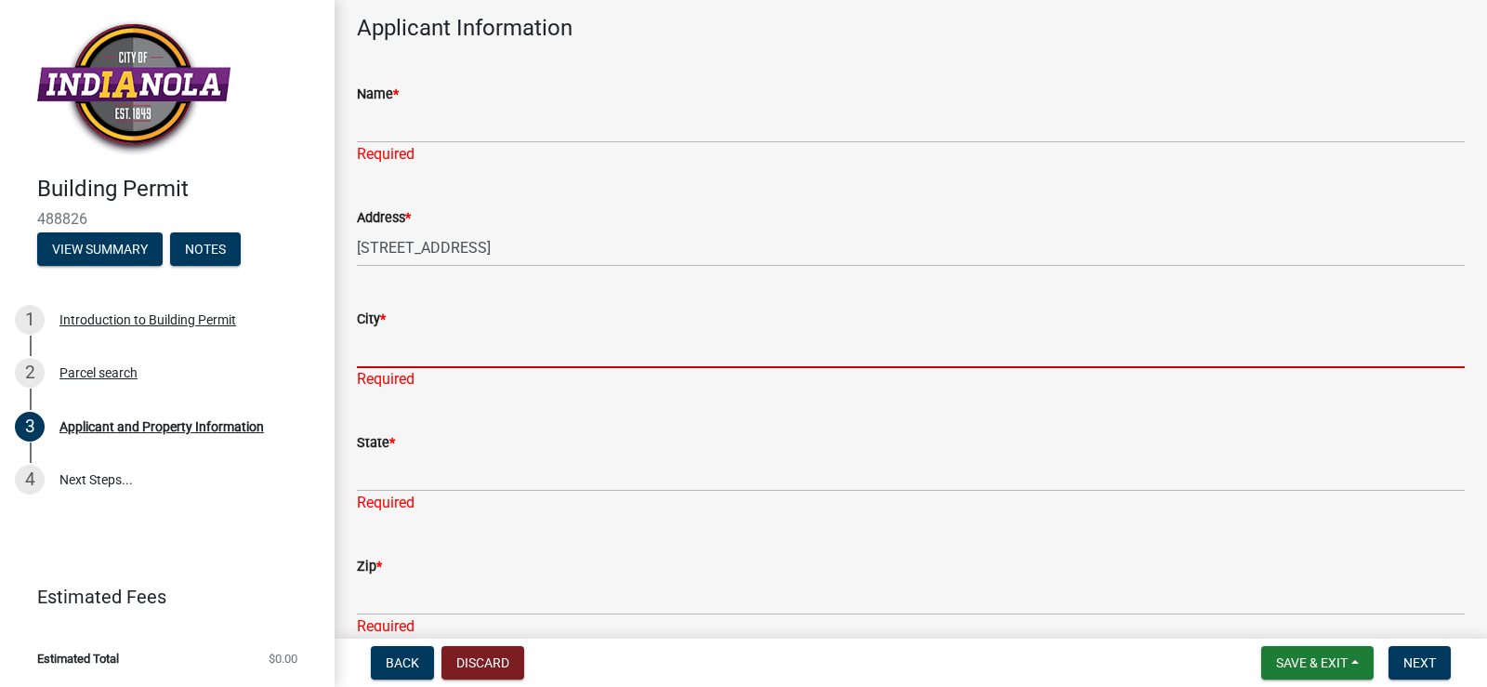
click at [385, 356] on input "City *" at bounding box center [911, 349] width 1108 height 38
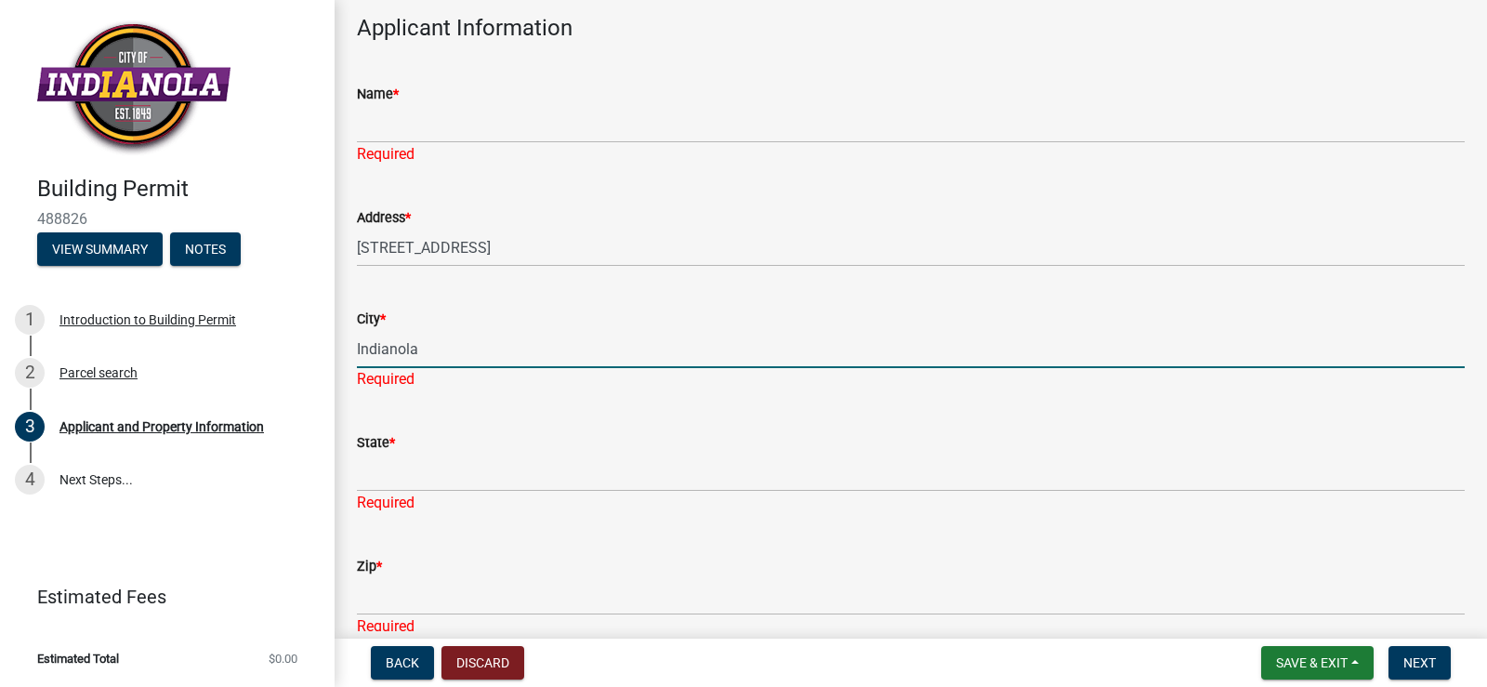
type input "Indianola"
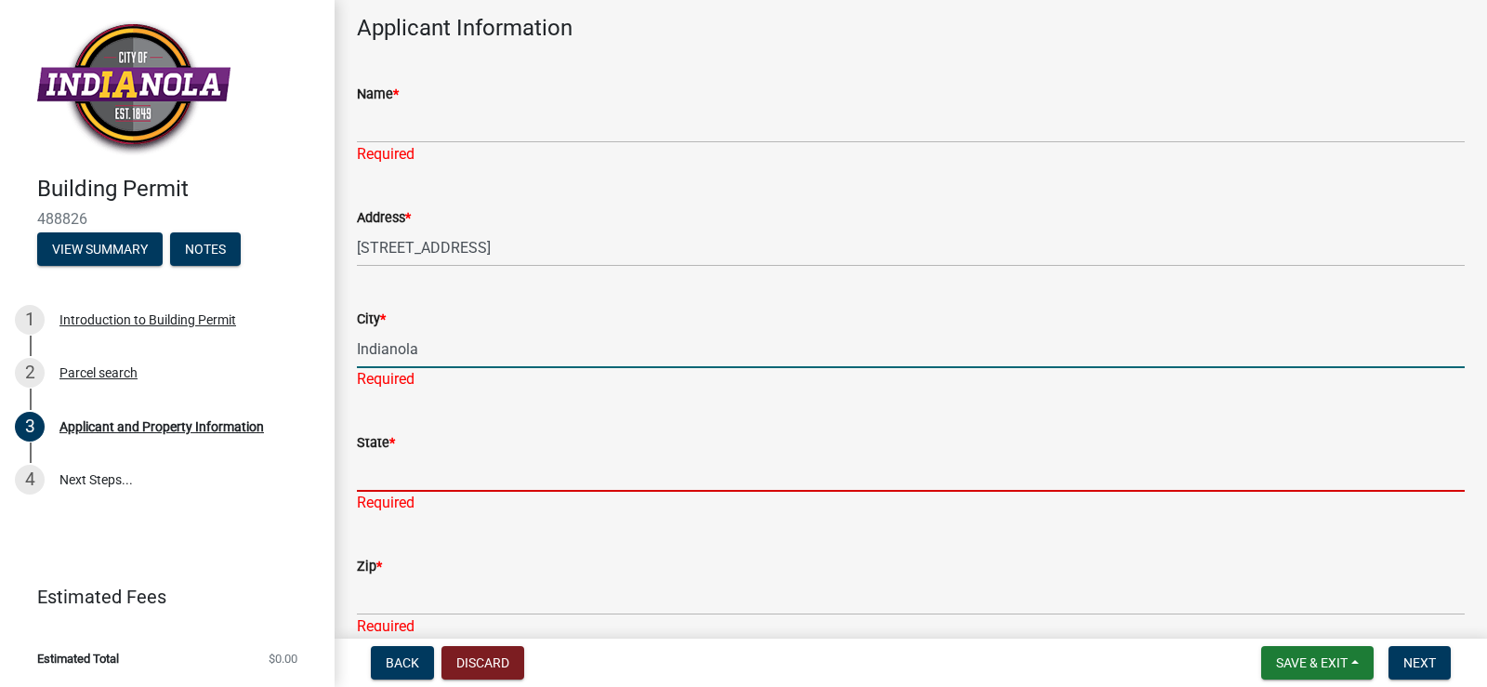
click at [392, 479] on div "State * Required" at bounding box center [911, 459] width 1108 height 109
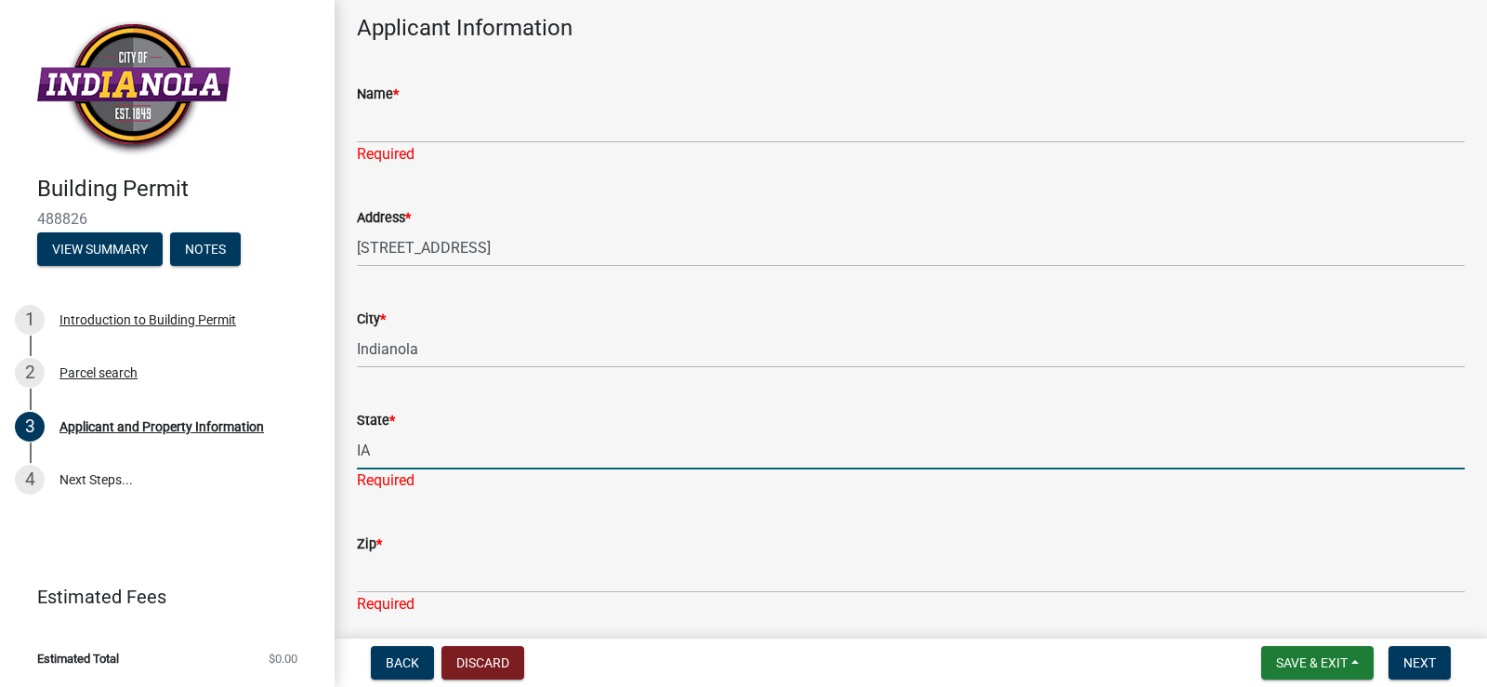
type input "IA"
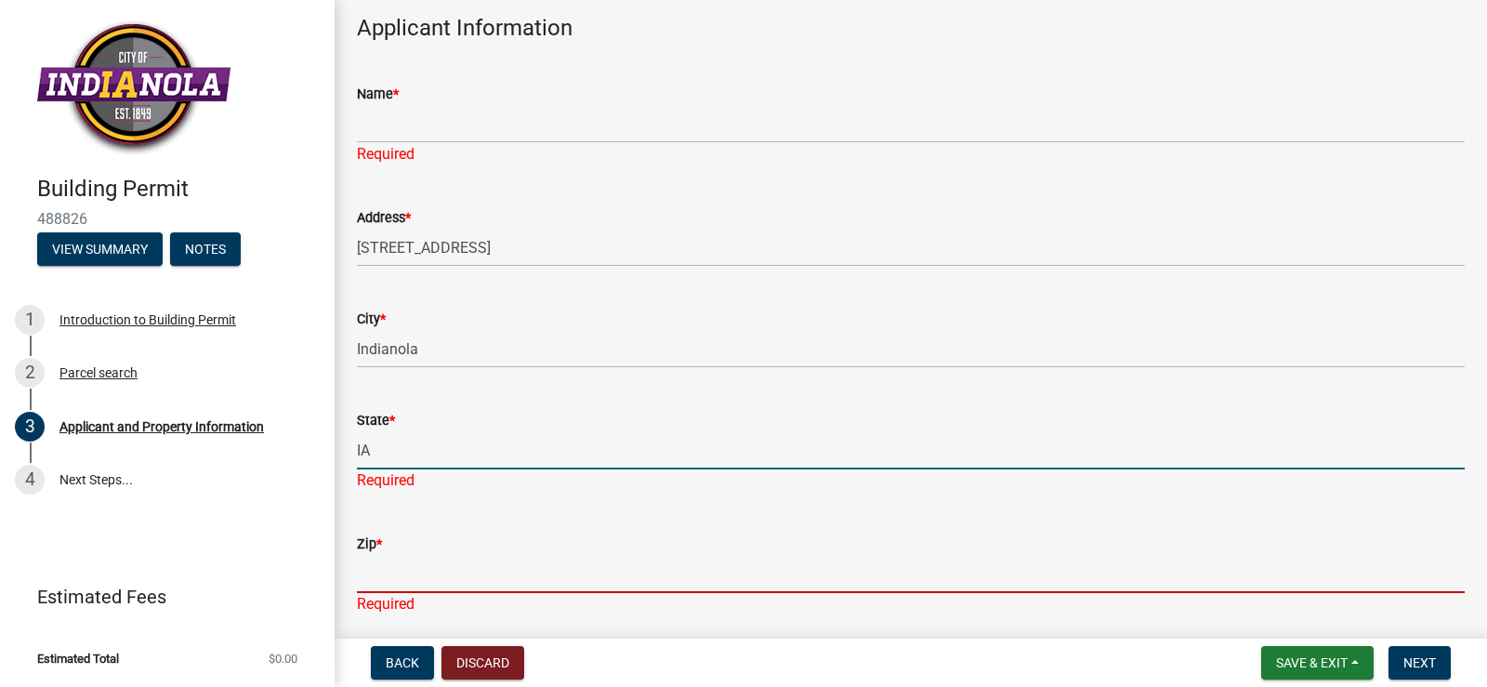
click at [420, 573] on div "Zip * Required" at bounding box center [911, 561] width 1108 height 109
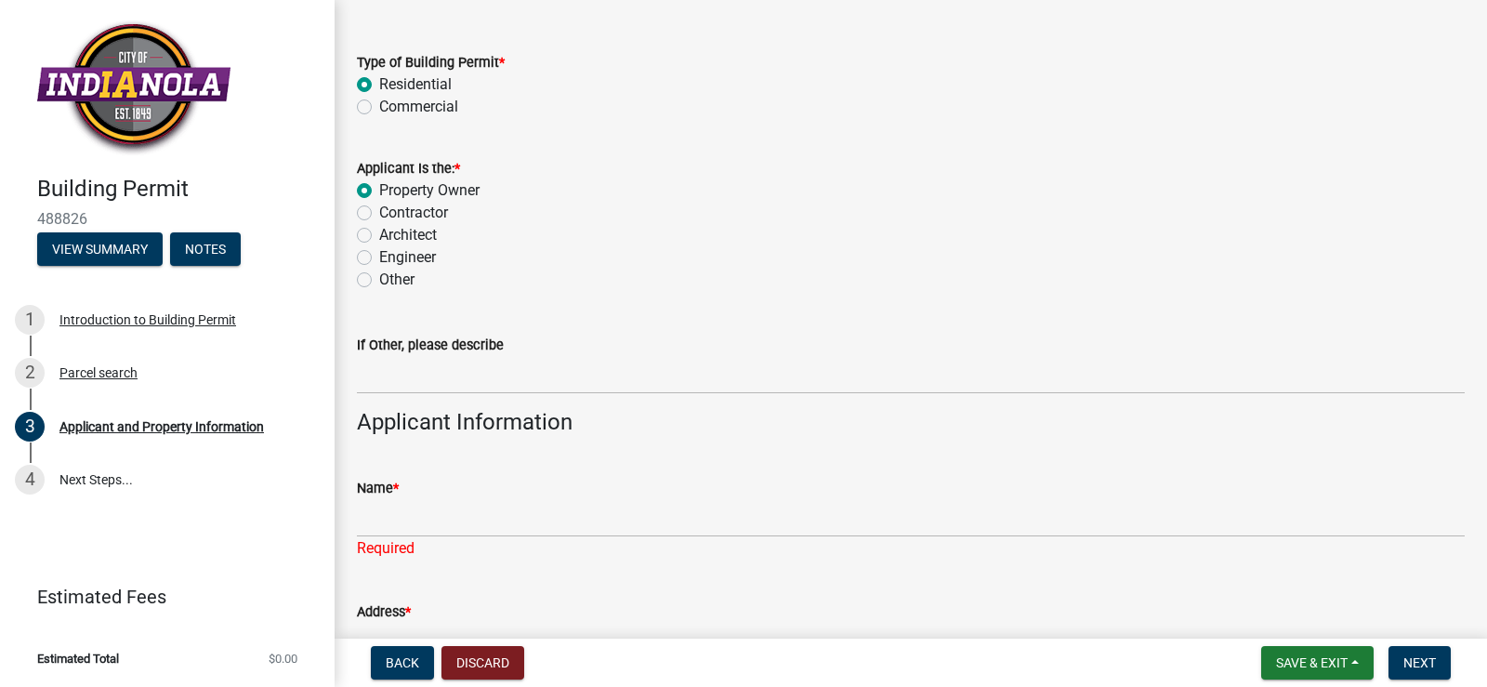
scroll to position [19, 0]
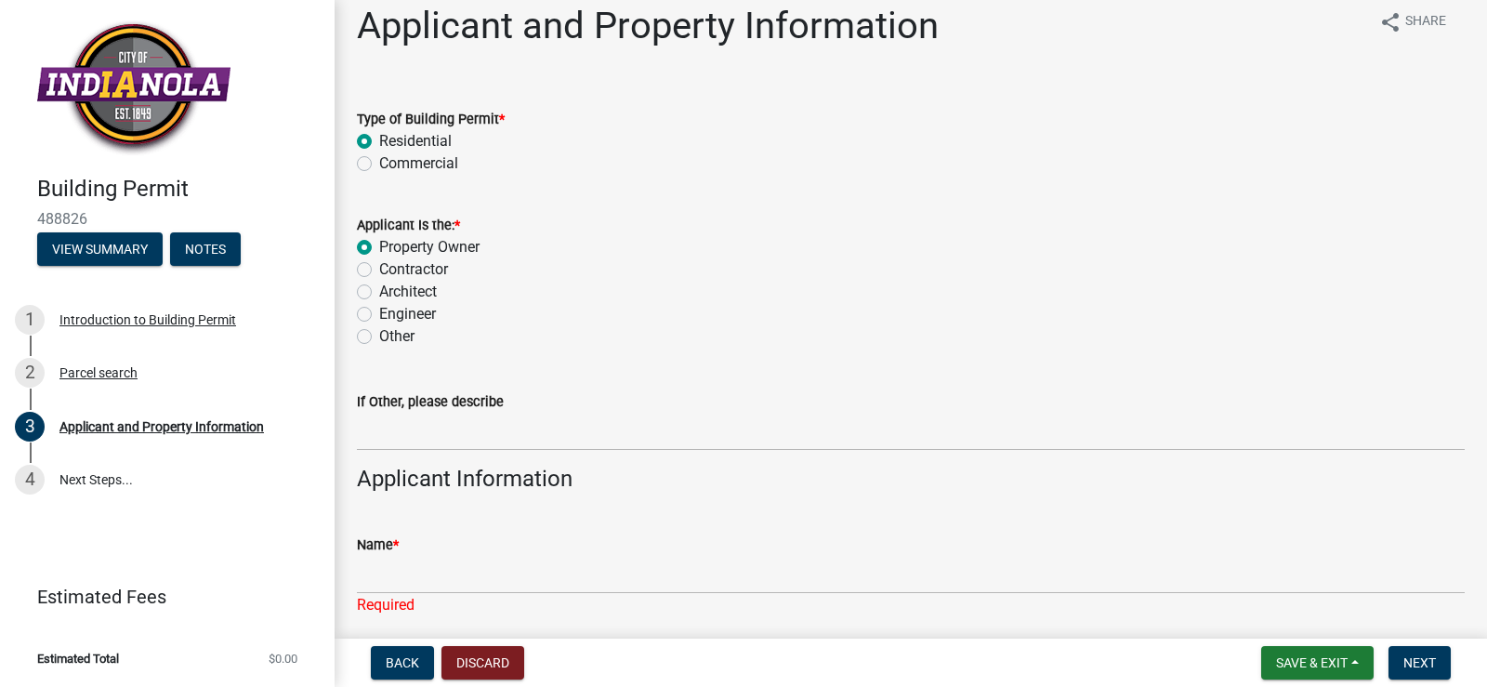
type input "50125"
click at [379, 337] on label "Other" at bounding box center [396, 336] width 35 height 22
click at [379, 337] on input "Other" at bounding box center [385, 331] width 12 height 12
radio input "true"
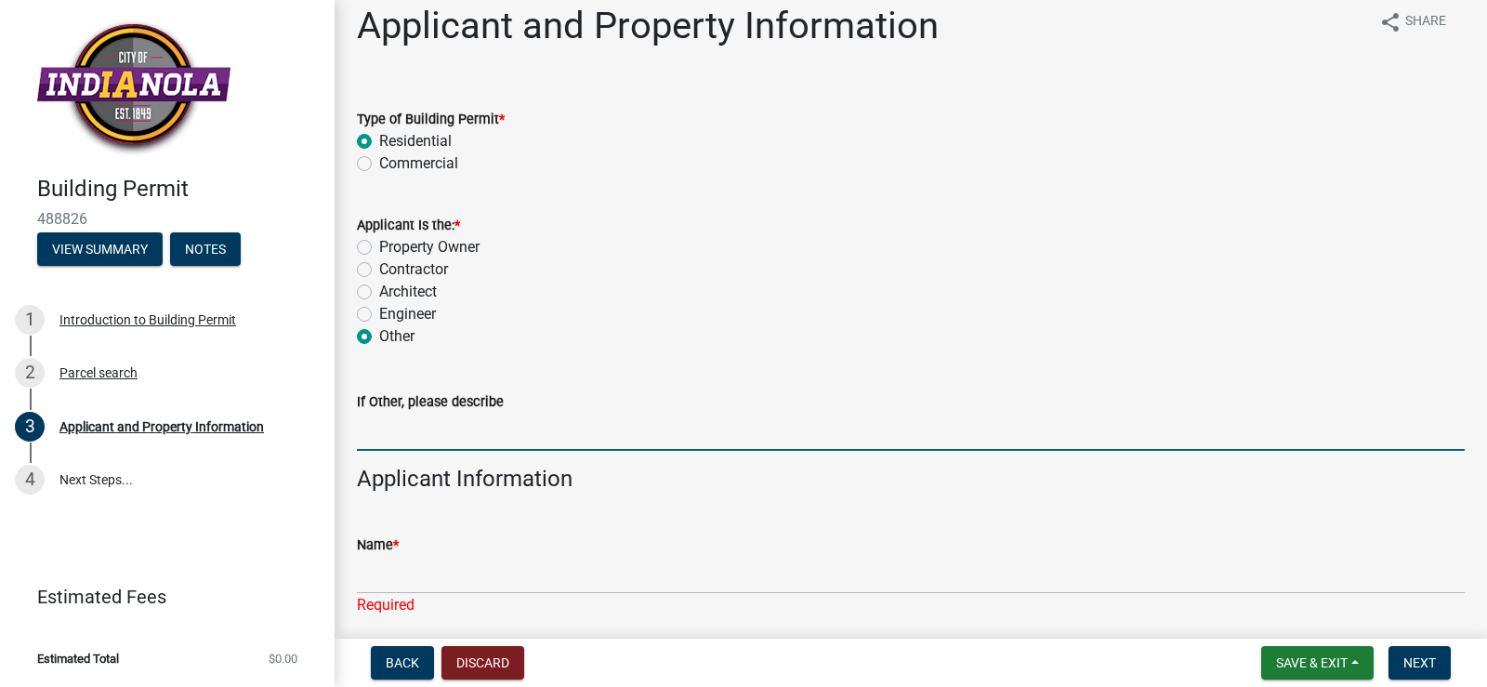
click at [364, 433] on input "If Other, please describe" at bounding box center [911, 432] width 1108 height 38
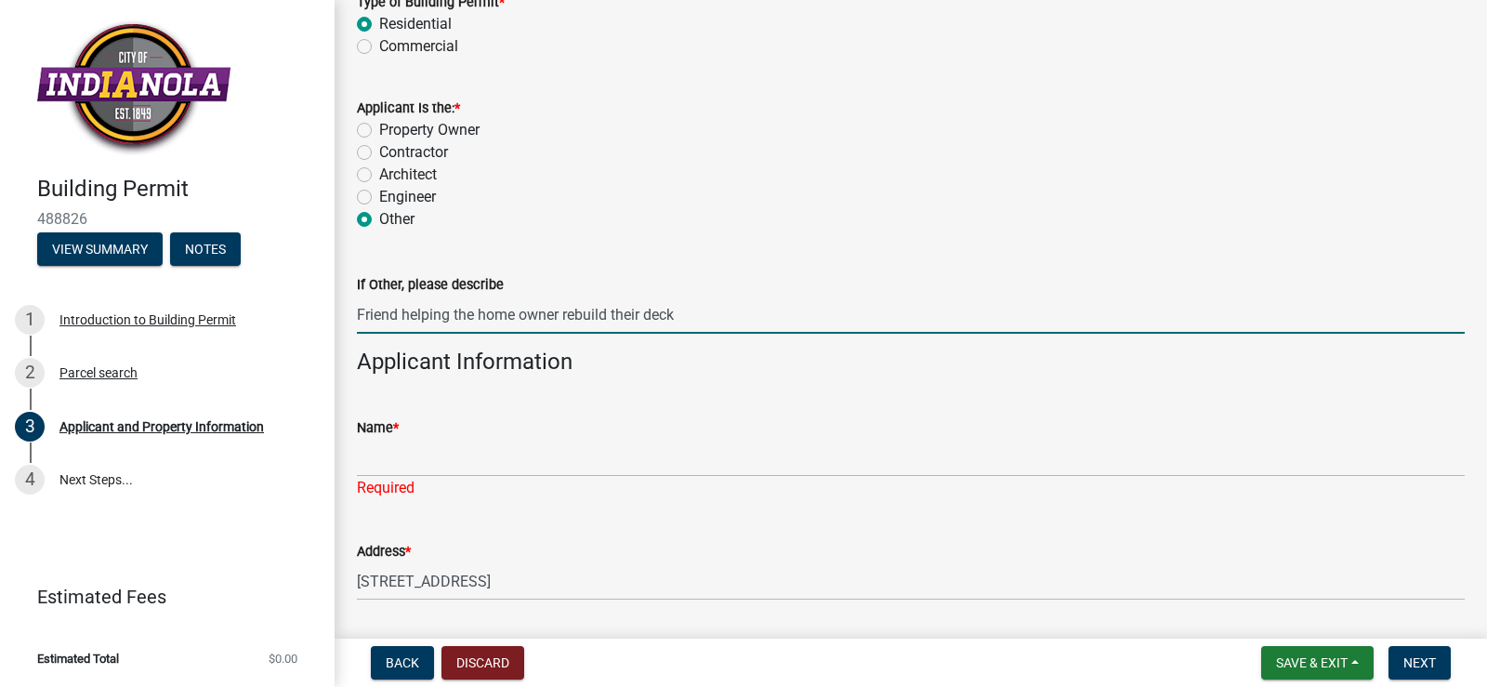
scroll to position [141, 0]
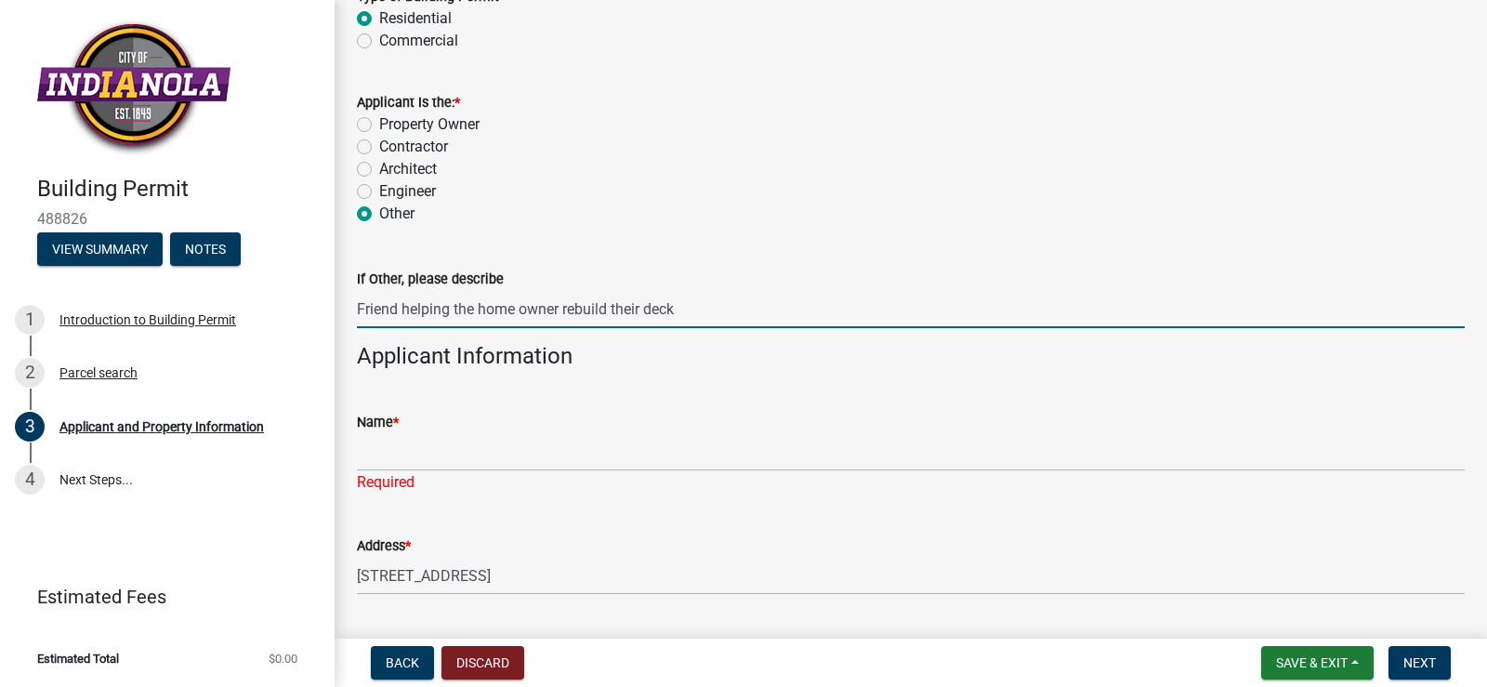
type input "Friend helping the home owner rebuild their deck"
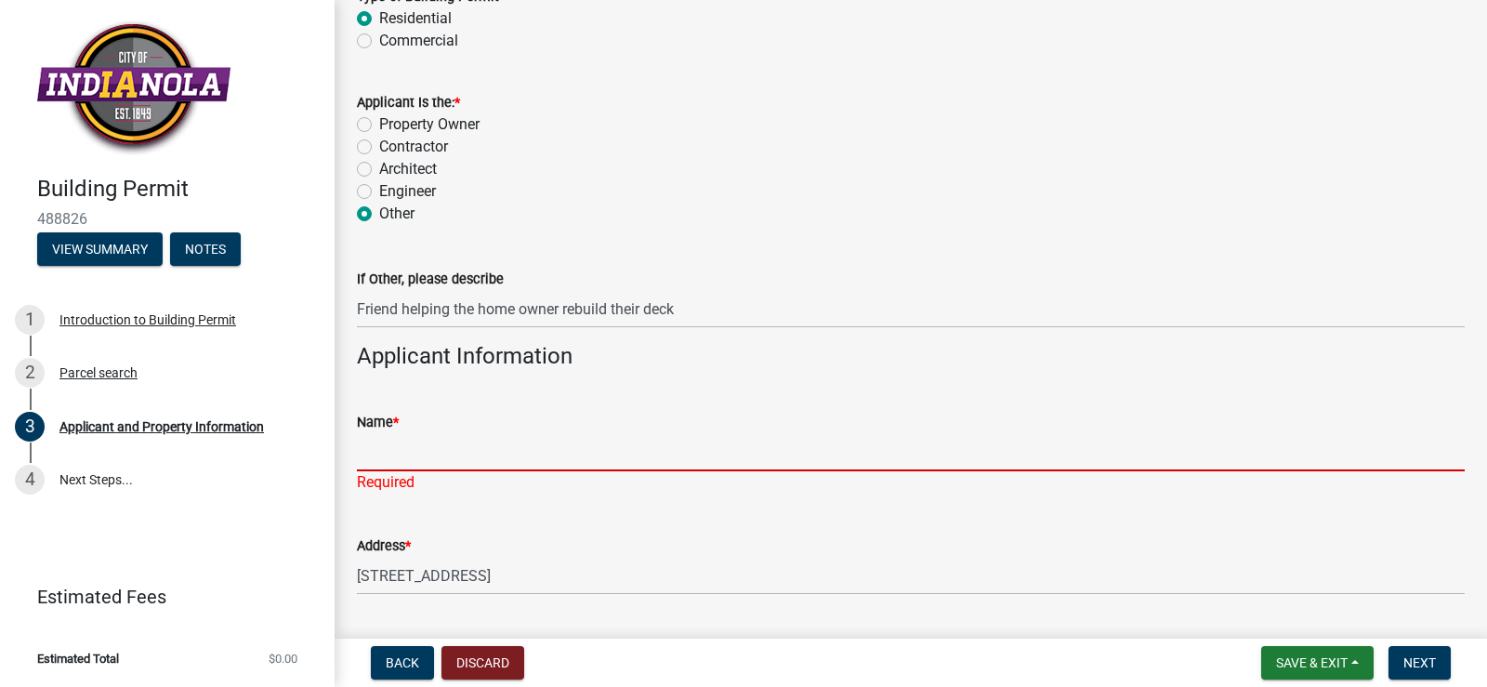
click at [465, 455] on input "Name *" at bounding box center [911, 452] width 1108 height 38
click at [428, 456] on input "Name *" at bounding box center [911, 452] width 1108 height 38
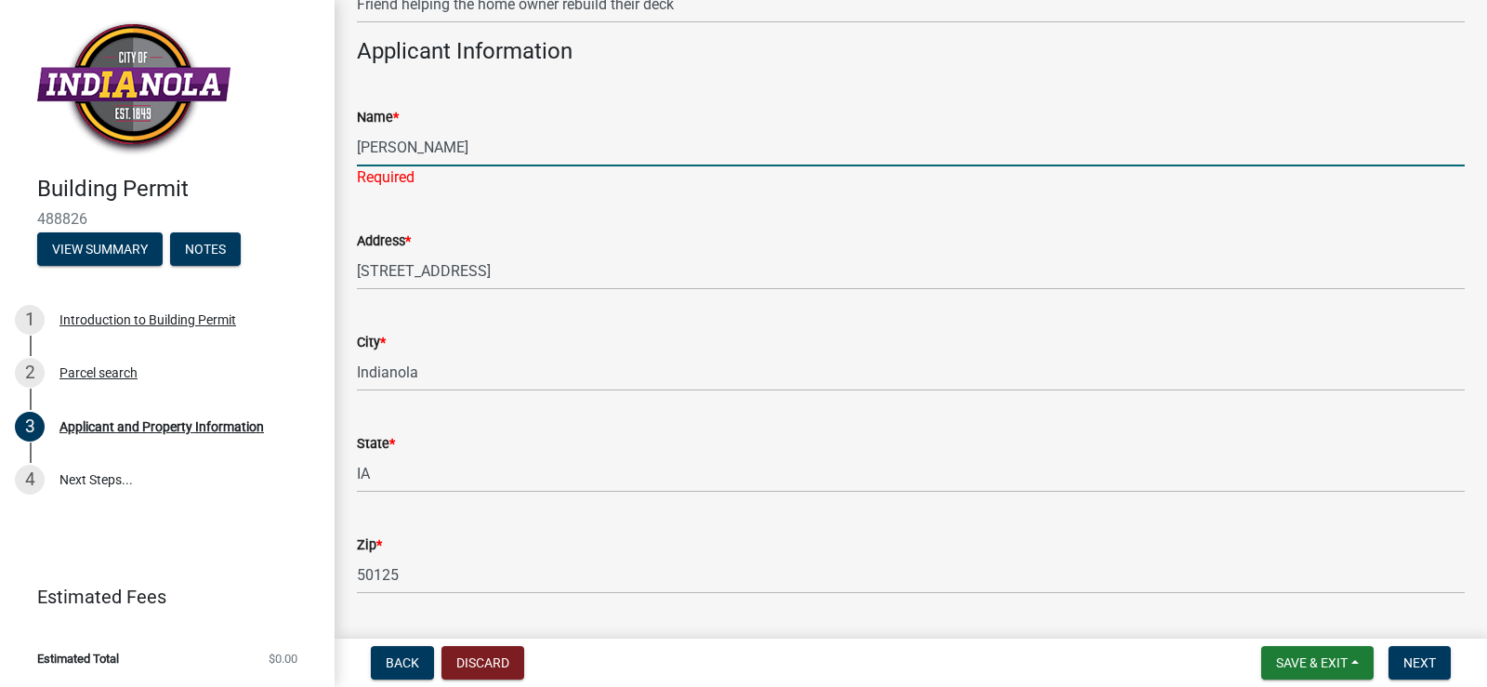
scroll to position [451, 0]
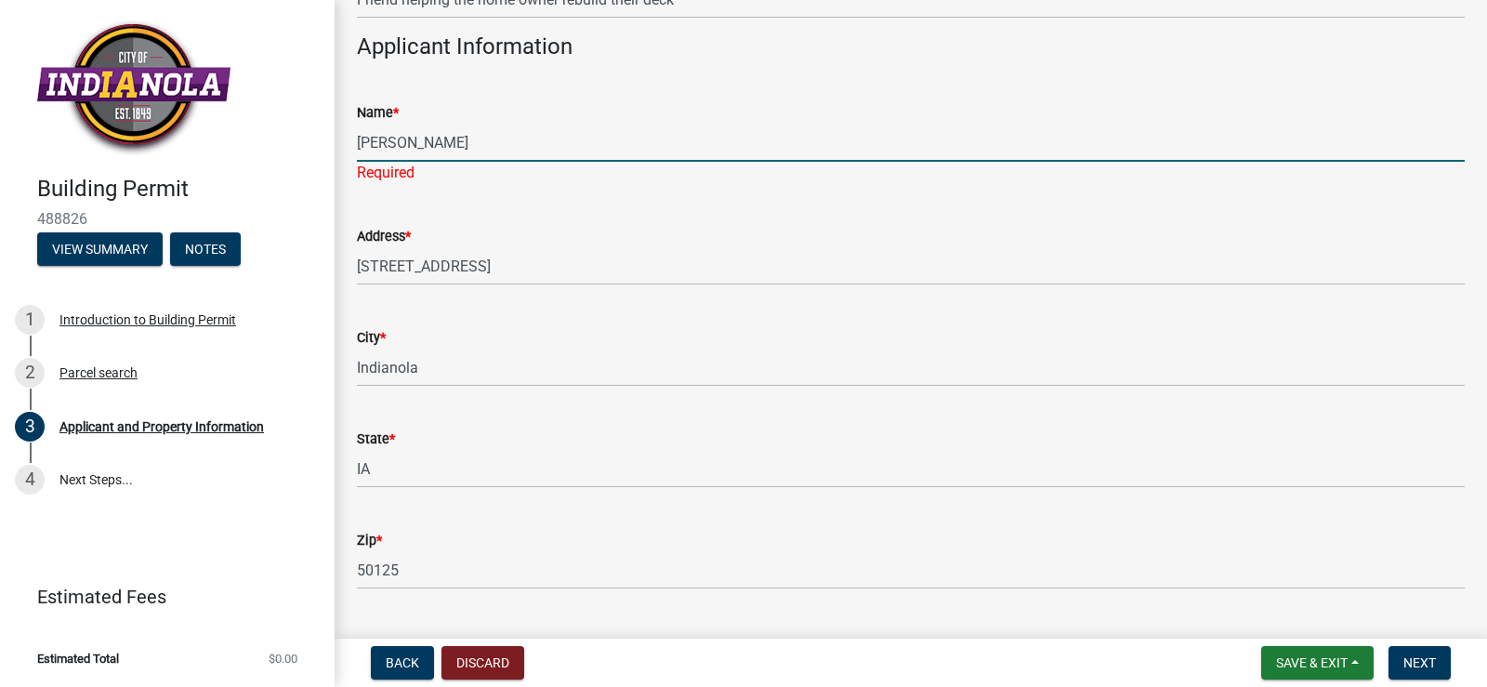
type input "[PERSON_NAME]"
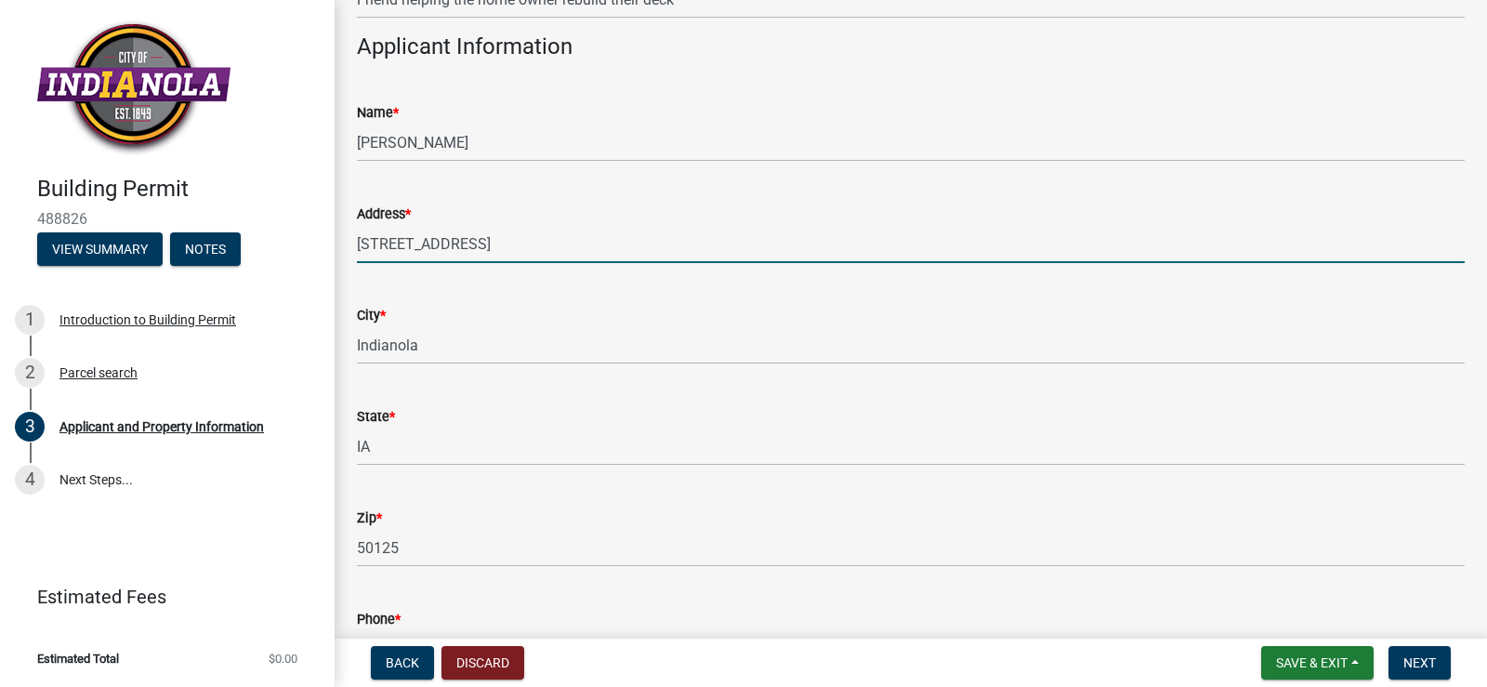
drag, startPoint x: 429, startPoint y: 267, endPoint x: 358, endPoint y: 259, distance: 71.0
click at [358, 259] on input "[STREET_ADDRESS]" at bounding box center [911, 244] width 1108 height 38
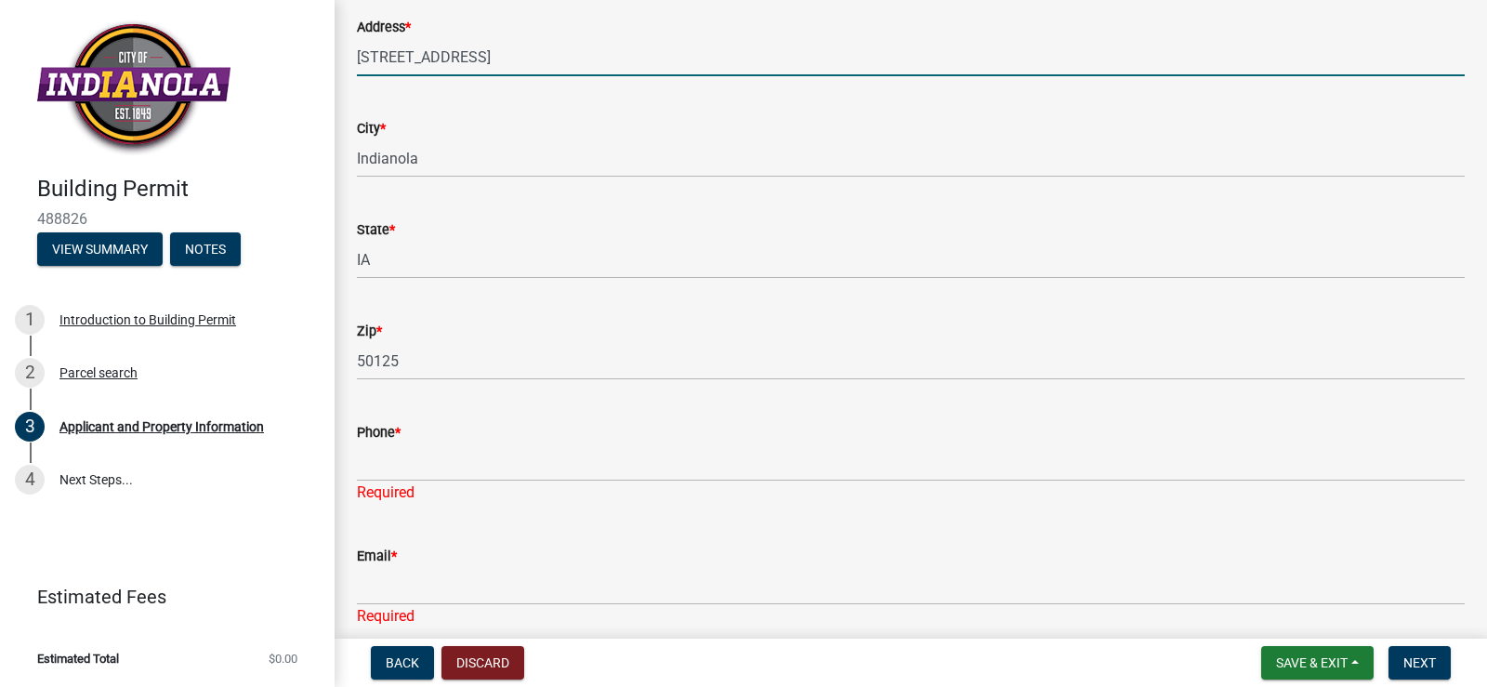
scroll to position [643, 0]
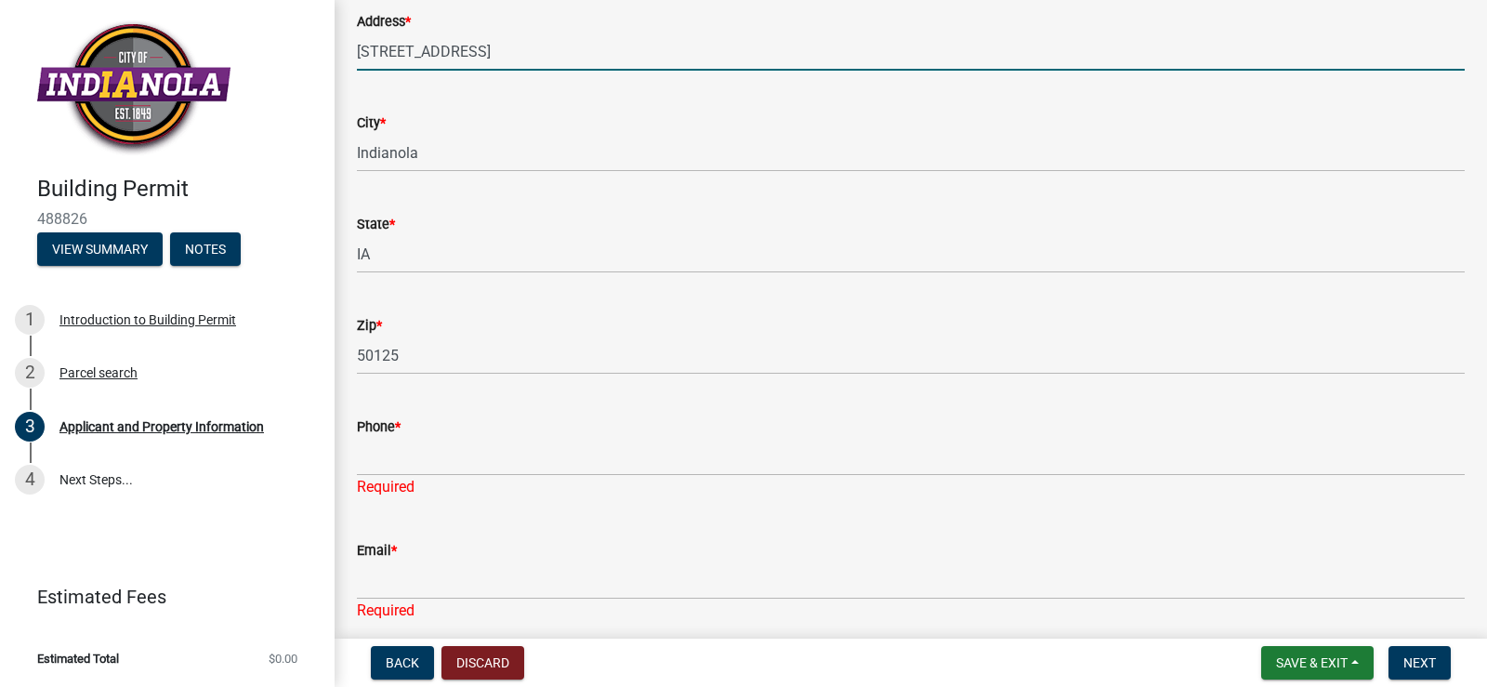
type input "[STREET_ADDRESS]"
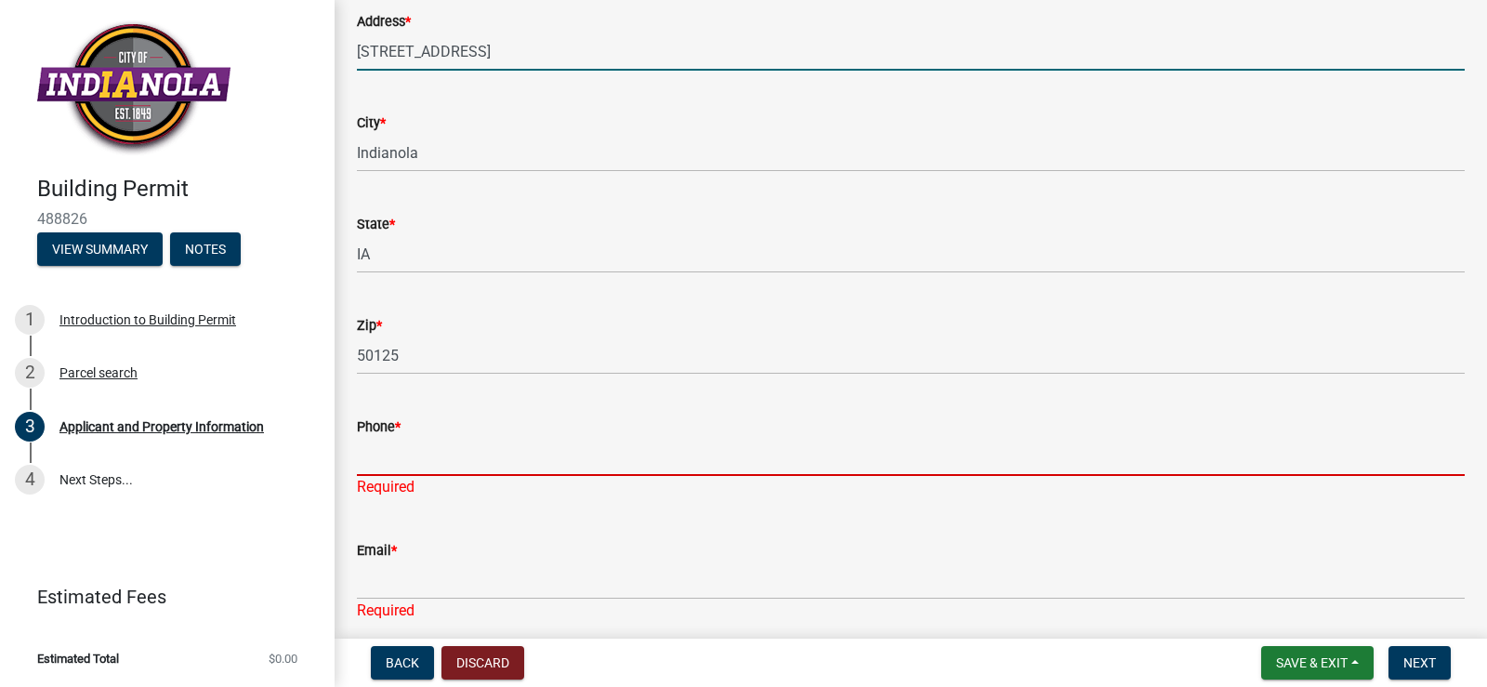
click at [514, 451] on input "Phone *" at bounding box center [911, 457] width 1108 height 38
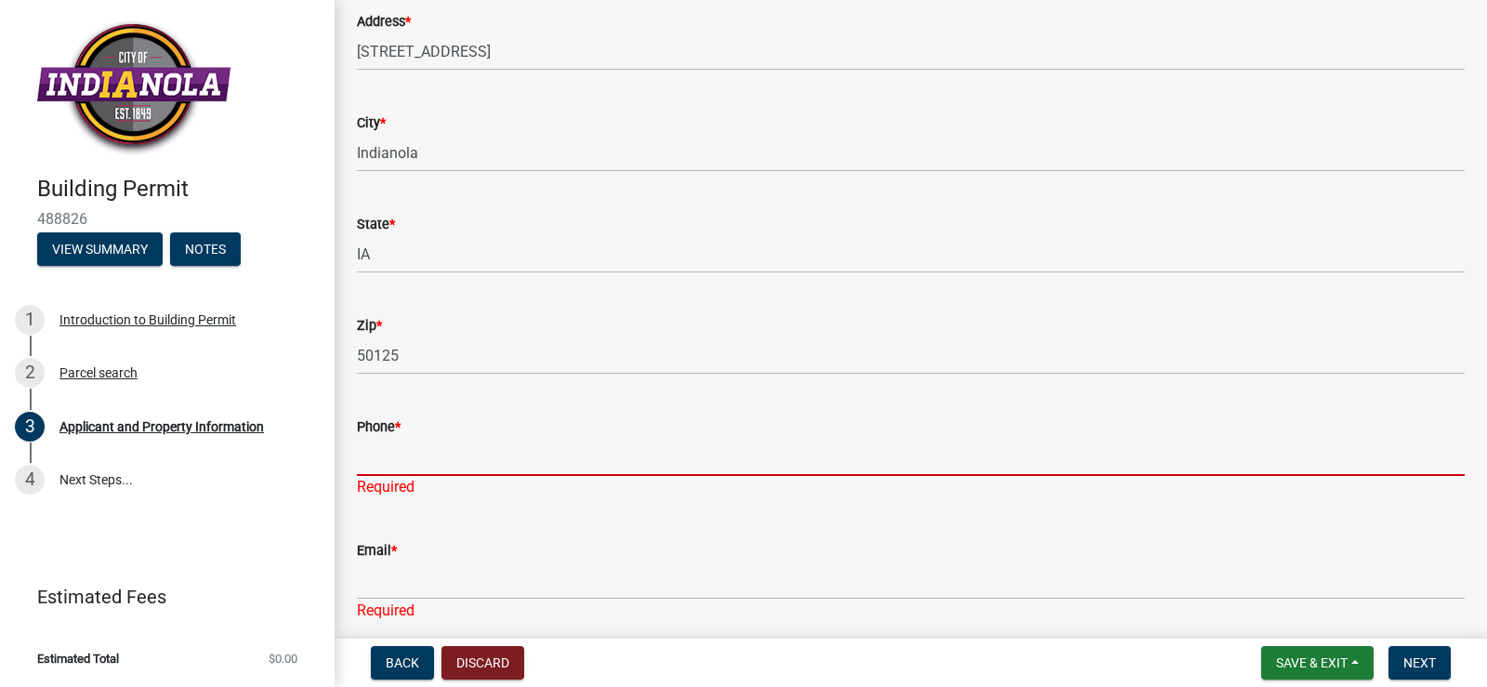
type input "5154807872"
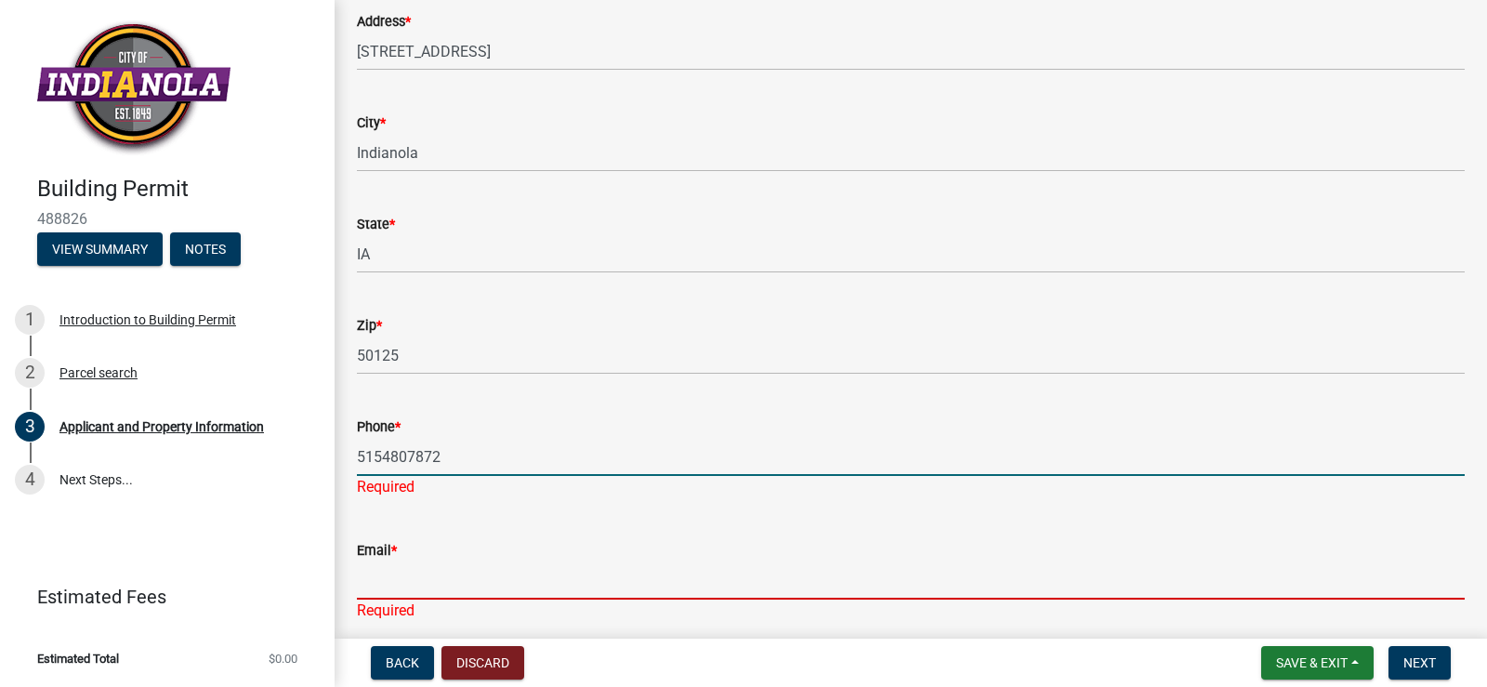
click at [509, 577] on div "Email * Required" at bounding box center [911, 567] width 1108 height 109
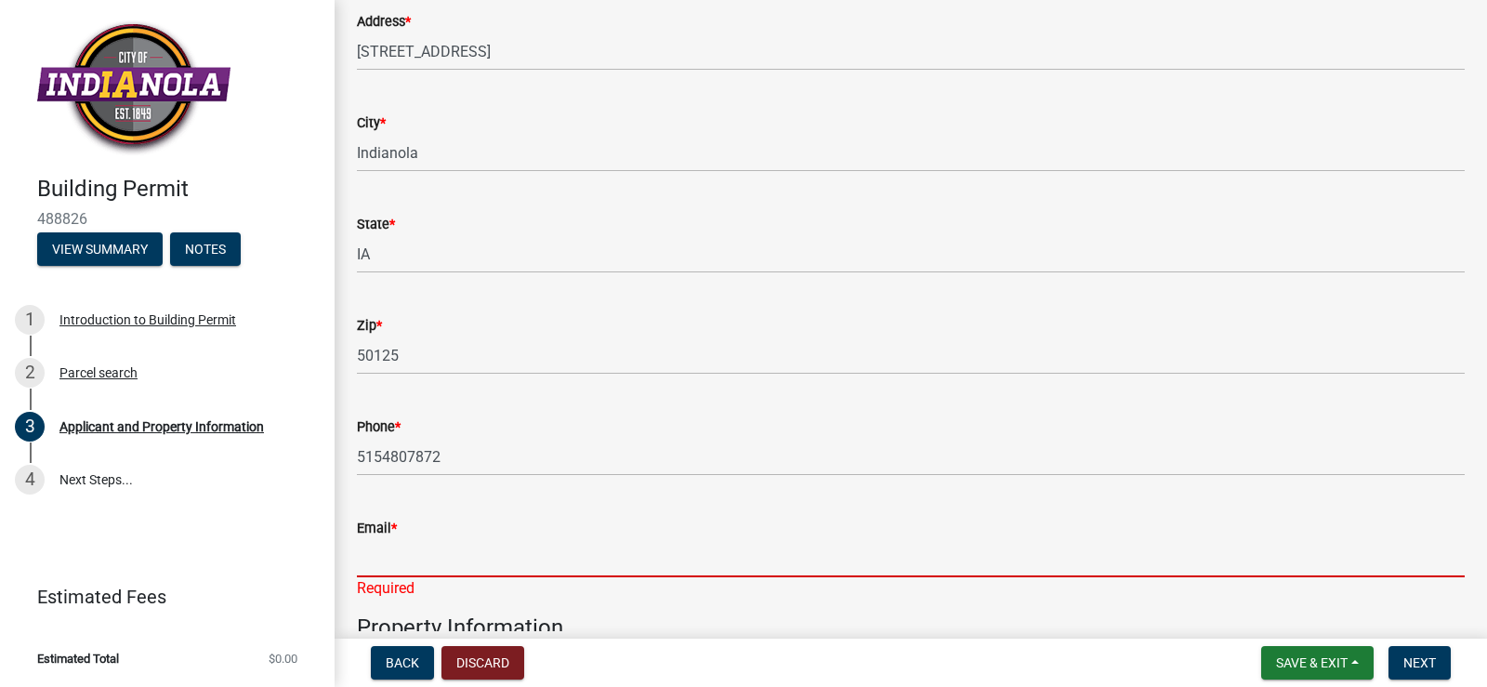
type input "[EMAIL_ADDRESS][DOMAIN_NAME]"
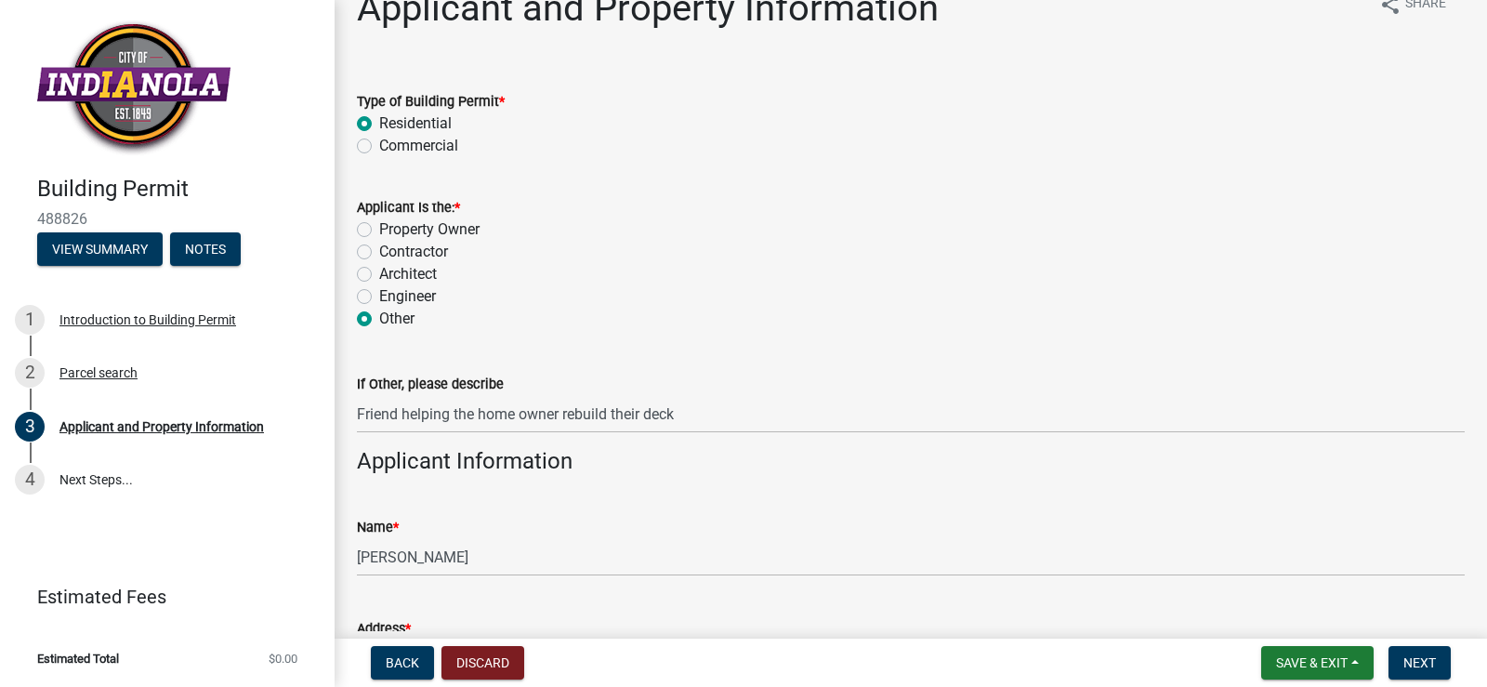
scroll to position [31, 0]
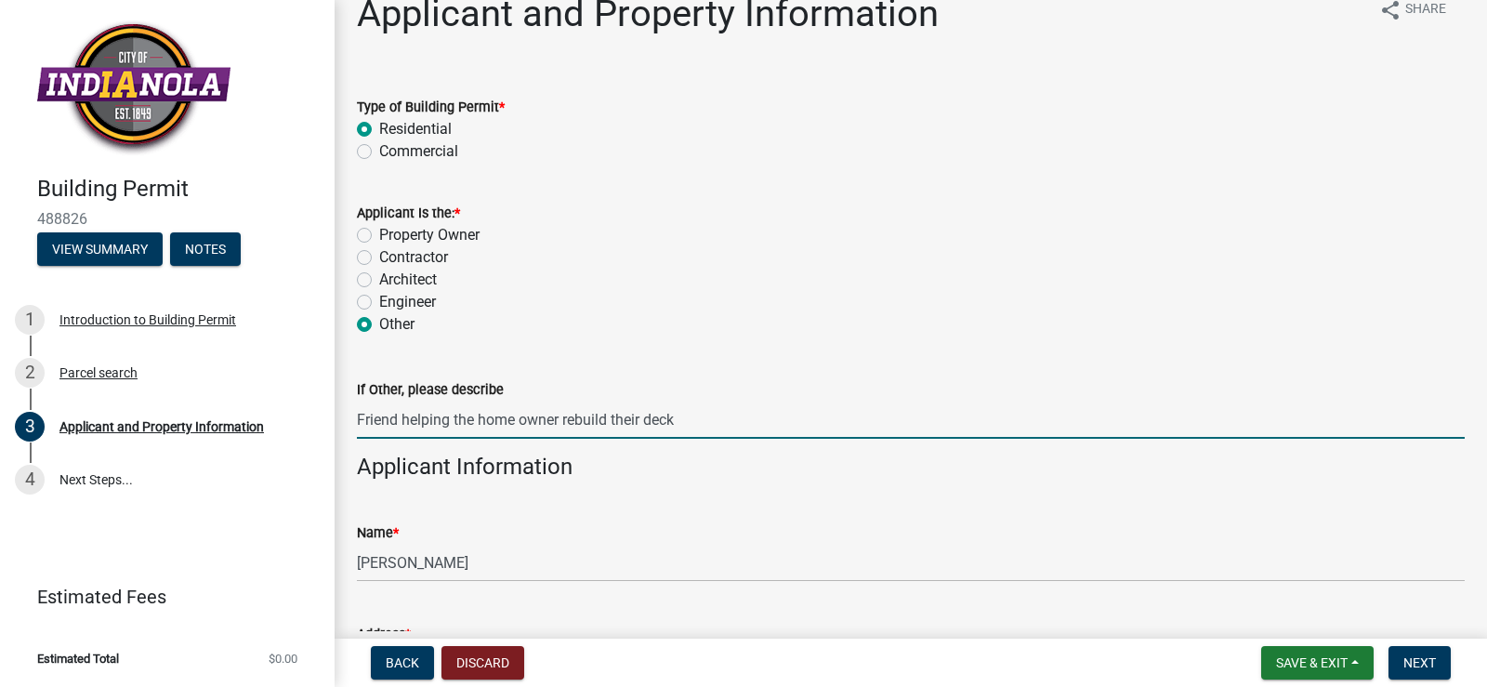
click at [397, 419] on input "Friend helping the home owner rebuild their deck" at bounding box center [911, 420] width 1108 height 38
click at [682, 420] on input "Friend, helping the home owner rebuild their deck" at bounding box center [911, 420] width 1108 height 38
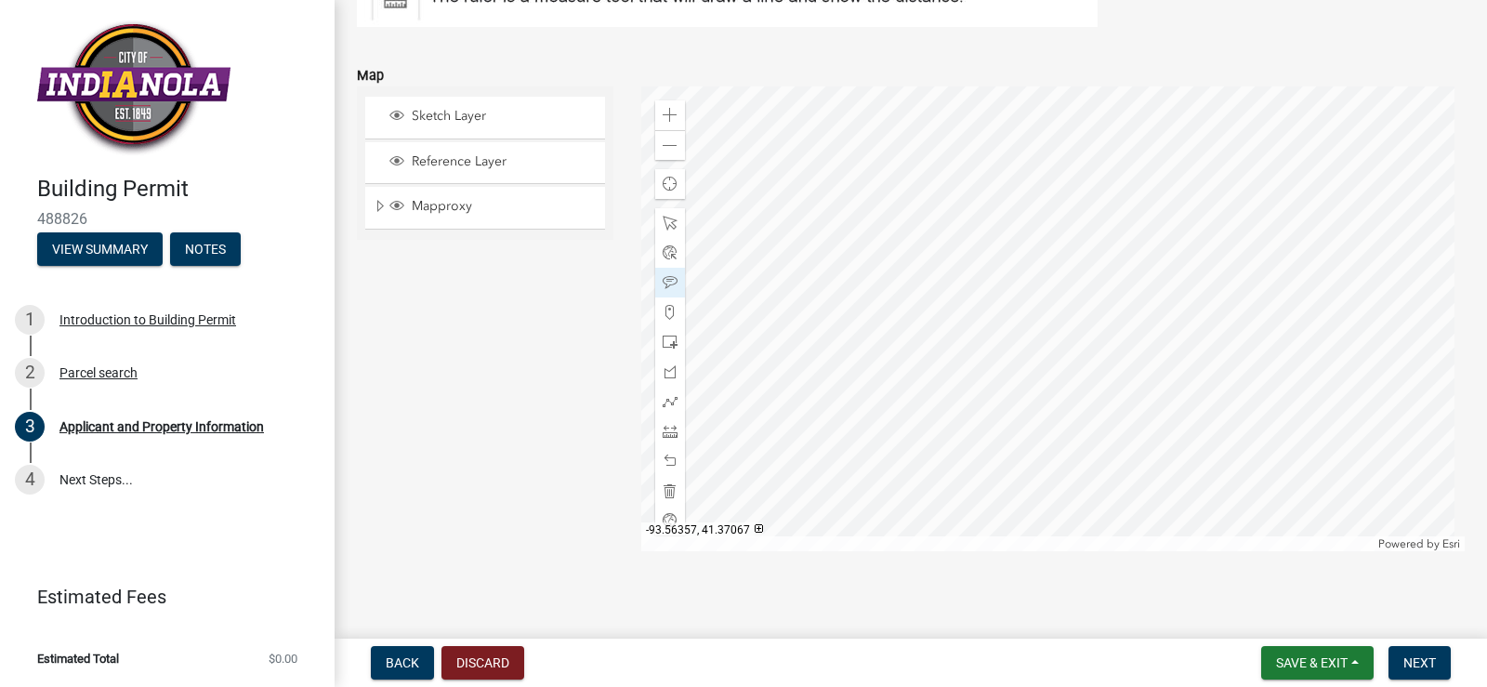
scroll to position [2571, 0]
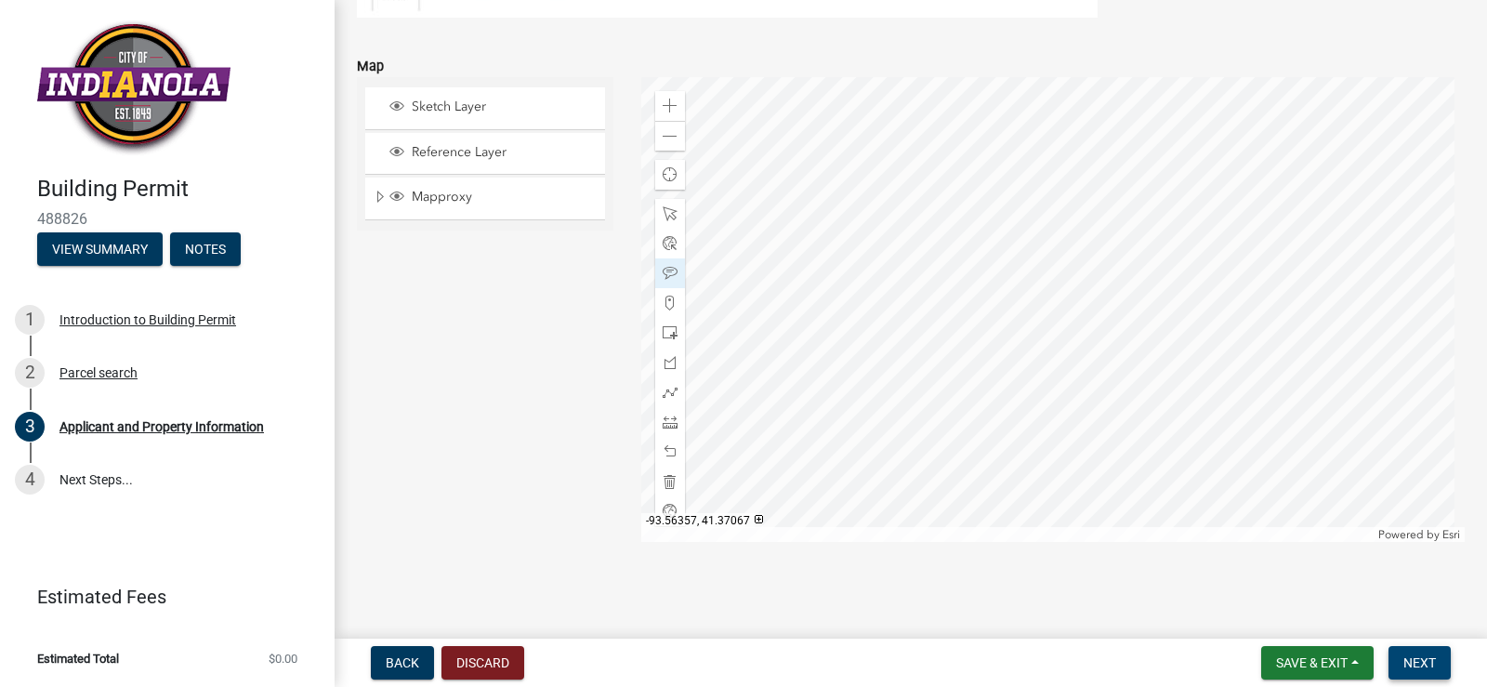
type input "Friend, helping the home owner rebuild their deck."
click at [1426, 667] on span "Next" at bounding box center [1420, 662] width 33 height 15
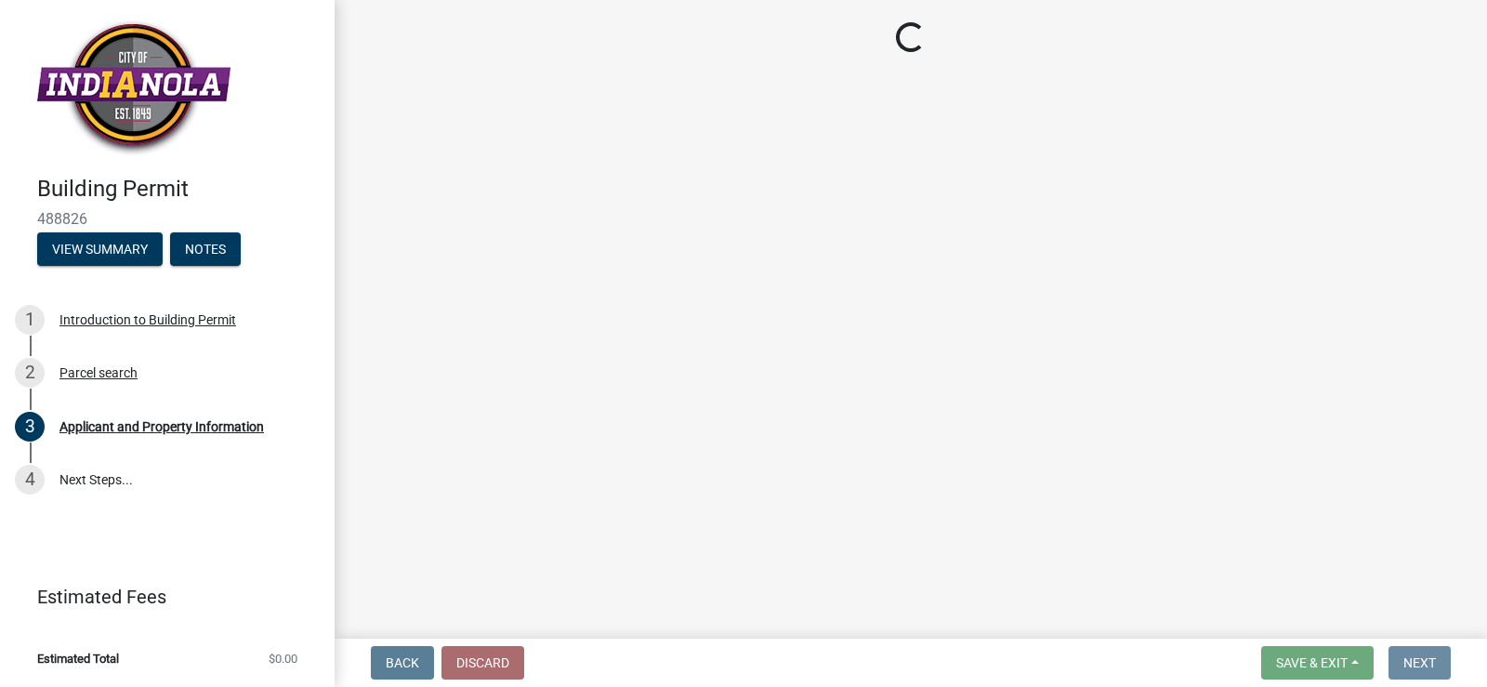
scroll to position [0, 0]
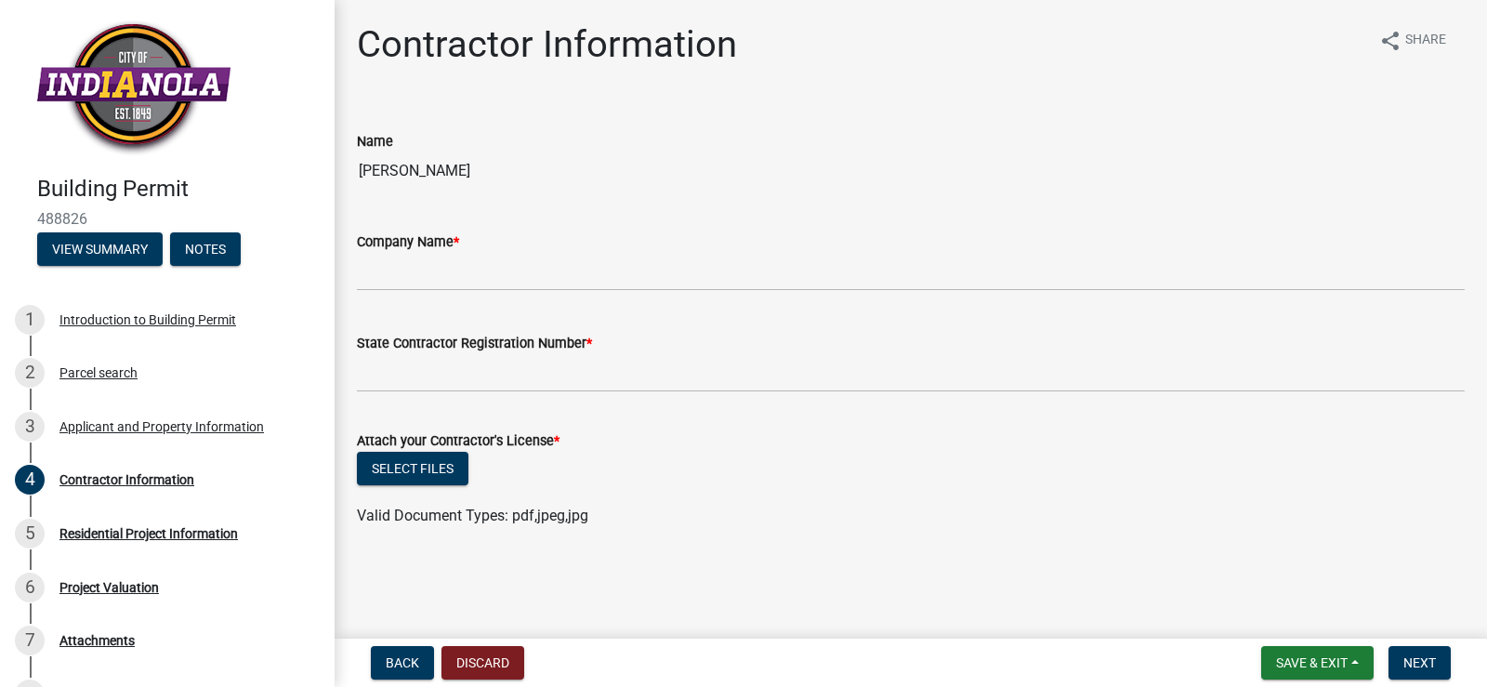
click at [455, 165] on input "[PERSON_NAME]" at bounding box center [911, 170] width 1108 height 37
click at [438, 172] on input "[PERSON_NAME]" at bounding box center [911, 170] width 1108 height 37
drag, startPoint x: 441, startPoint y: 173, endPoint x: 354, endPoint y: 172, distance: 86.5
click at [354, 172] on div "Name [PERSON_NAME]" at bounding box center [911, 147] width 1136 height 86
click at [416, 666] on span "Back" at bounding box center [402, 662] width 33 height 15
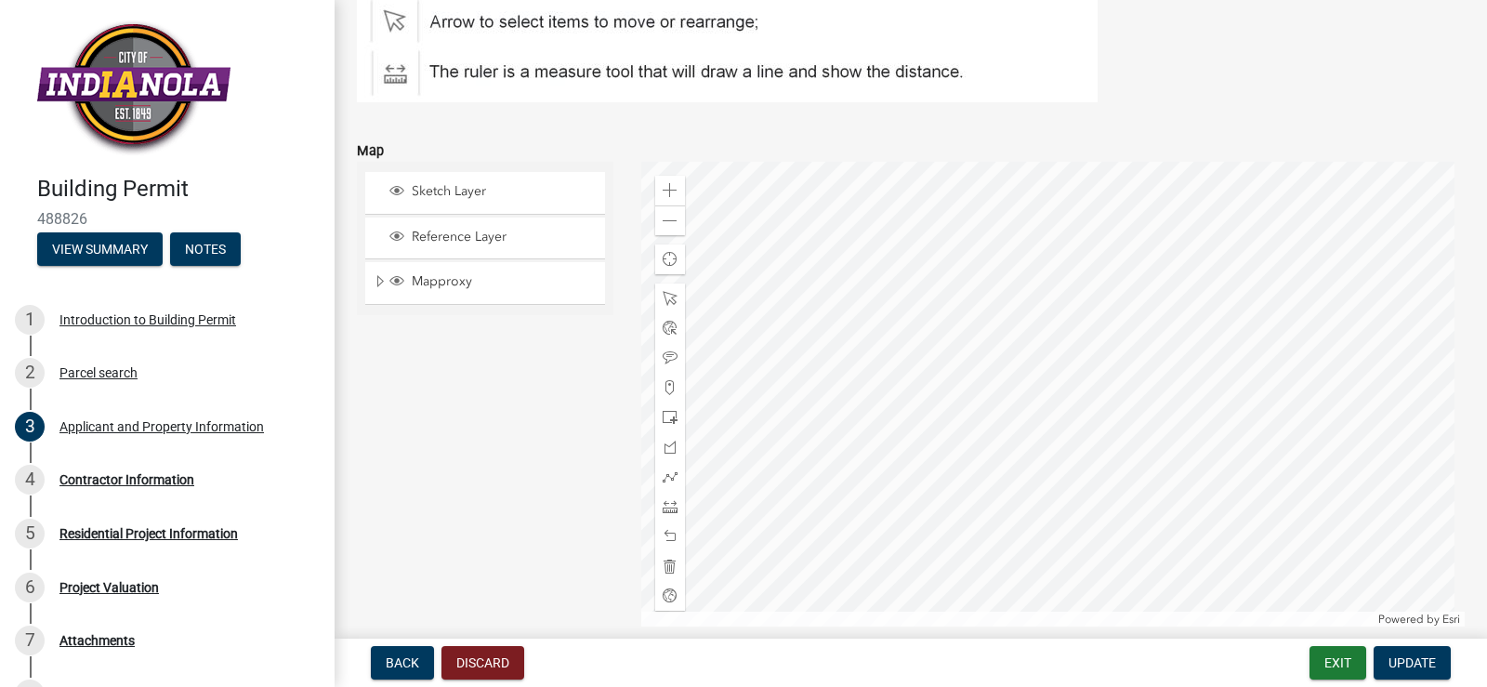
scroll to position [2571, 0]
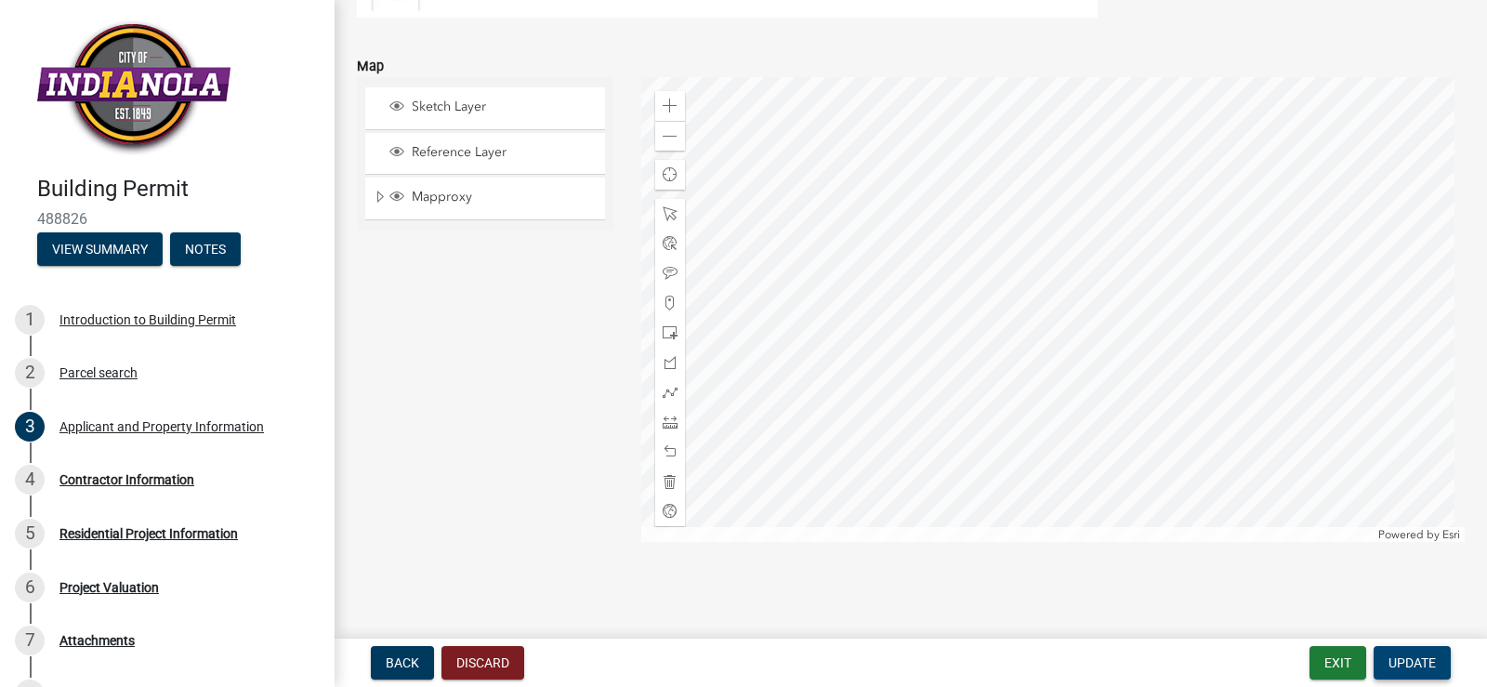
click at [1424, 660] on span "Update" at bounding box center [1412, 662] width 47 height 15
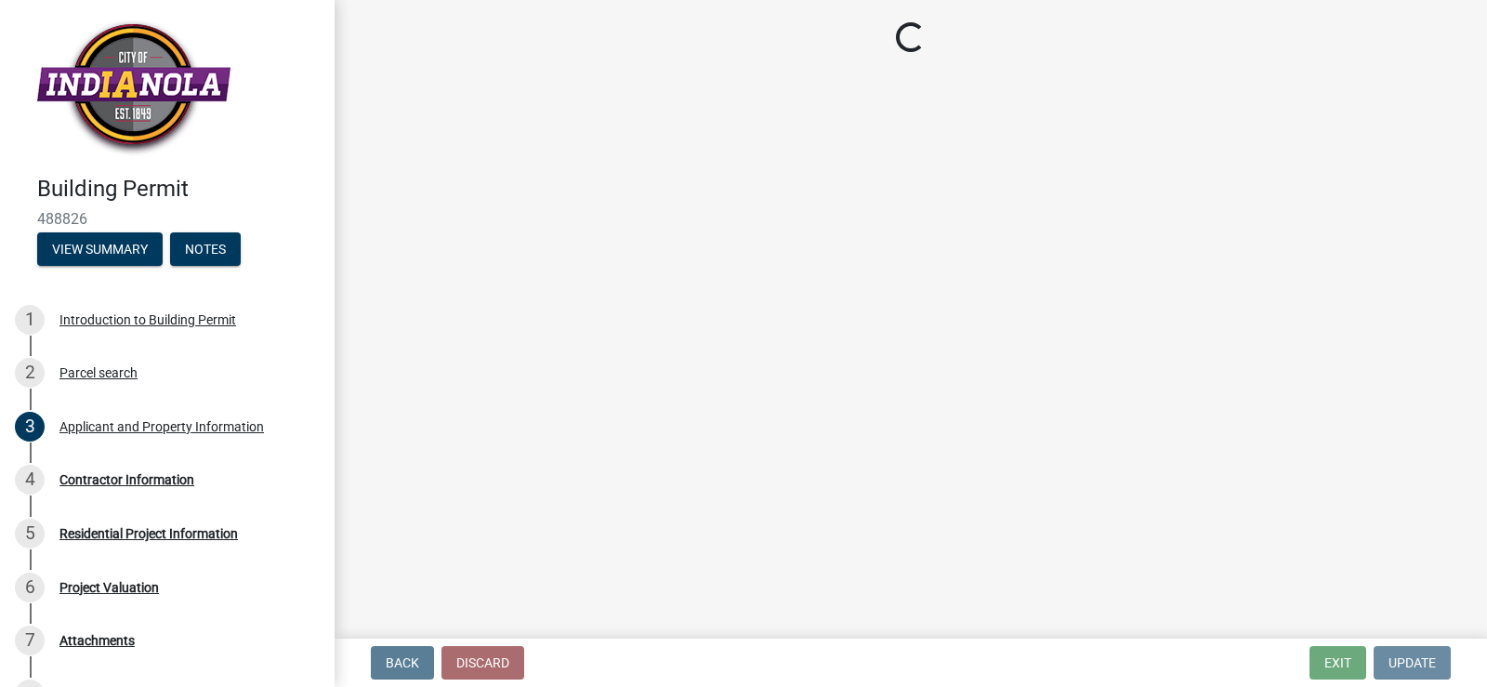
scroll to position [0, 0]
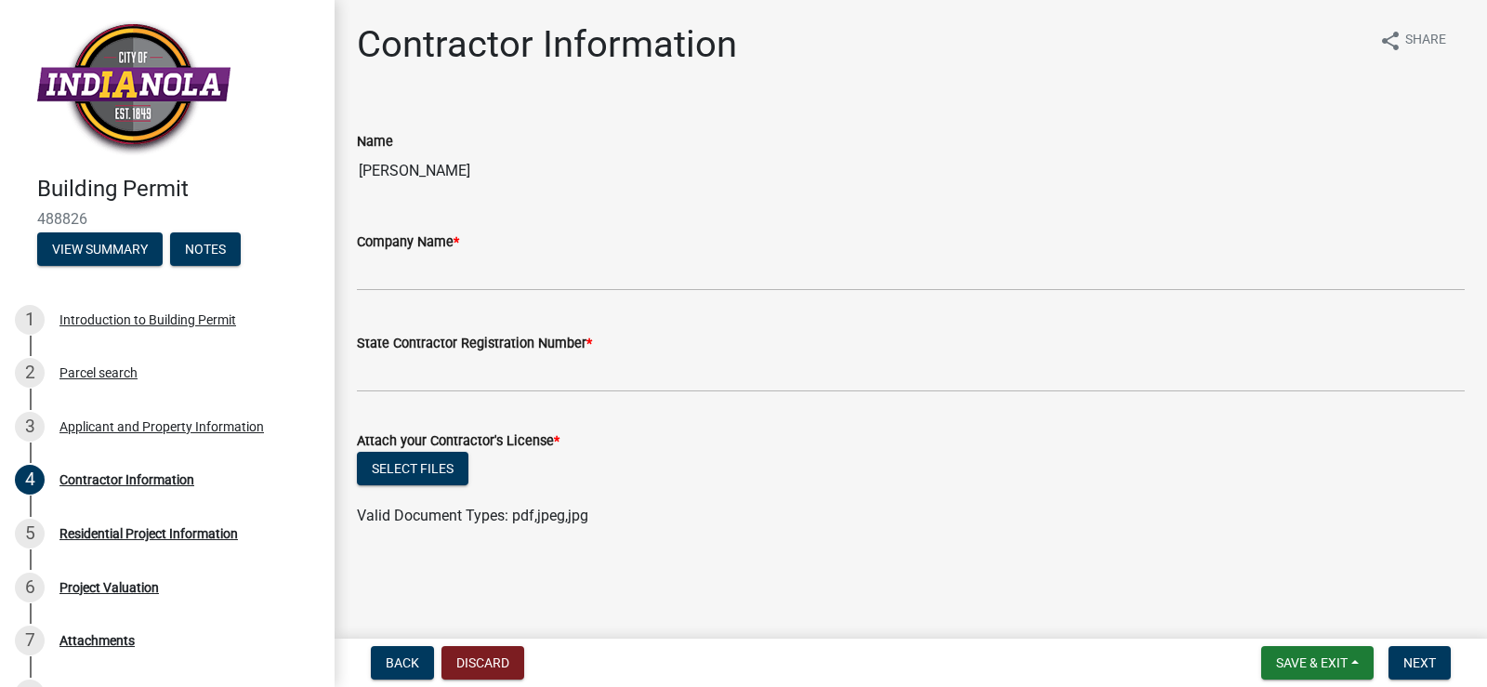
click at [426, 178] on input "[PERSON_NAME]" at bounding box center [911, 170] width 1108 height 37
click at [397, 662] on span "Back" at bounding box center [402, 662] width 33 height 15
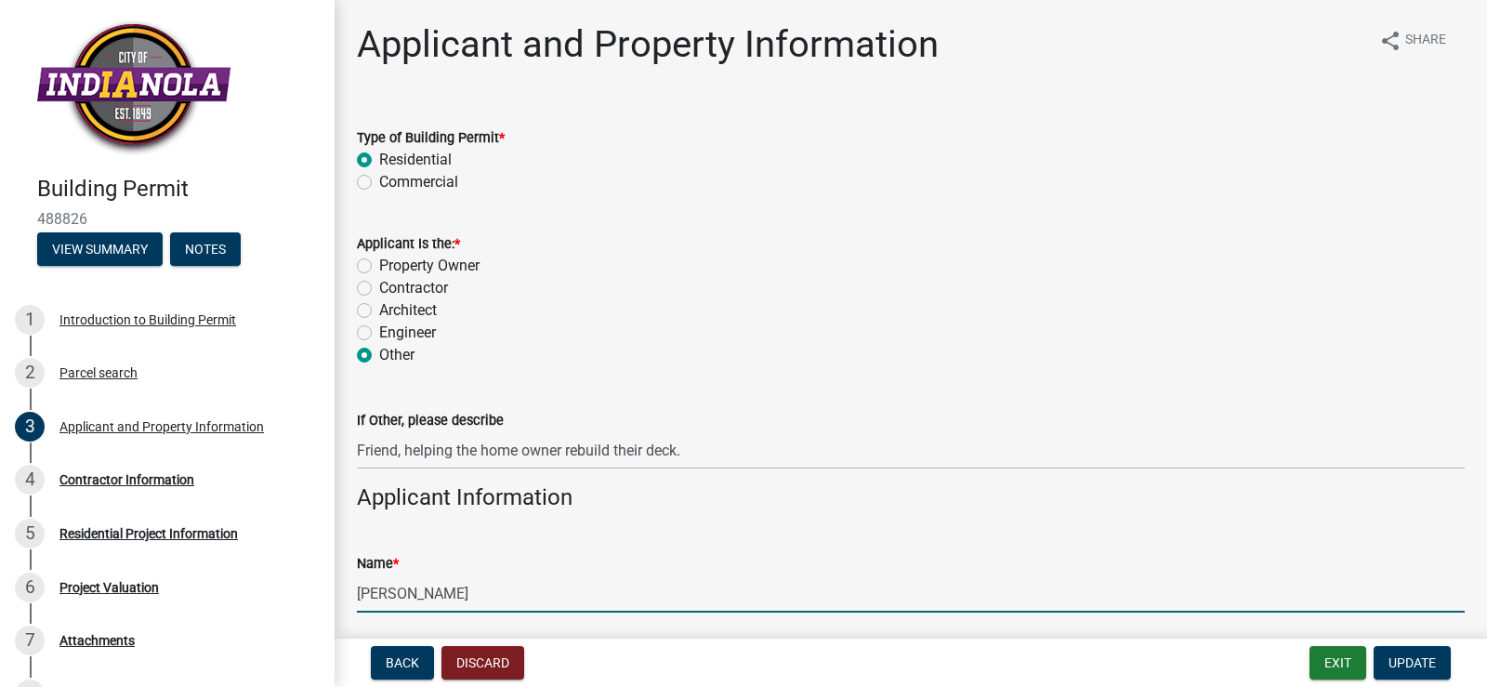
click at [445, 598] on input "[PERSON_NAME]" at bounding box center [911, 594] width 1108 height 38
type input "S"
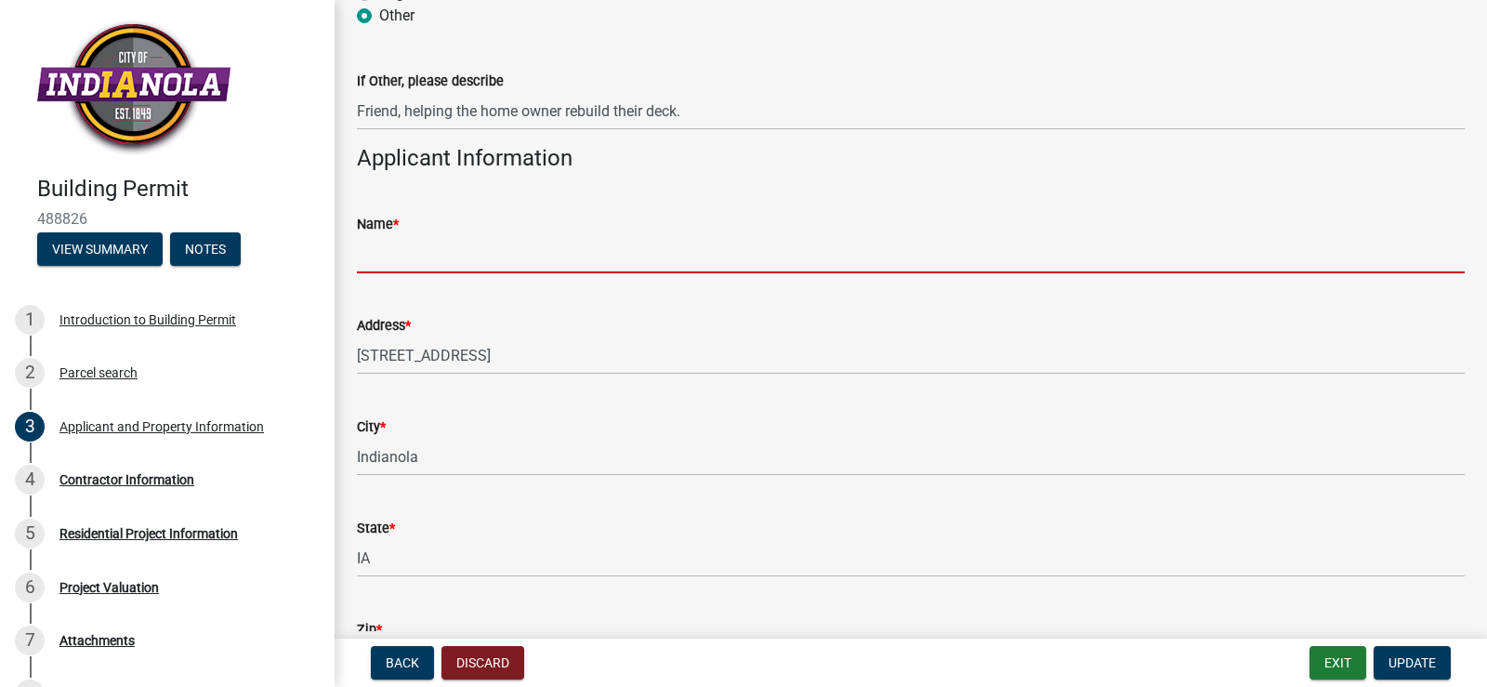
scroll to position [429, 0]
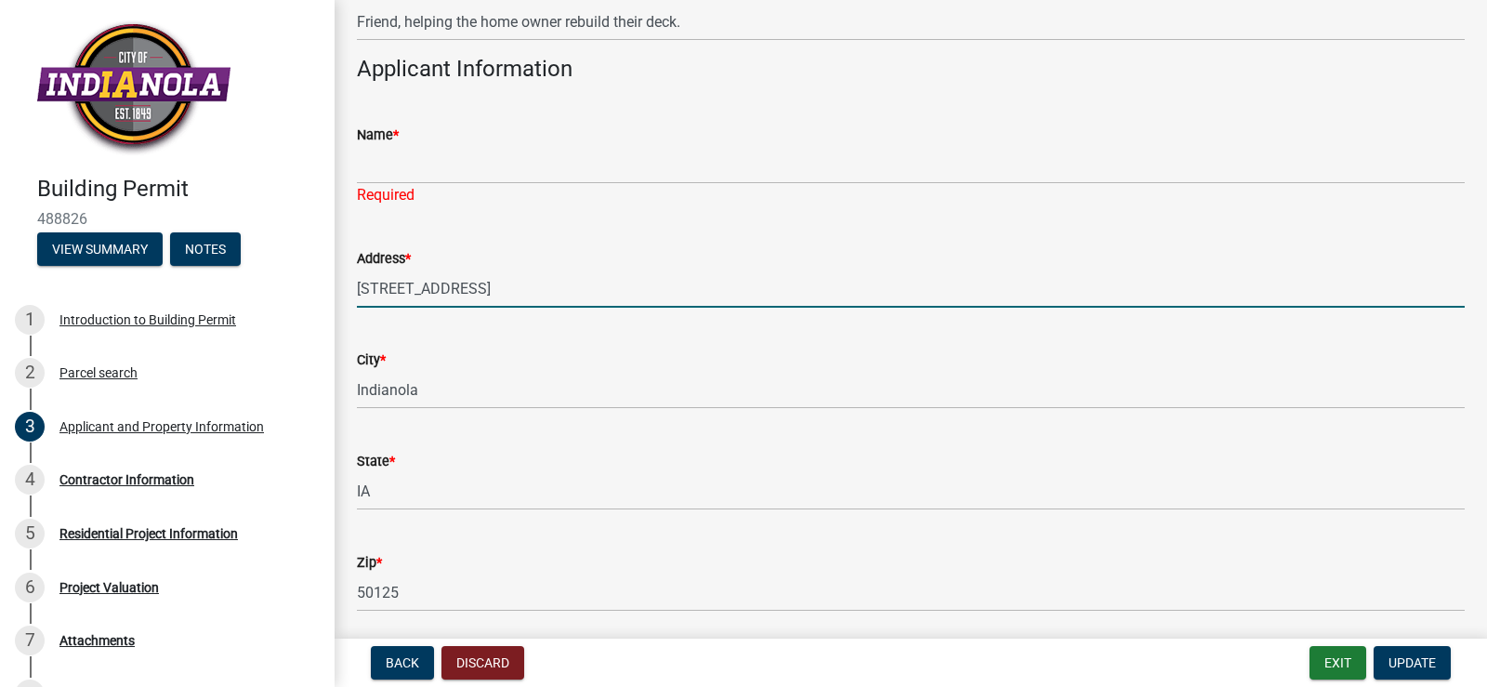
click at [474, 268] on form "Address * [STREET_ADDRESS]" at bounding box center [911, 277] width 1108 height 60
type input "1"
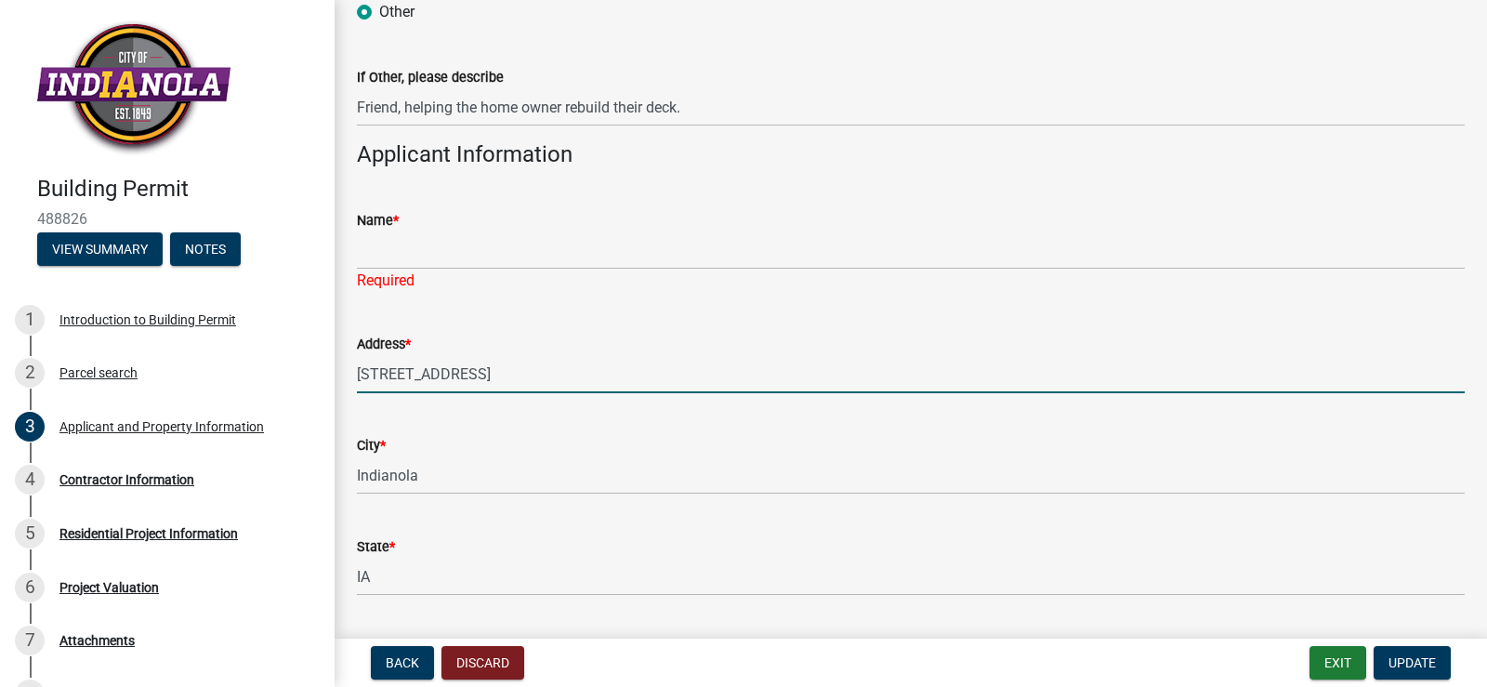
scroll to position [324, 0]
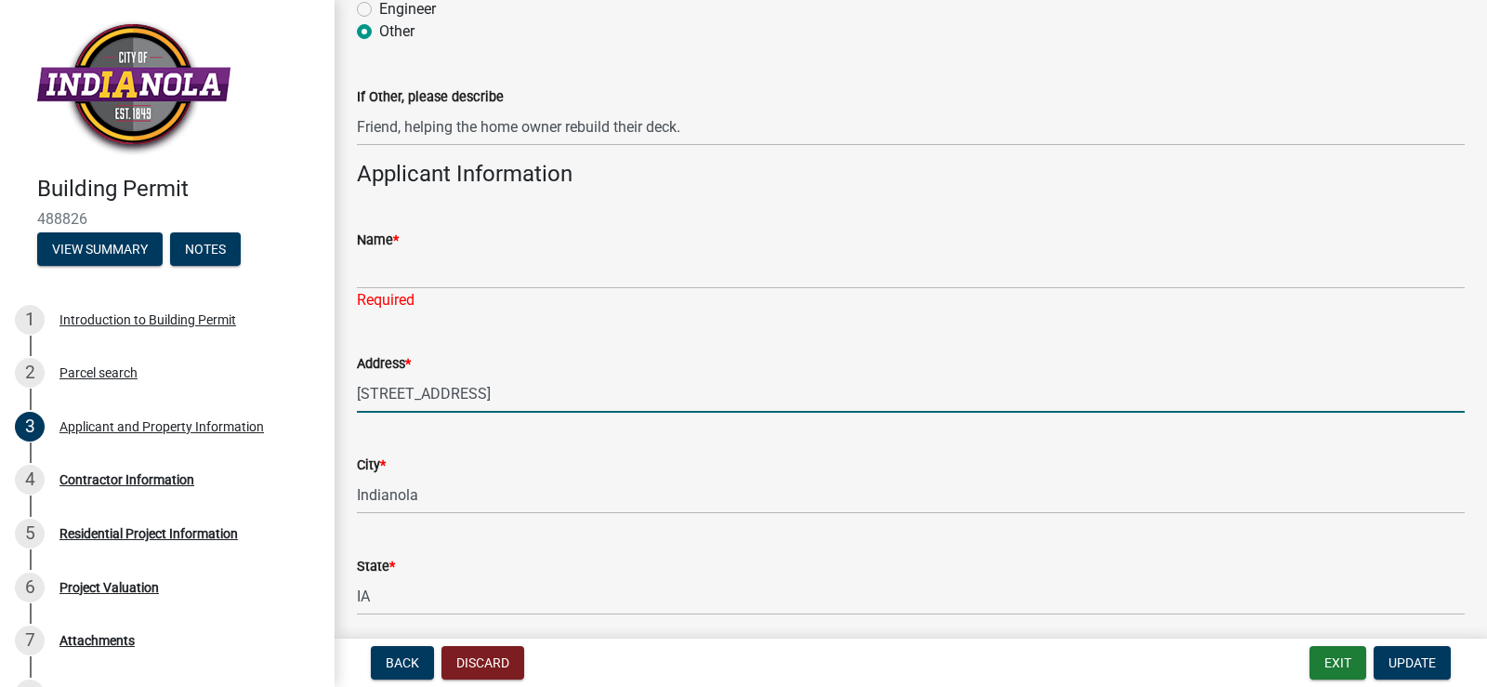
type input "[STREET_ADDRESS]"
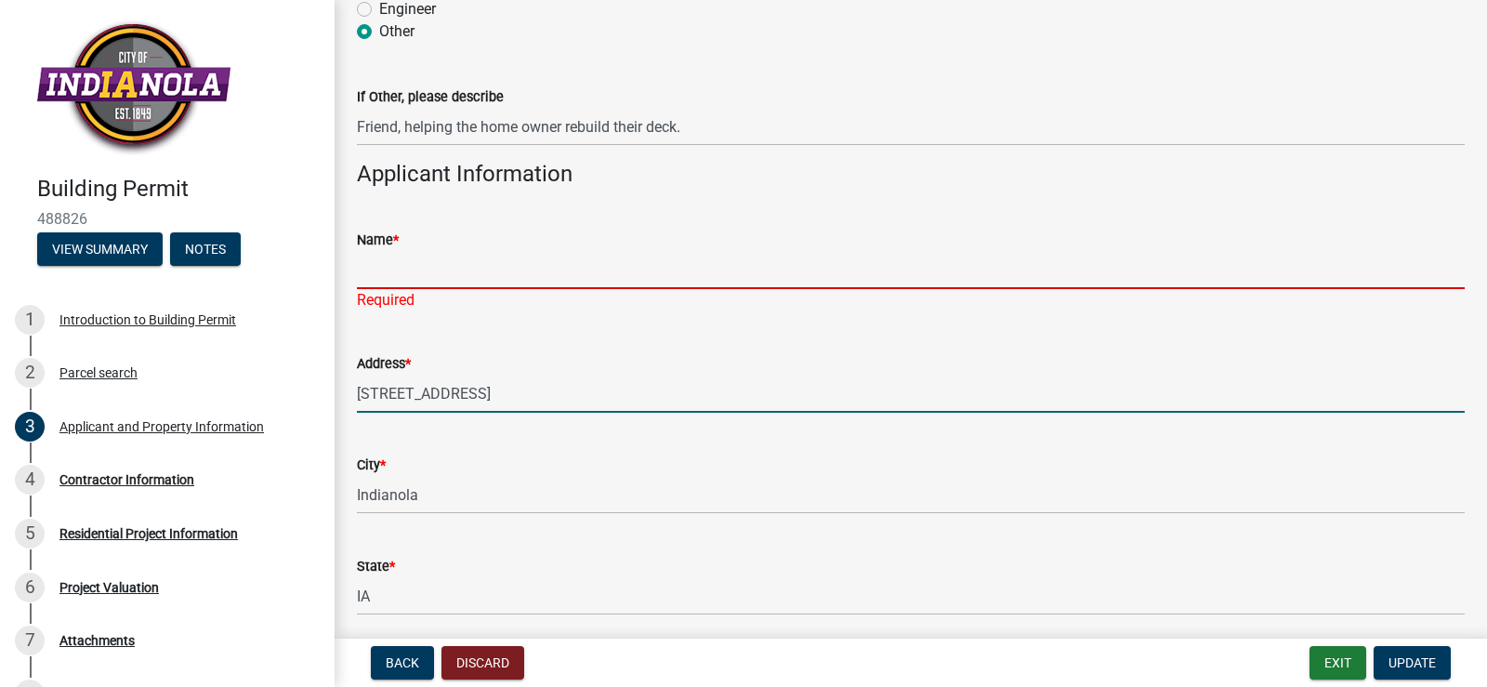
click at [377, 272] on input "Name *" at bounding box center [911, 270] width 1108 height 38
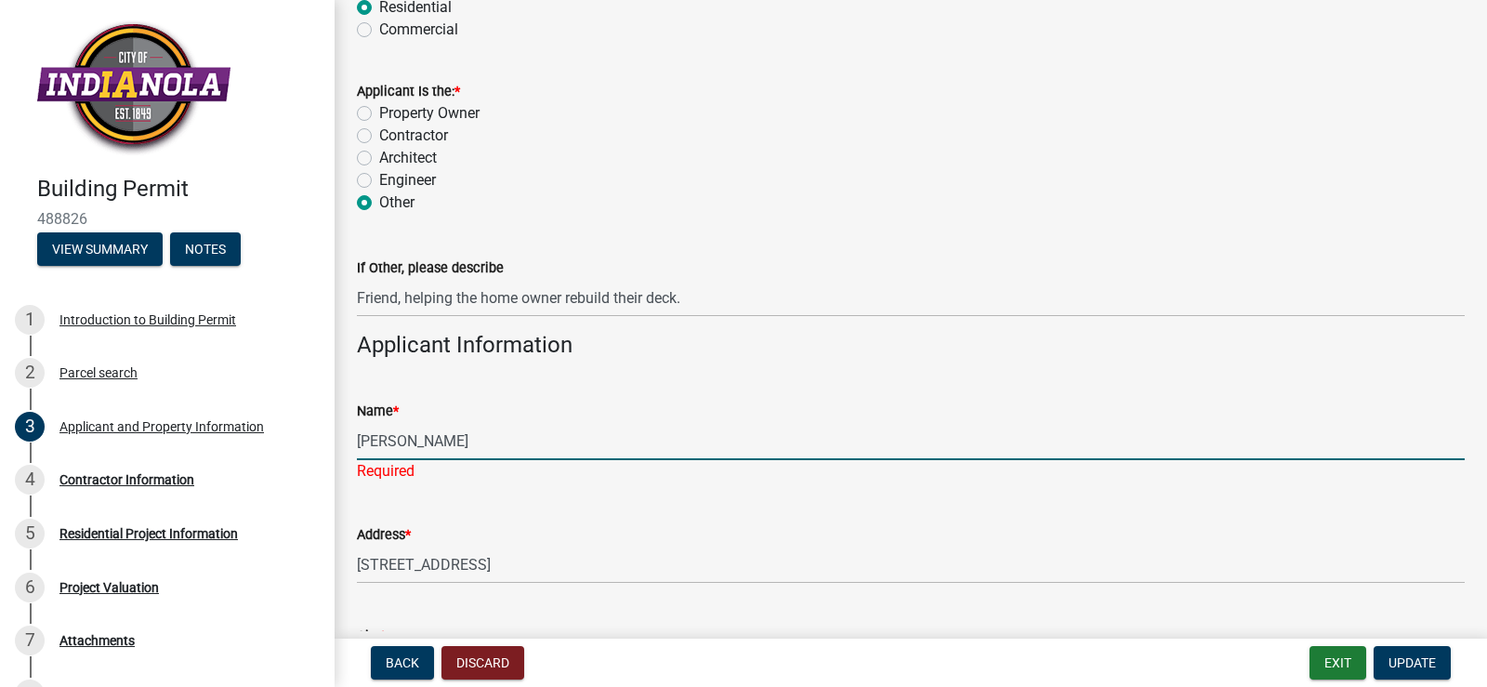
scroll to position [148, 0]
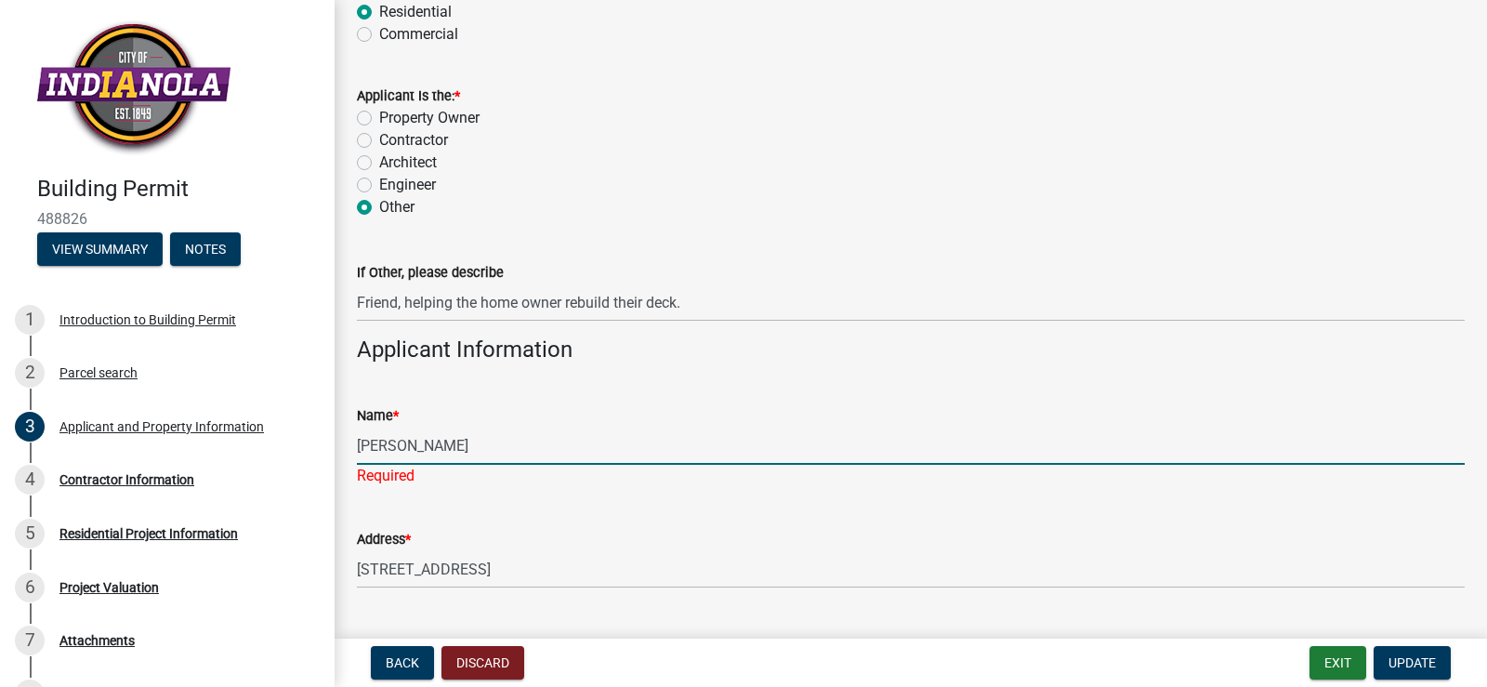
type input "[PERSON_NAME]"
click at [379, 115] on label "Property Owner" at bounding box center [429, 118] width 100 height 22
click at [379, 115] on input "Property Owner" at bounding box center [385, 113] width 12 height 12
radio input "true"
click at [489, 449] on input "[PERSON_NAME]" at bounding box center [911, 446] width 1108 height 38
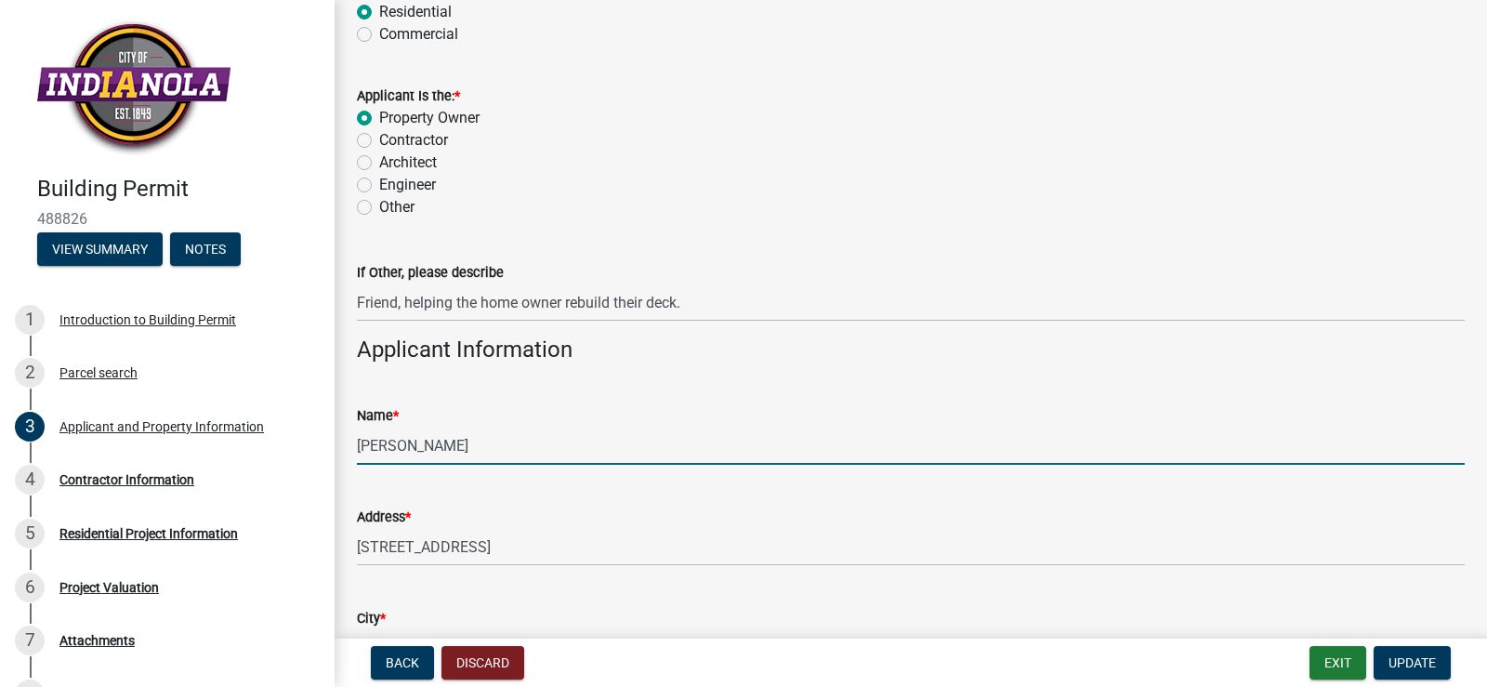
type input "[PERSON_NAME]"
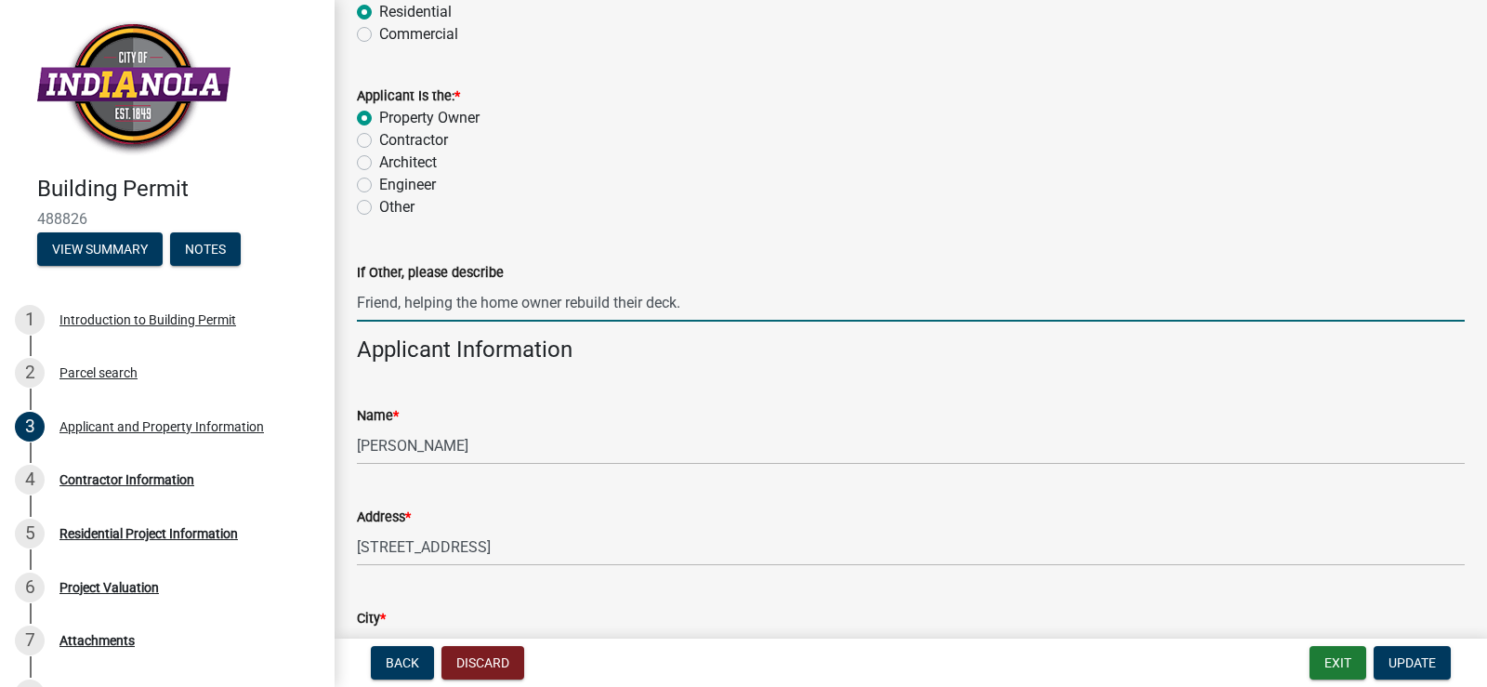
drag, startPoint x: 682, startPoint y: 310, endPoint x: 351, endPoint y: 292, distance: 331.4
click at [351, 292] on div "If Other, please describe Friend, helping the home owner rebuild their deck." at bounding box center [911, 278] width 1136 height 86
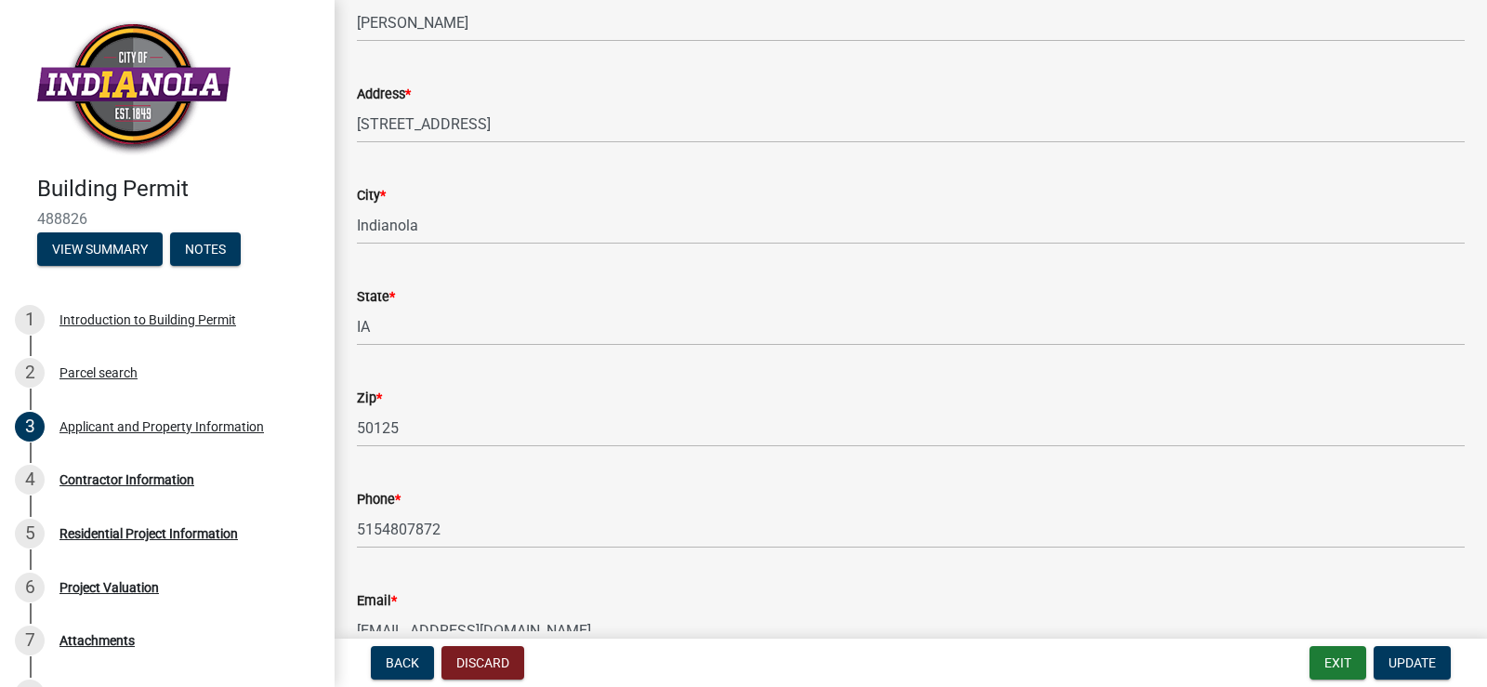
scroll to position [591, 0]
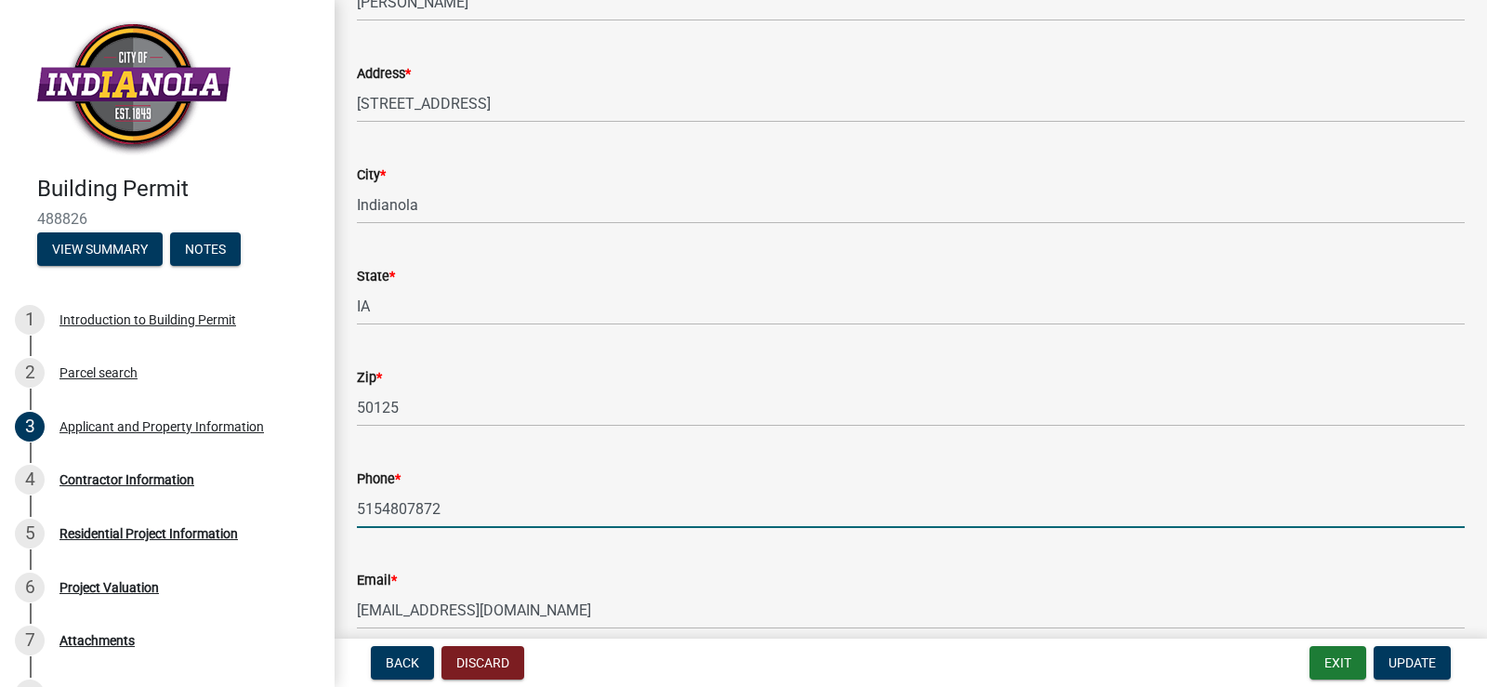
drag, startPoint x: 435, startPoint y: 509, endPoint x: 356, endPoint y: 502, distance: 79.3
click at [356, 502] on div "Phone * [PHONE_NUMBER]" at bounding box center [911, 485] width 1136 height 86
click at [409, 508] on input "5154807872" at bounding box center [911, 509] width 1108 height 38
type input "5154802160"
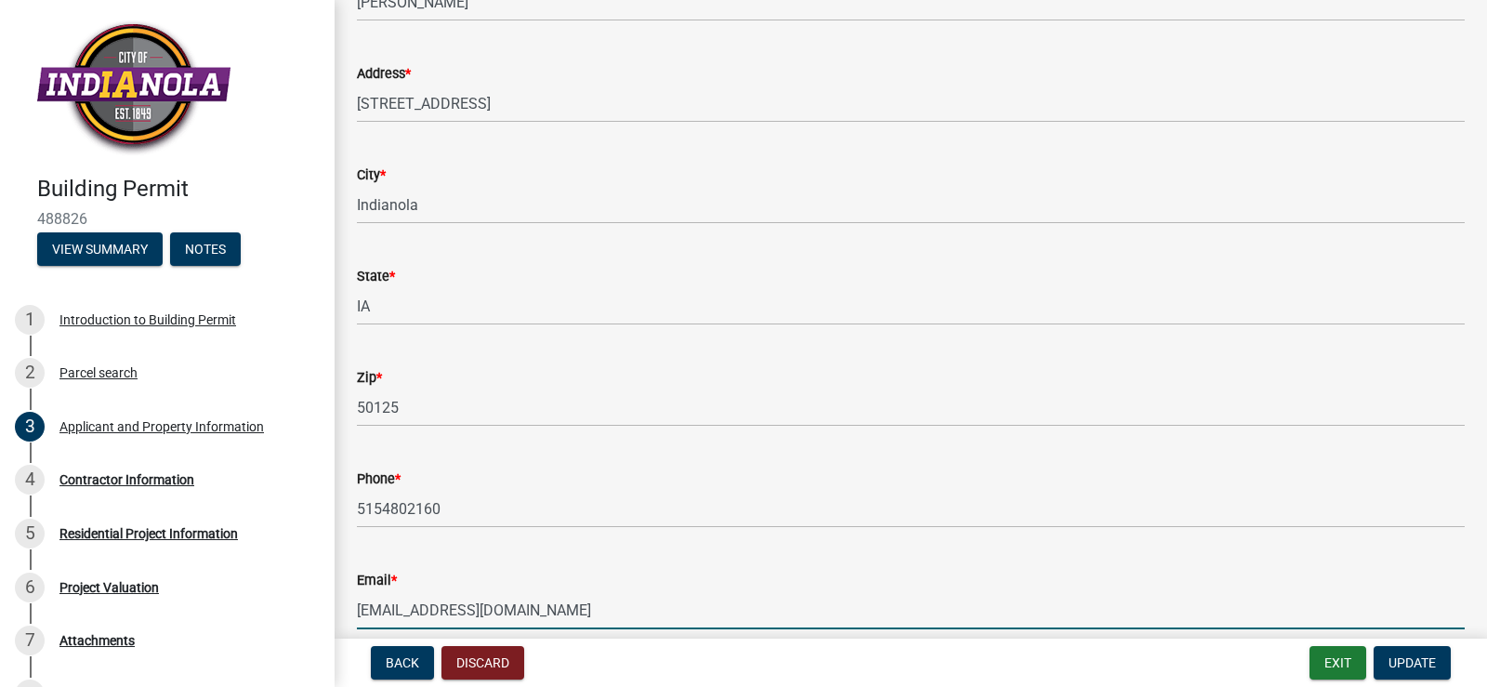
click at [516, 612] on input "[EMAIL_ADDRESS][DOMAIN_NAME]" at bounding box center [911, 610] width 1108 height 38
type input "s"
type input "[EMAIL_ADDRESS][PERSON_NAME][PERSON_NAME][DOMAIN_NAME]"
click at [1420, 660] on span "Update" at bounding box center [1412, 662] width 47 height 15
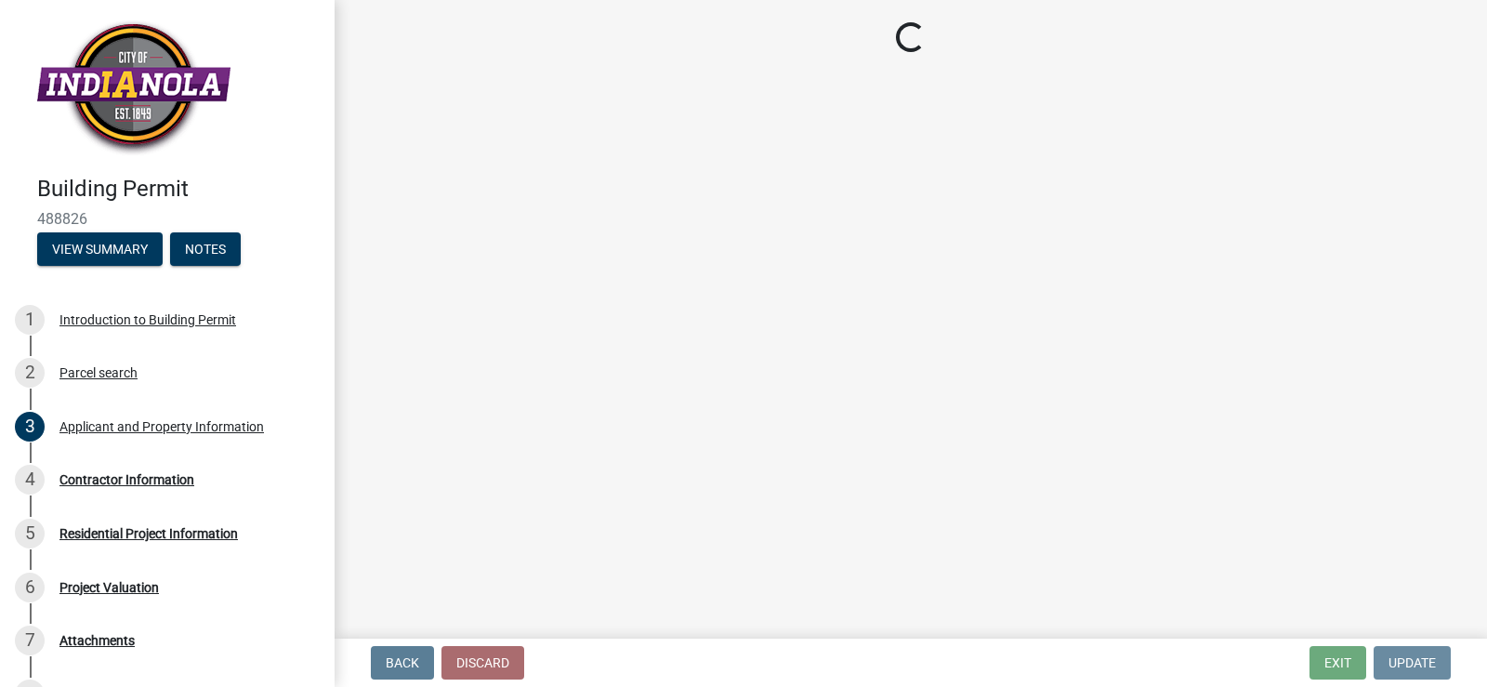
scroll to position [0, 0]
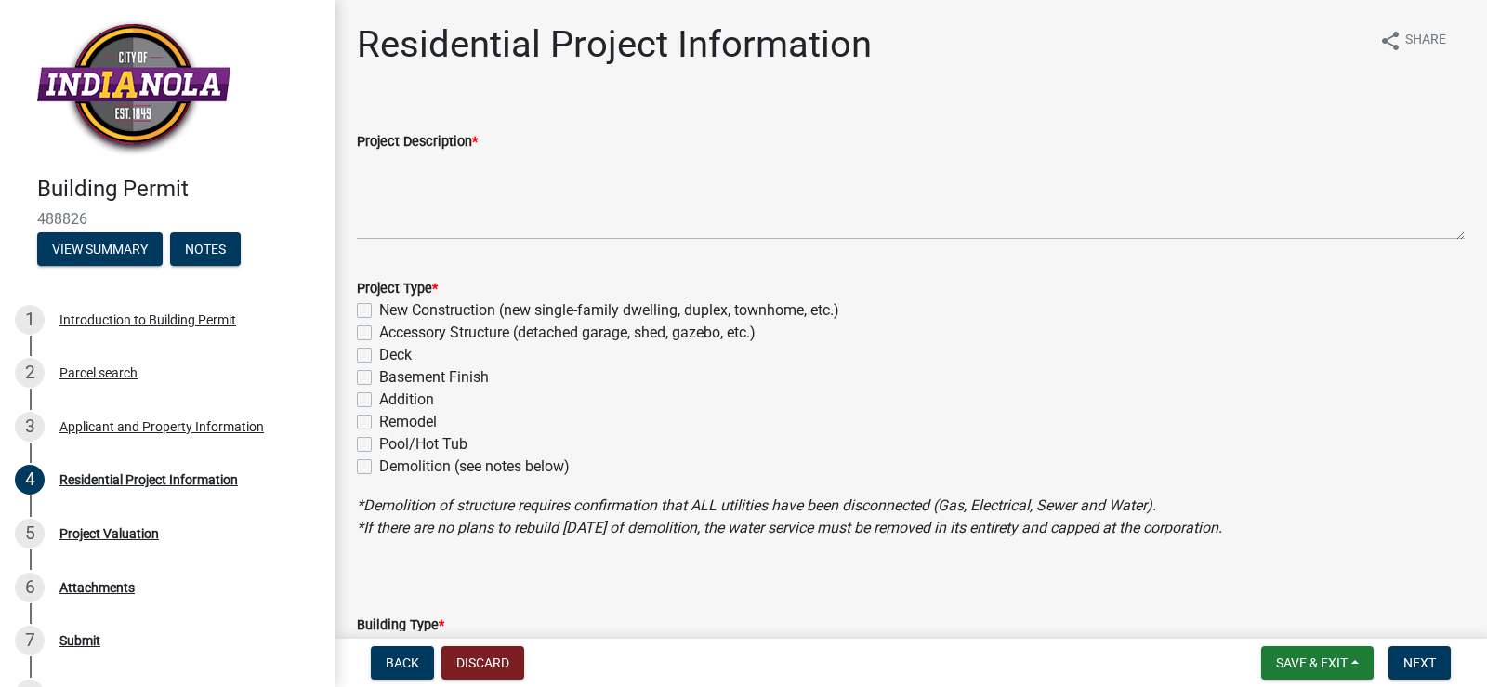
click at [379, 353] on label "Deck" at bounding box center [395, 355] width 33 height 22
click at [379, 353] on input "Deck" at bounding box center [385, 350] width 12 height 12
checkbox input "true"
checkbox input "false"
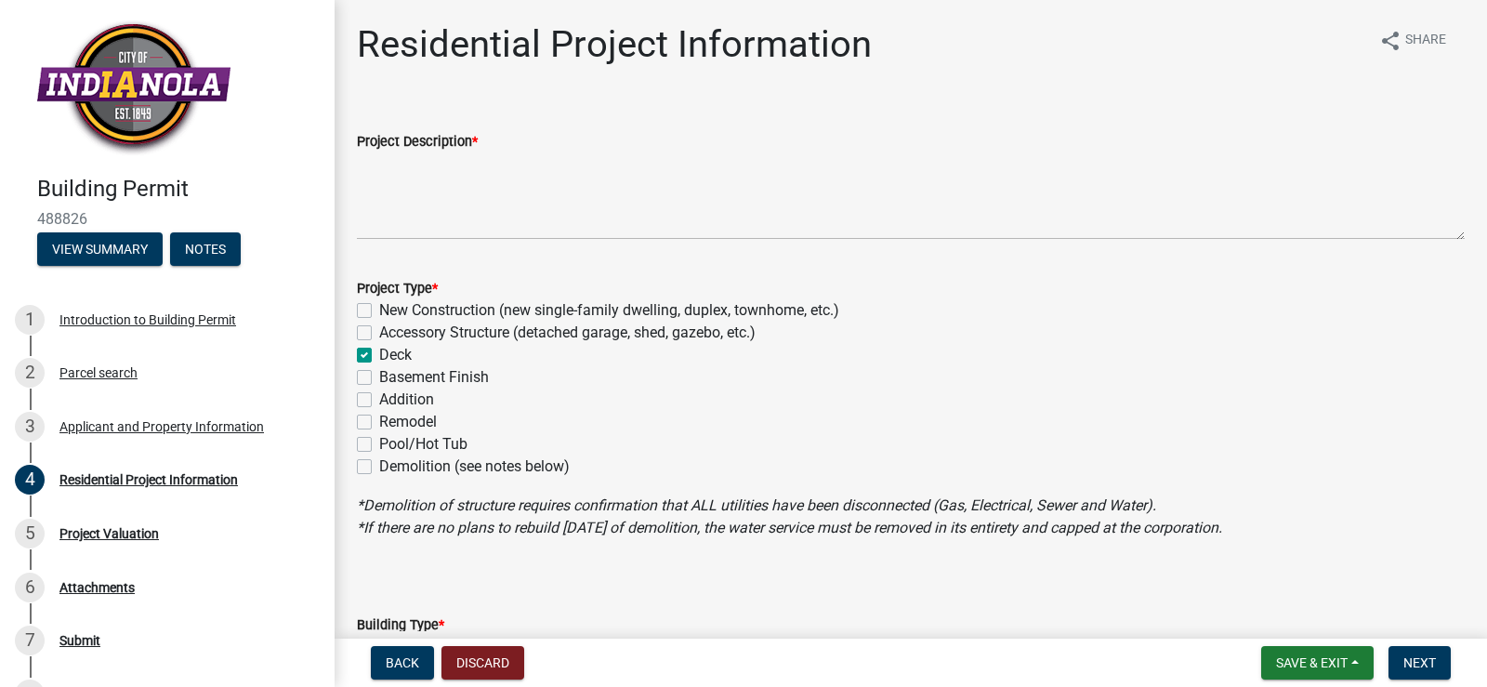
checkbox input "true"
checkbox input "false"
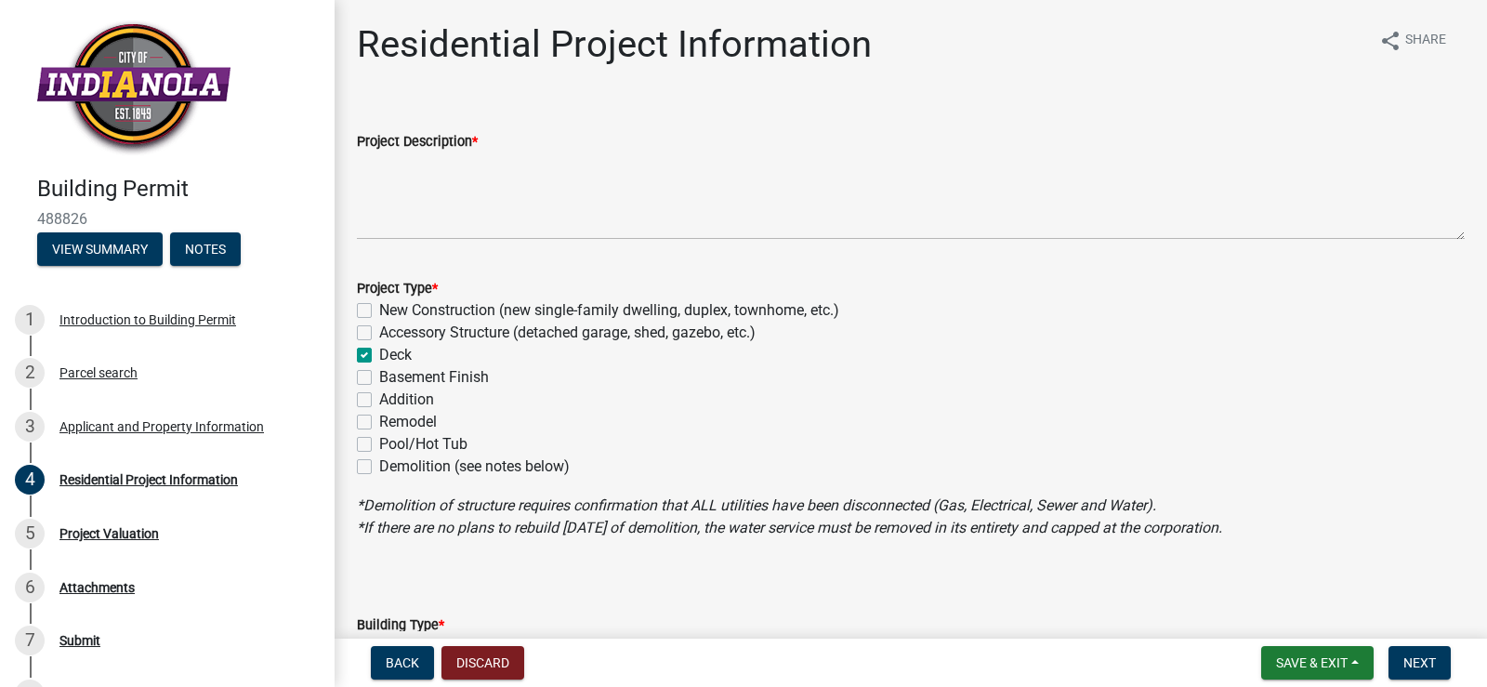
checkbox input "false"
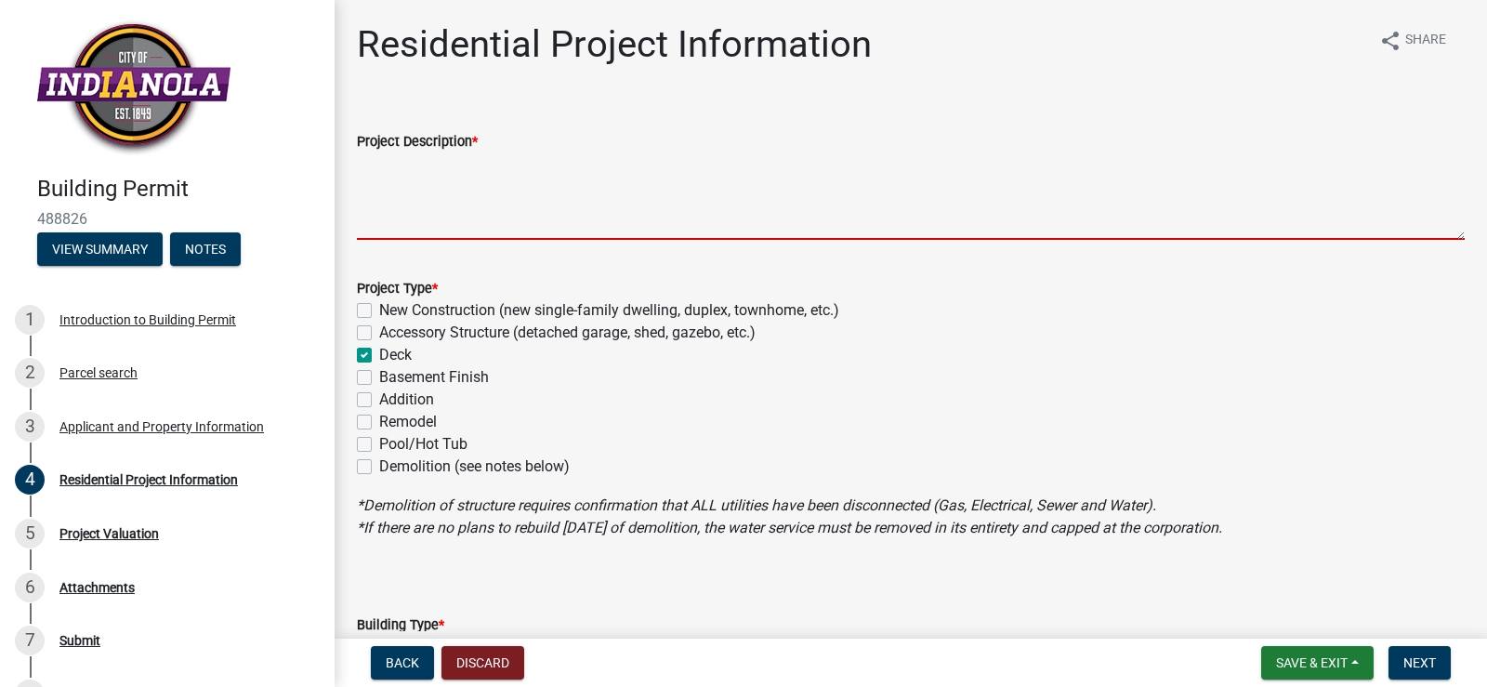
click at [386, 228] on textarea "Project Description *" at bounding box center [911, 195] width 1108 height 87
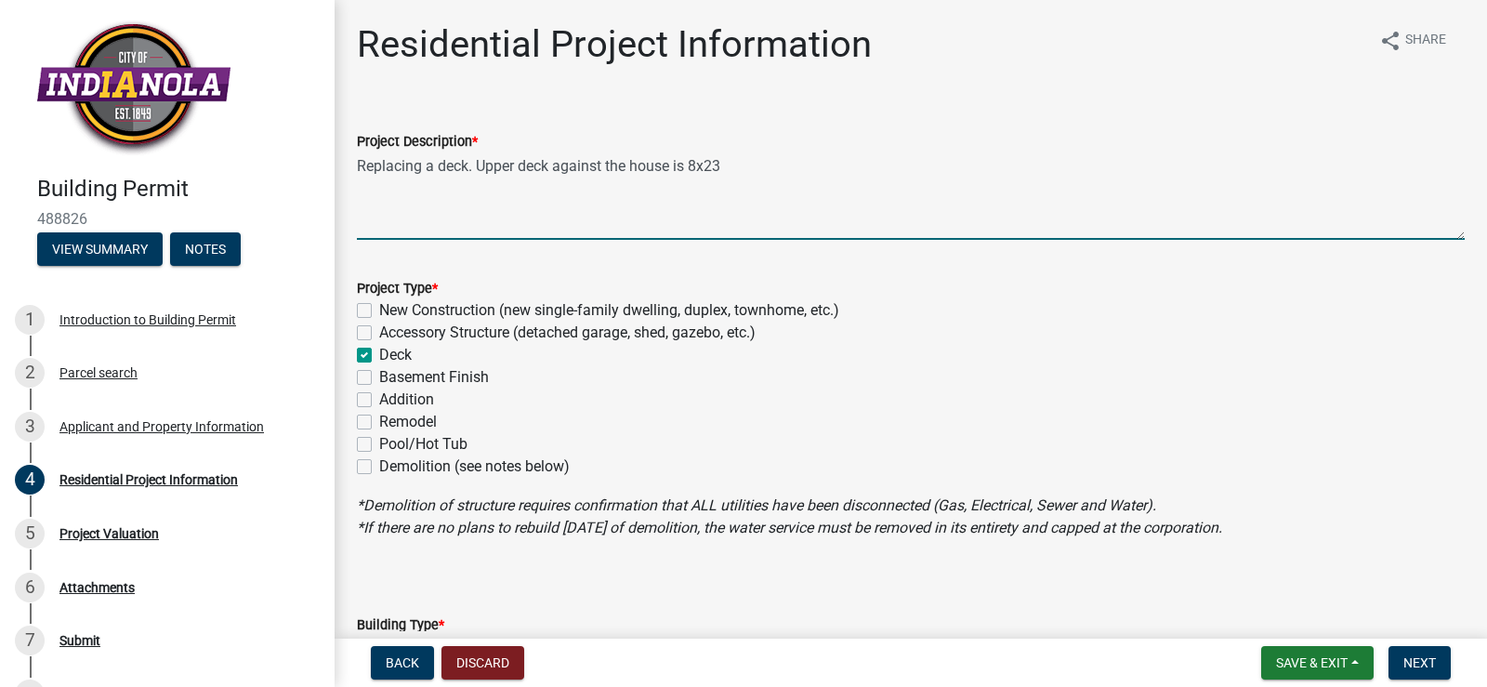
click at [696, 161] on textarea "Replacing a deck. Upper deck against the house is 8x23" at bounding box center [911, 195] width 1108 height 87
click at [727, 165] on textarea "Replacing a deck. Upper deck against the house is 8'x23" at bounding box center [911, 195] width 1108 height 87
click at [410, 179] on textarea "Replacing a deck. Upper deck against the house is 8'x23' and the lower deck aga…" at bounding box center [911, 195] width 1108 height 87
click at [560, 182] on textarea "Replacing a deck. Upper deck against the house is 8'x23' and the lower deck aga…" at bounding box center [911, 195] width 1108 height 87
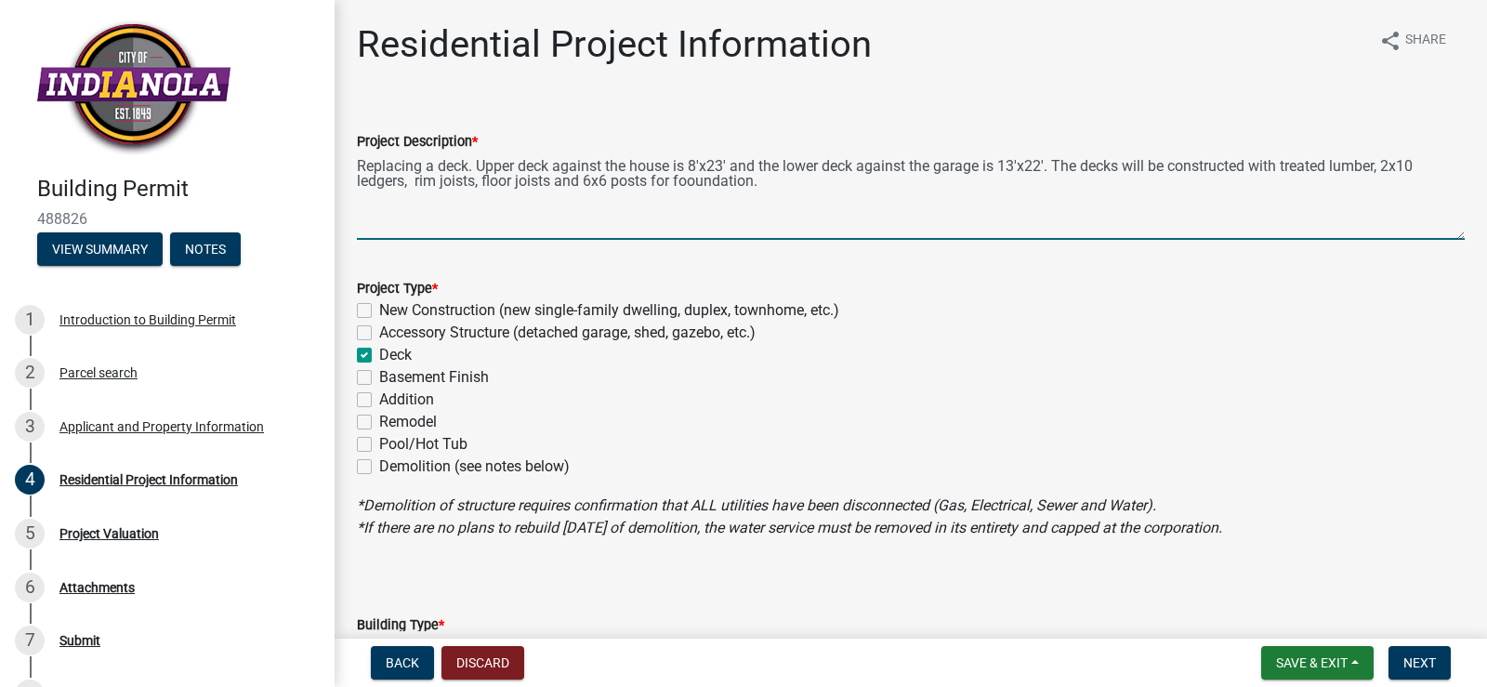
click at [698, 178] on textarea "Replacing a deck. Upper deck against the house is 8'x23' and the lower deck aga…" at bounding box center [911, 195] width 1108 height 87
click at [787, 188] on textarea "Replacing a deck. Upper deck against the house is 8'x23' and the lower deck aga…" at bounding box center [911, 195] width 1108 height 87
click at [769, 182] on textarea "Replacing a deck. Upper deck against the house is 8'x23' and the lower deck aga…" at bounding box center [911, 195] width 1108 height 87
click at [953, 181] on textarea "Replacing a deck. Upper deck against the house is 8'x23' and the lower deck aga…" at bounding box center [911, 195] width 1108 height 87
drag, startPoint x: 869, startPoint y: 182, endPoint x: 768, endPoint y: 192, distance: 101.8
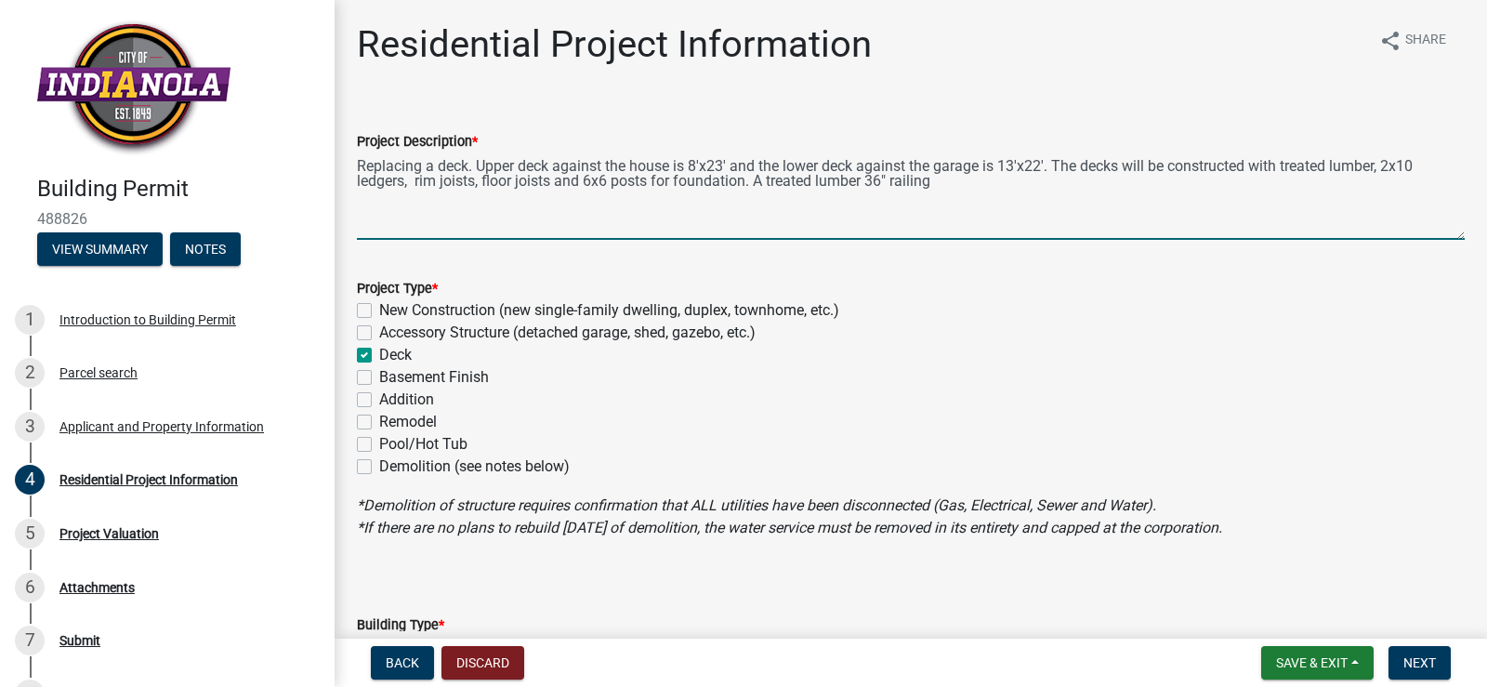
click at [768, 192] on textarea "Replacing a deck. Upper deck against the house is 8'x23' and the lower deck aga…" at bounding box center [911, 195] width 1108 height 87
click at [856, 180] on textarea "Replacing a deck. Upper deck against the house is 8'x23' and the lower deck aga…" at bounding box center [911, 195] width 1108 height 87
paste textarea "treated lumber"
click at [949, 186] on textarea "Replacing a deck. Upper deck against the house is 8'x23' and the lower deck aga…" at bounding box center [911, 195] width 1108 height 87
click at [835, 181] on textarea "Replacing a deck. Upper deck against the house is 8'x23' and the lower deck aga…" at bounding box center [911, 195] width 1108 height 87
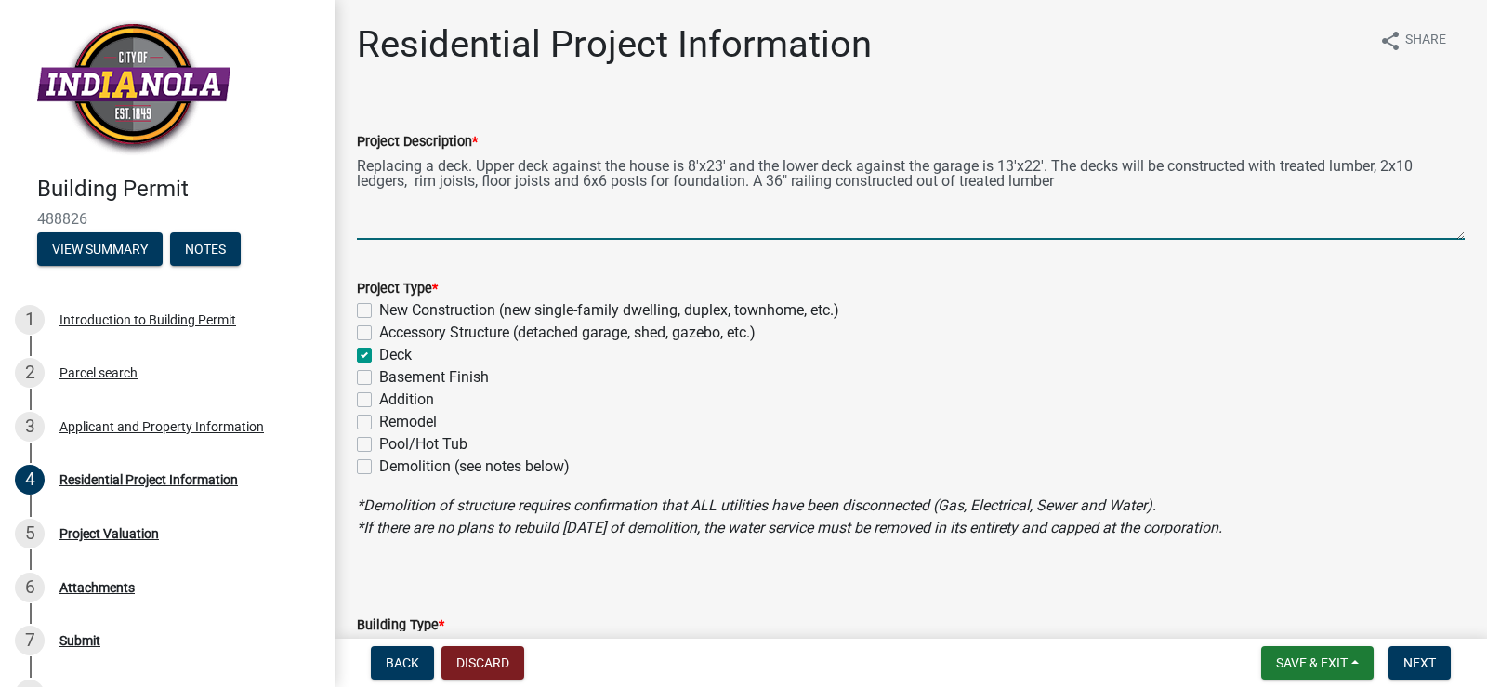
click at [1071, 183] on textarea "Replacing a deck. Upper deck against the house is 8'x23' and the lower deck aga…" at bounding box center [911, 195] width 1108 height 87
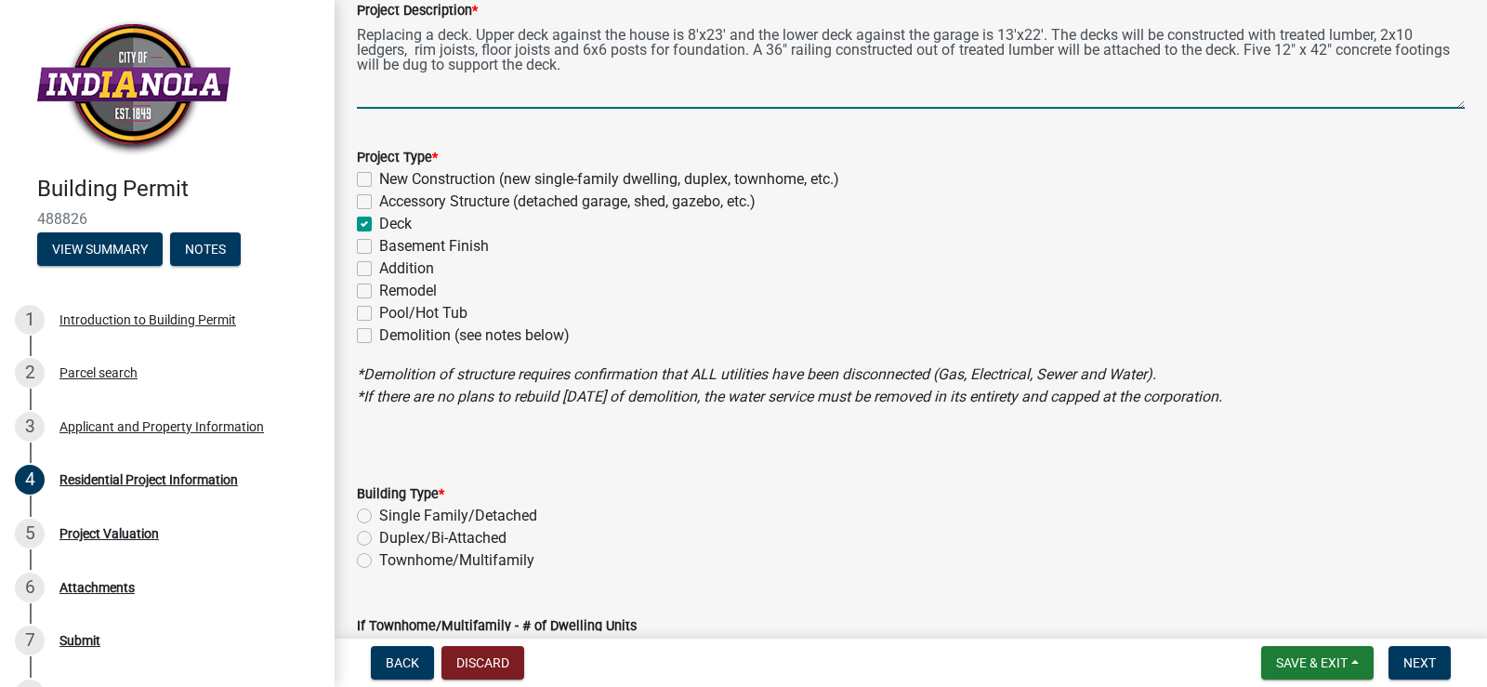
scroll to position [182, 0]
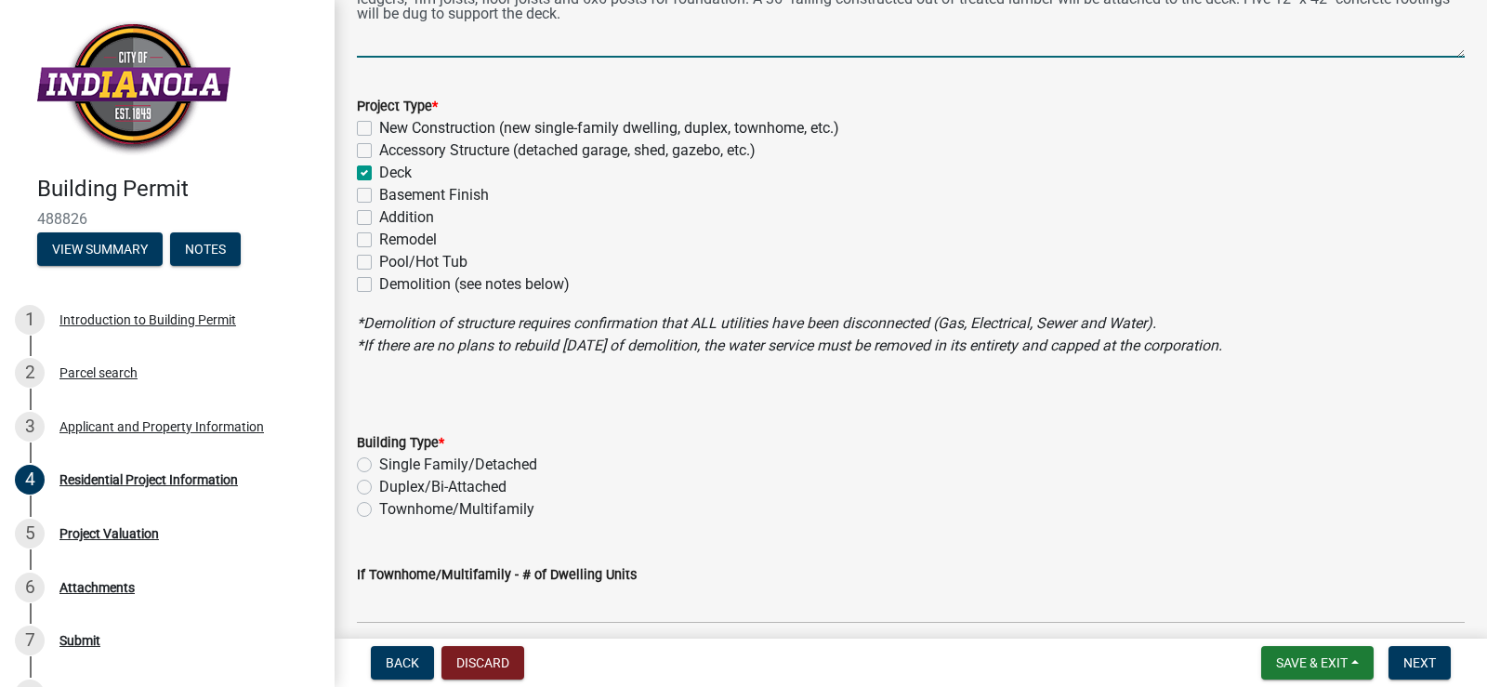
type textarea "Replacing a deck. Upper deck against the house is 8'x23' and the lower deck aga…"
click at [379, 465] on label "Single Family/Detached" at bounding box center [458, 465] width 158 height 22
click at [379, 465] on input "Single Family/Detached" at bounding box center [385, 460] width 12 height 12
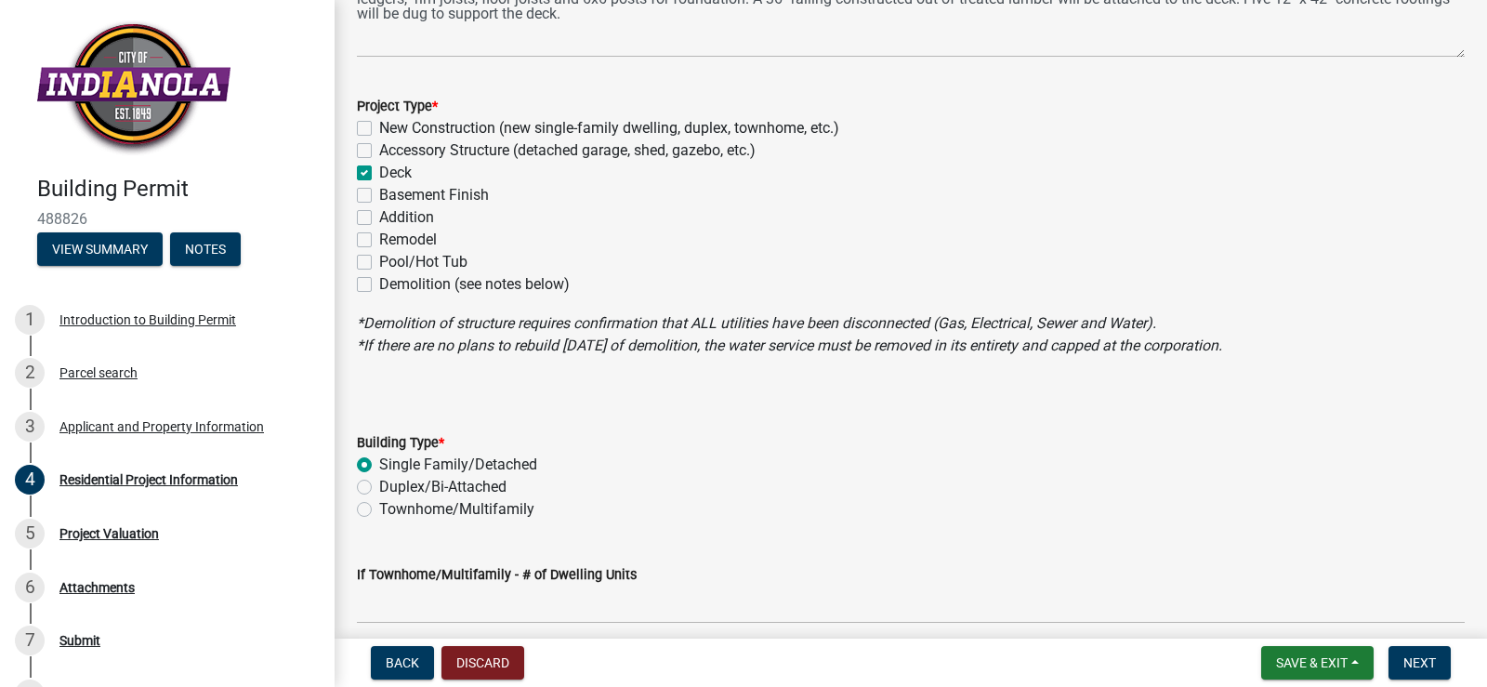
radio input "true"
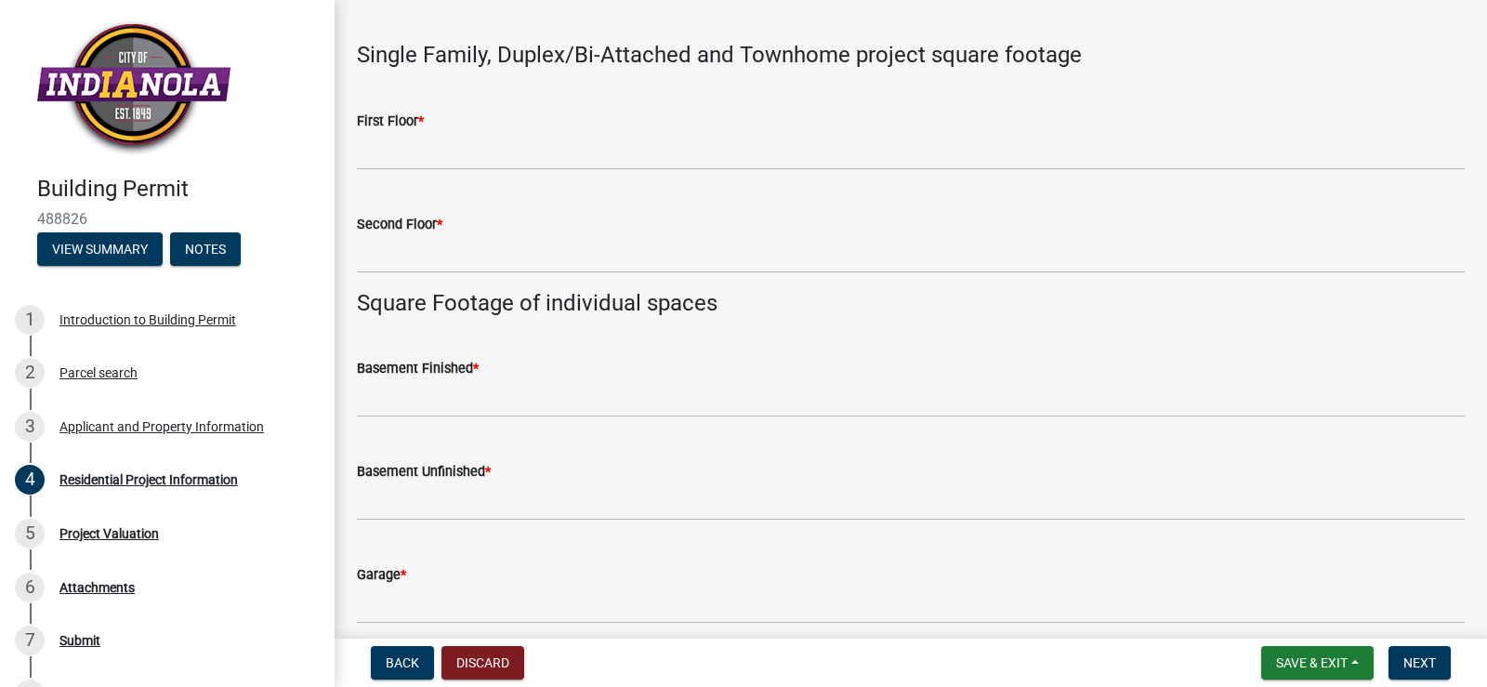
scroll to position [818, 0]
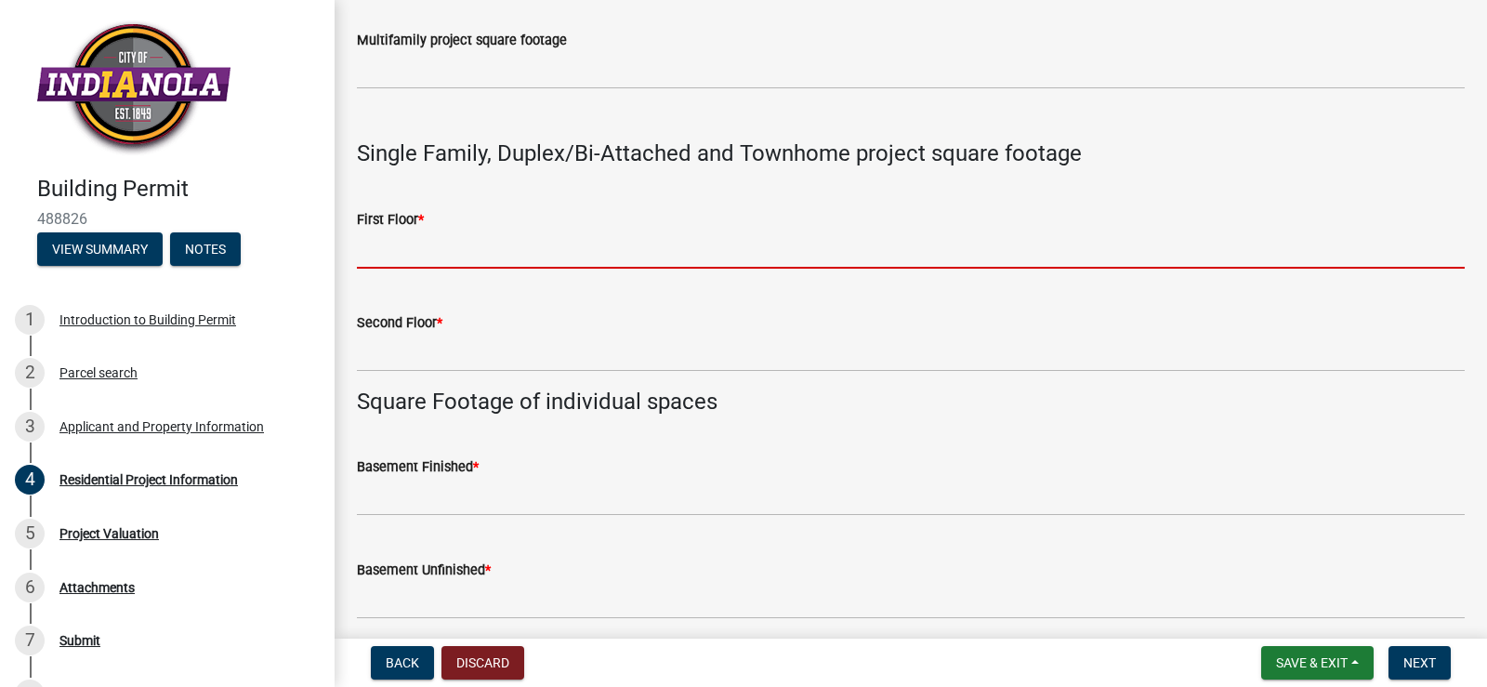
click at [465, 249] on input "text" at bounding box center [911, 250] width 1108 height 38
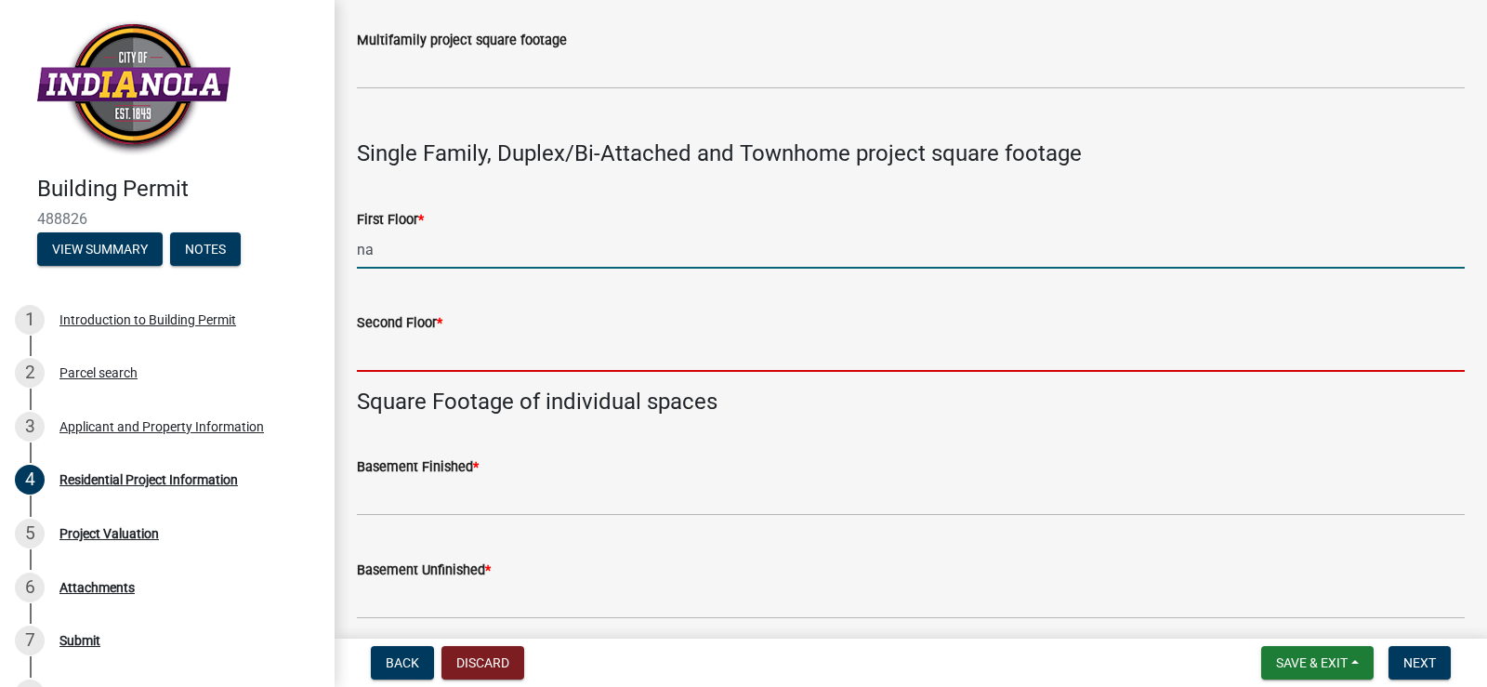
type input "0"
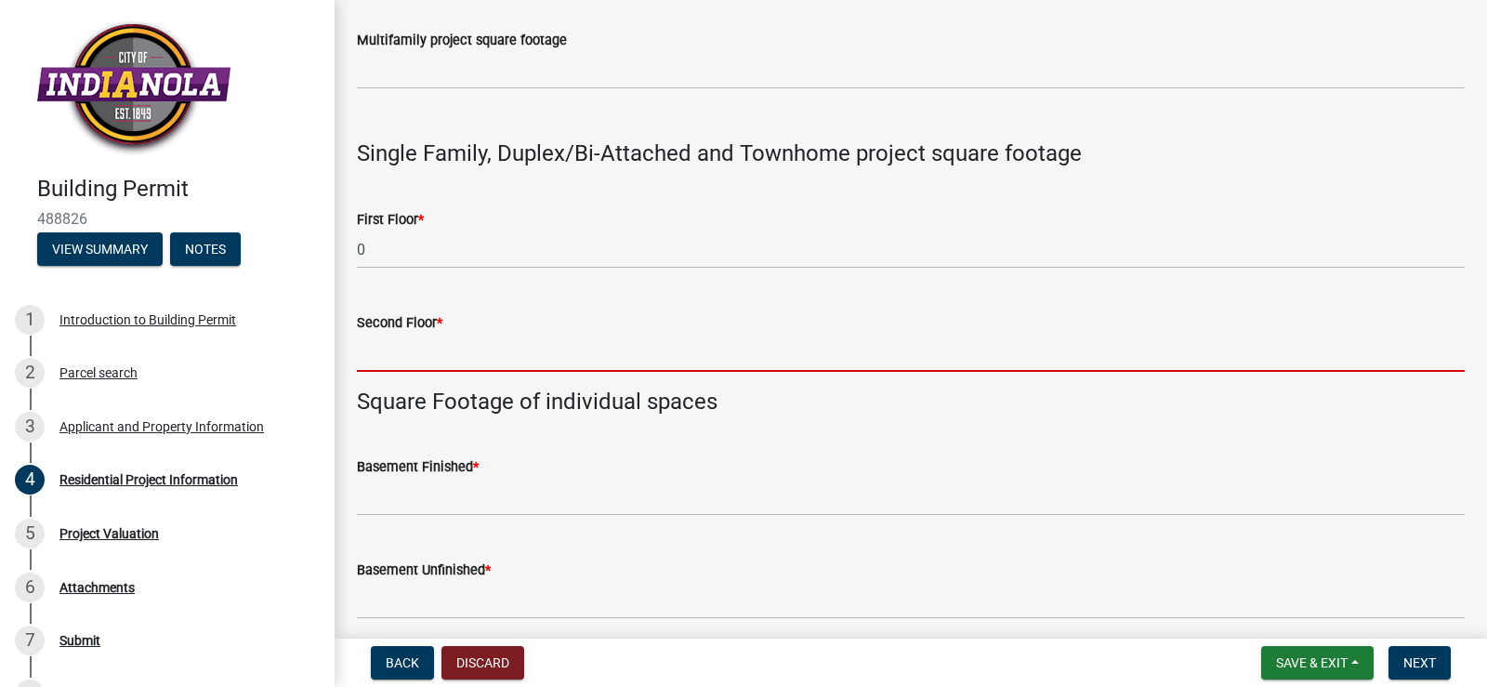
click at [440, 349] on input "text" at bounding box center [911, 353] width 1108 height 38
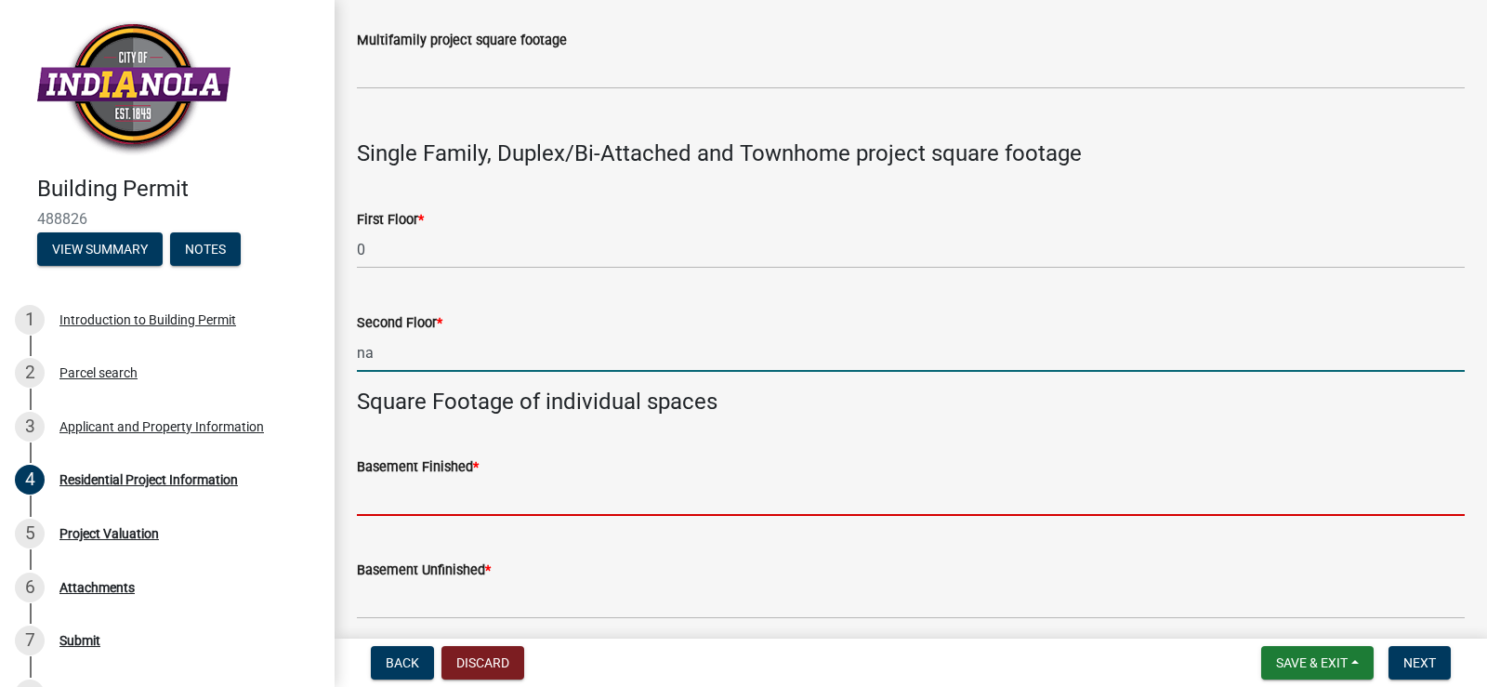
type input "0"
click at [406, 502] on input "text" at bounding box center [911, 497] width 1108 height 38
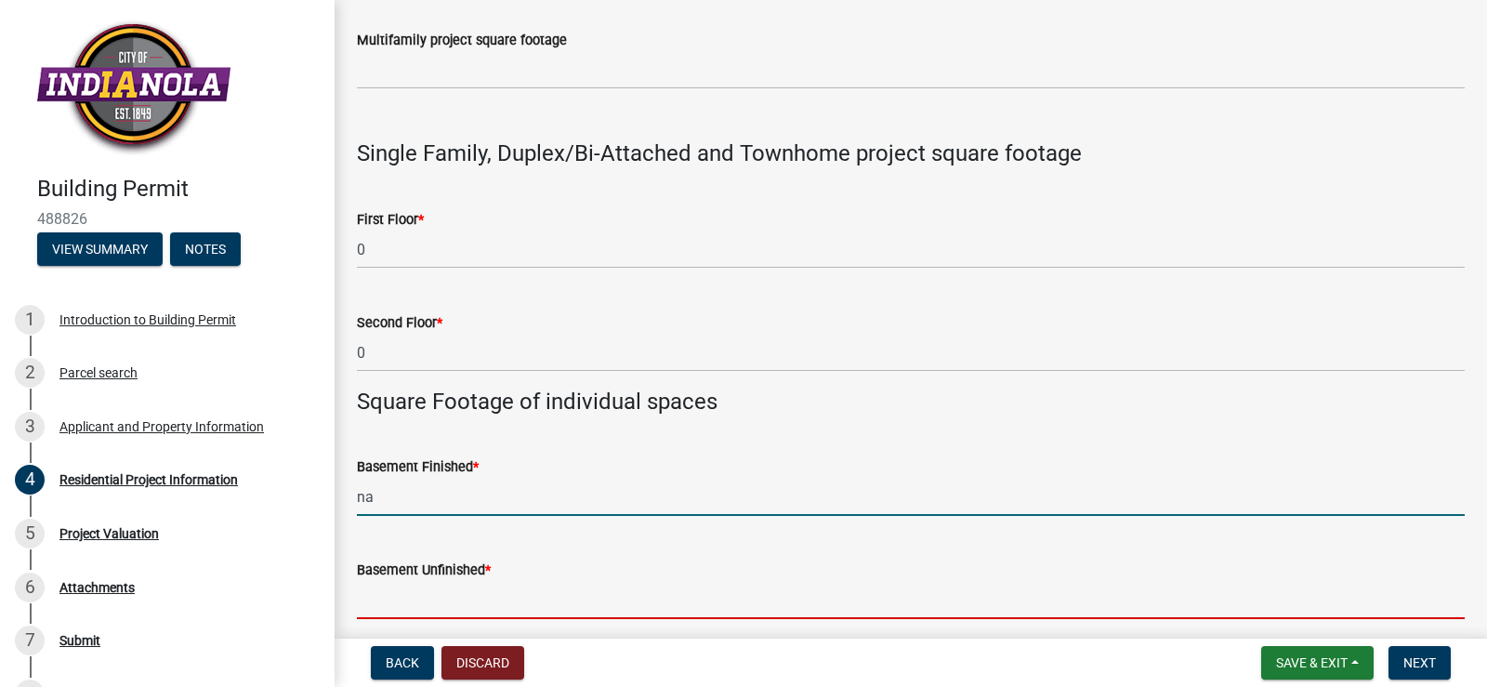
type input "0"
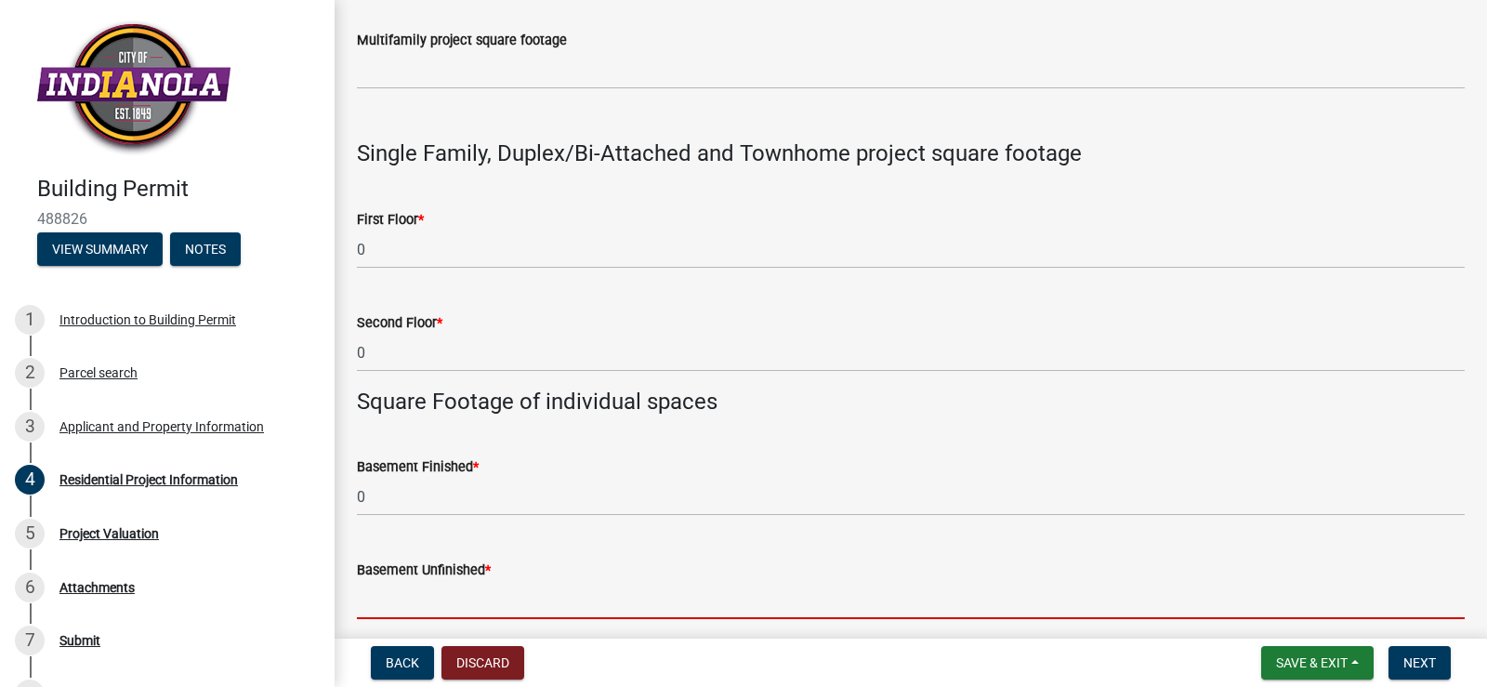
click at [407, 609] on input "text" at bounding box center [911, 600] width 1108 height 38
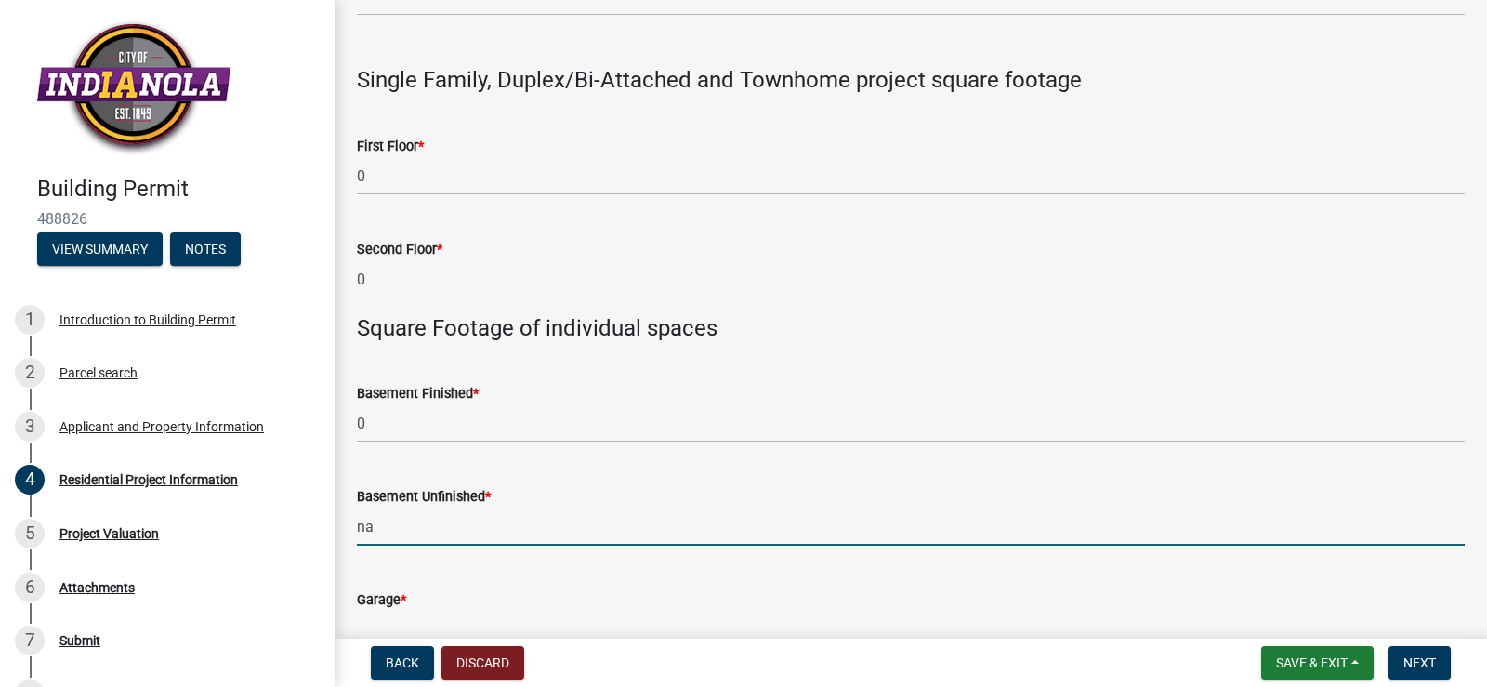
scroll to position [917, 0]
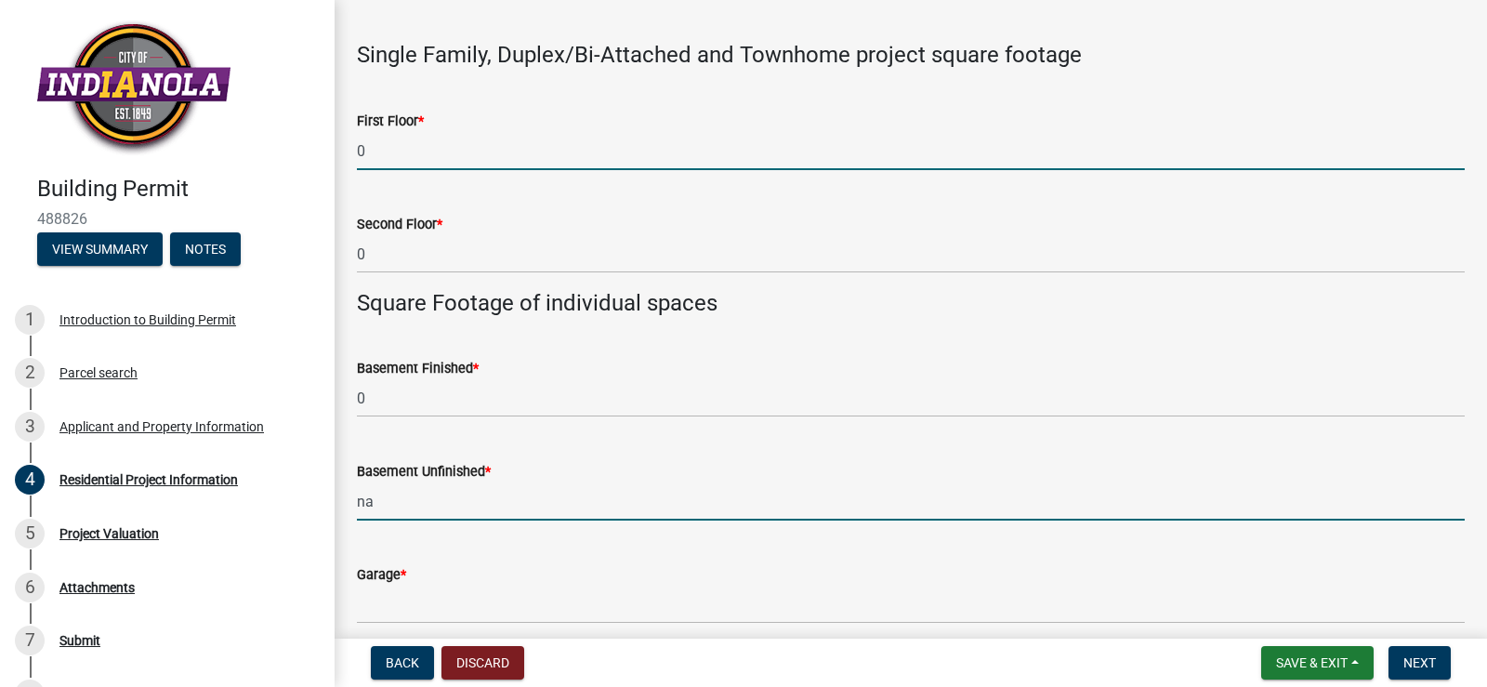
type input "0"
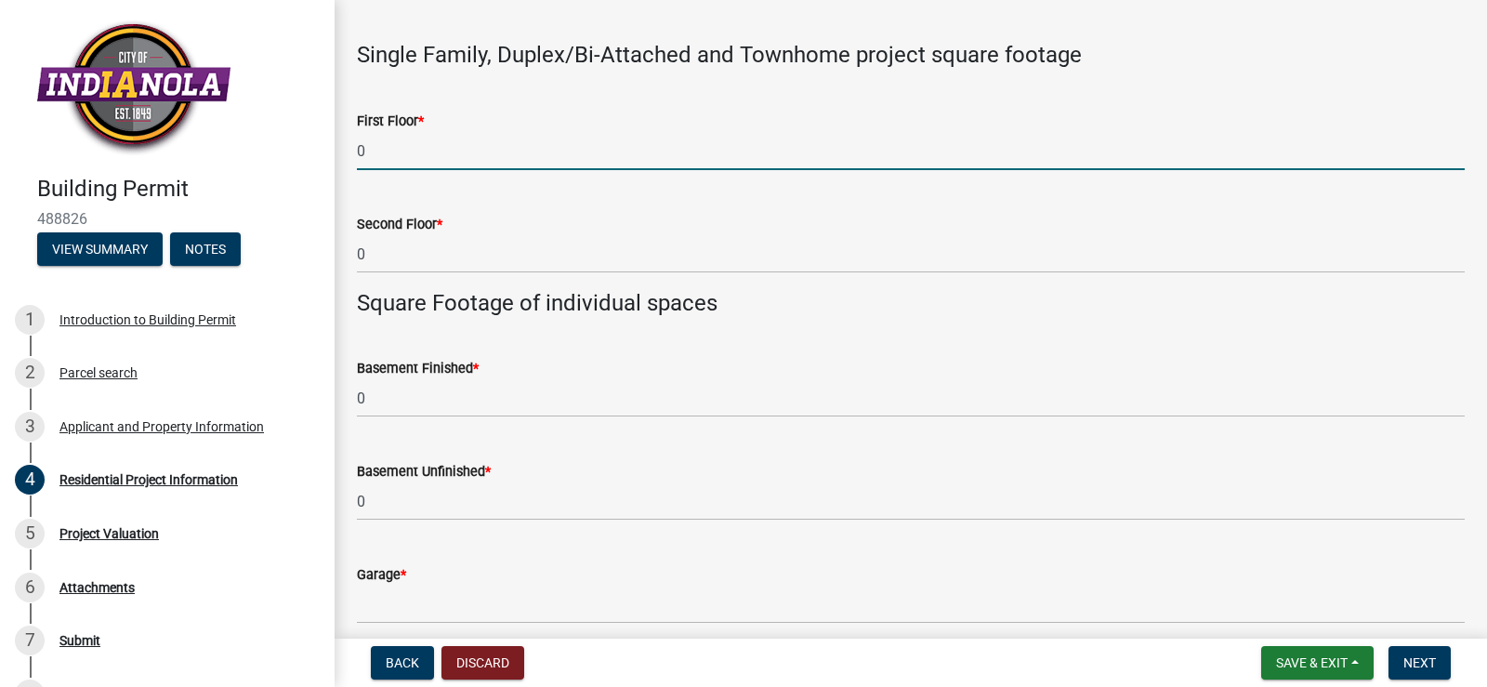
click at [369, 166] on input "0" at bounding box center [911, 151] width 1108 height 38
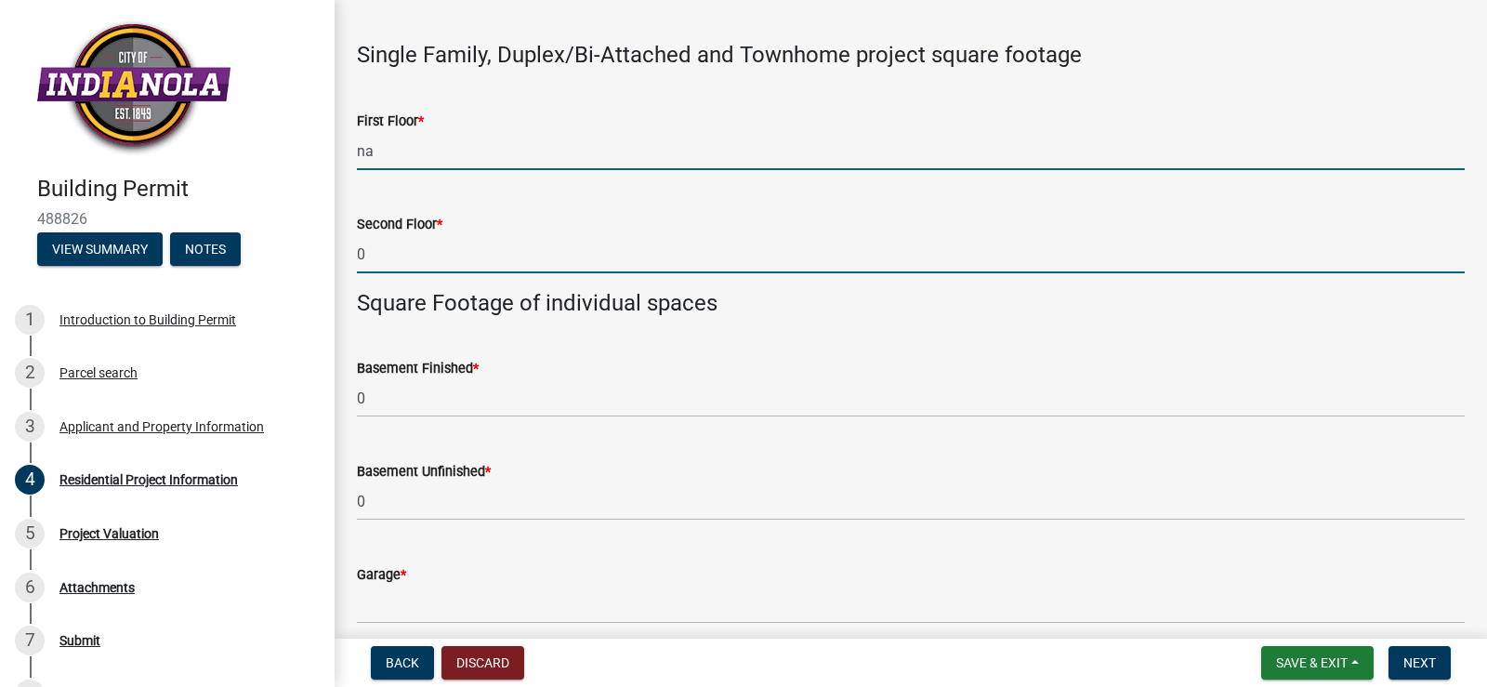
type input "0"
click at [372, 239] on input "0" at bounding box center [911, 254] width 1108 height 38
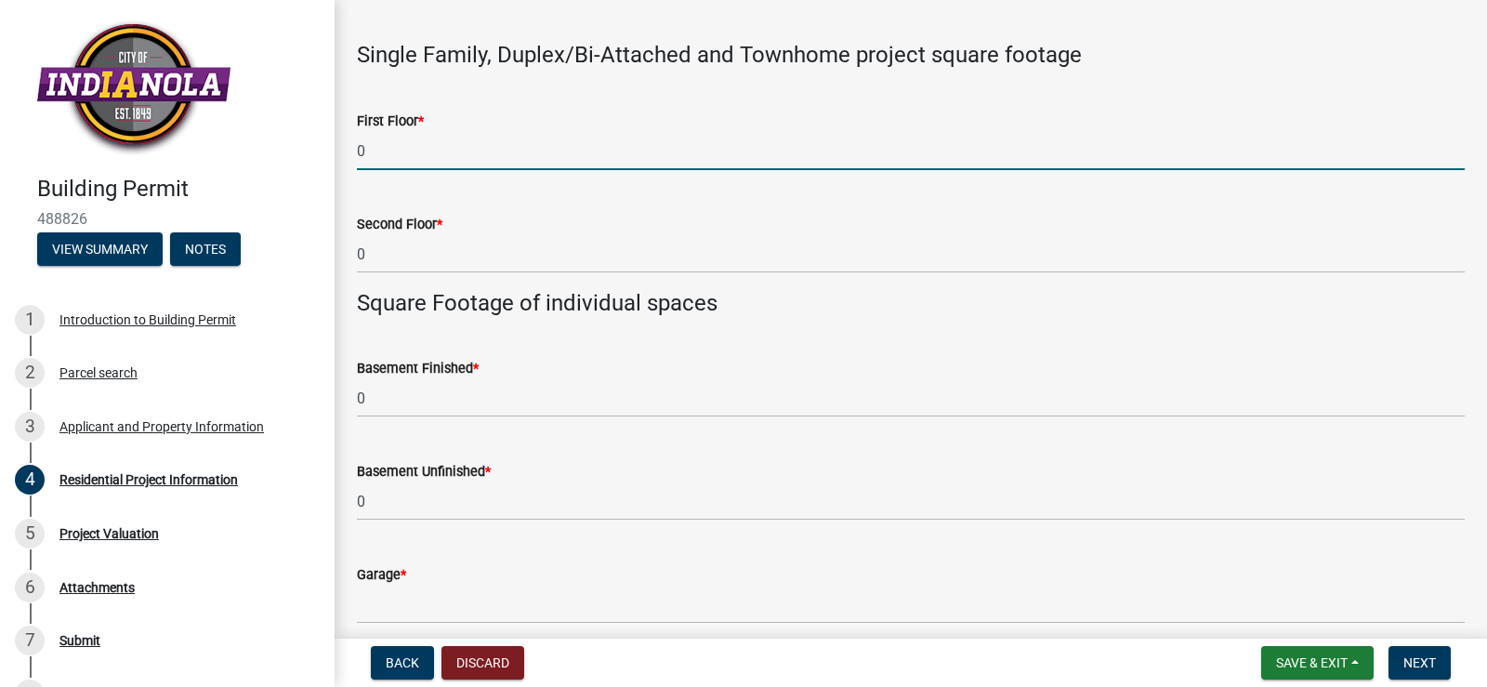
click at [347, 157] on div "First Floor * 0" at bounding box center [911, 127] width 1136 height 86
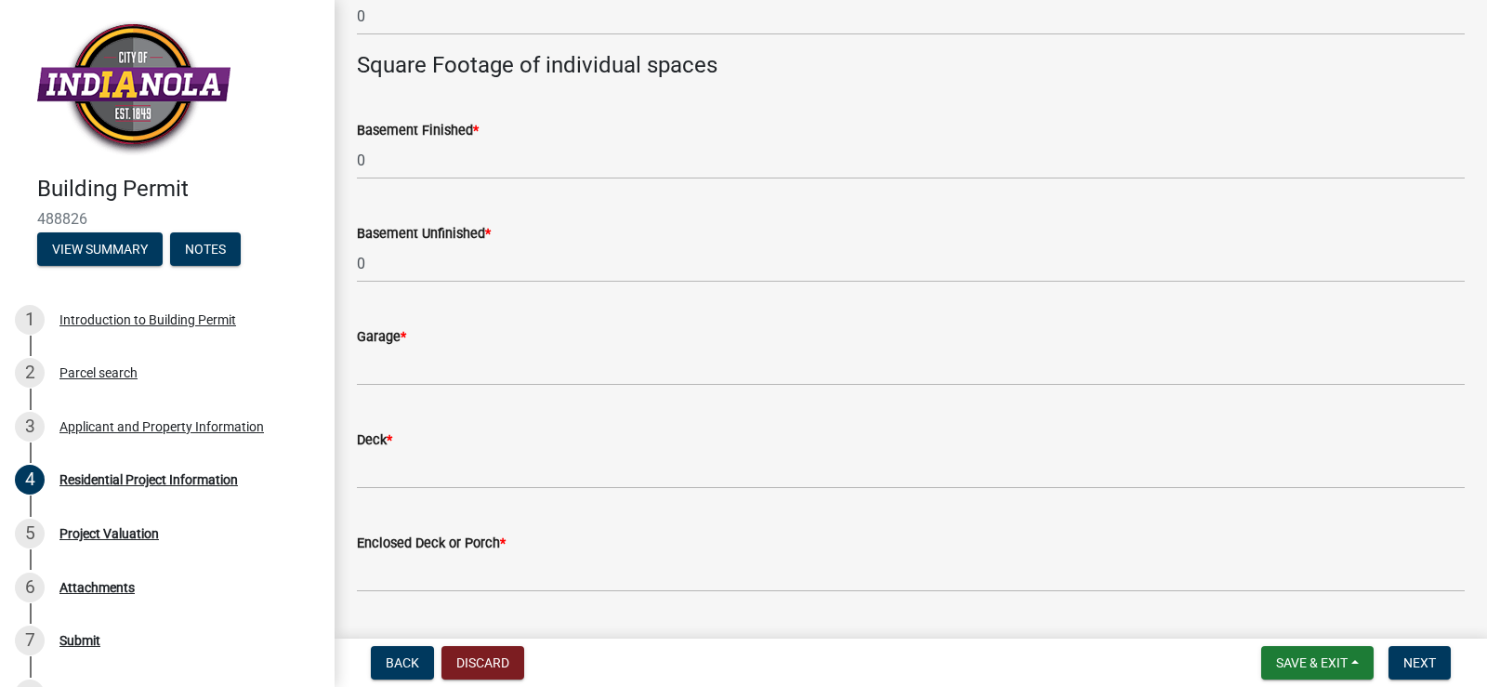
scroll to position [1158, 0]
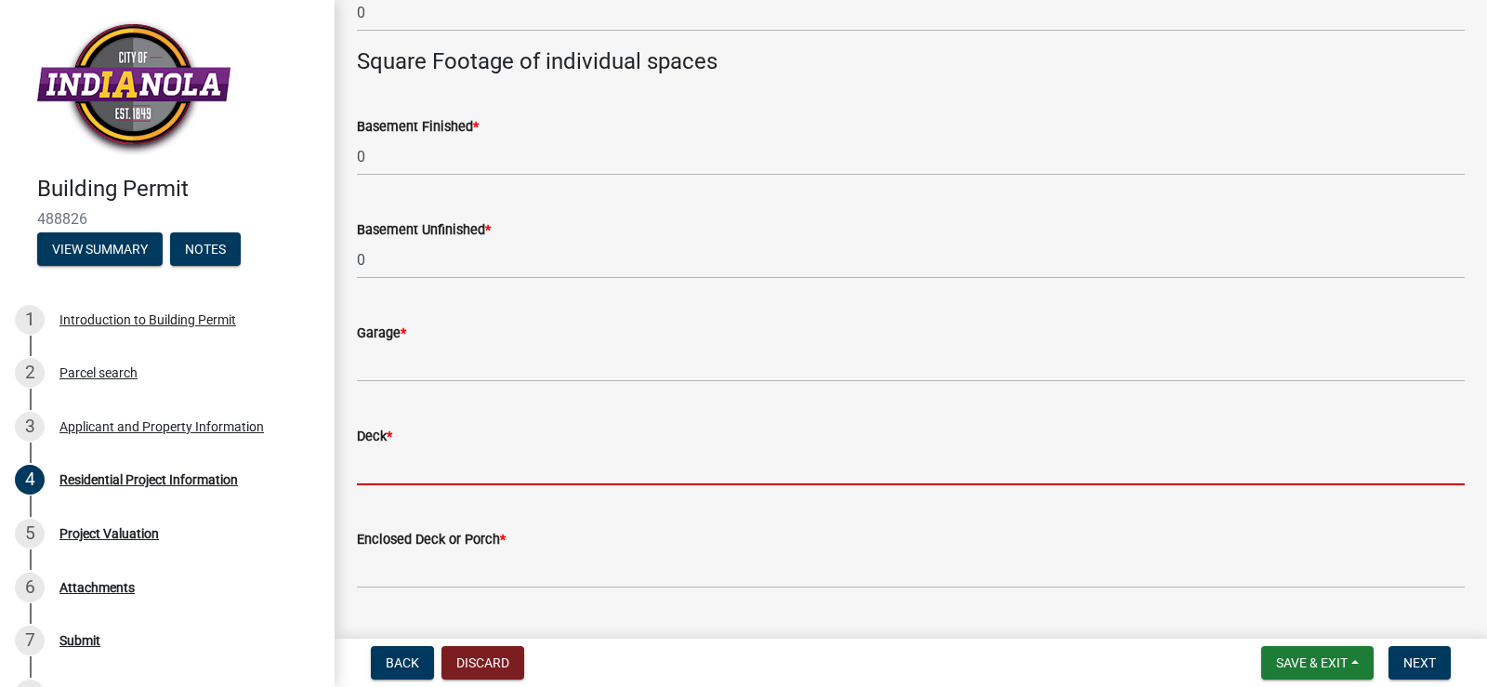
click at [516, 476] on input "text" at bounding box center [911, 466] width 1108 height 38
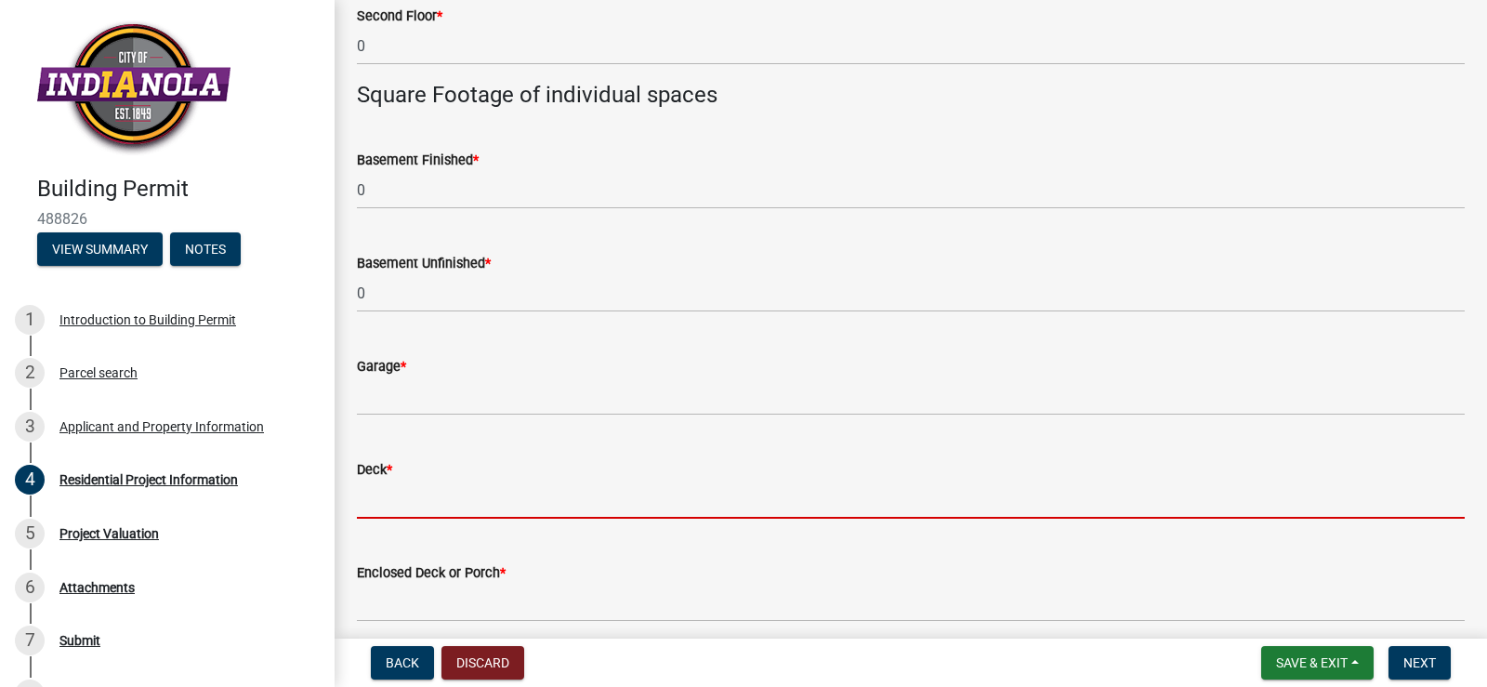
scroll to position [1132, 0]
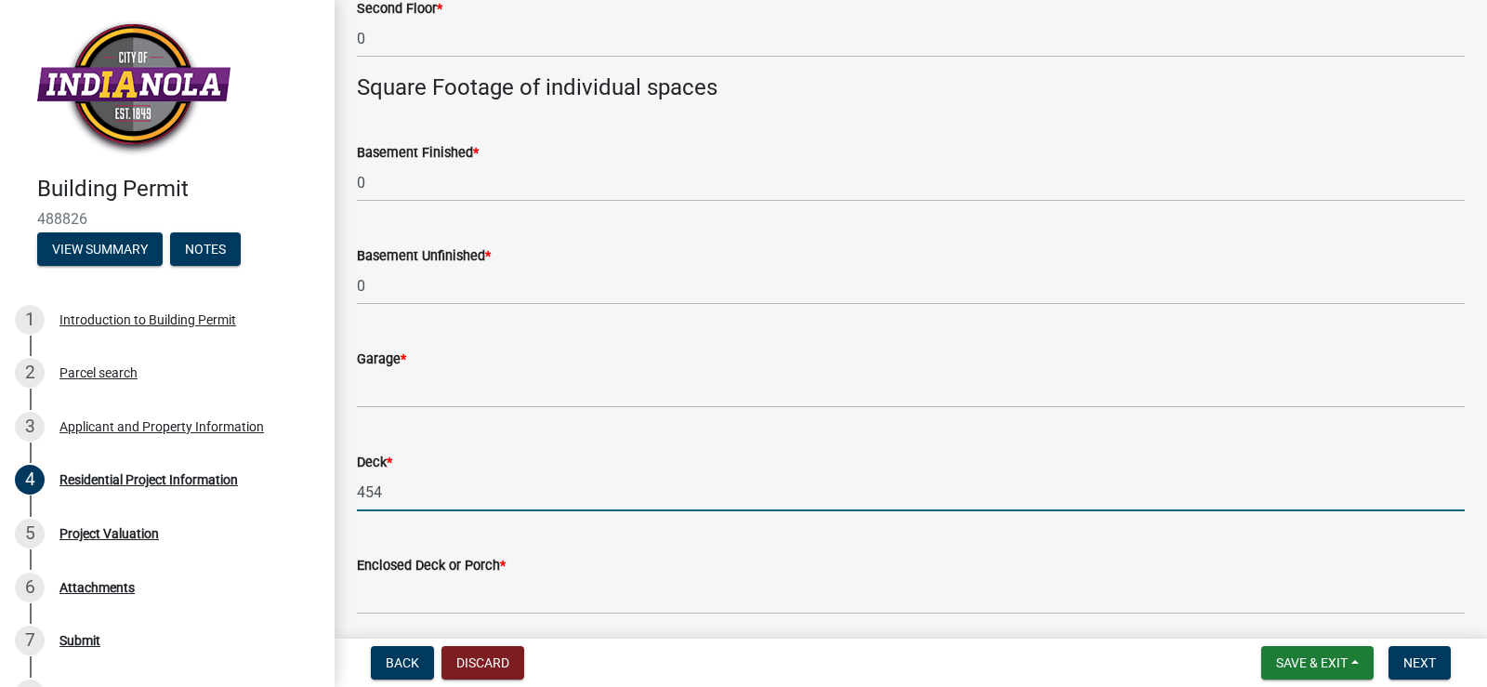
type input "454"
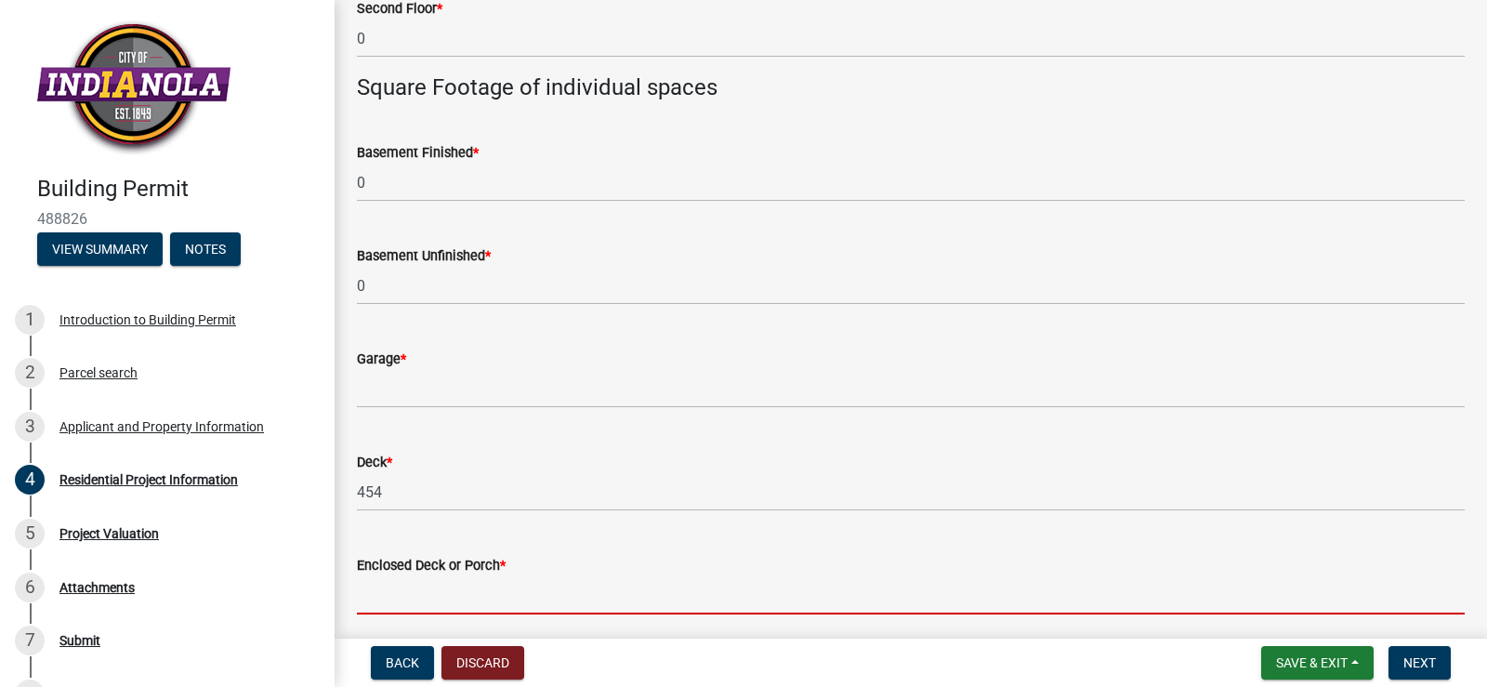
click at [437, 595] on input "text" at bounding box center [911, 595] width 1108 height 38
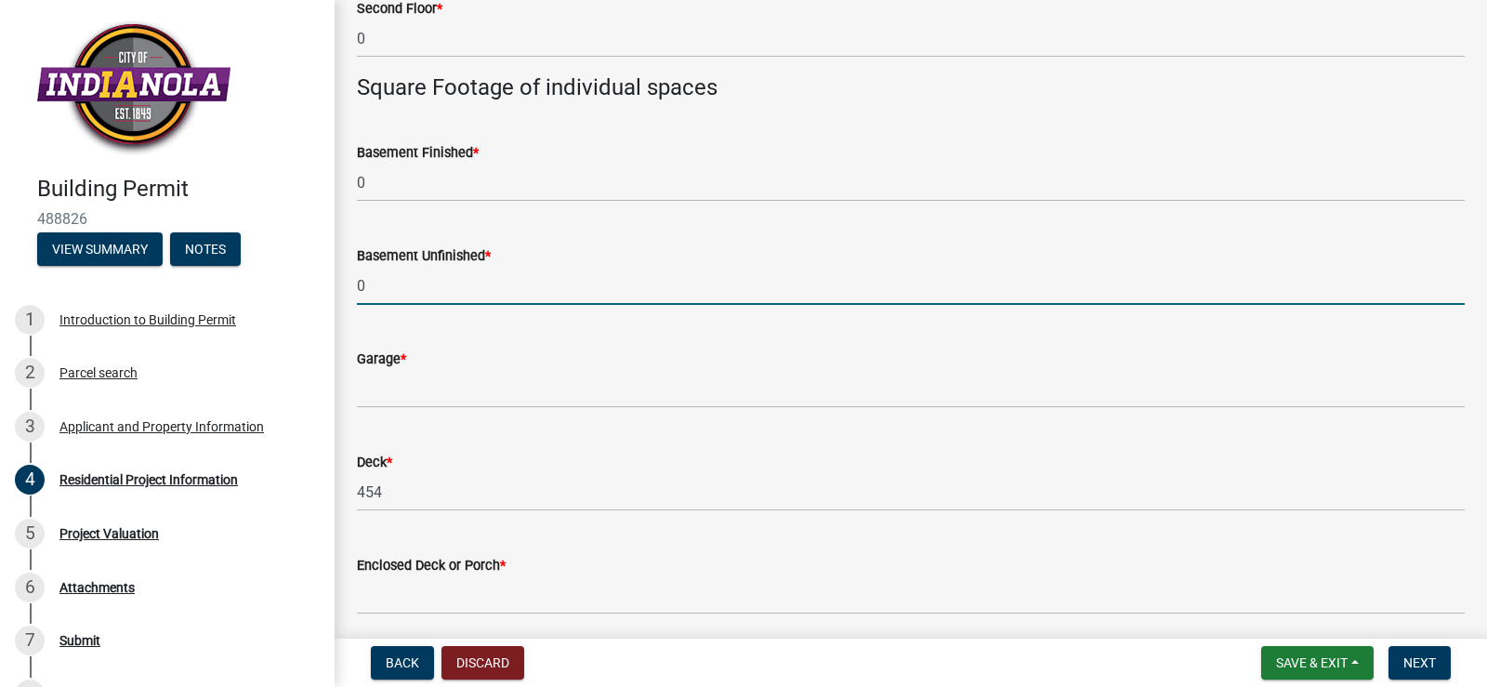
click at [393, 291] on input "0" at bounding box center [911, 286] width 1108 height 38
type input "1140"
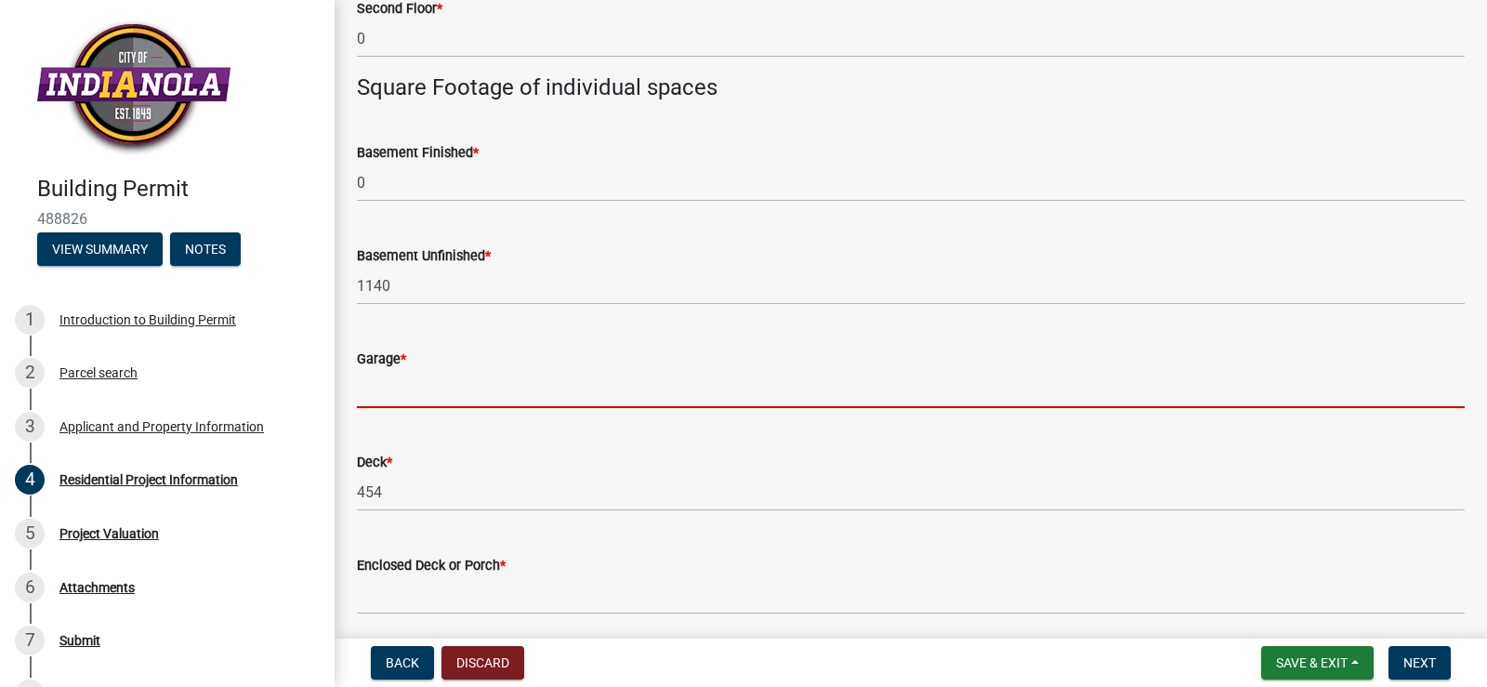
click at [435, 388] on input "text" at bounding box center [911, 389] width 1108 height 38
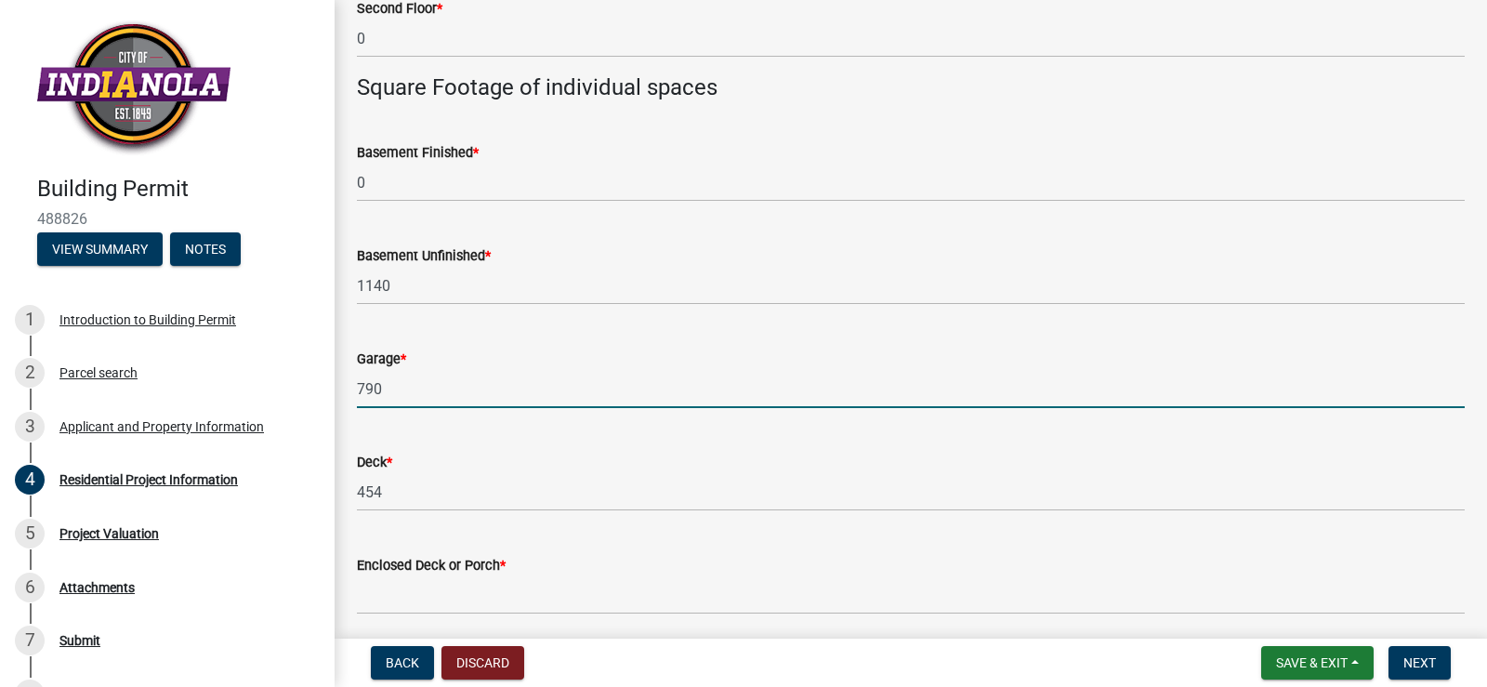
type input "790"
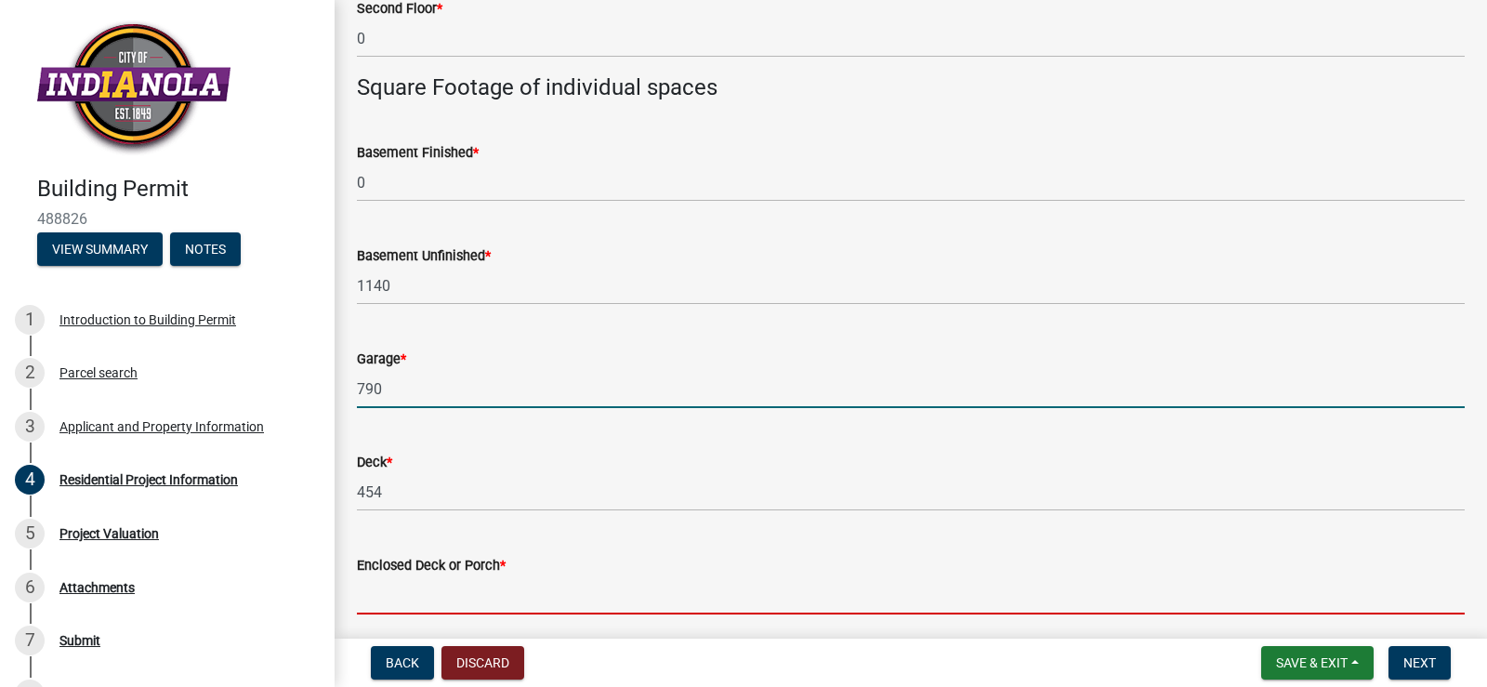
click at [406, 594] on input "text" at bounding box center [911, 595] width 1108 height 38
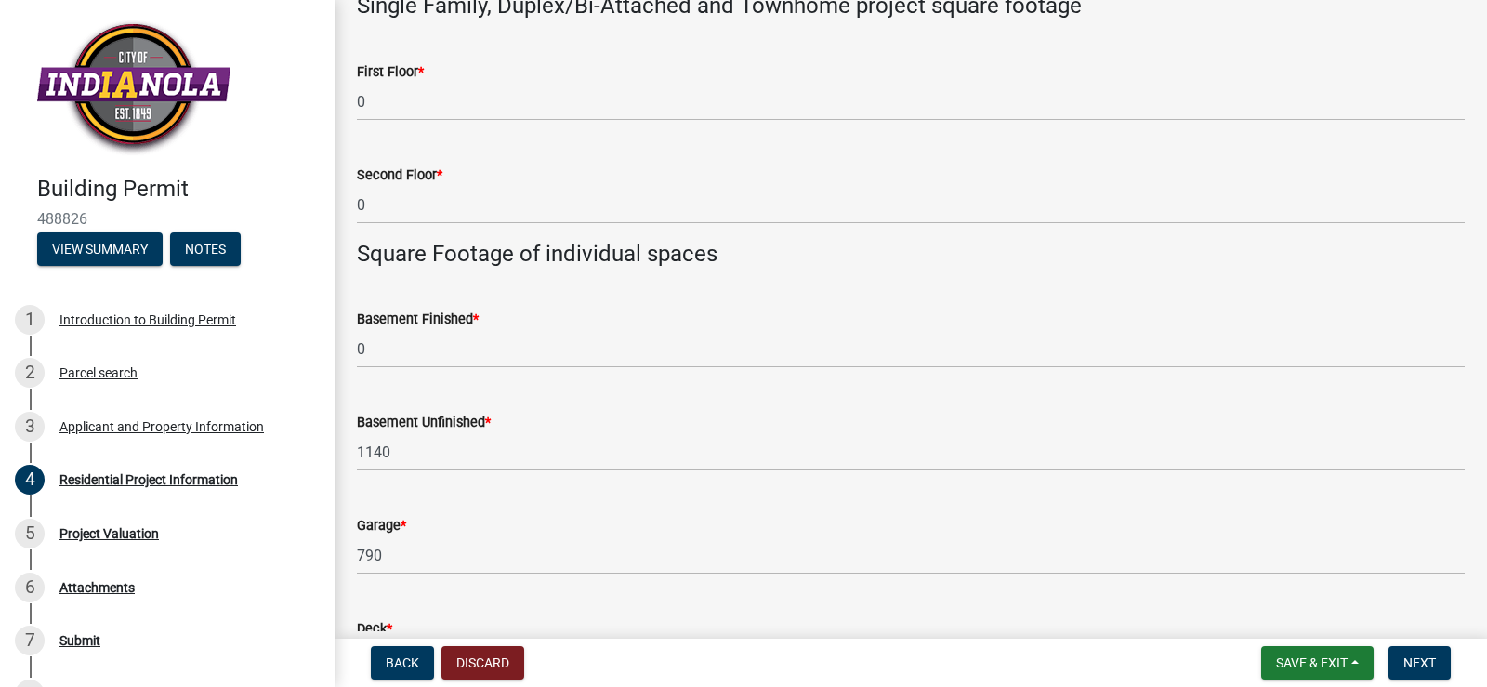
scroll to position [958, 0]
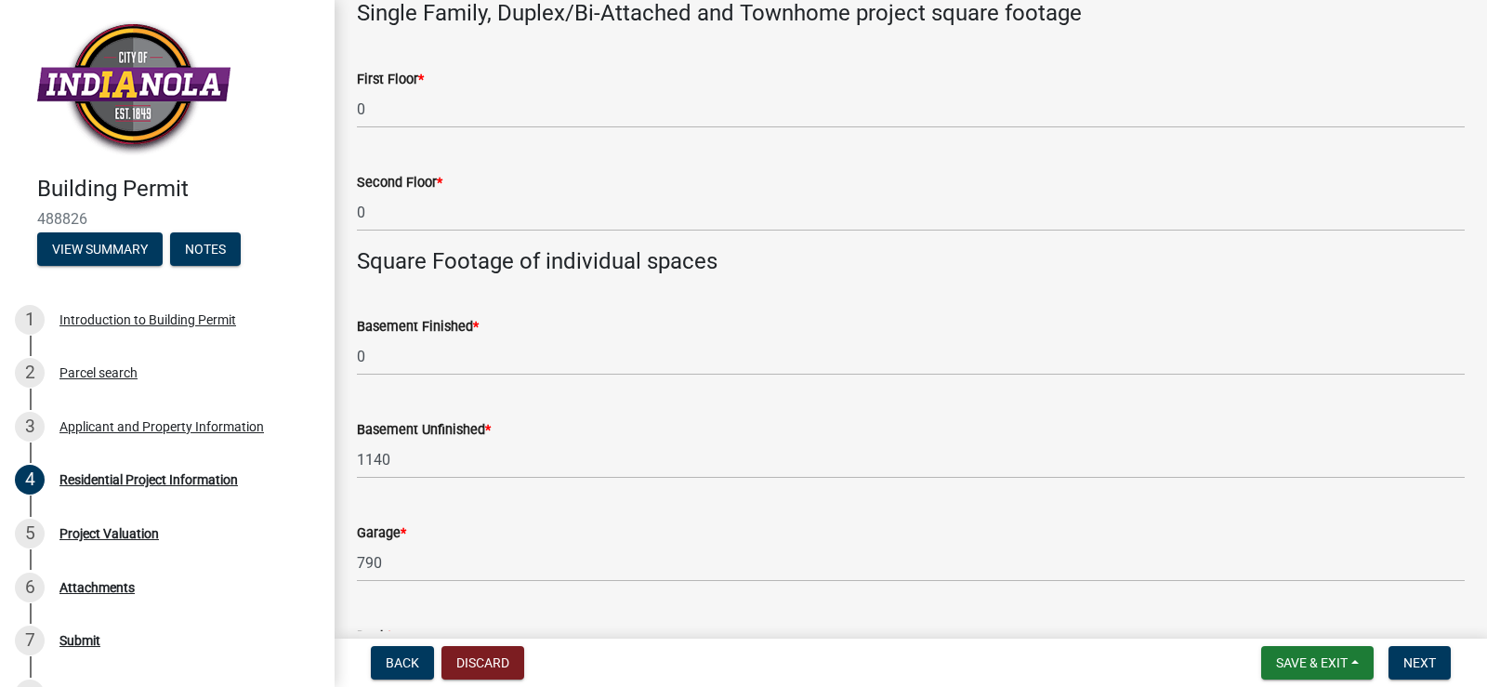
type input "240"
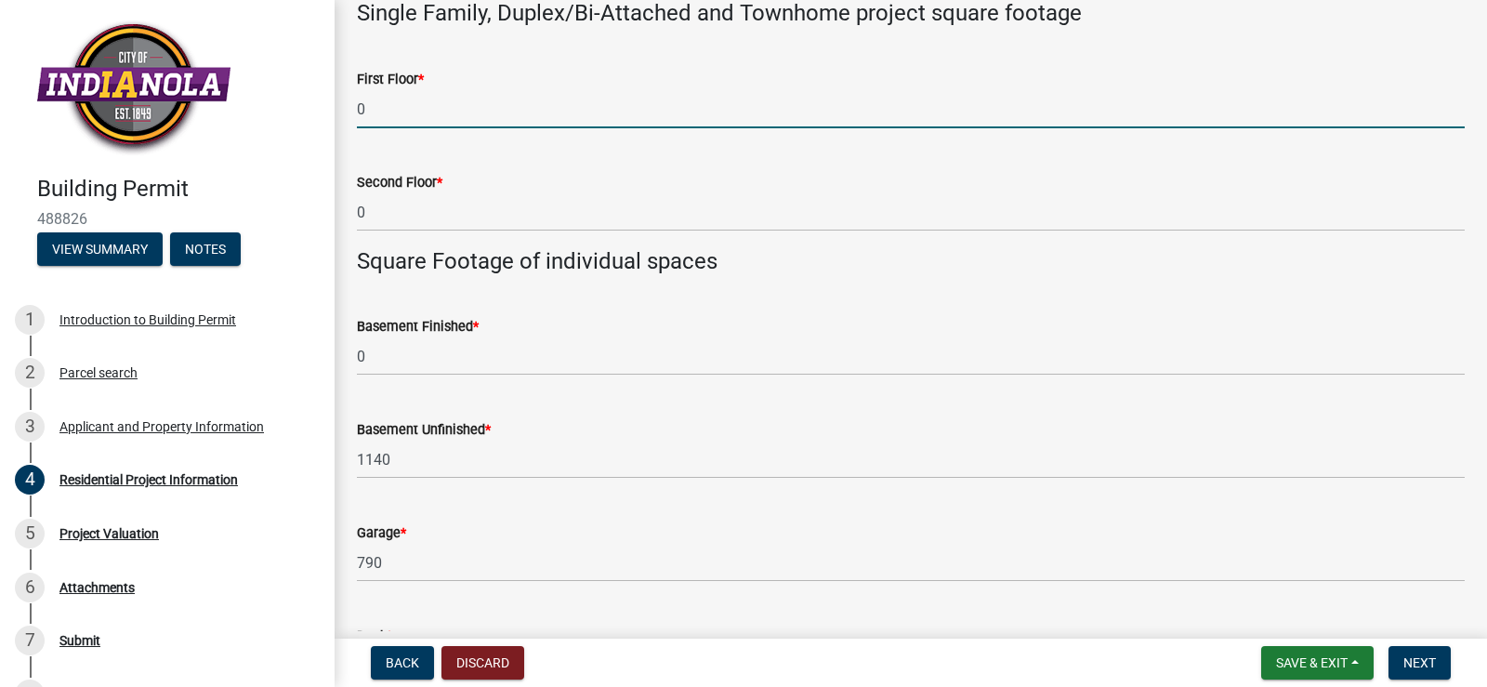
click at [408, 116] on input "0" at bounding box center [911, 109] width 1108 height 38
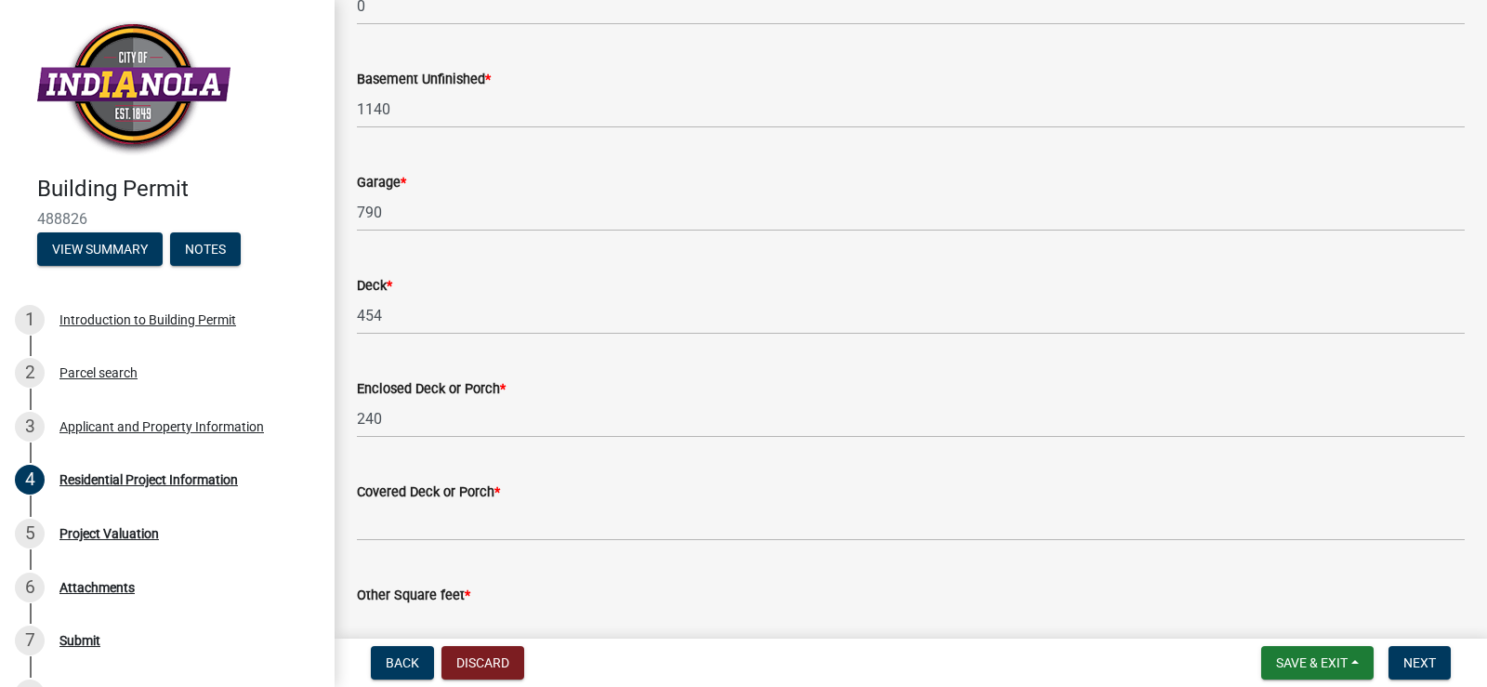
scroll to position [1313, 0]
type input "1938"
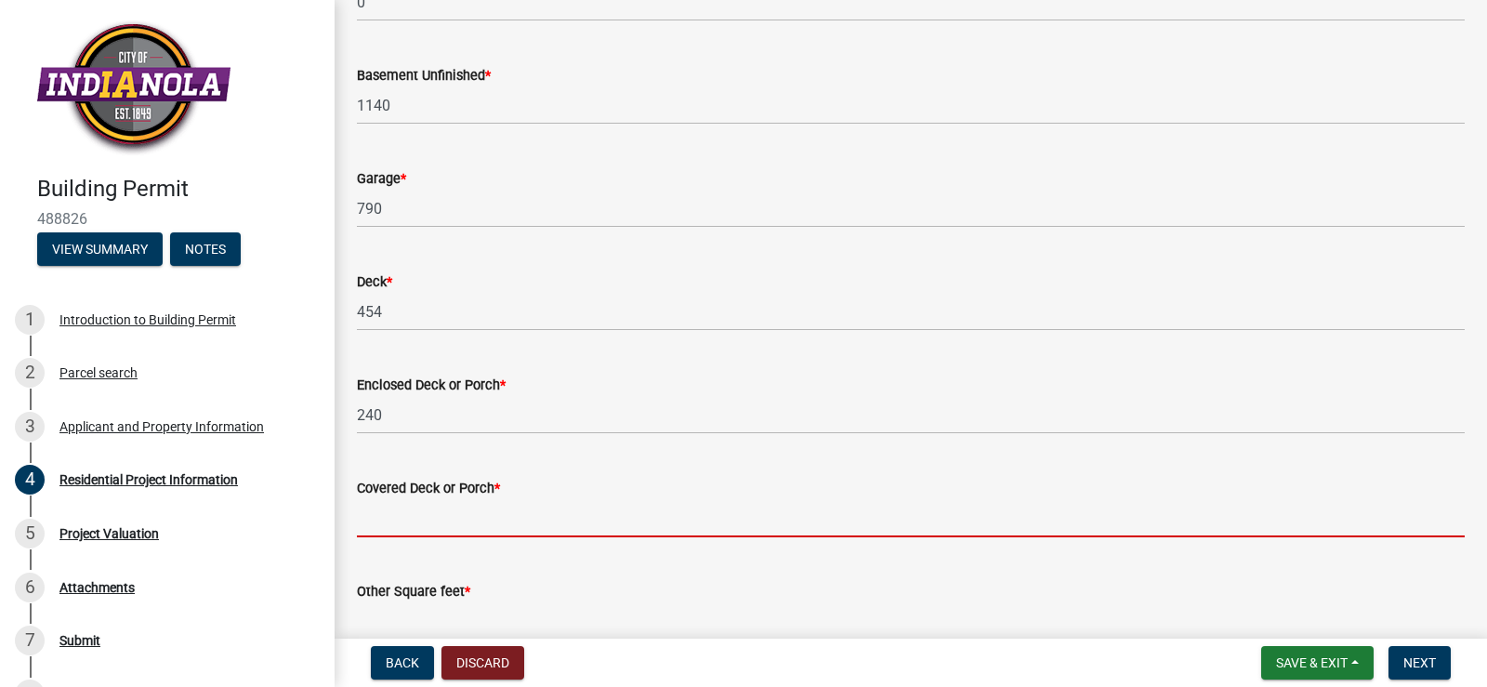
click at [446, 518] on input "text" at bounding box center [911, 518] width 1108 height 38
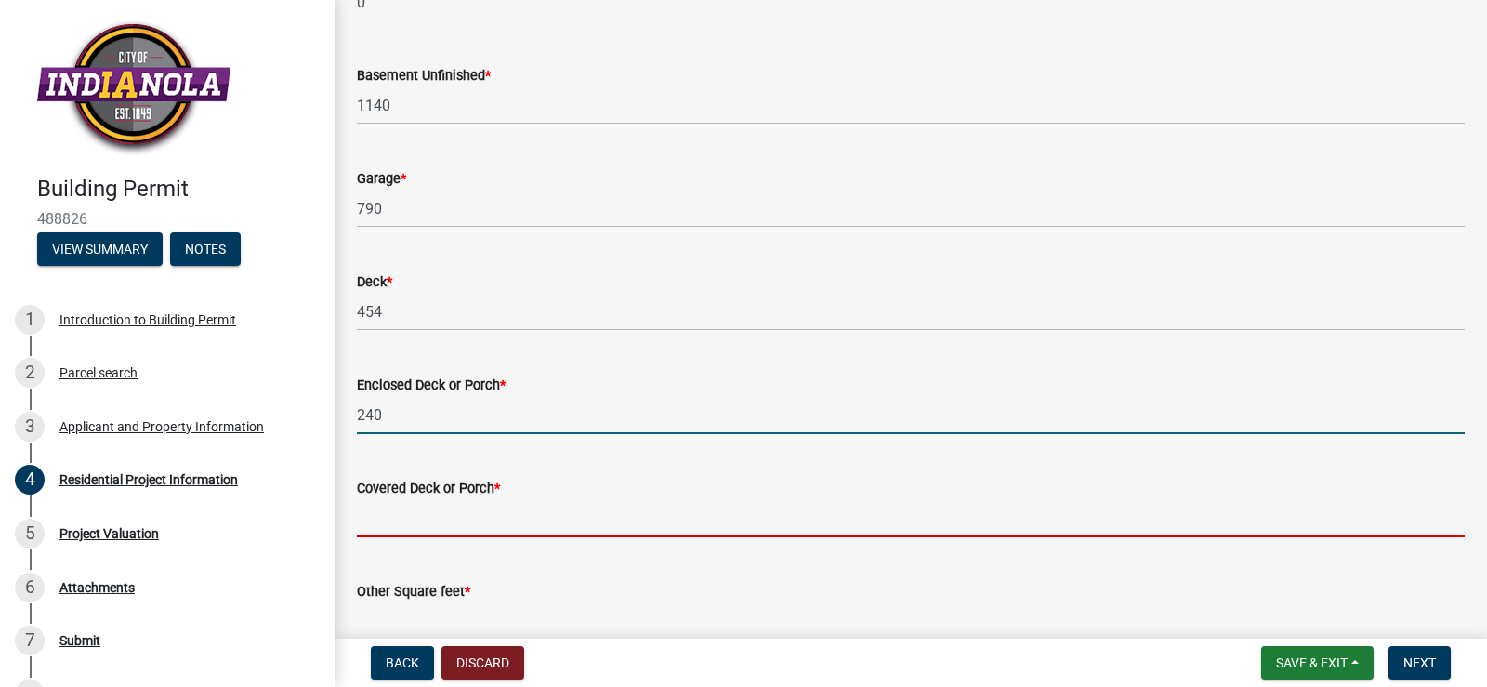
click at [391, 415] on input "240" at bounding box center [911, 415] width 1108 height 38
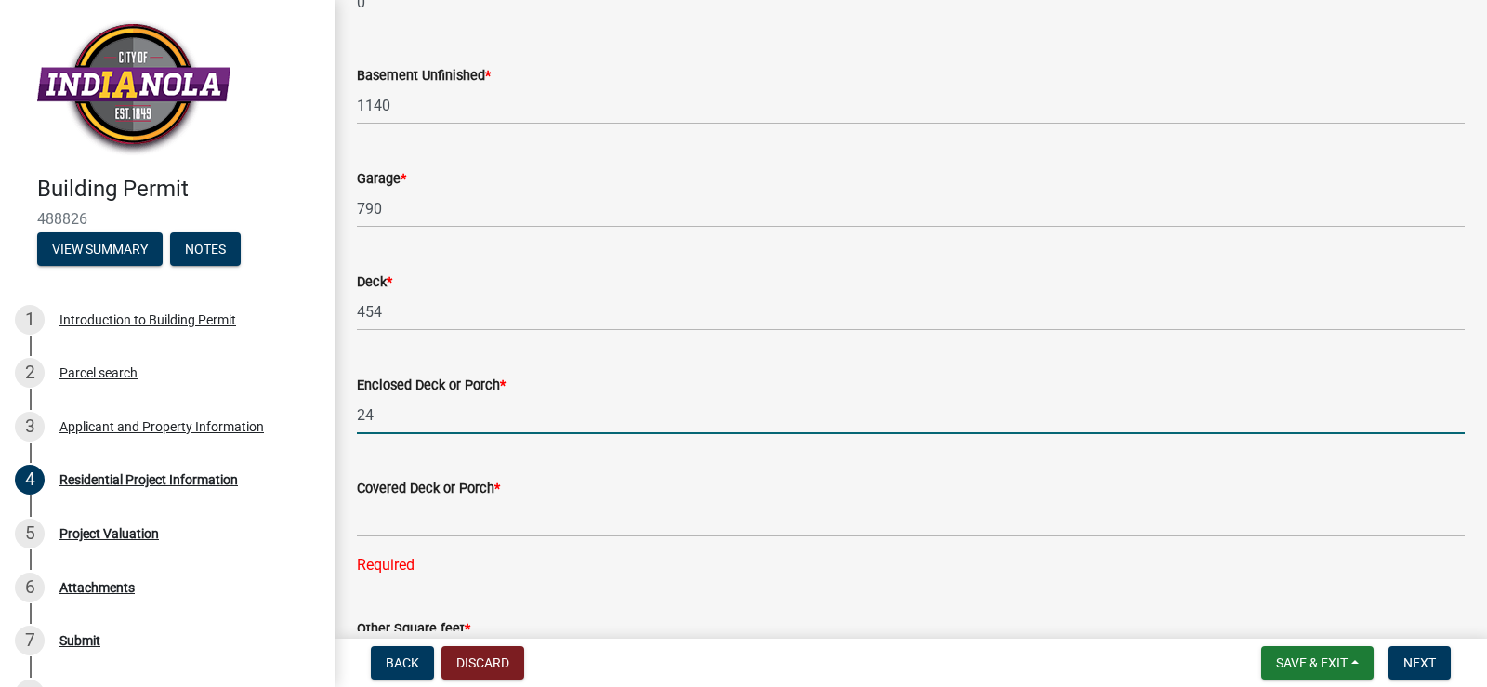
type input "2"
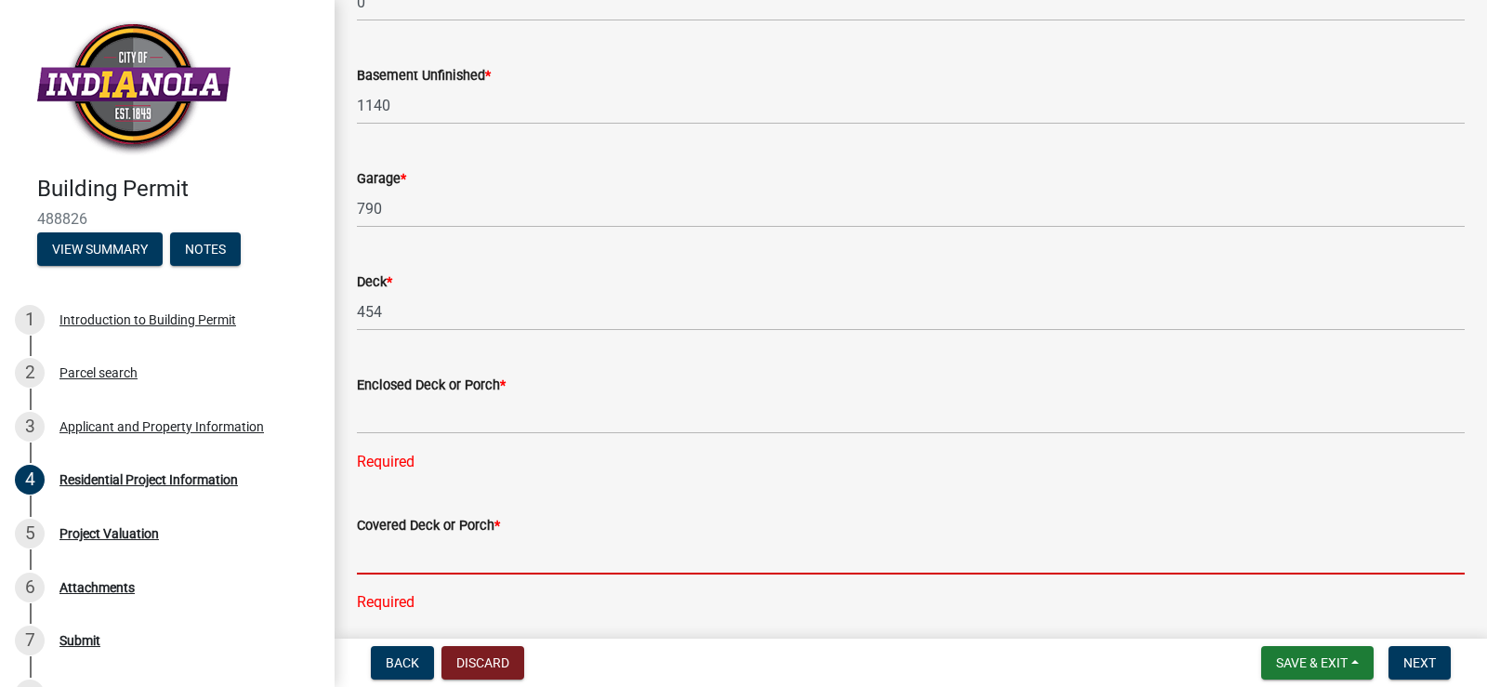
click at [406, 525] on form "Covered Deck or Porch *" at bounding box center [911, 544] width 1108 height 60
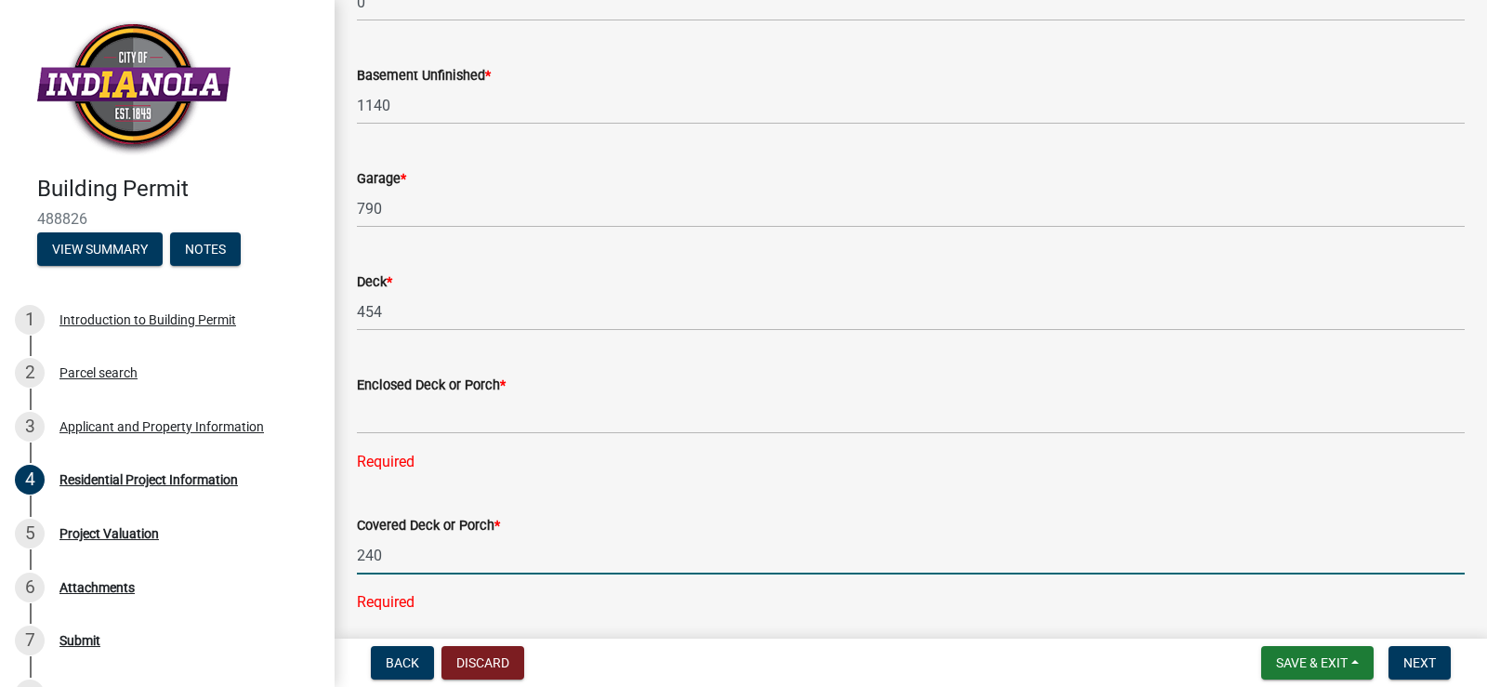
type input "240"
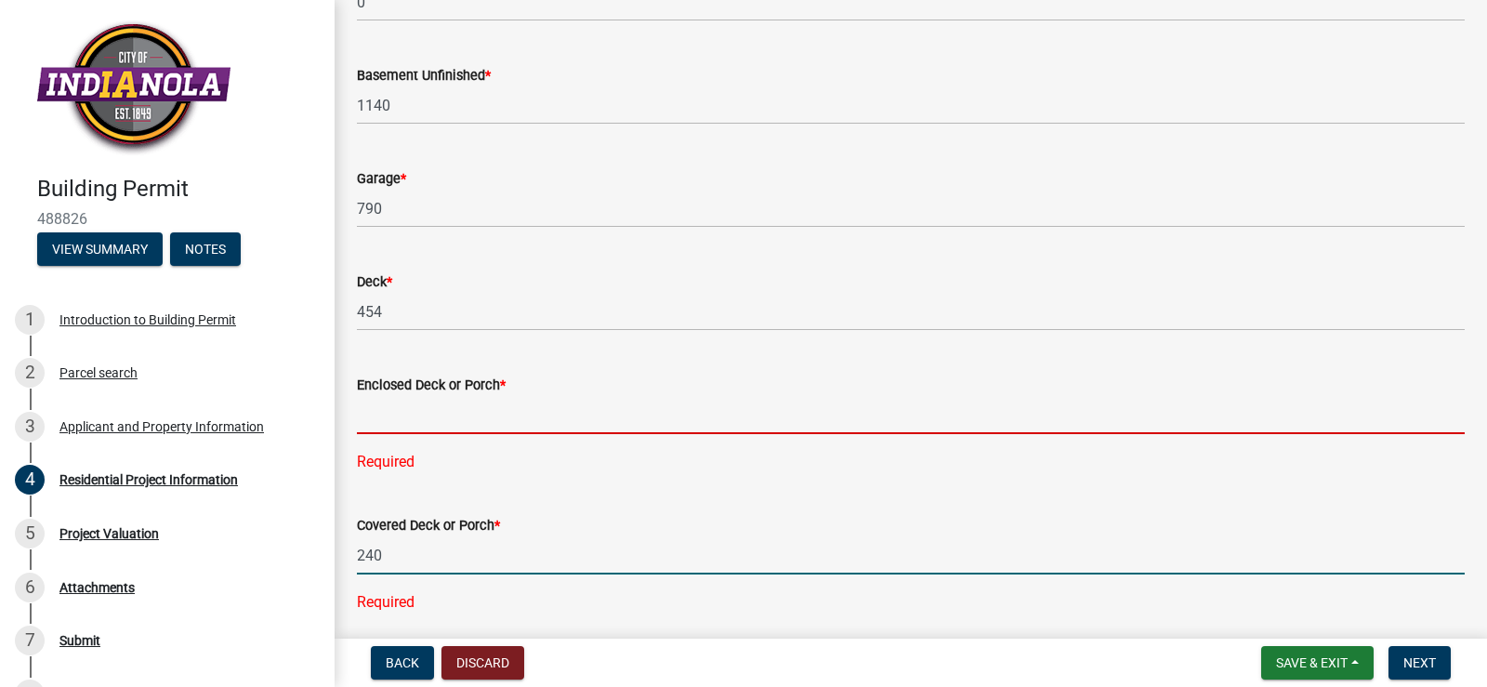
click at [411, 408] on input "text" at bounding box center [911, 415] width 1108 height 38
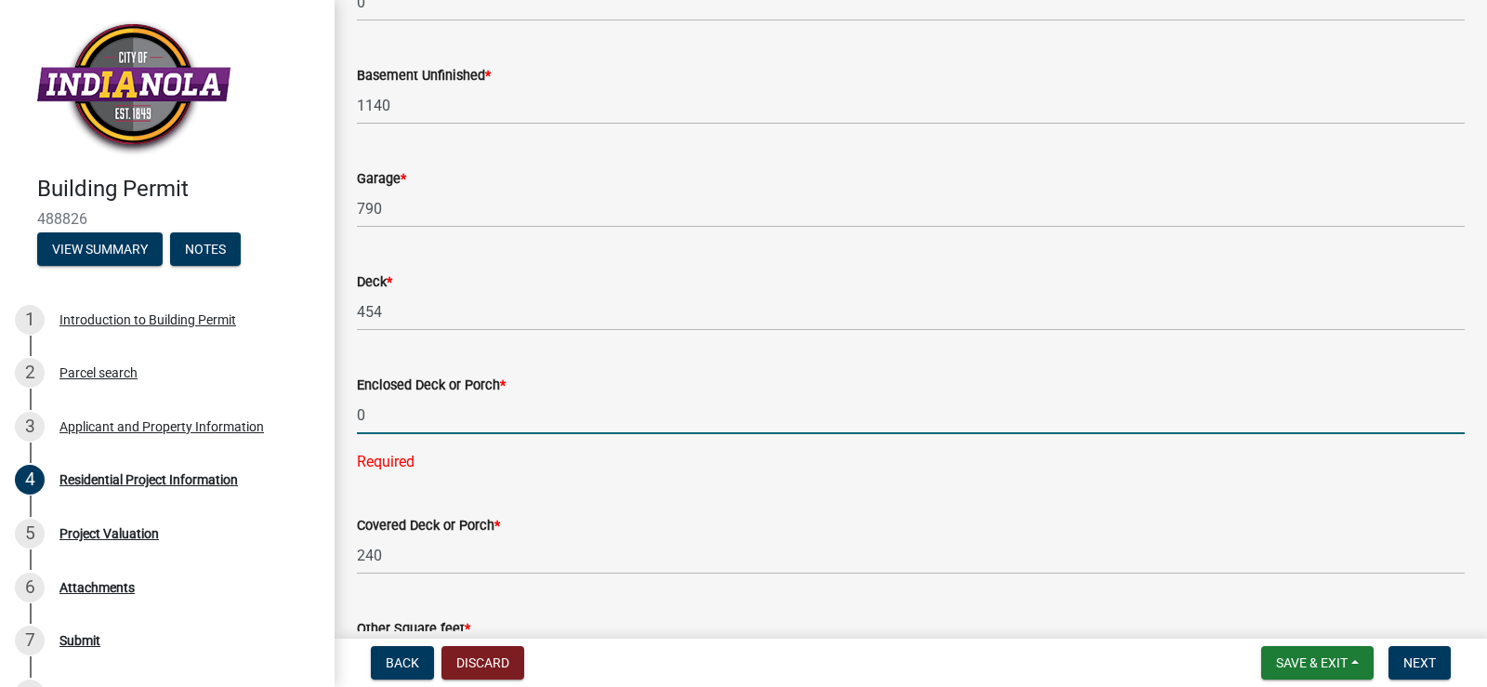
type input "0"
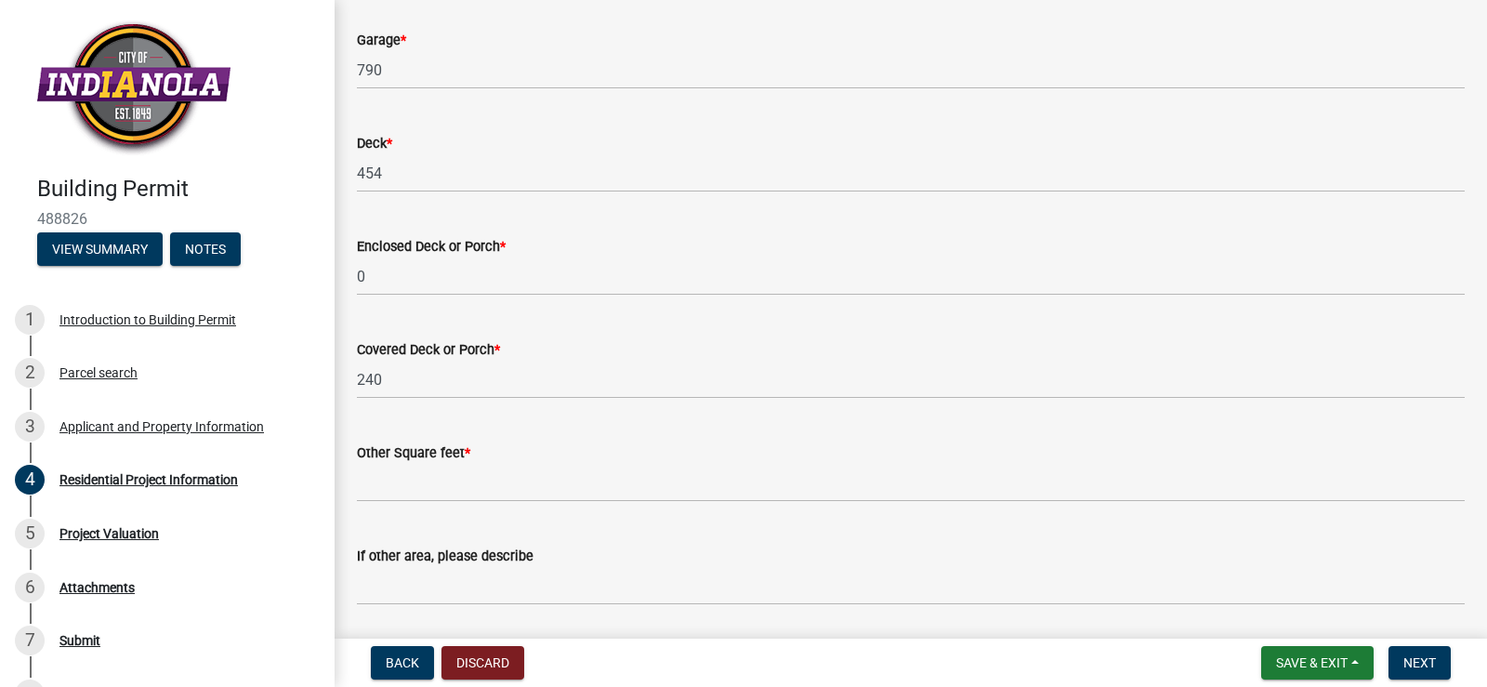
scroll to position [1481, 0]
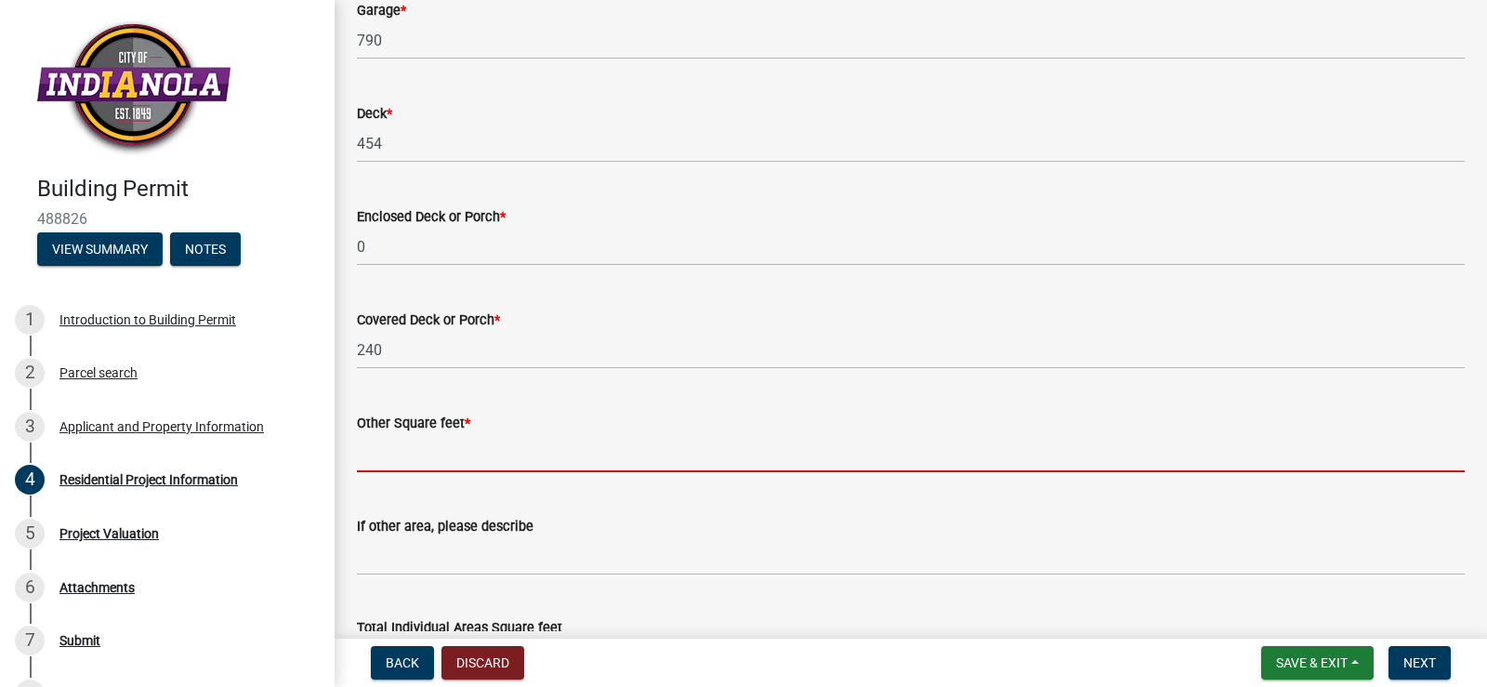
click at [426, 453] on input "text" at bounding box center [911, 453] width 1108 height 38
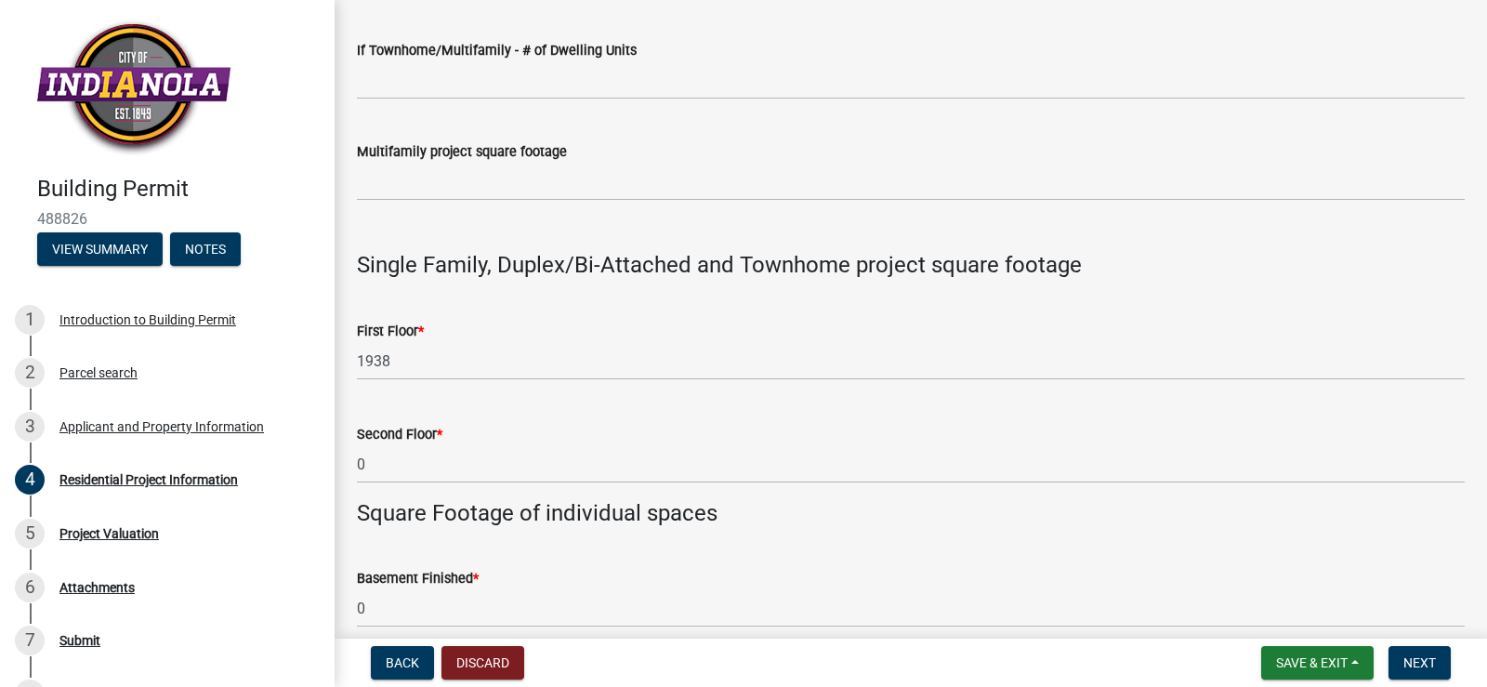
scroll to position [710, 0]
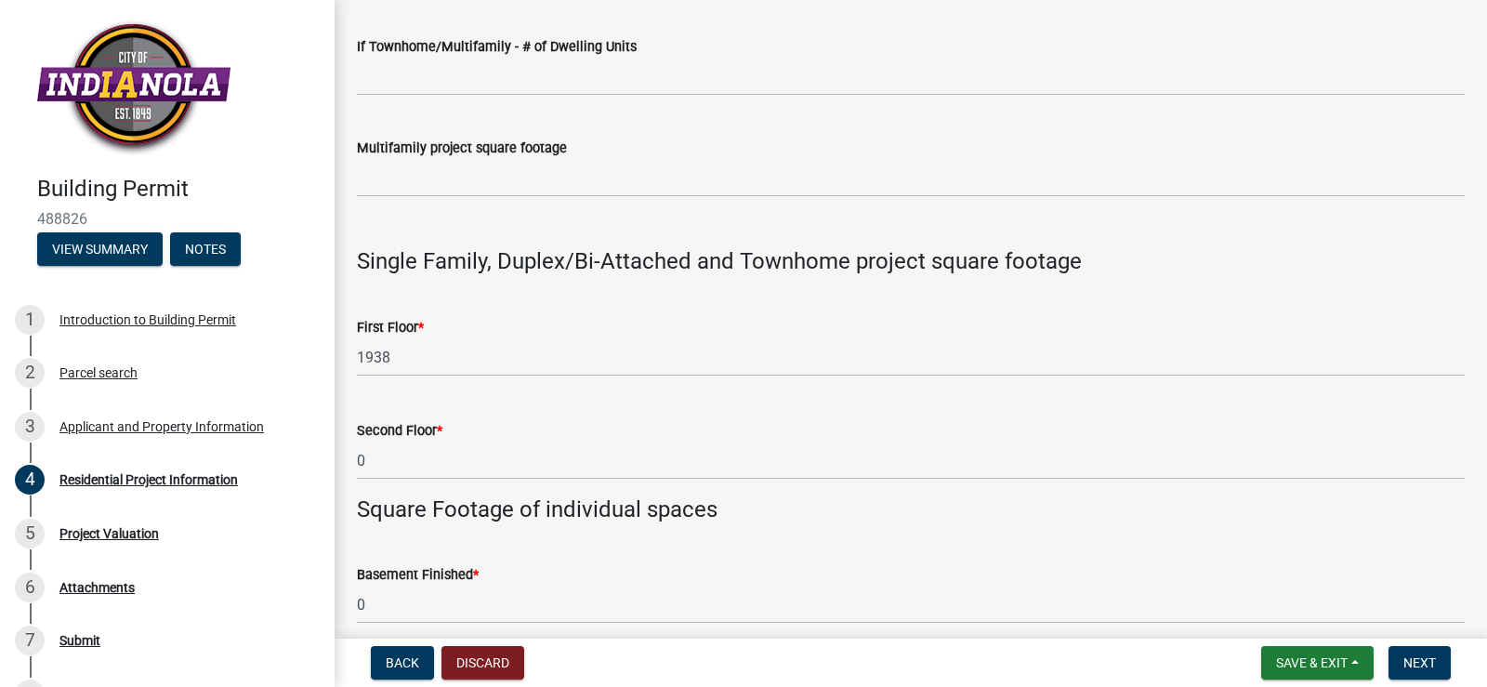
type input "0"
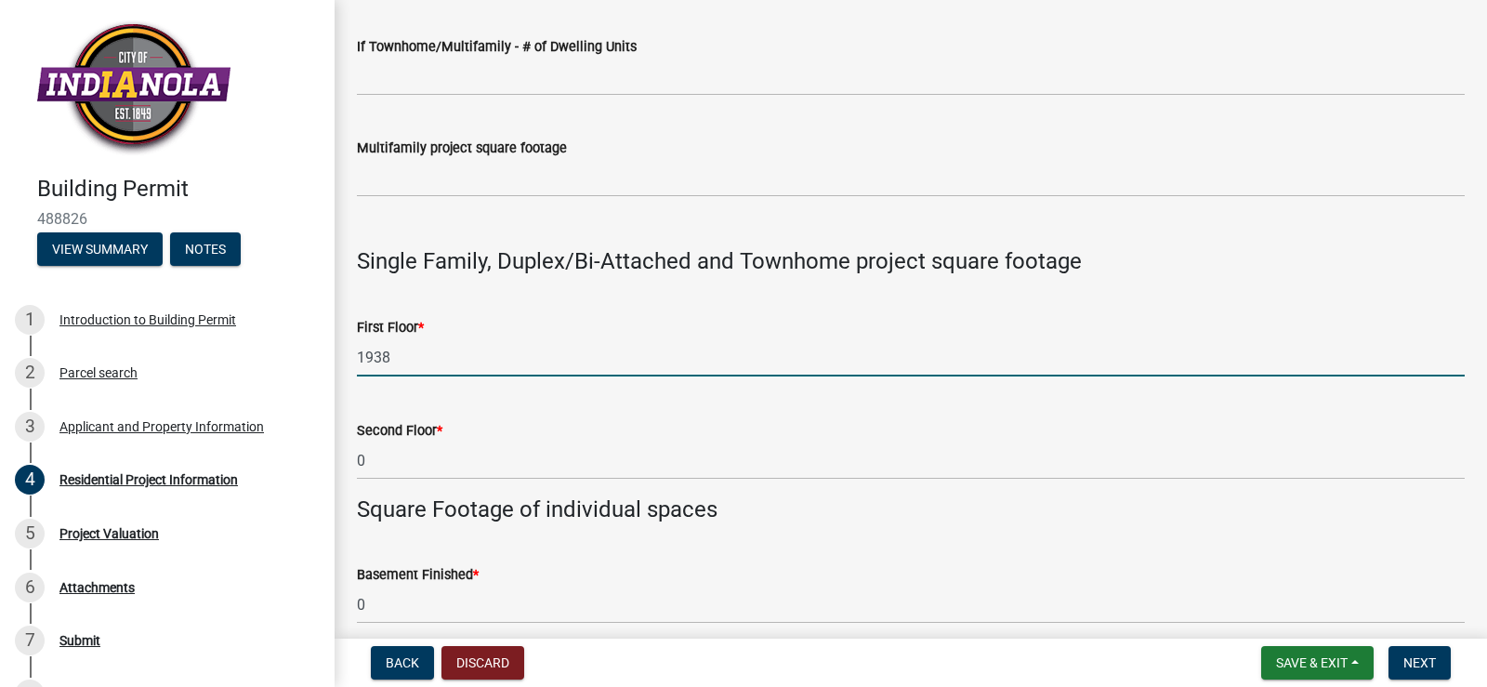
drag, startPoint x: 392, startPoint y: 355, endPoint x: 357, endPoint y: 362, distance: 35.9
click at [357, 362] on input "1938" at bounding box center [911, 357] width 1108 height 38
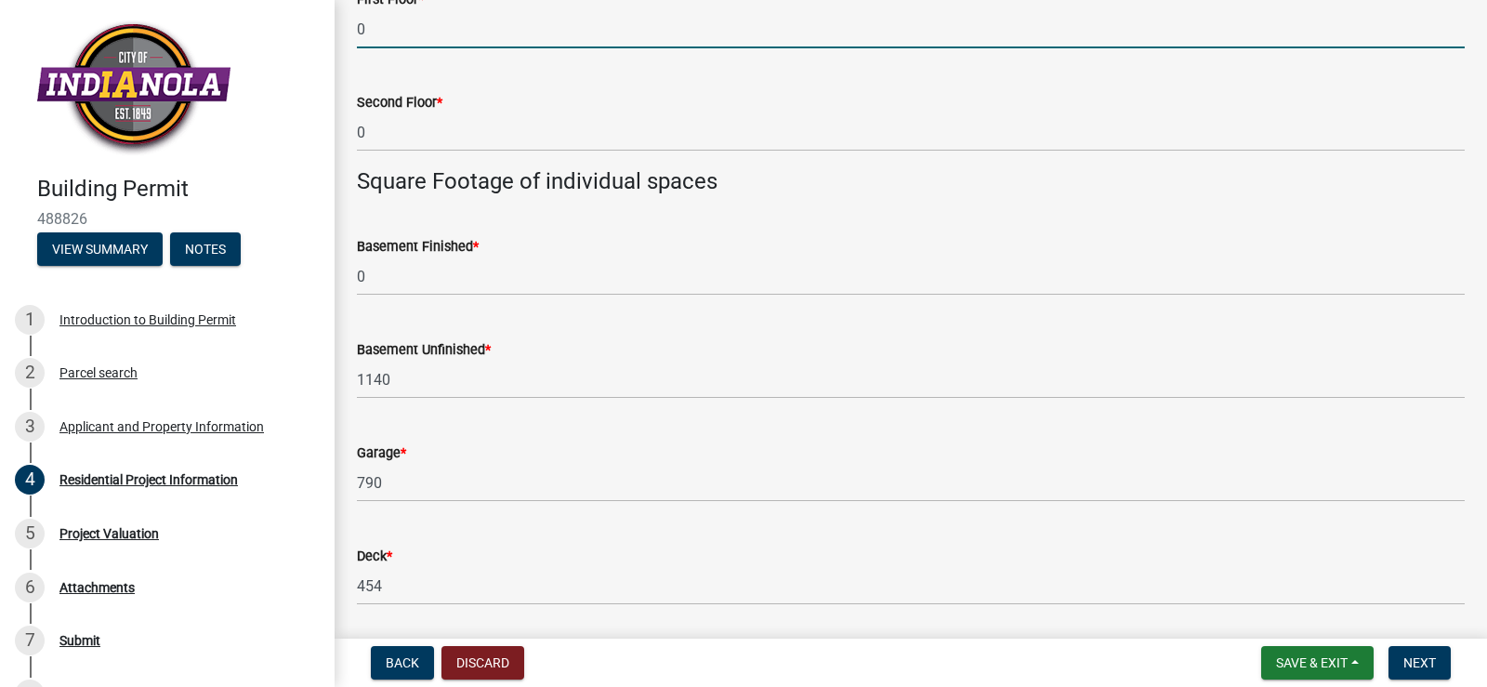
scroll to position [1042, 0]
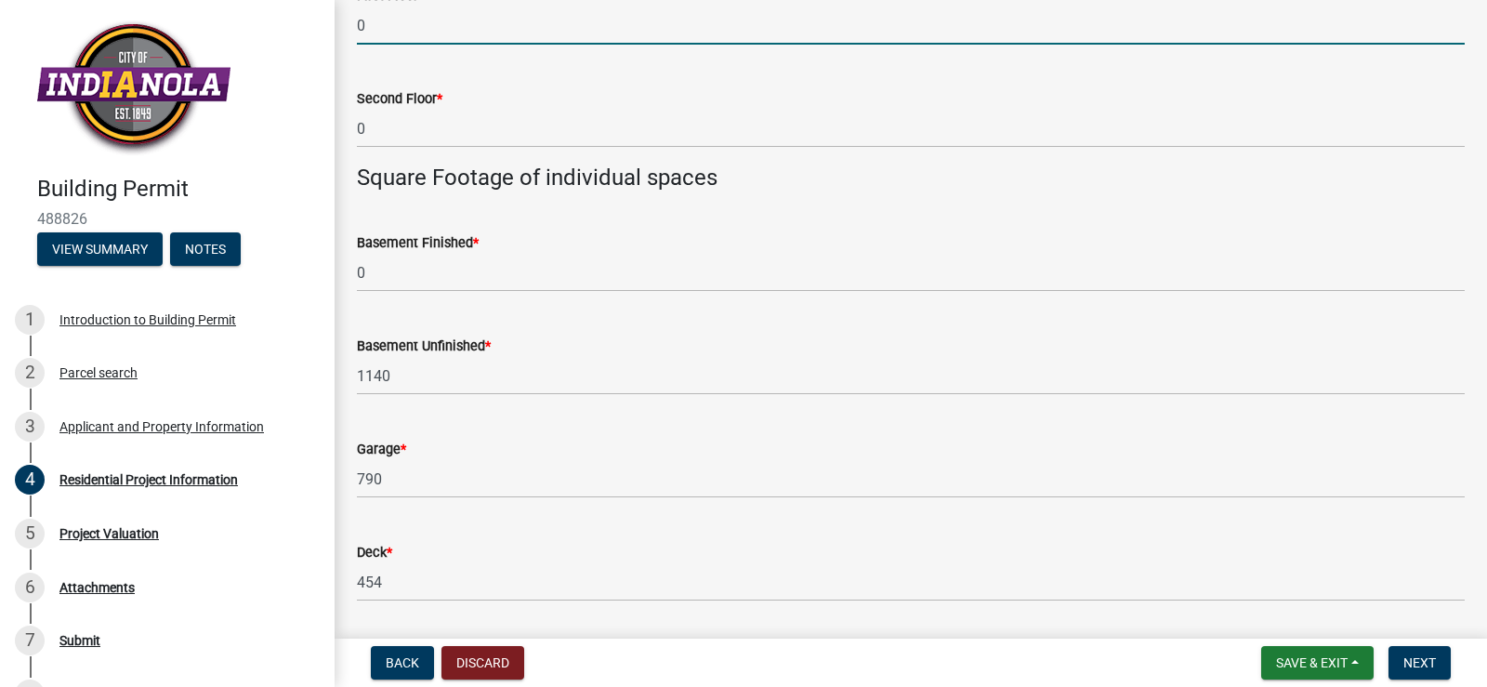
type input "0"
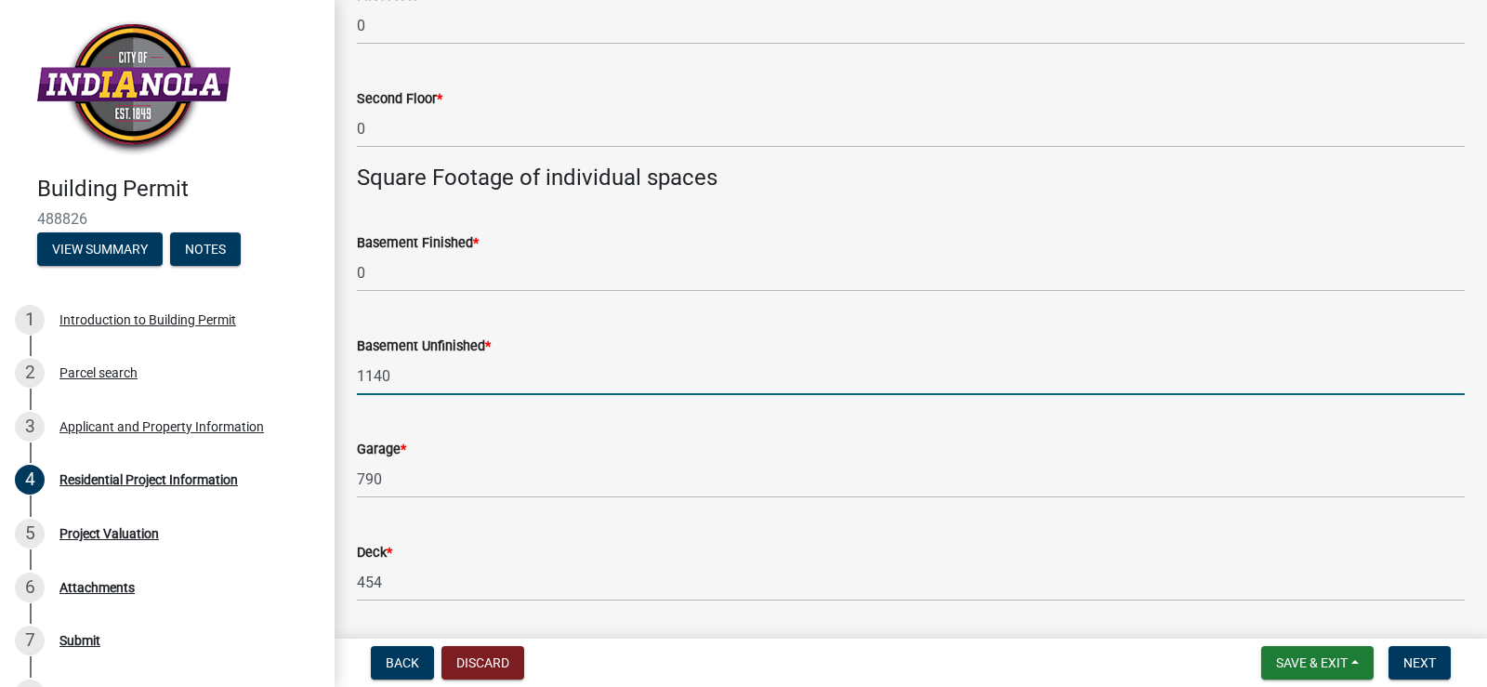
drag, startPoint x: 390, startPoint y: 375, endPoint x: 352, endPoint y: 375, distance: 38.1
click at [352, 375] on div "Basement Unfinished * 1140" at bounding box center [911, 352] width 1136 height 86
type input "0"
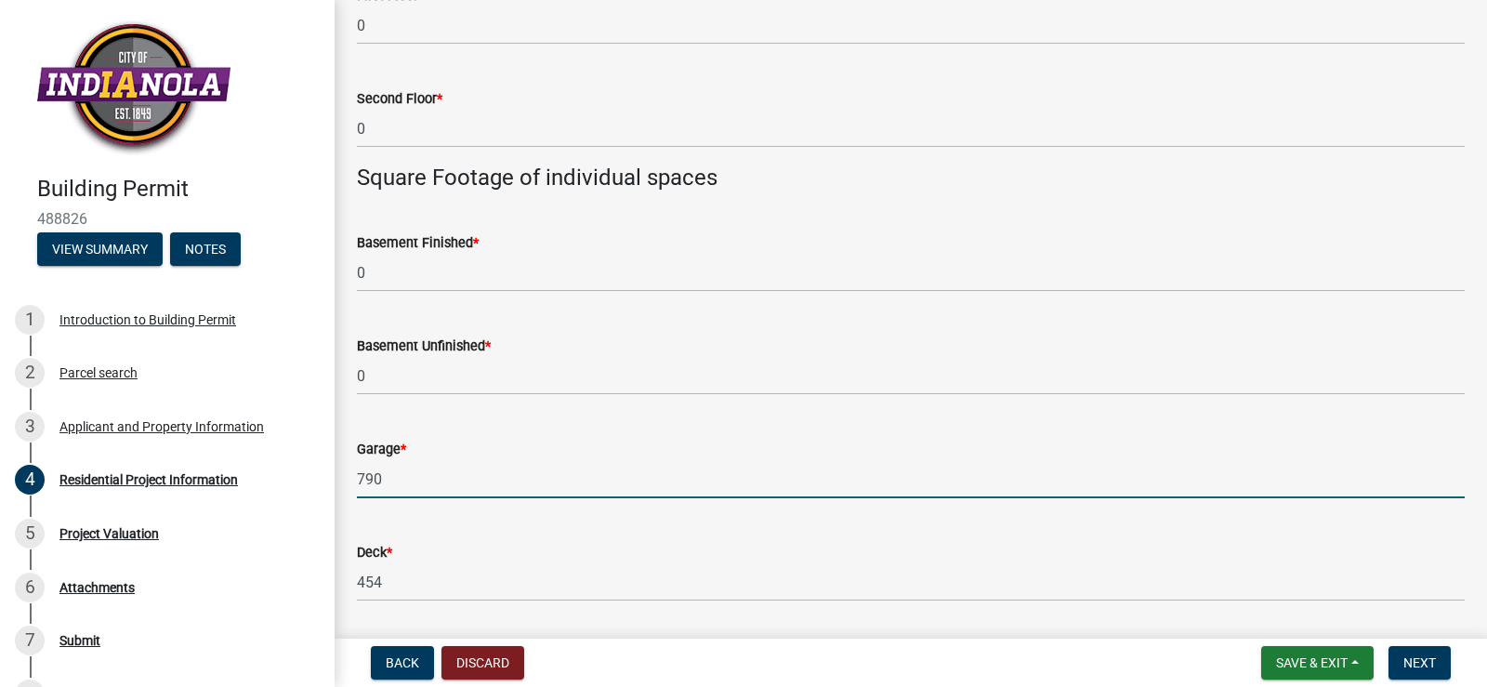
drag, startPoint x: 387, startPoint y: 483, endPoint x: 353, endPoint y: 481, distance: 33.6
click at [353, 481] on div "Garage * 790" at bounding box center [911, 455] width 1136 height 86
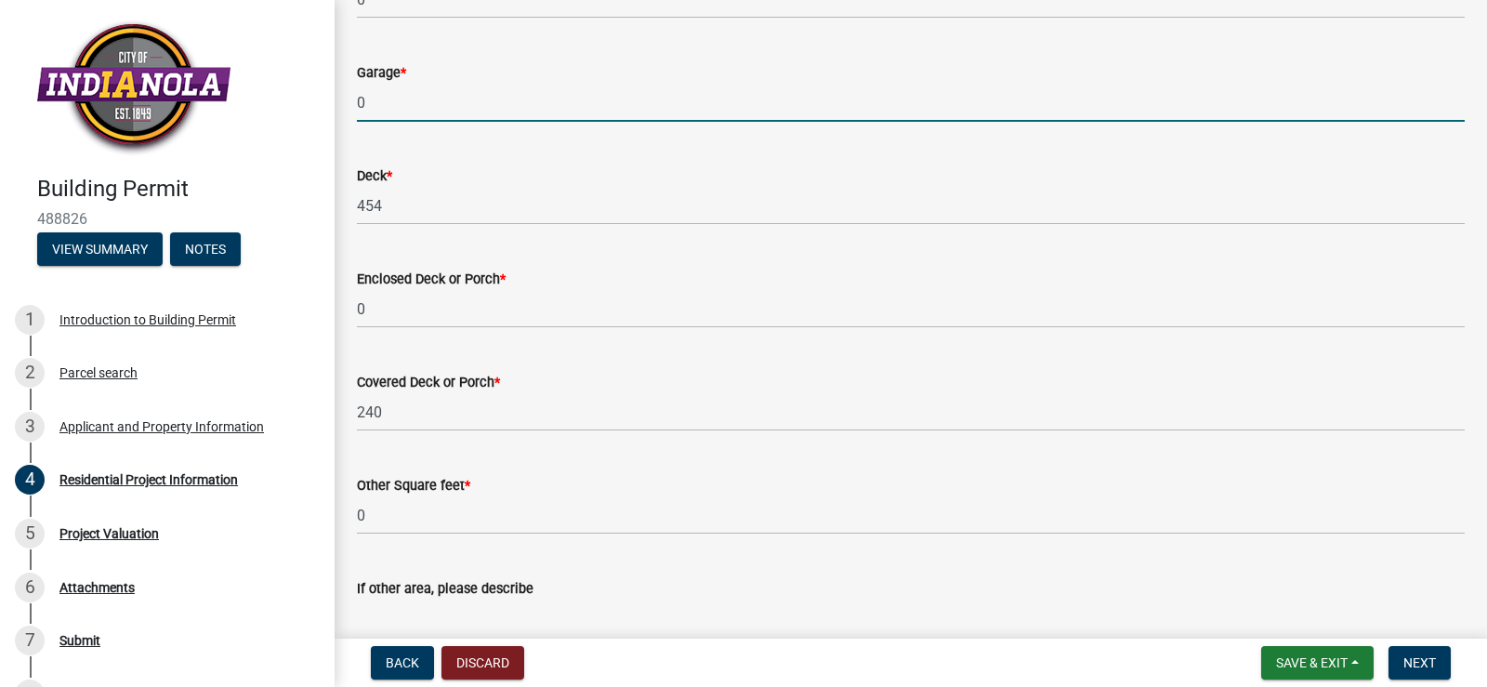
scroll to position [1426, 0]
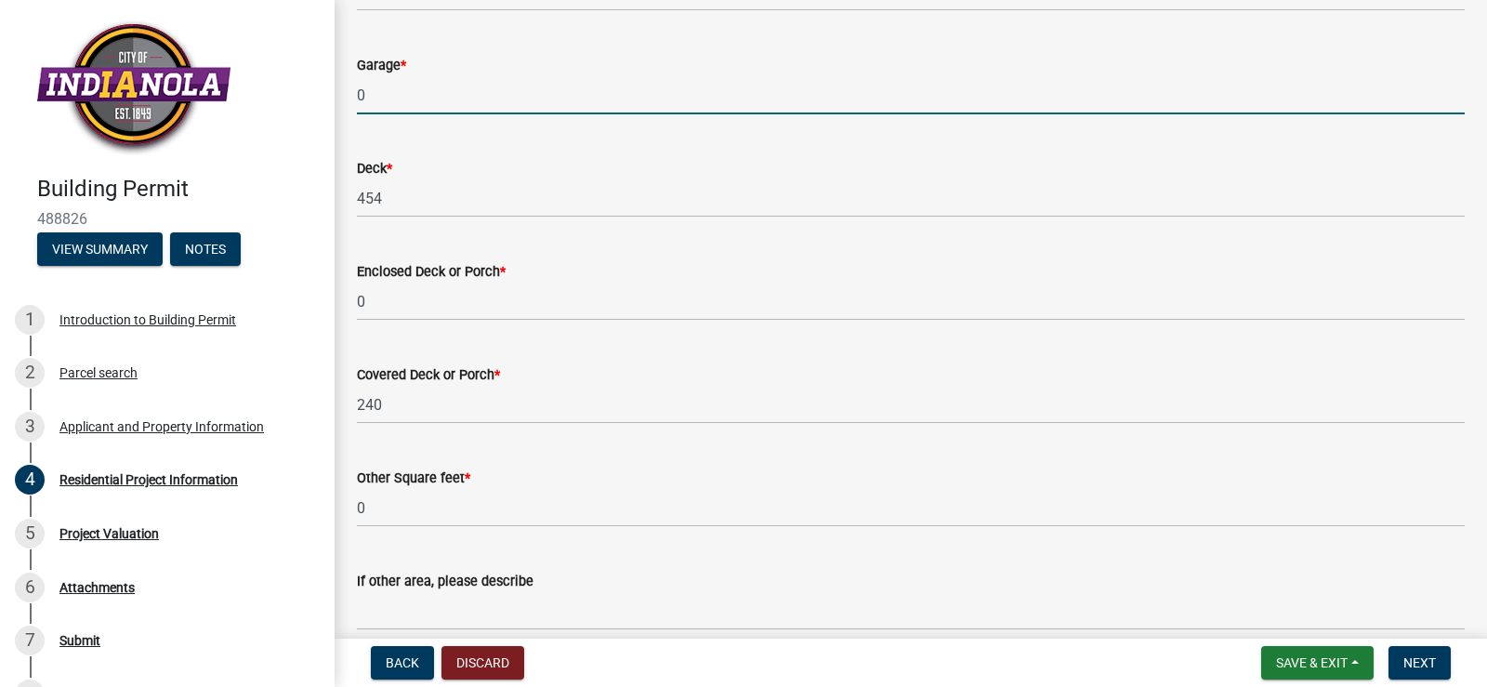
type input "0"
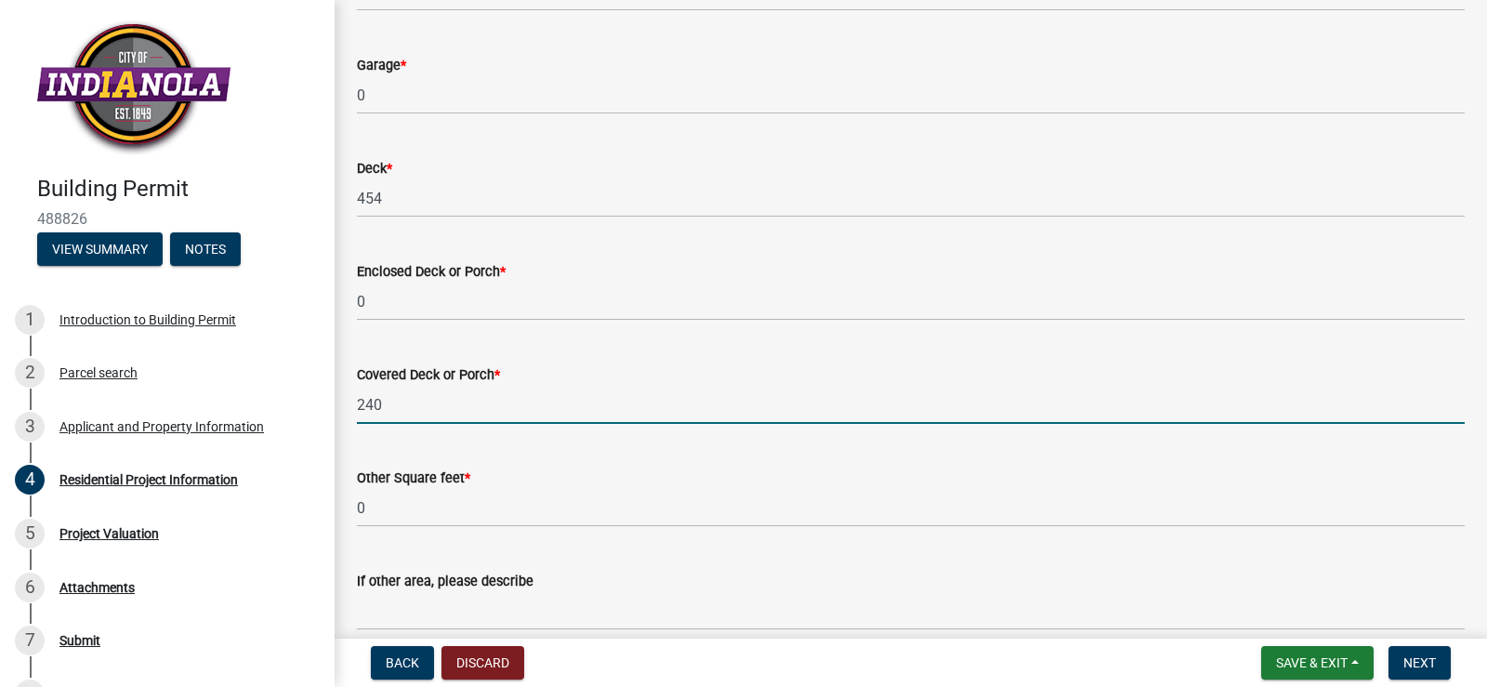
drag, startPoint x: 394, startPoint y: 401, endPoint x: 347, endPoint y: 401, distance: 47.4
click at [347, 401] on div "Covered Deck or Porch * 240" at bounding box center [911, 380] width 1136 height 86
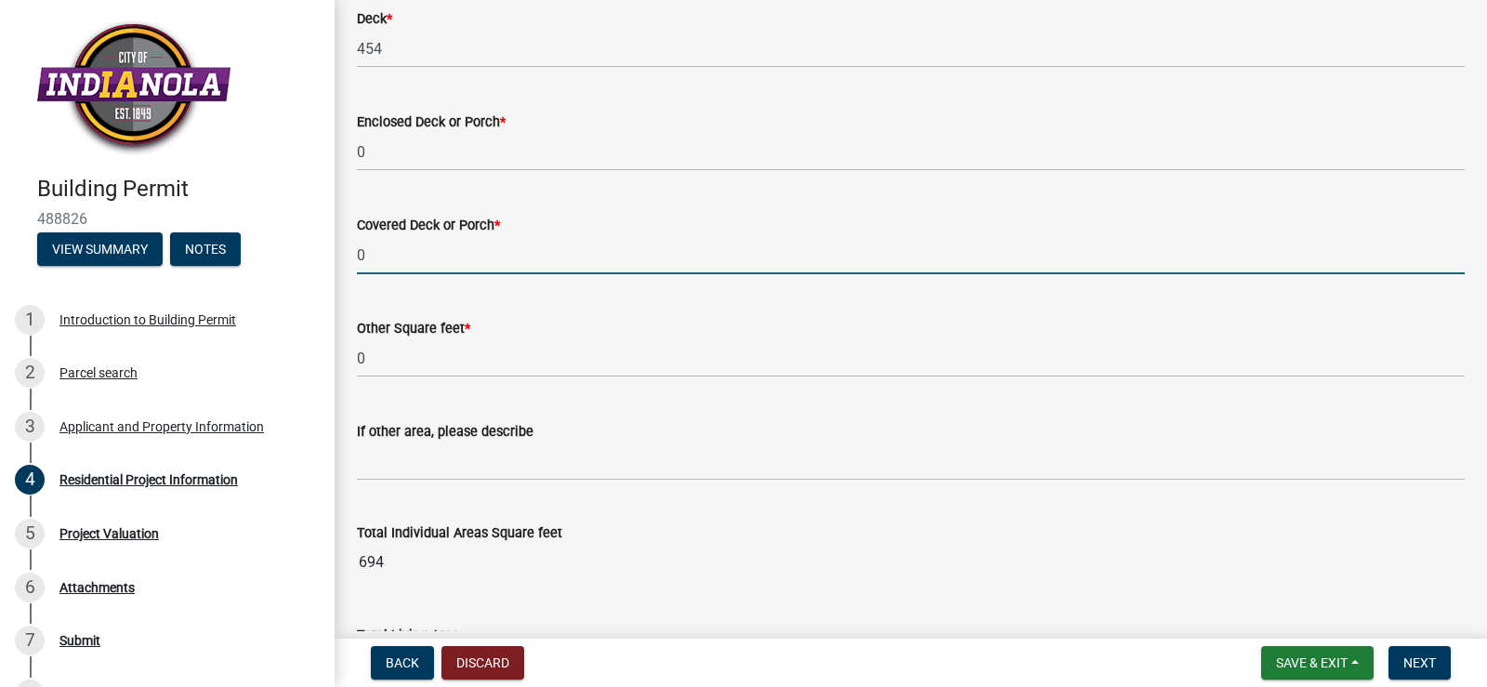
scroll to position [1579, 0]
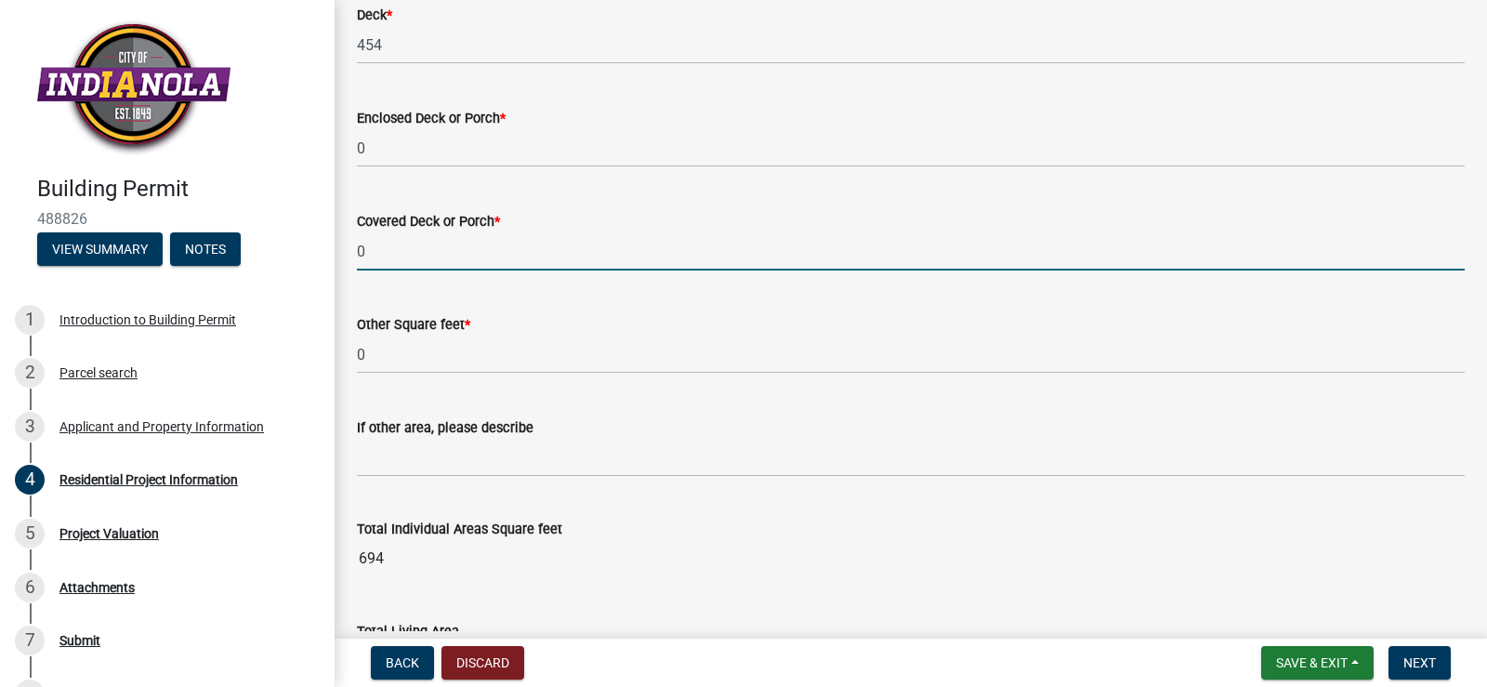
type input "0"
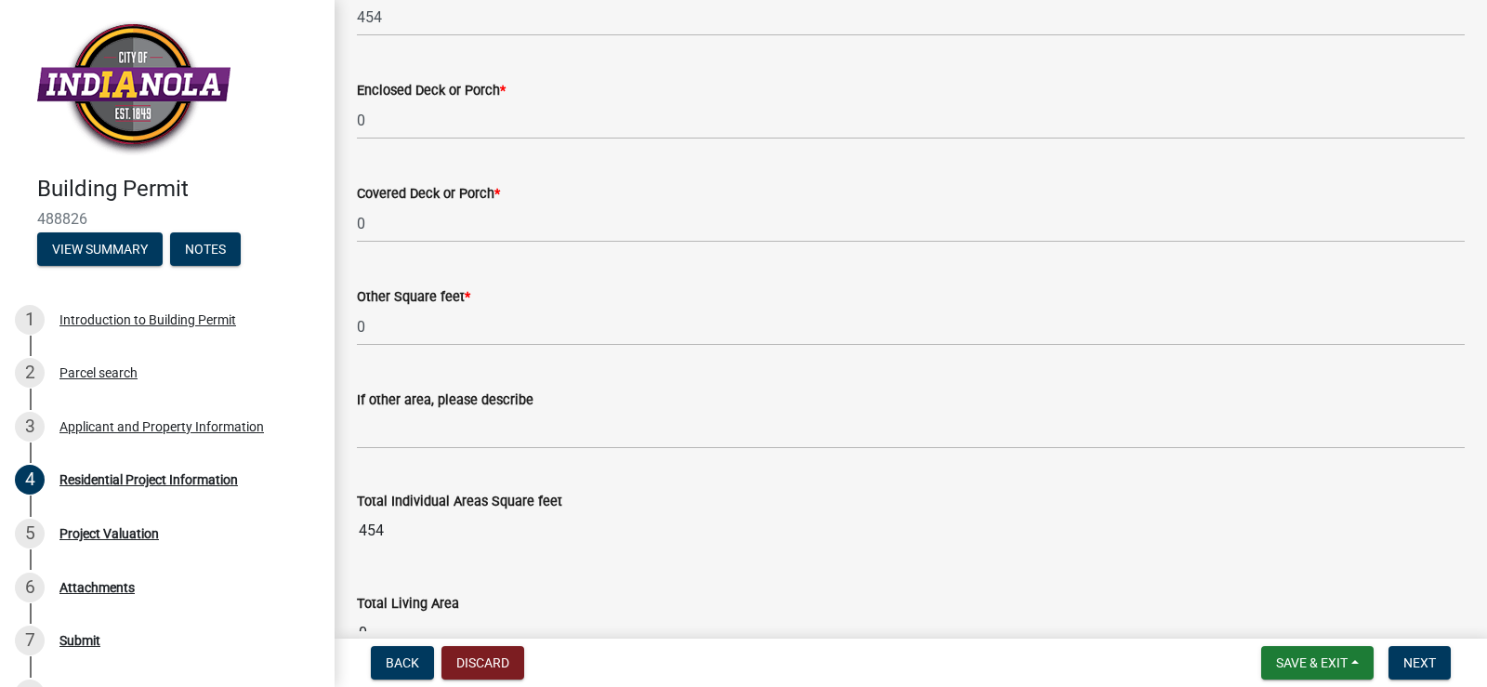
scroll to position [1717, 0]
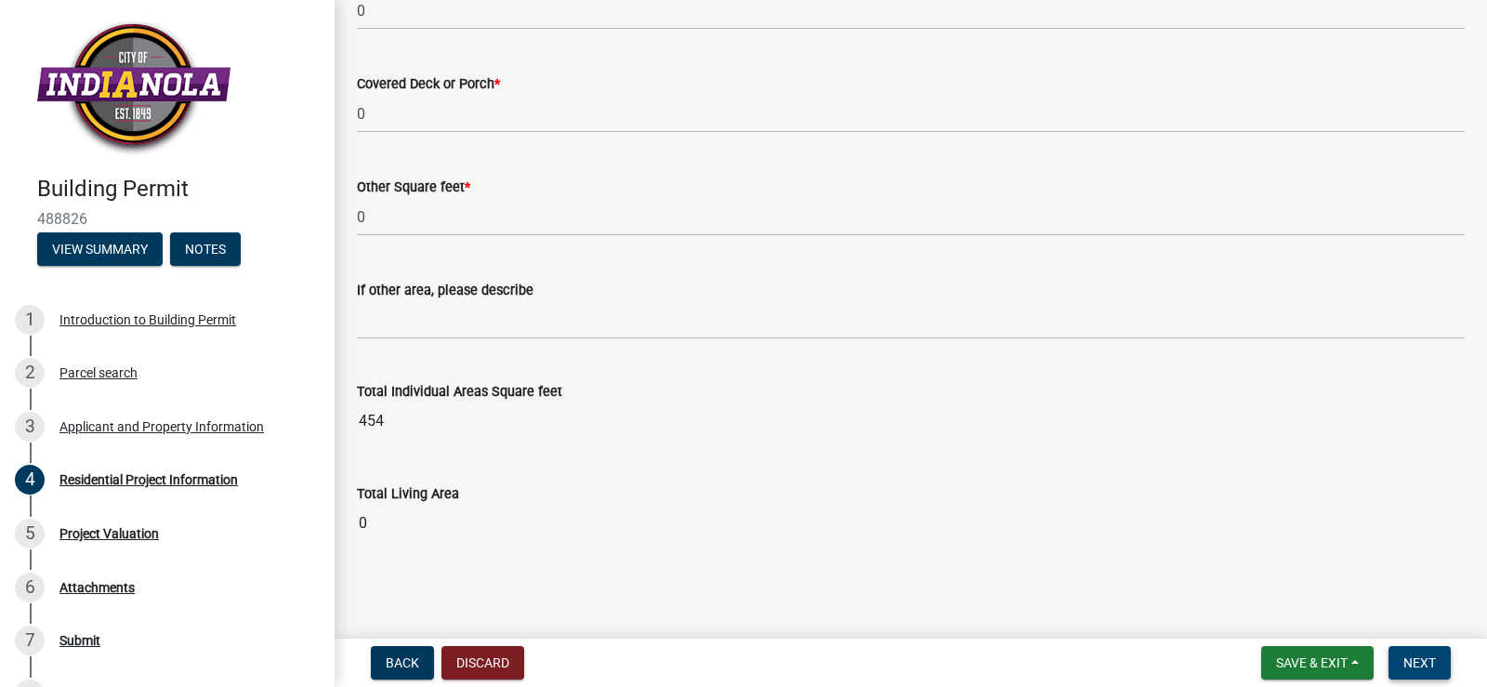
click at [1422, 661] on span "Next" at bounding box center [1420, 662] width 33 height 15
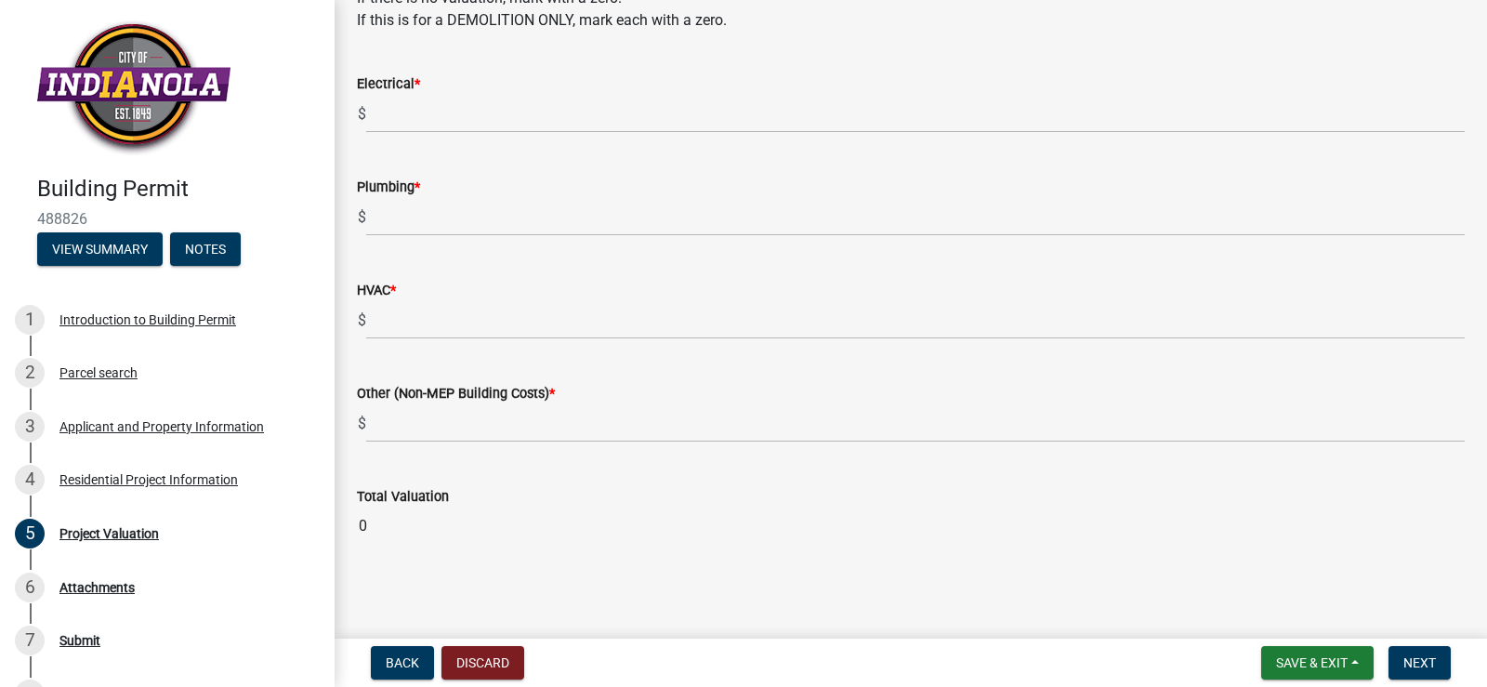
scroll to position [157, 0]
click at [395, 525] on input "0" at bounding box center [911, 523] width 1108 height 37
click at [406, 512] on input "0" at bounding box center [911, 523] width 1108 height 37
click at [365, 524] on input "0" at bounding box center [911, 523] width 1108 height 37
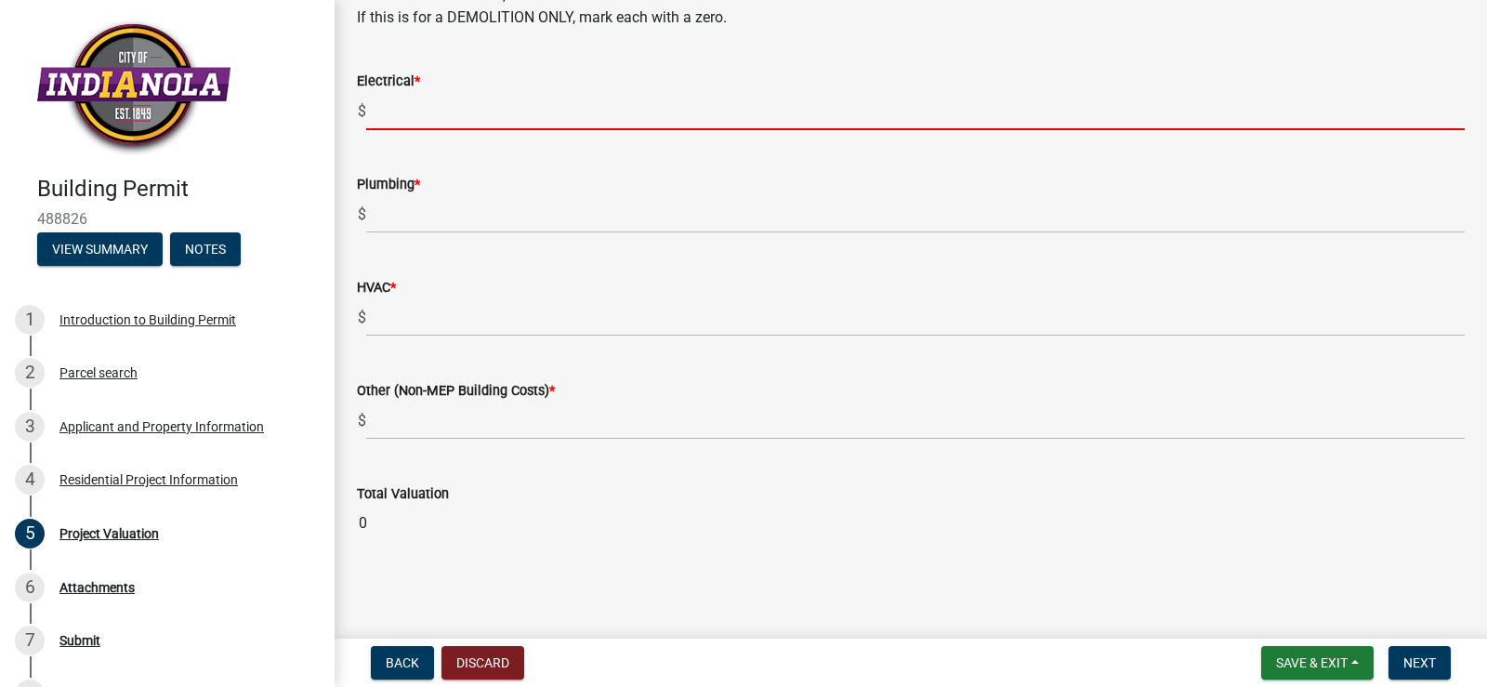
click at [386, 108] on input "text" at bounding box center [915, 111] width 1099 height 38
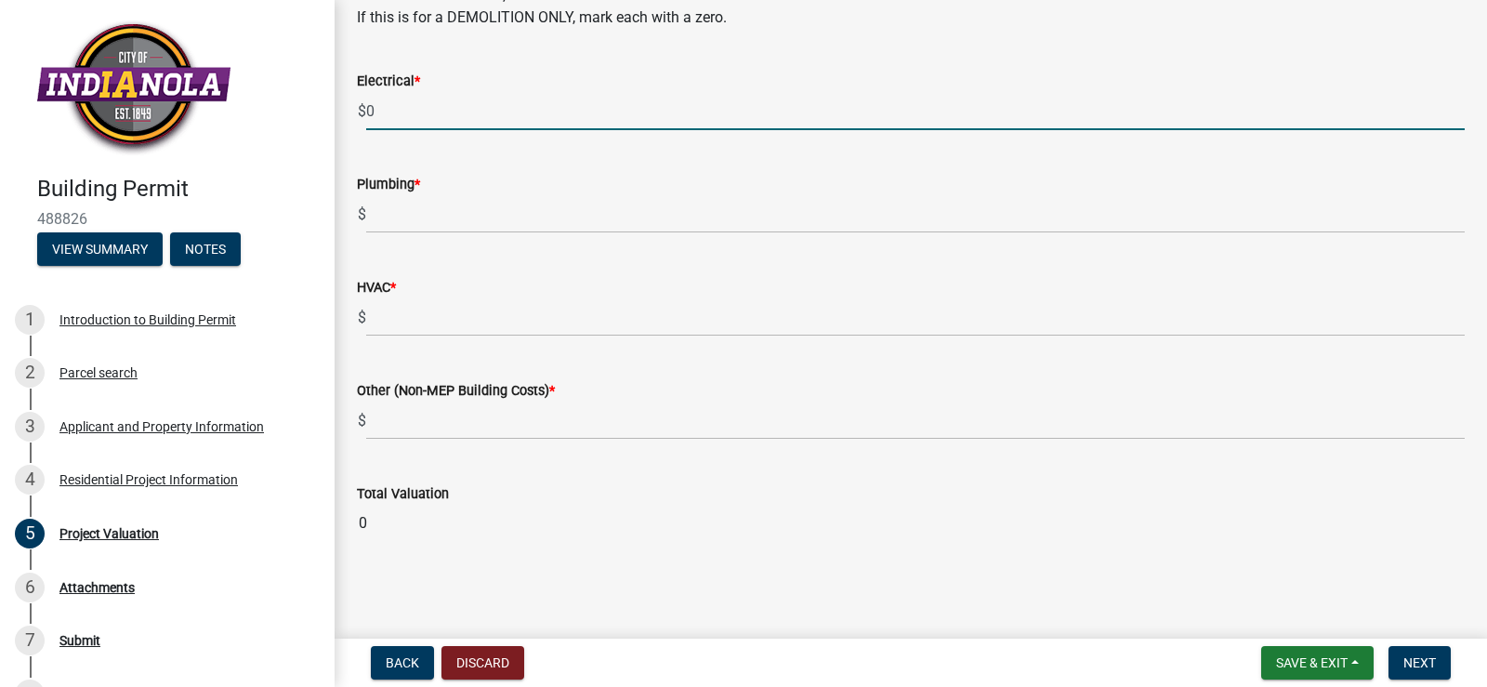
type input "0"
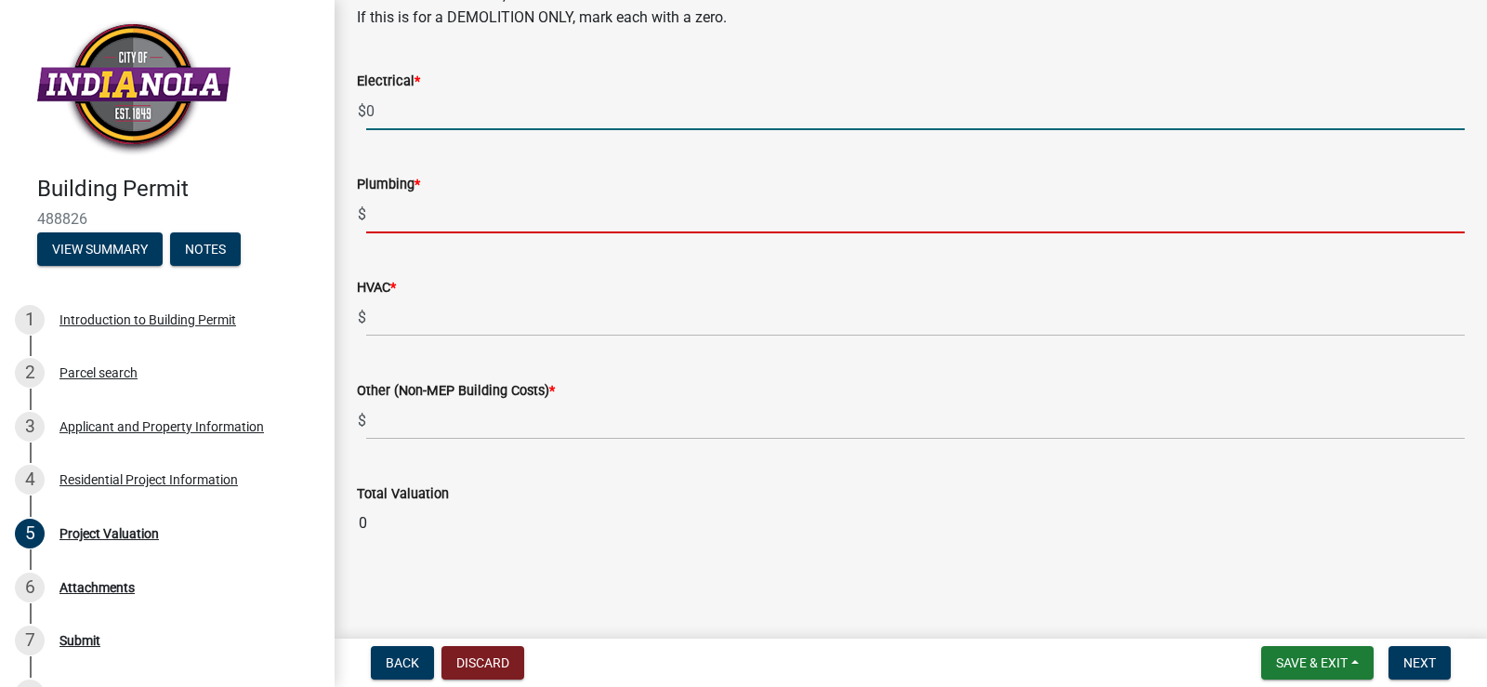
click at [388, 224] on div "Plumbing * $" at bounding box center [911, 190] width 1108 height 86
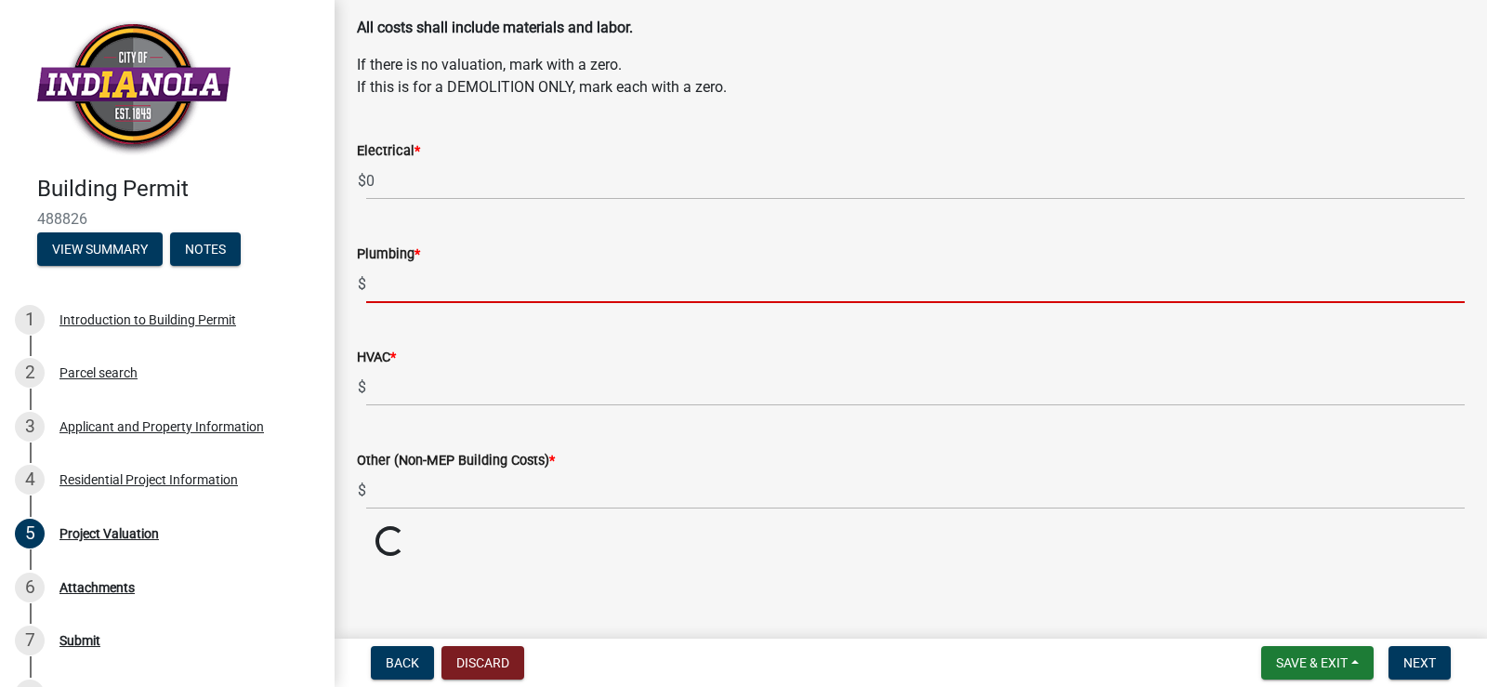
scroll to position [87, 0]
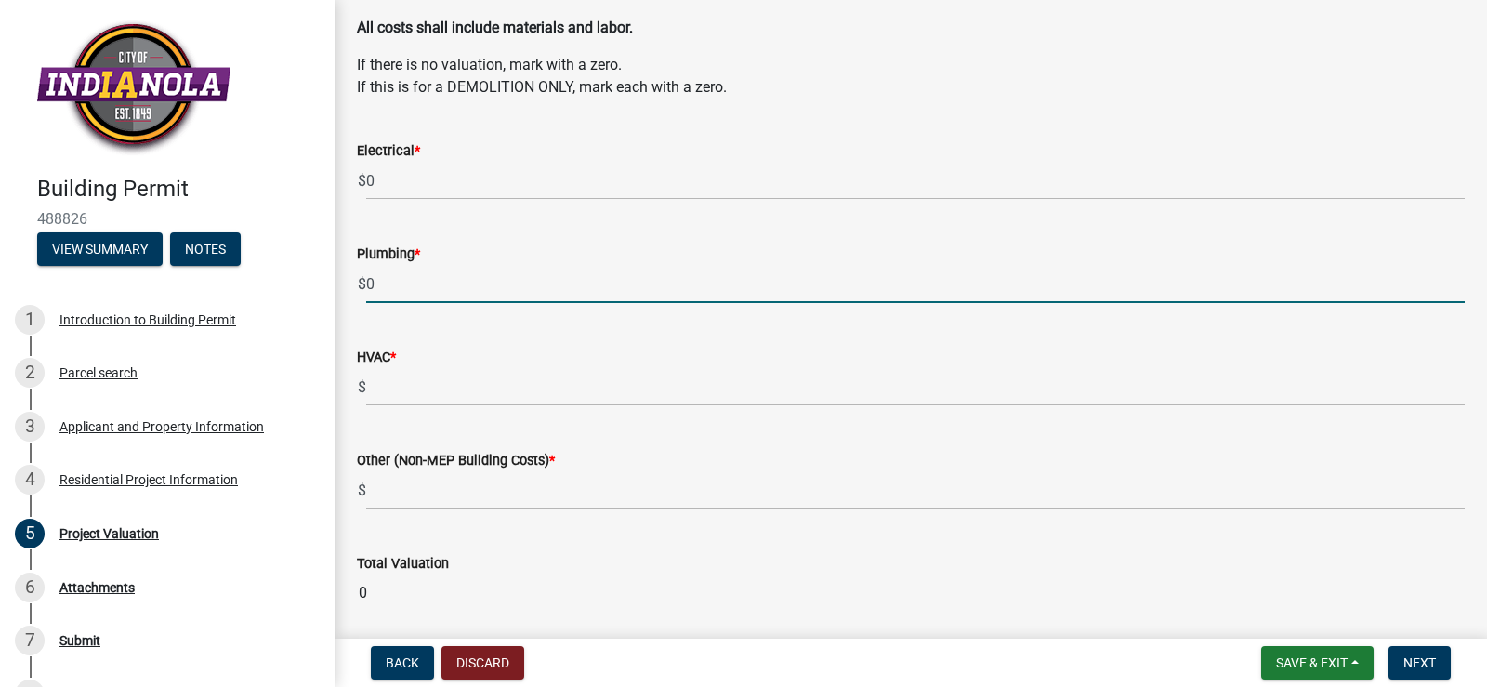
type input "0"
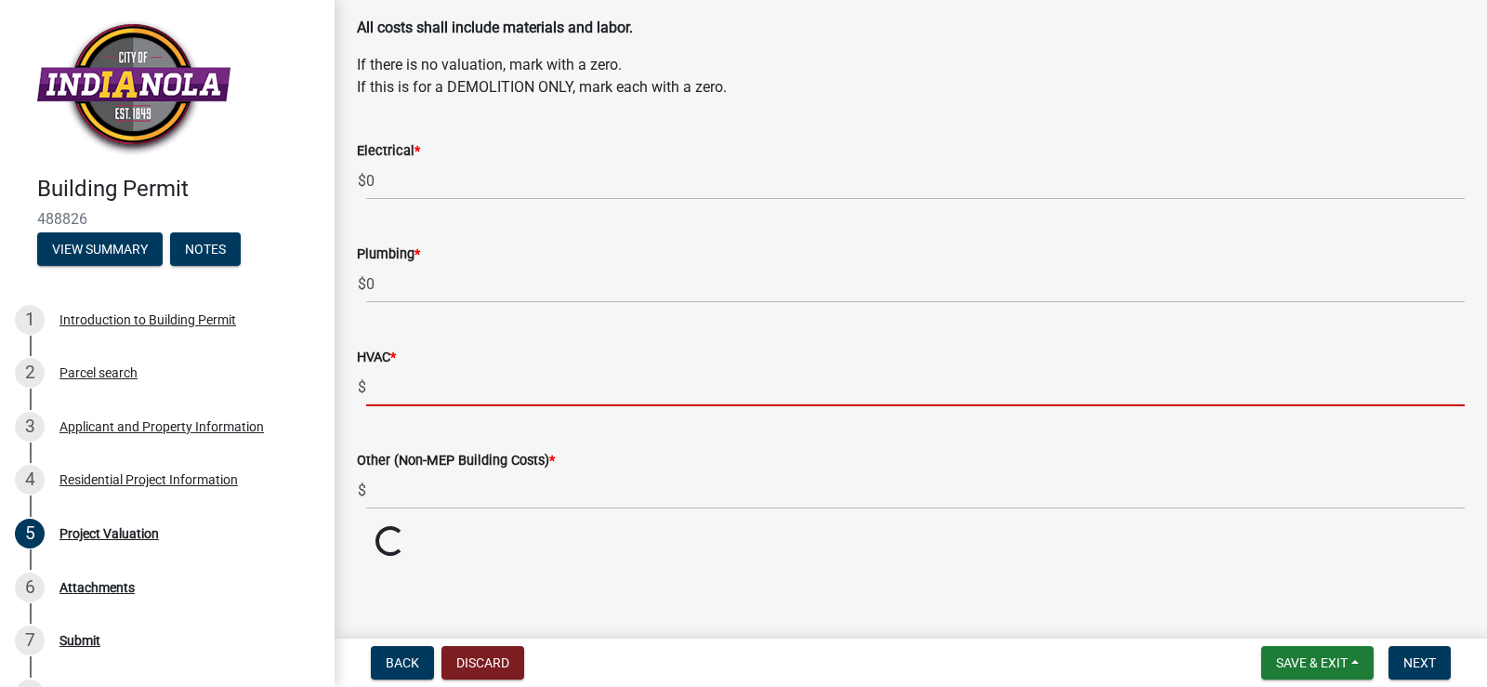
click at [384, 385] on input "text" at bounding box center [915, 387] width 1099 height 38
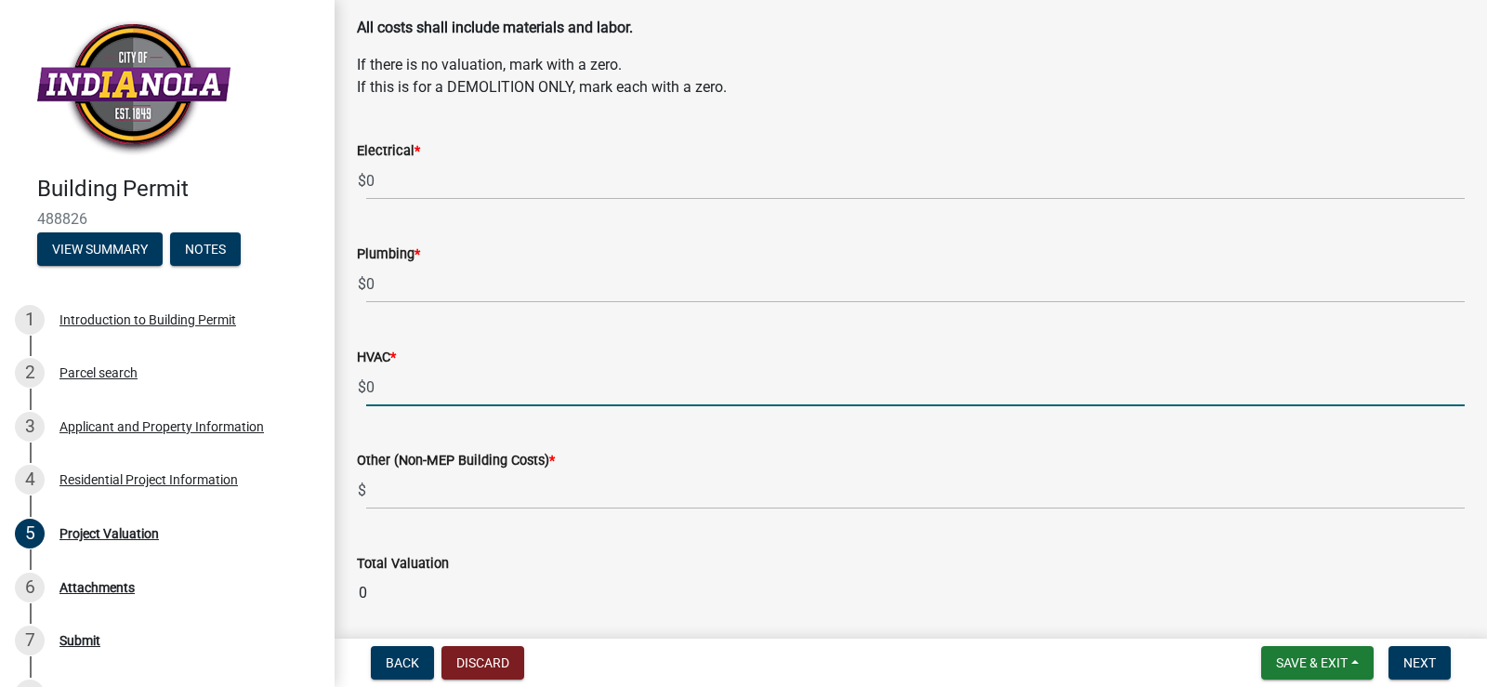
type input "0"
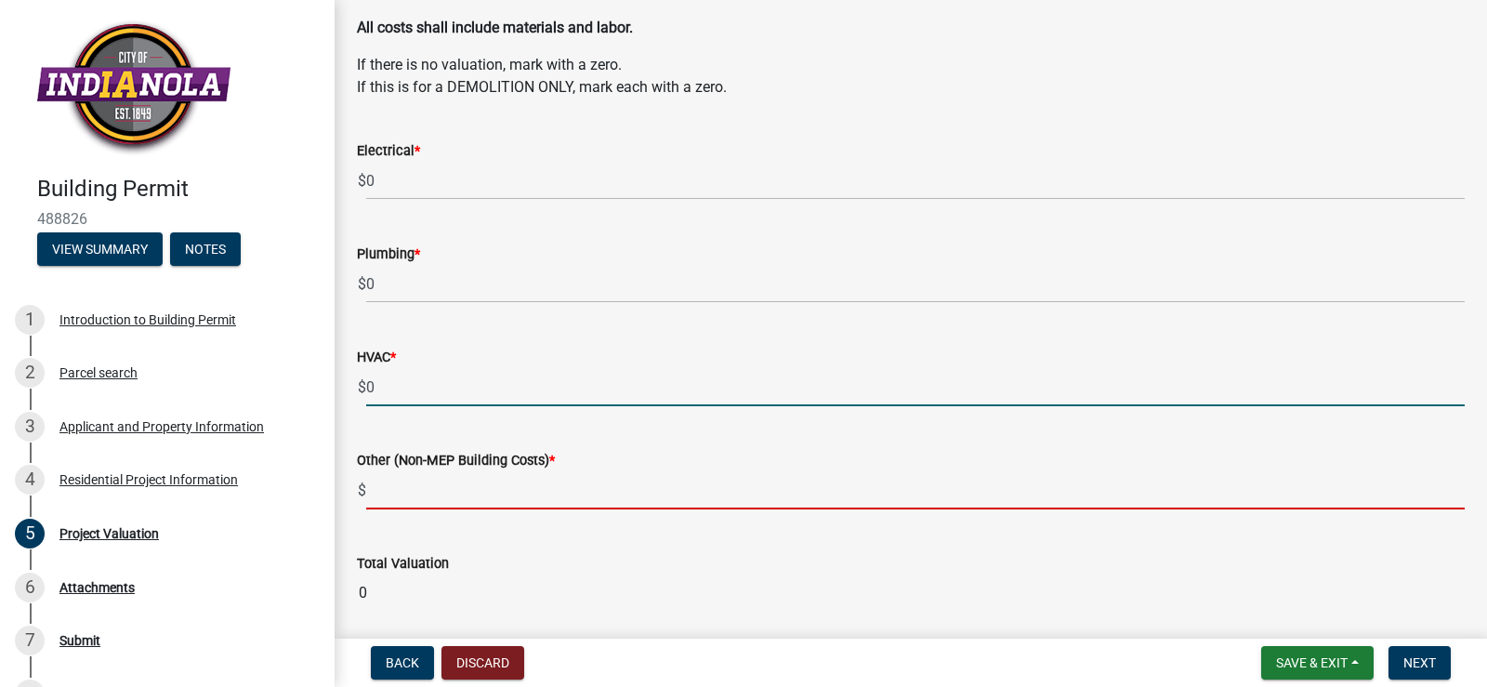
click at [394, 496] on input "text" at bounding box center [915, 490] width 1099 height 38
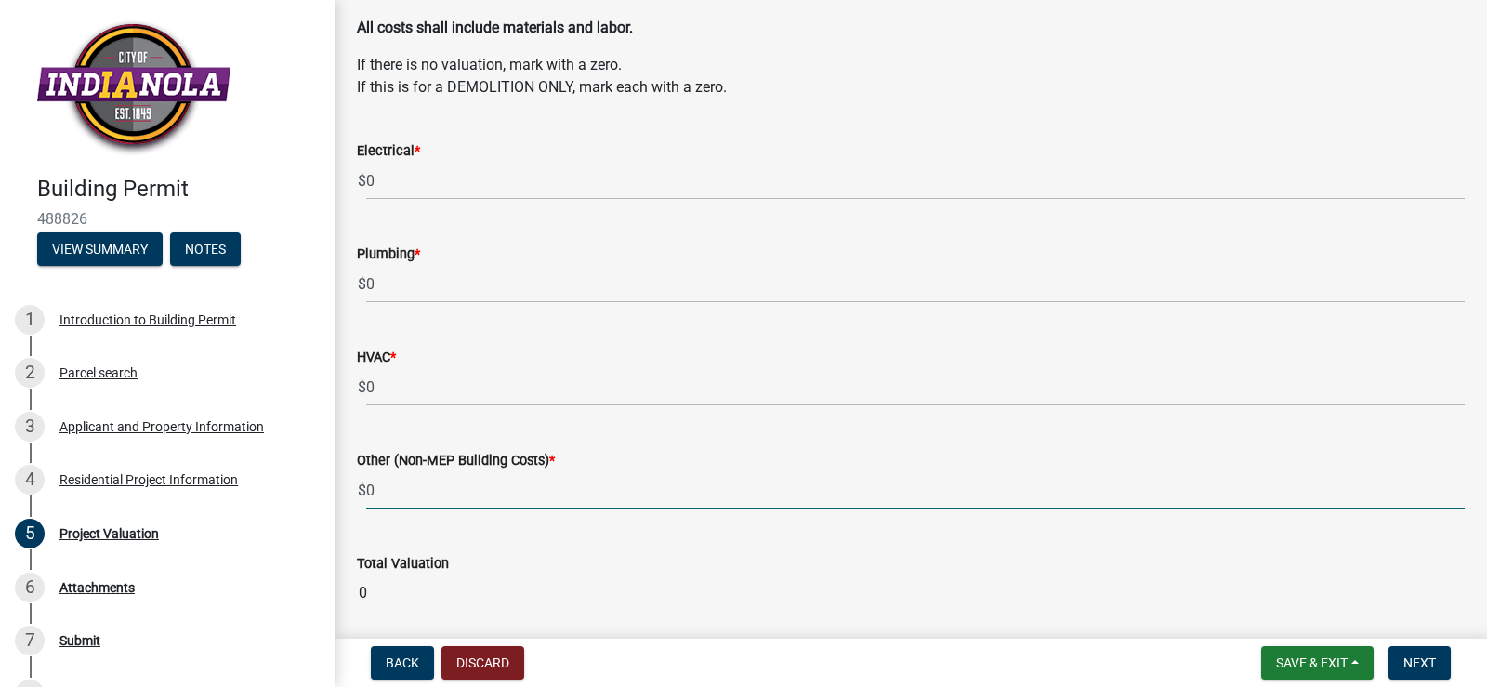
type input "0"
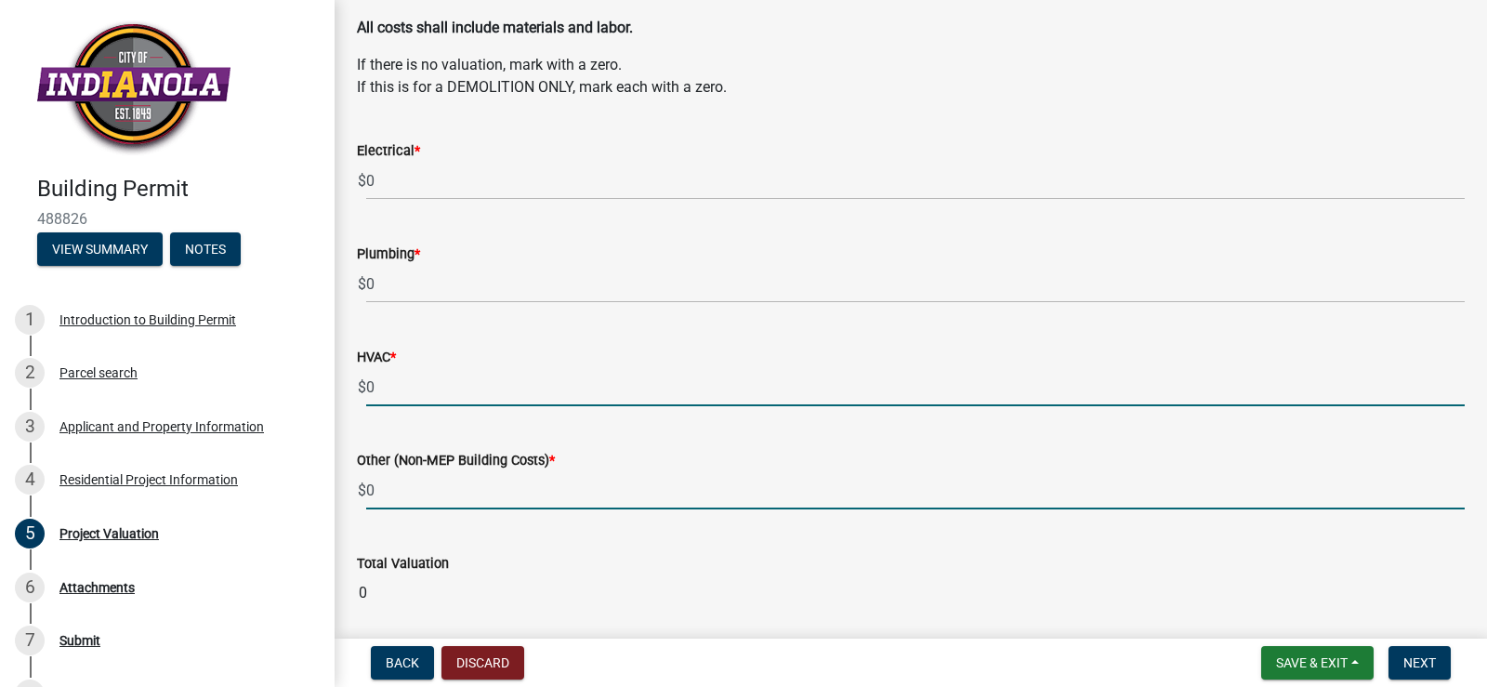
click at [879, 377] on input "0" at bounding box center [915, 387] width 1099 height 38
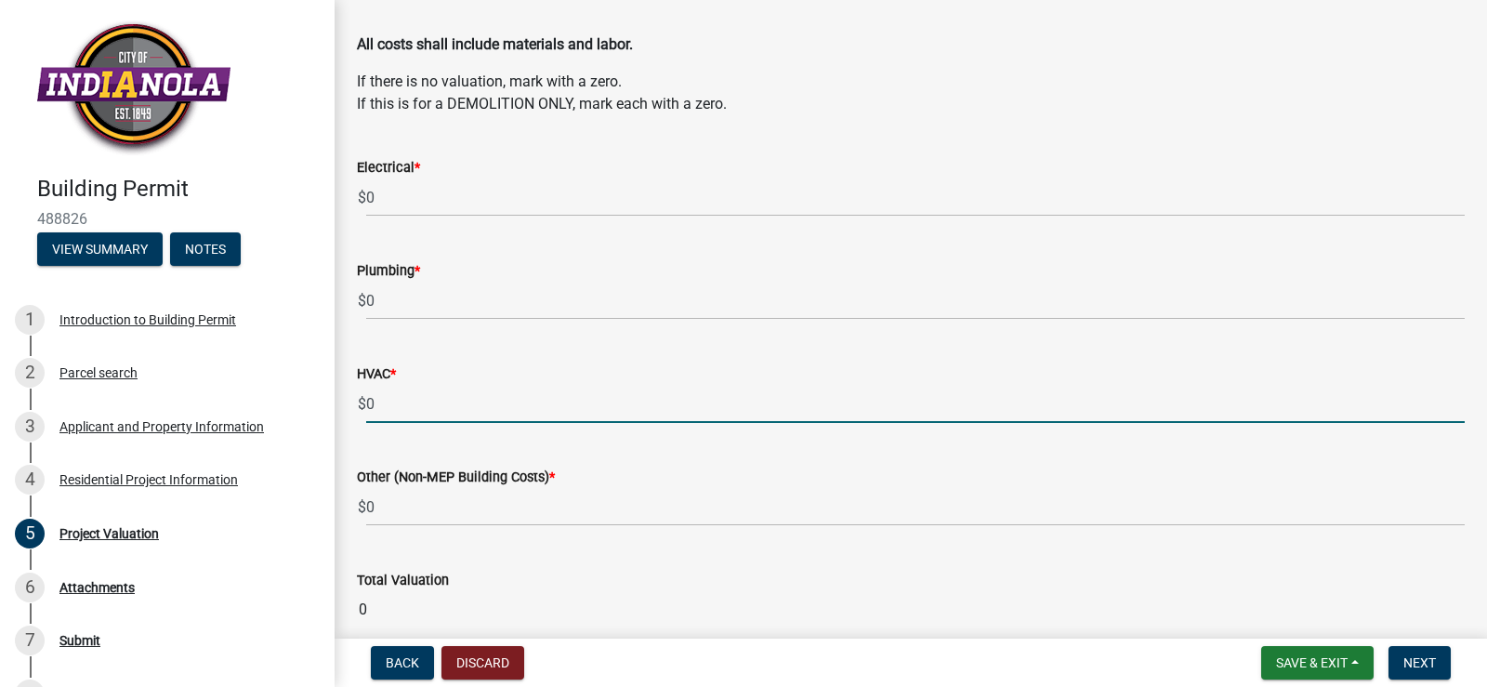
scroll to position [157, 0]
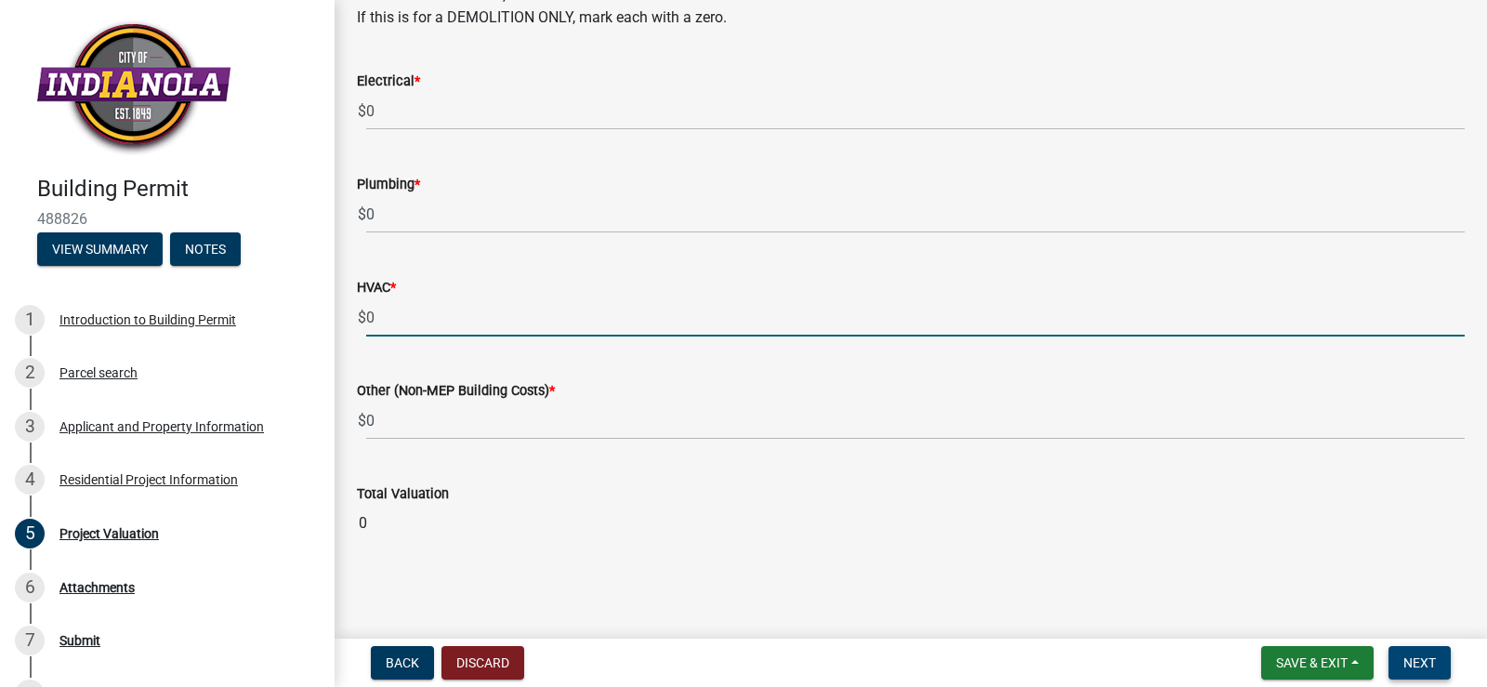
click at [1431, 661] on span "Next" at bounding box center [1420, 662] width 33 height 15
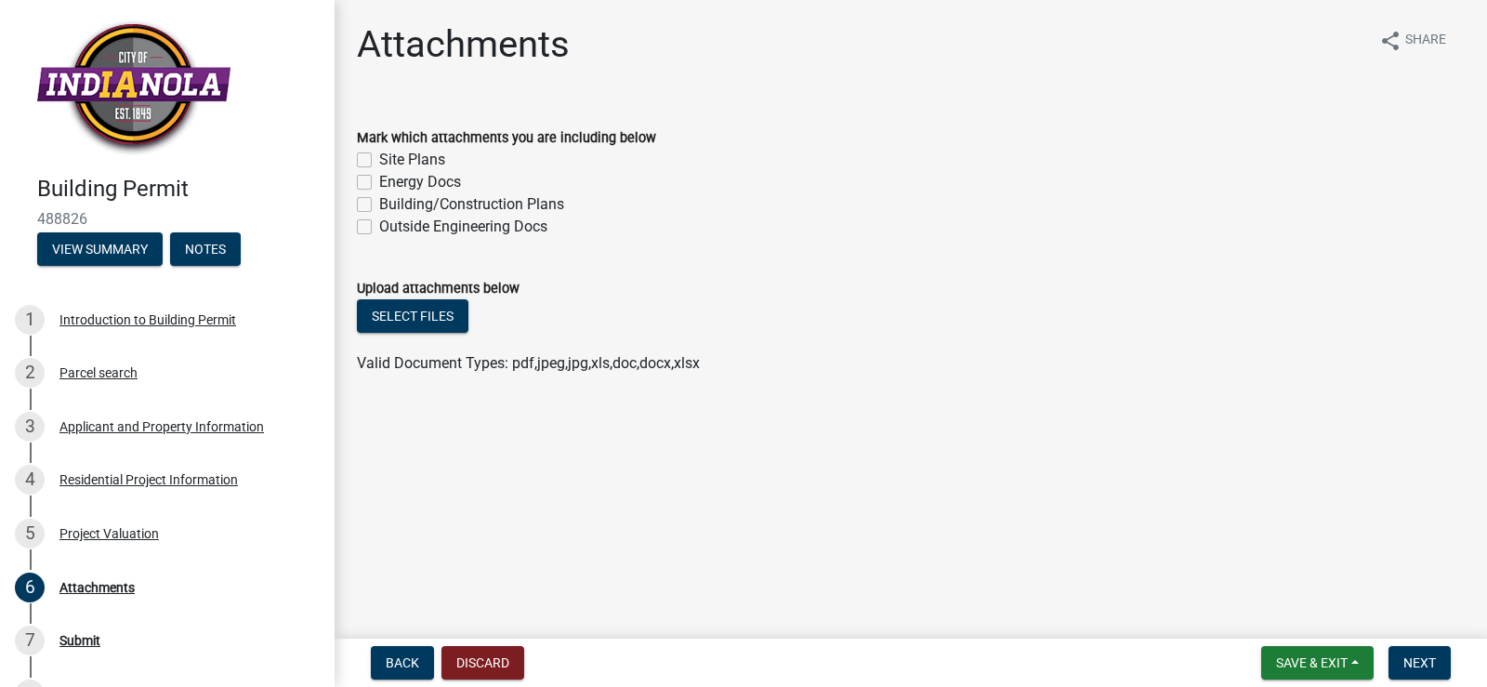
click at [379, 205] on label "Building/Construction Plans" at bounding box center [471, 204] width 185 height 22
click at [379, 205] on input "Building/Construction Plans" at bounding box center [385, 199] width 12 height 12
checkbox input "true"
checkbox input "false"
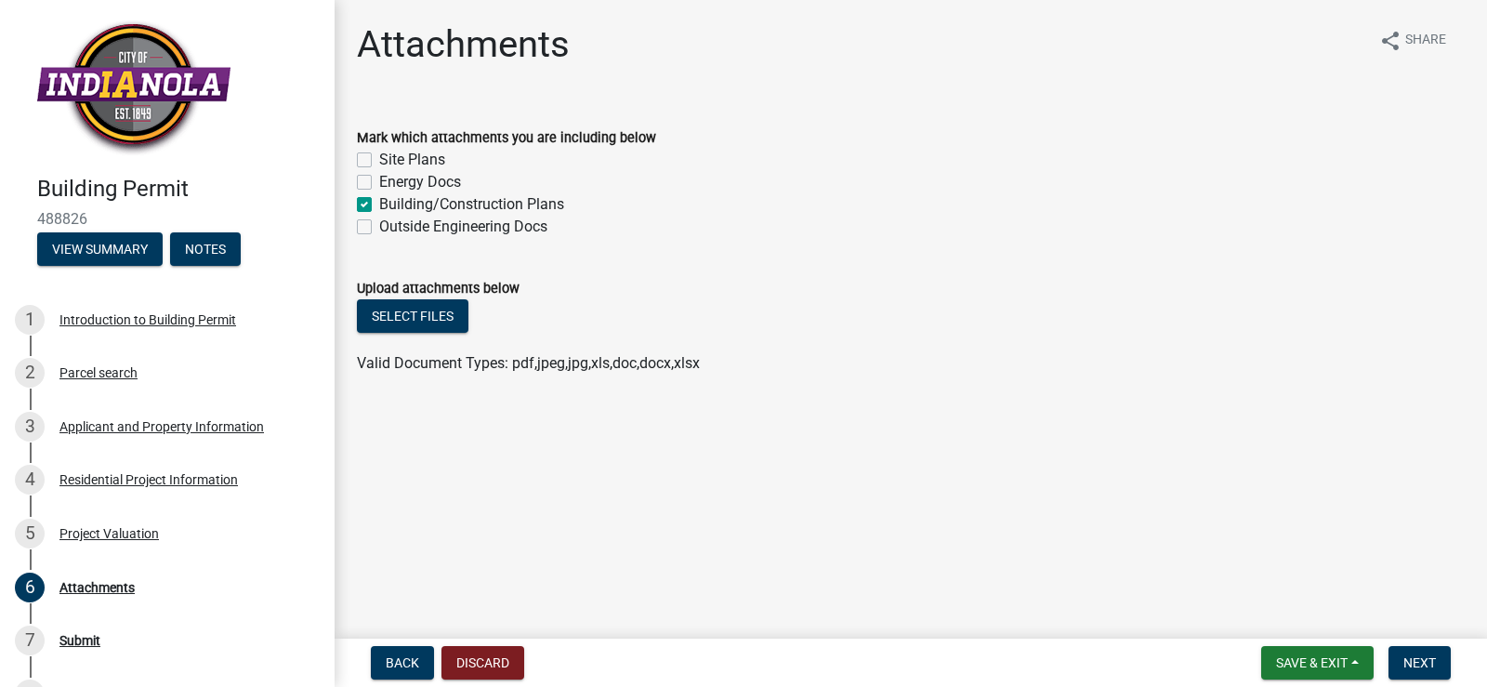
checkbox input "true"
checkbox input "false"
click at [413, 667] on span "Back" at bounding box center [402, 662] width 33 height 15
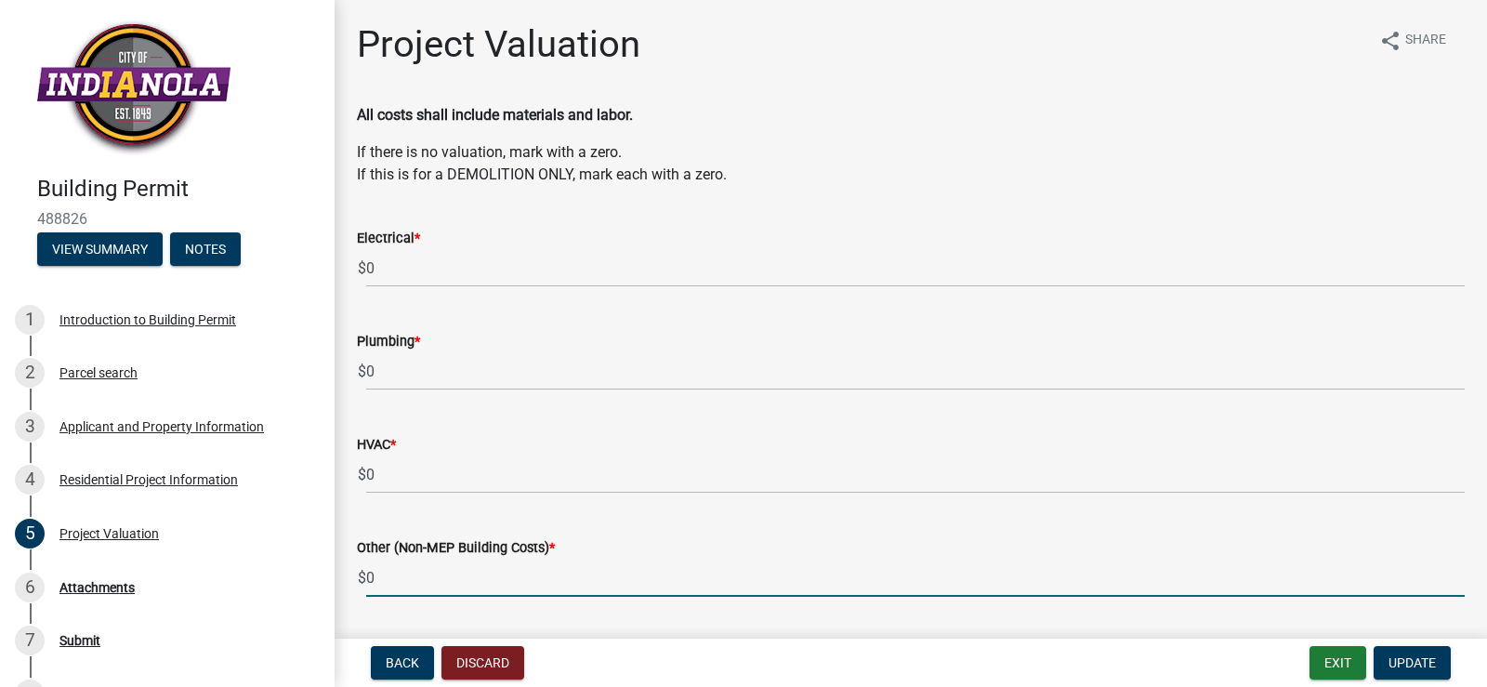
click at [375, 577] on input "0" at bounding box center [915, 578] width 1099 height 38
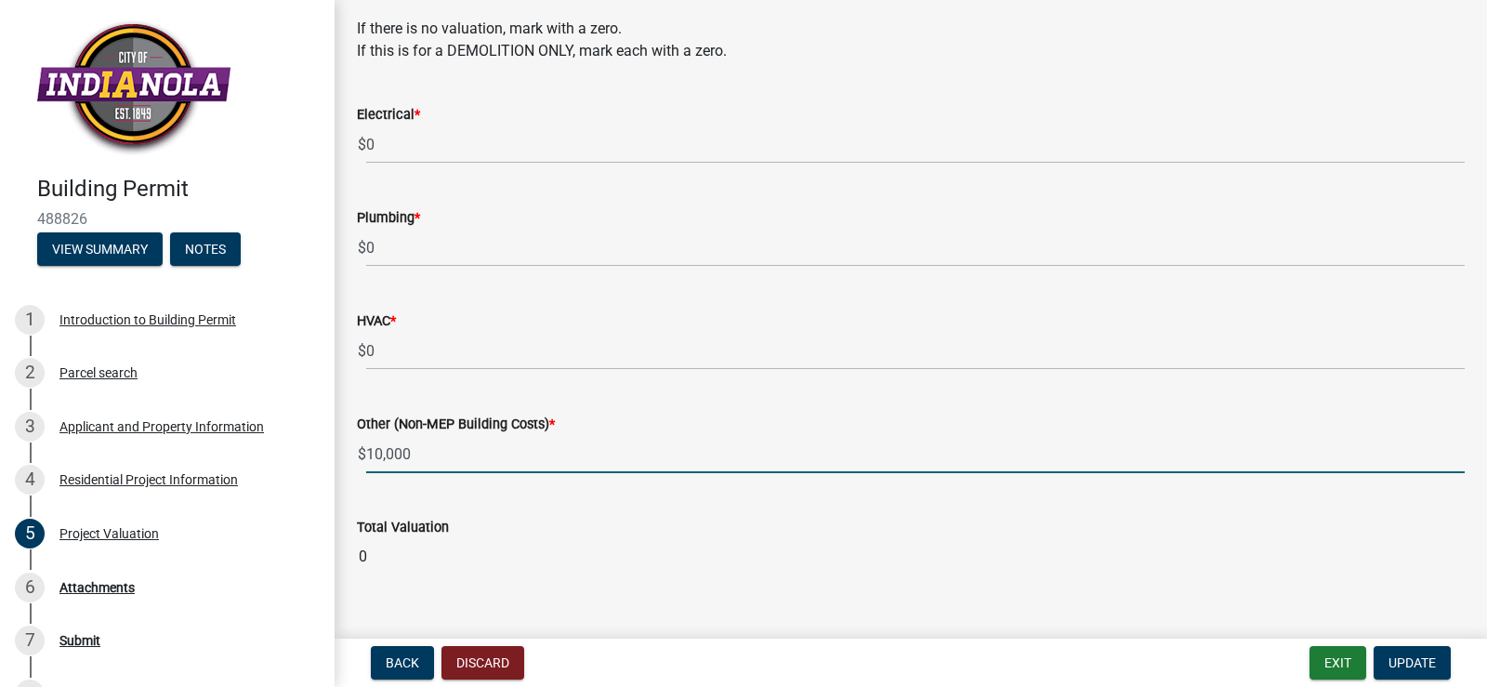
scroll to position [126, 0]
type input "10000"
click at [750, 516] on wm-data-entity-input-list "All costs shall include materials and labor. If there is no valuation, mark wit…" at bounding box center [911, 285] width 1108 height 612
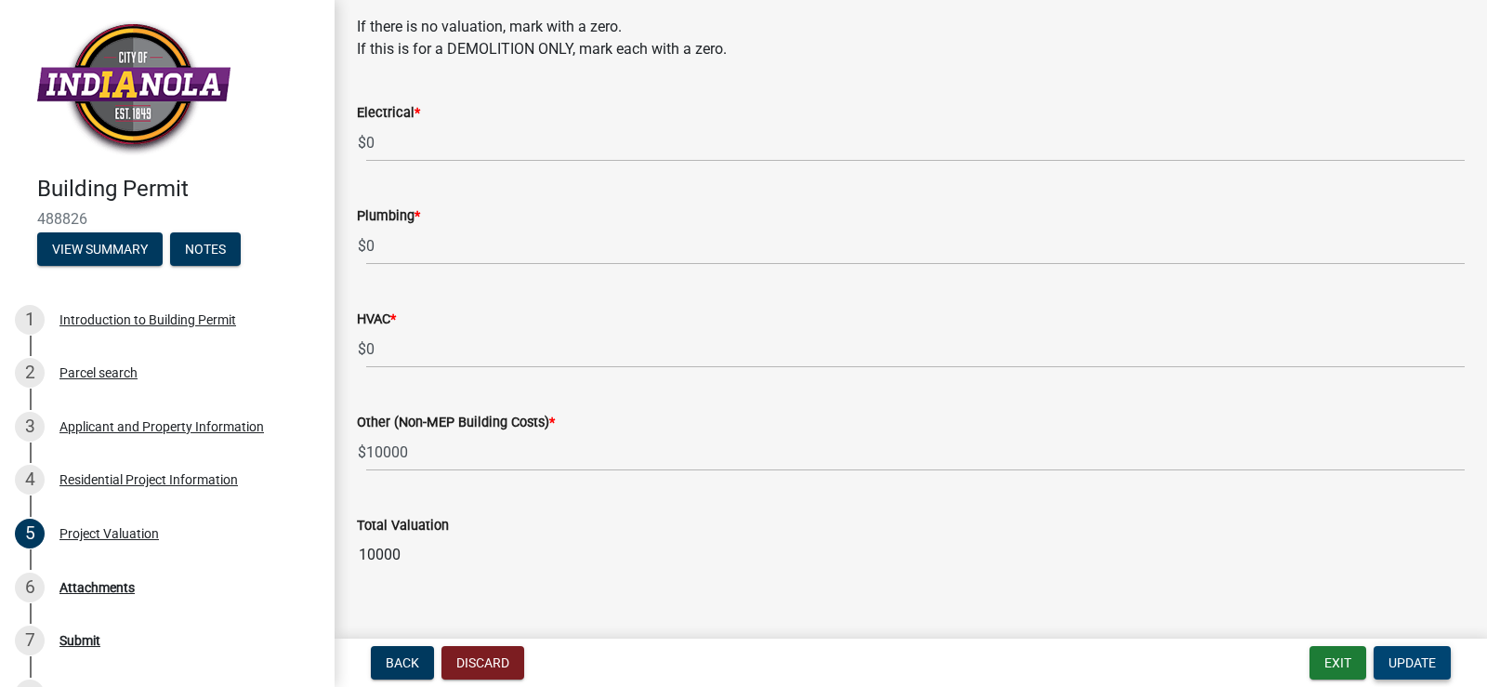
click at [1414, 662] on span "Update" at bounding box center [1412, 662] width 47 height 15
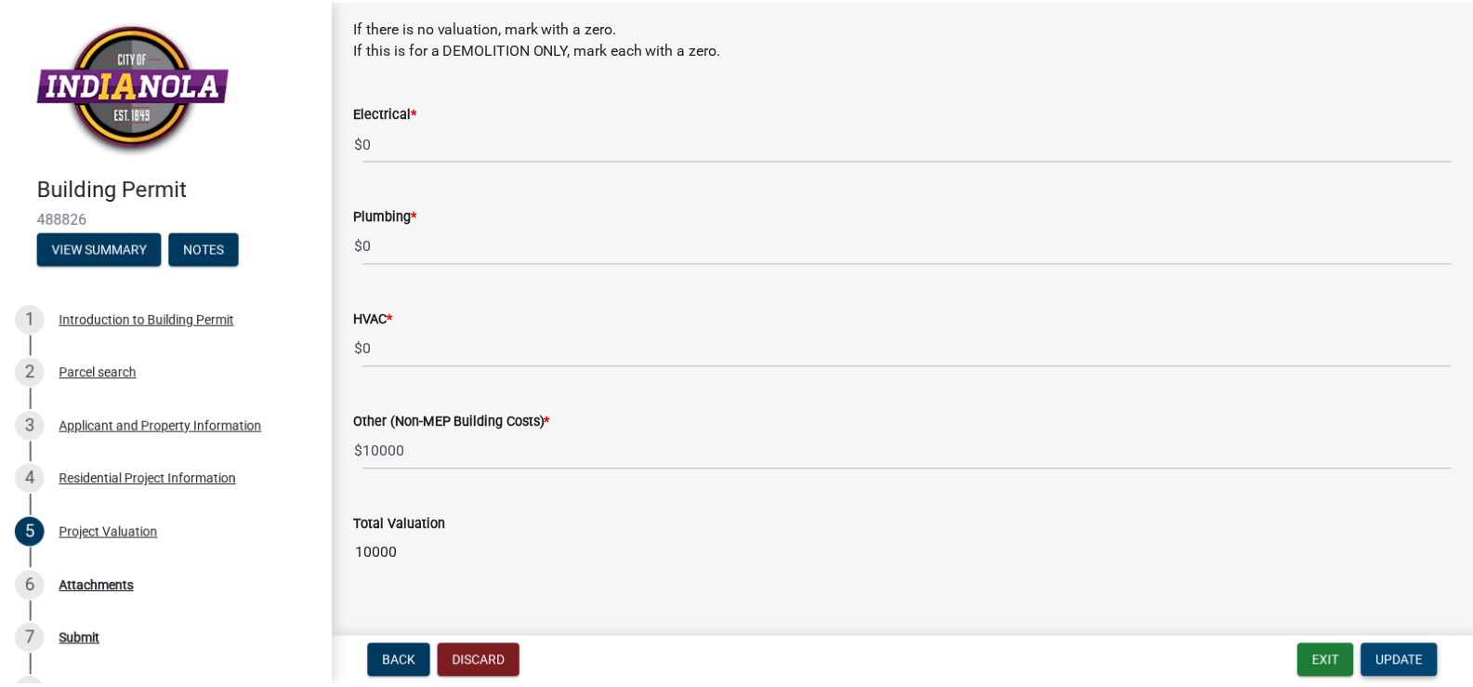
scroll to position [0, 0]
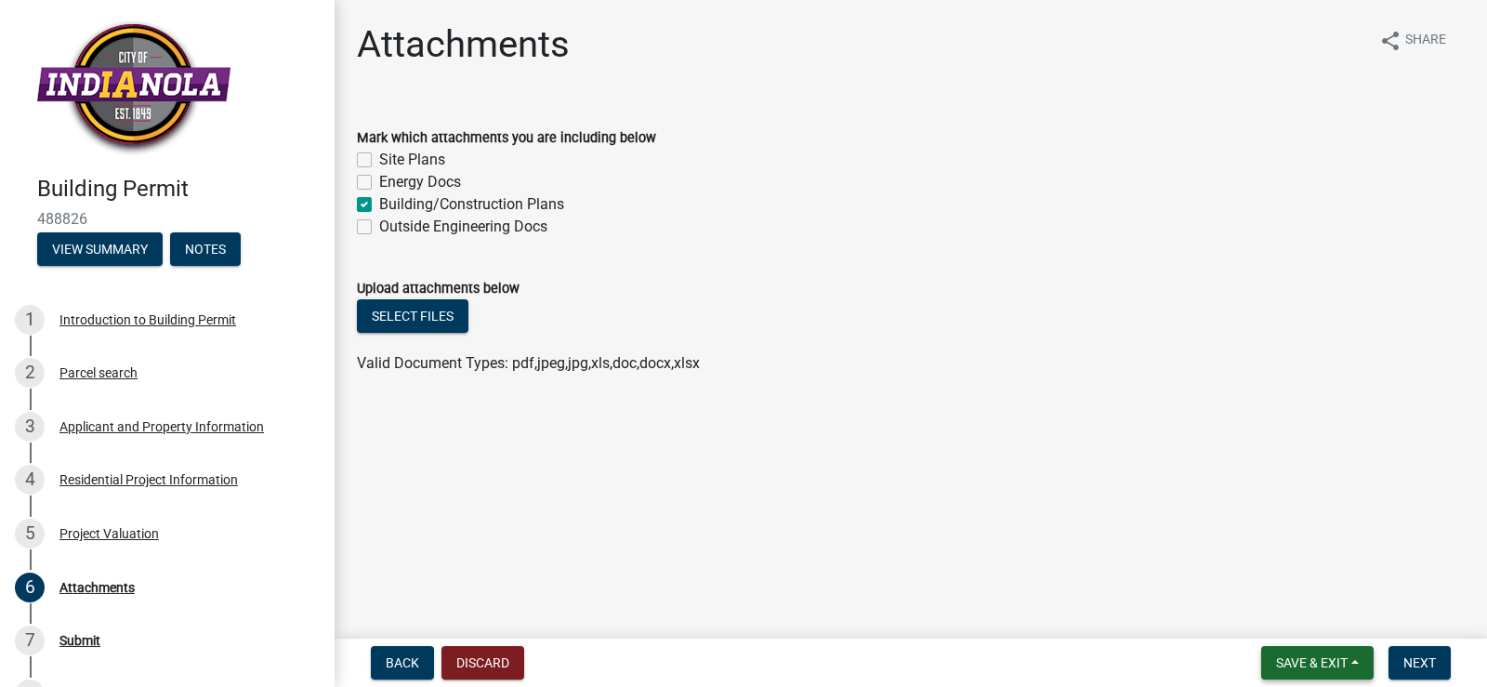
click at [1340, 659] on span "Save & Exit" at bounding box center [1312, 662] width 72 height 15
click at [0, 0] on button "Save & Exit" at bounding box center [0, 0] width 0 height 0
